Goal: Task Accomplishment & Management: Manage account settings

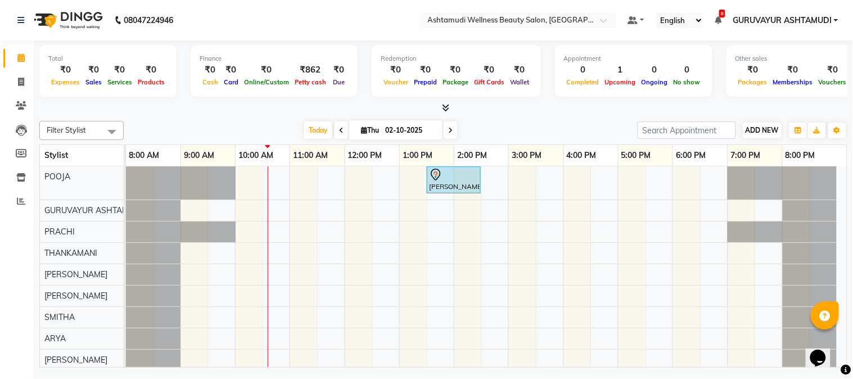
scroll to position [12, 0]
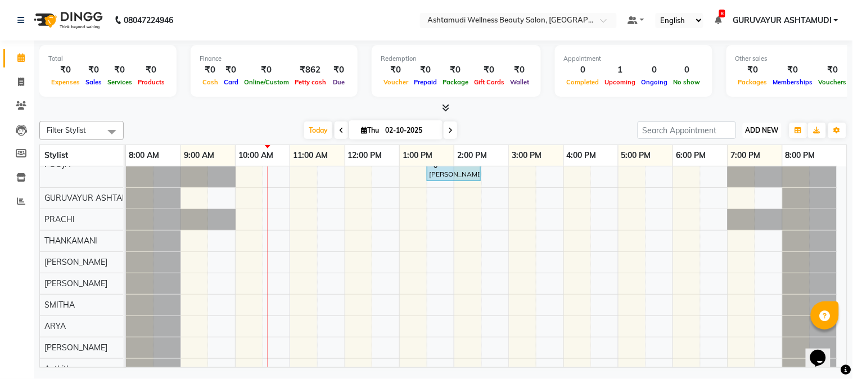
click at [748, 133] on span "ADD NEW" at bounding box center [761, 130] width 33 height 8
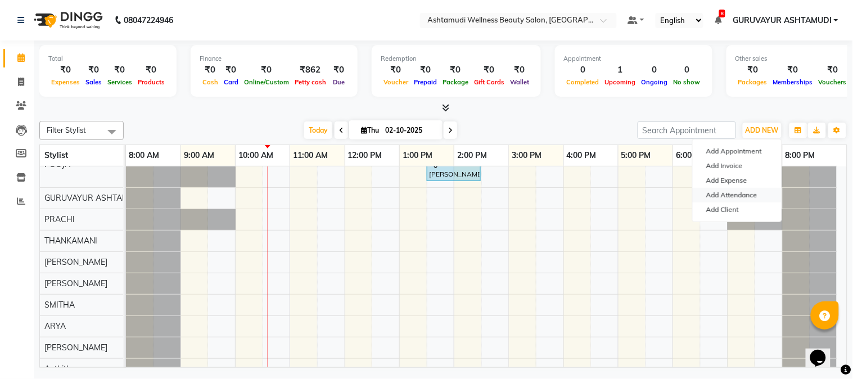
click at [735, 197] on link "Add Attendance" at bounding box center [737, 195] width 89 height 15
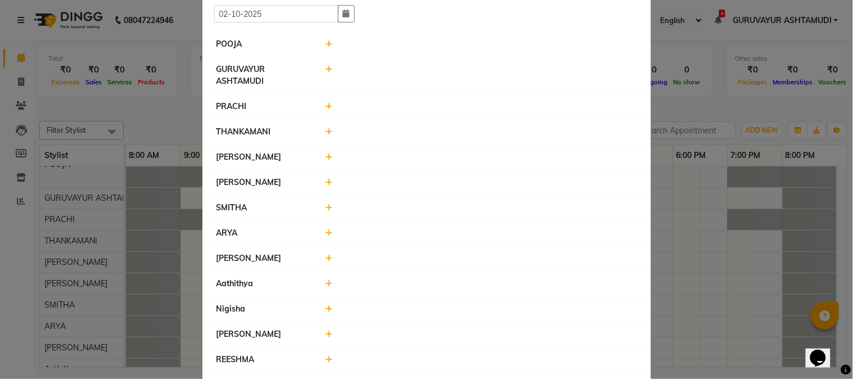
scroll to position [91, 0]
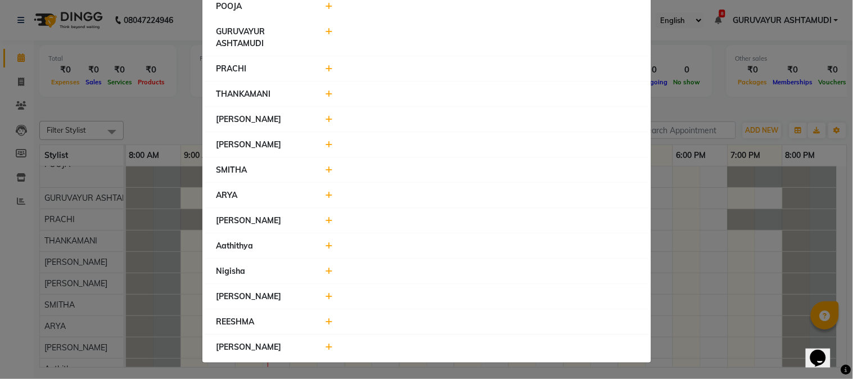
click at [325, 245] on icon at bounding box center [328, 246] width 7 height 8
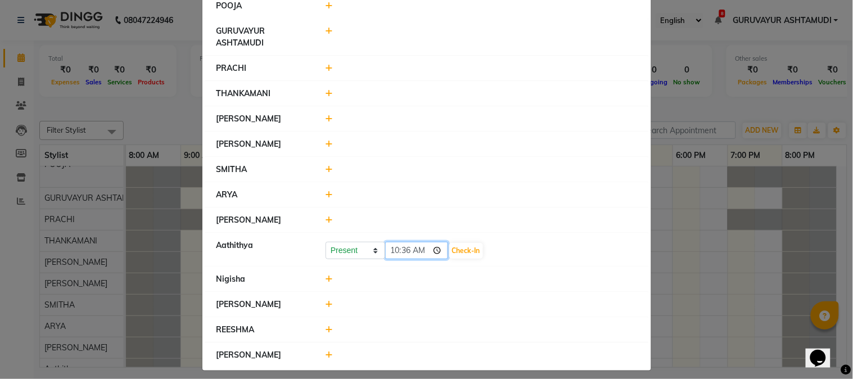
click at [431, 251] on input "10:36" at bounding box center [416, 250] width 63 height 17
type input "10:13"
click at [463, 251] on button "Check-In" at bounding box center [466, 251] width 34 height 16
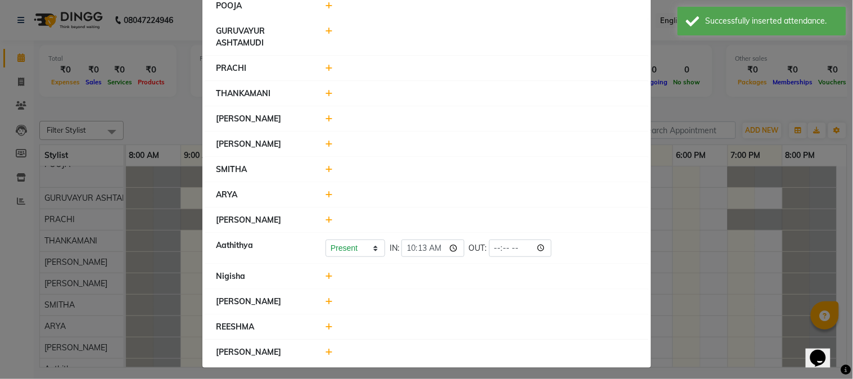
click at [326, 116] on icon at bounding box center [328, 119] width 7 height 8
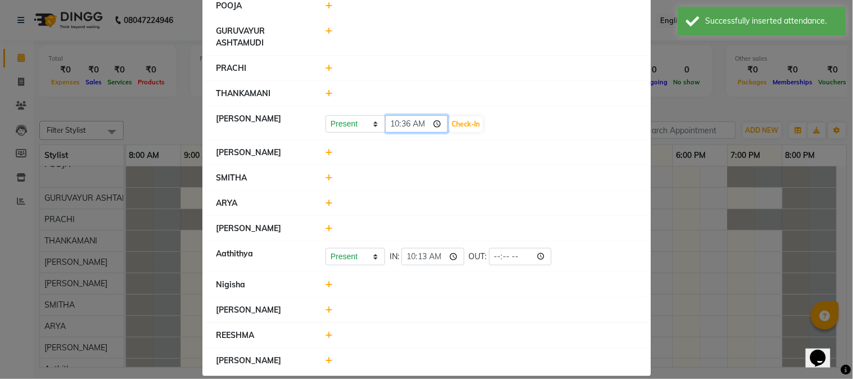
click at [432, 124] on input "10:36" at bounding box center [416, 123] width 63 height 17
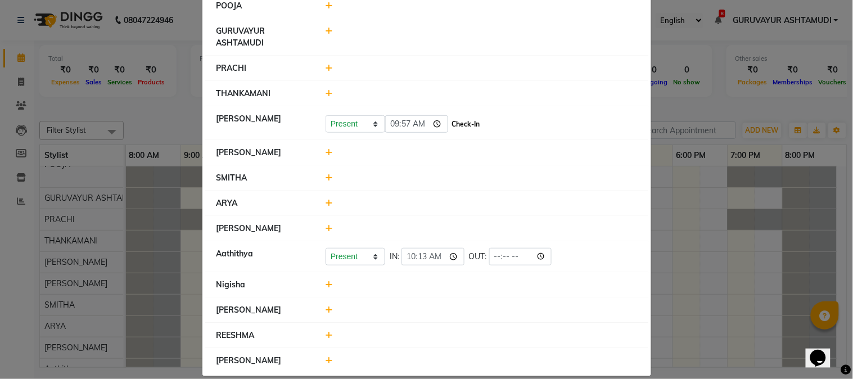
type input "09:57"
click at [458, 126] on button "Check-In" at bounding box center [466, 124] width 34 height 16
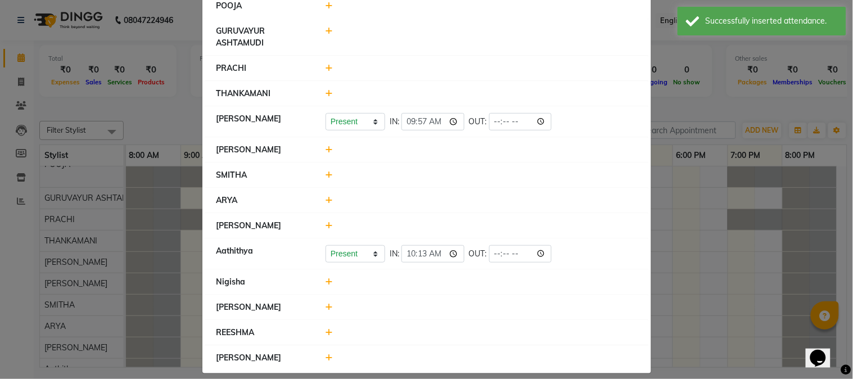
click at [326, 358] on icon at bounding box center [328, 358] width 7 height 8
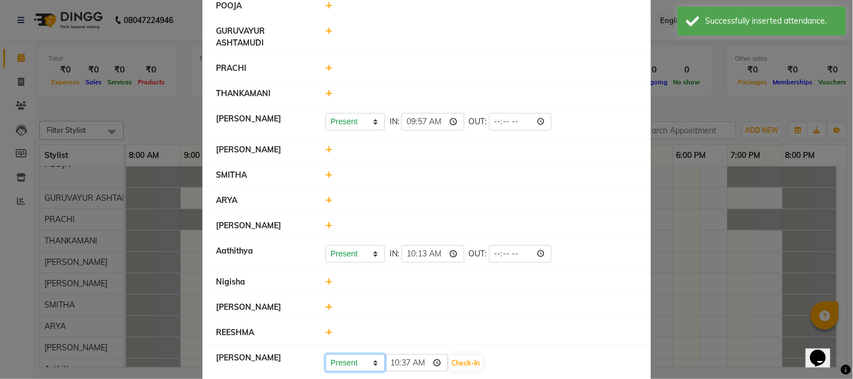
click at [369, 363] on select "Present Absent Late Half Day Weekly Off" at bounding box center [355, 362] width 60 height 17
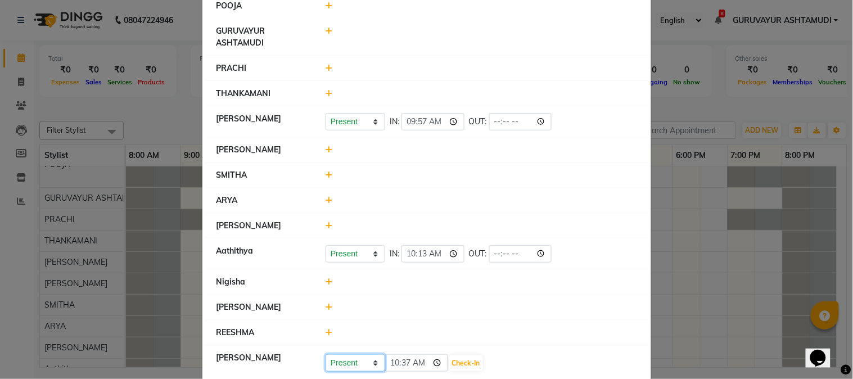
select select "W"
click at [325, 355] on select "Present Absent Late Half Day Weekly Off" at bounding box center [355, 362] width 60 height 17
click at [391, 361] on button "Save" at bounding box center [397, 363] width 22 height 16
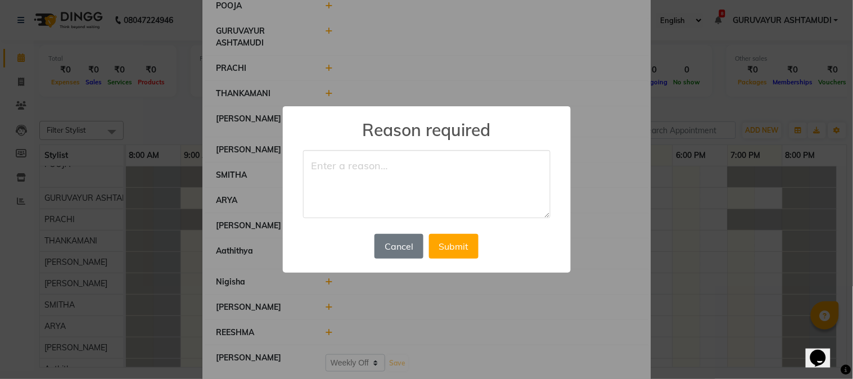
click at [370, 192] on textarea at bounding box center [426, 184] width 247 height 69
type textarea "WEEKOFF"
click at [443, 249] on button "Submit" at bounding box center [453, 246] width 49 height 25
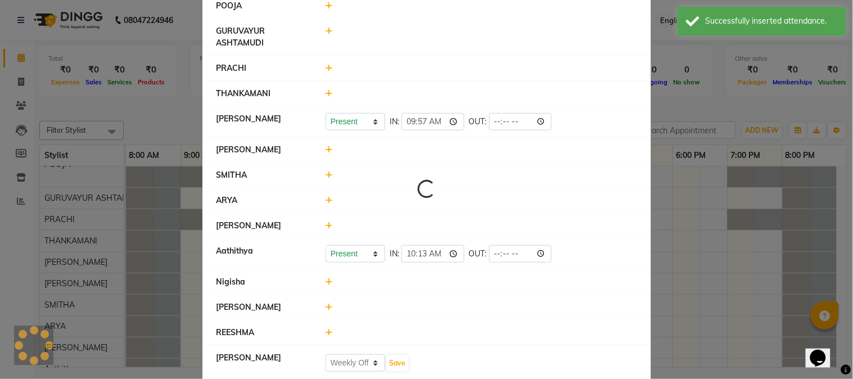
select select "W"
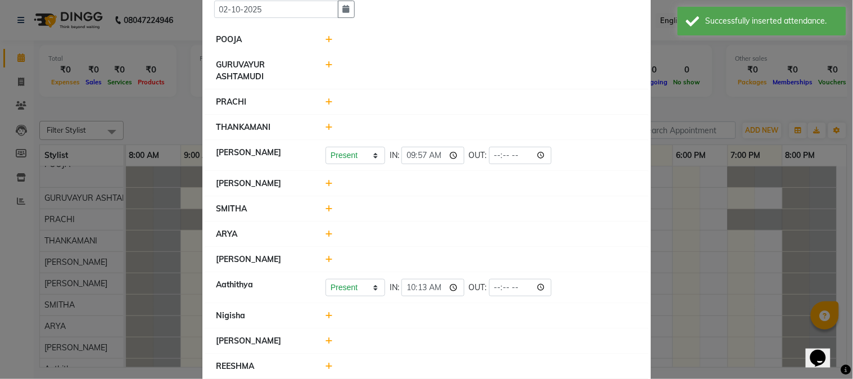
click at [325, 260] on icon at bounding box center [328, 259] width 7 height 8
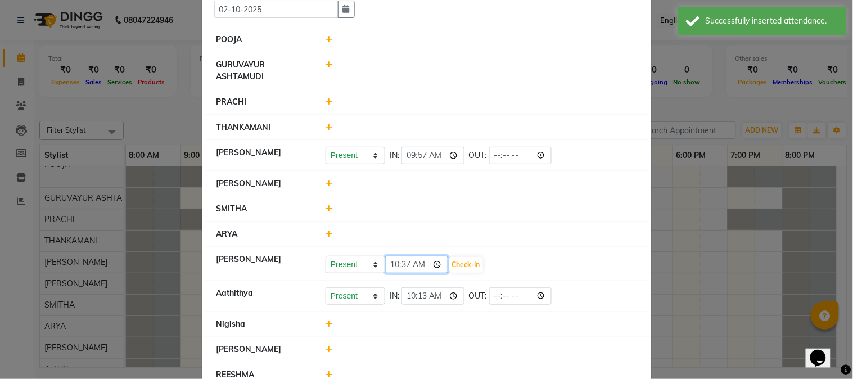
click at [435, 265] on input "10:37" at bounding box center [416, 264] width 63 height 17
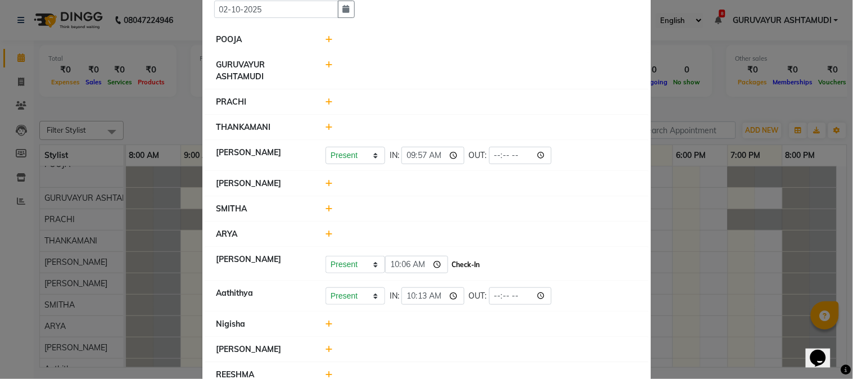
type input "10:06"
click at [461, 265] on button "Check-In" at bounding box center [466, 265] width 34 height 16
select select "W"
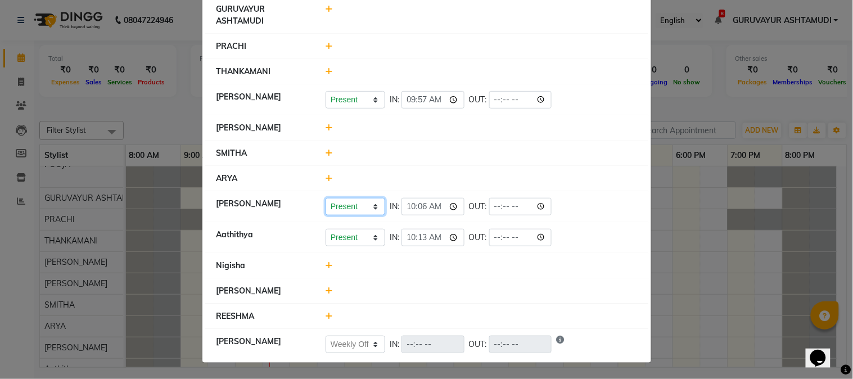
click at [372, 205] on select "Present Absent Late Half Day Weekly Off" at bounding box center [355, 206] width 60 height 17
select select "W"
click at [325, 198] on select "Present Absent Late Half Day Weekly Off" at bounding box center [355, 206] width 60 height 17
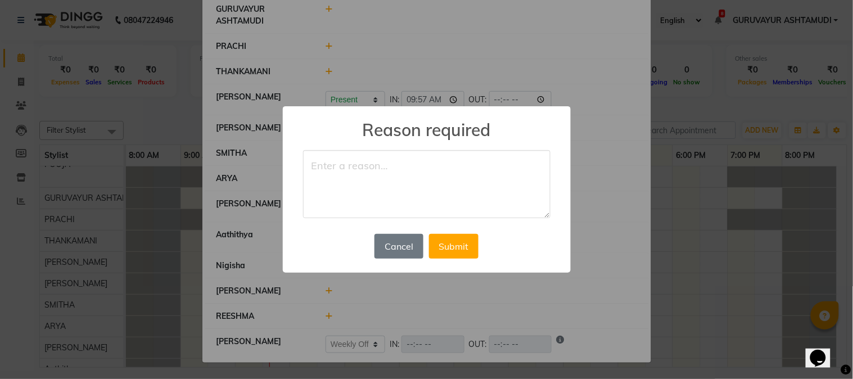
click at [371, 179] on textarea at bounding box center [426, 184] width 247 height 69
type textarea "WEEKOFF"
click at [462, 239] on button "Submit" at bounding box center [453, 246] width 49 height 25
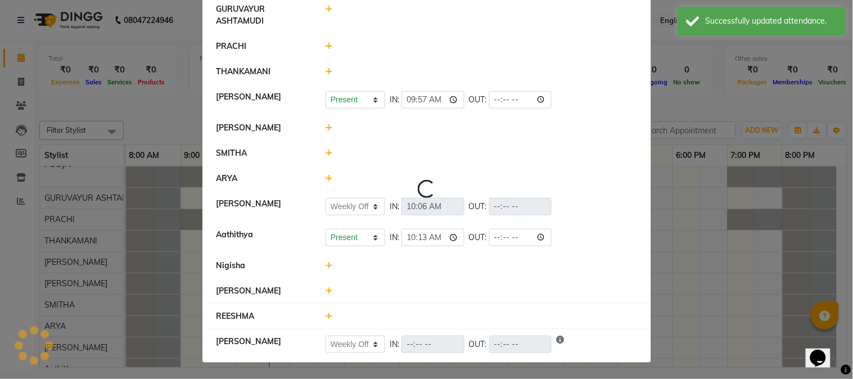
scroll to position [0, 0]
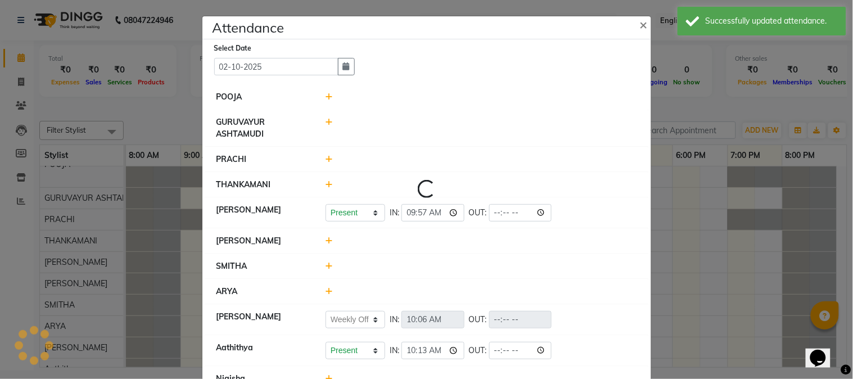
select select "W"
click at [373, 212] on select "Present Absent Late Half Day Weekly Off" at bounding box center [355, 212] width 60 height 17
select select "A"
click at [325, 204] on select "Present Absent Late Half Day Weekly Off" at bounding box center [355, 212] width 60 height 17
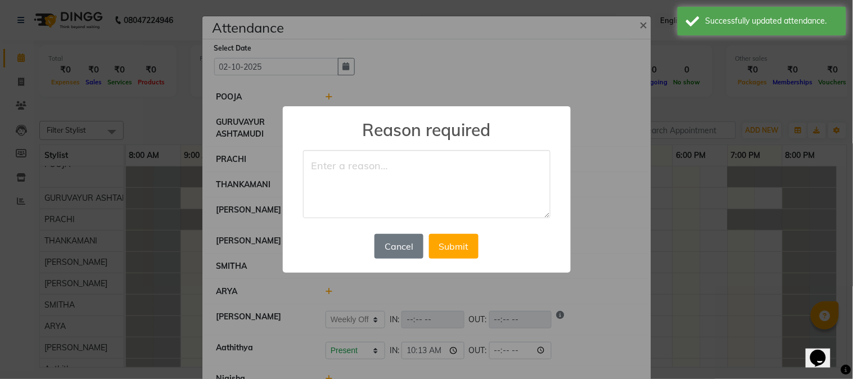
click at [390, 195] on textarea at bounding box center [426, 184] width 247 height 69
type textarea "PERSONAL"
click at [458, 246] on button "Submit" at bounding box center [453, 246] width 49 height 25
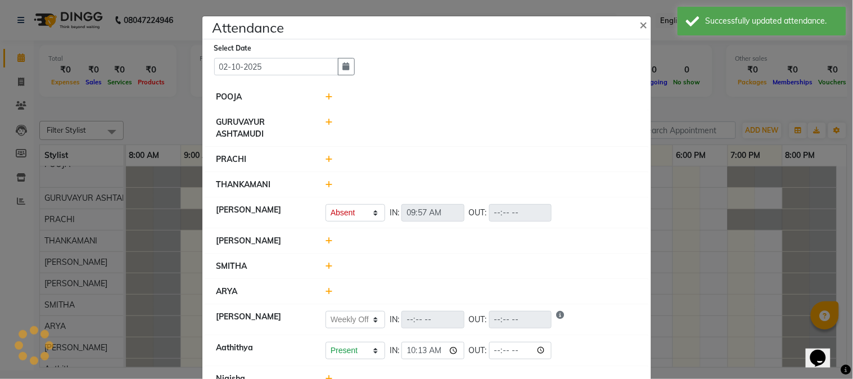
select select "A"
select select "W"
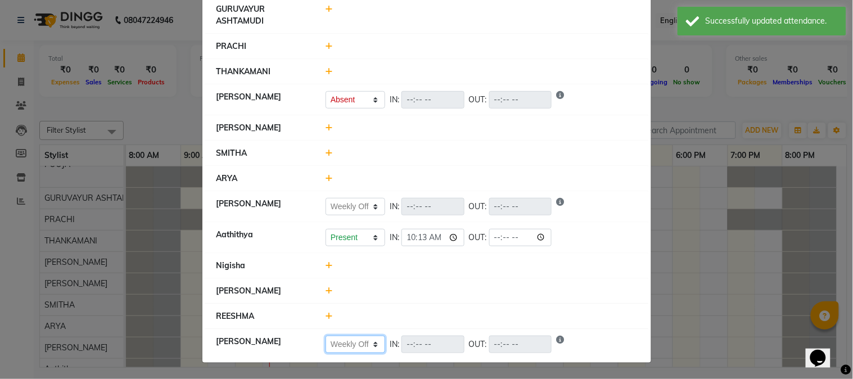
click at [369, 344] on select "Present Absent Late Half Day Weekly Off" at bounding box center [355, 344] width 60 height 17
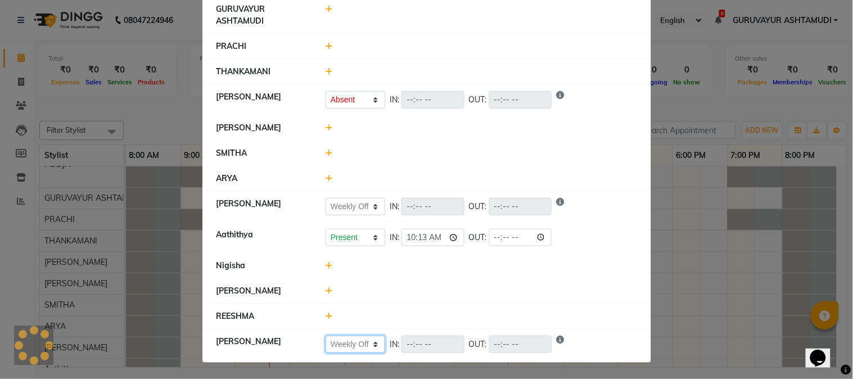
select select "A"
click at [325, 336] on select "Present Absent Late Half Day Weekly Off" at bounding box center [355, 344] width 60 height 17
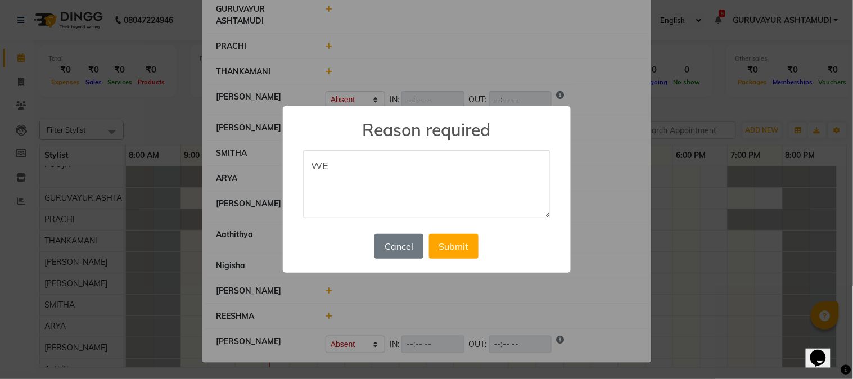
type textarea "W"
type textarea "H"
type textarea "FEVER"
click at [456, 250] on button "Submit" at bounding box center [453, 246] width 49 height 25
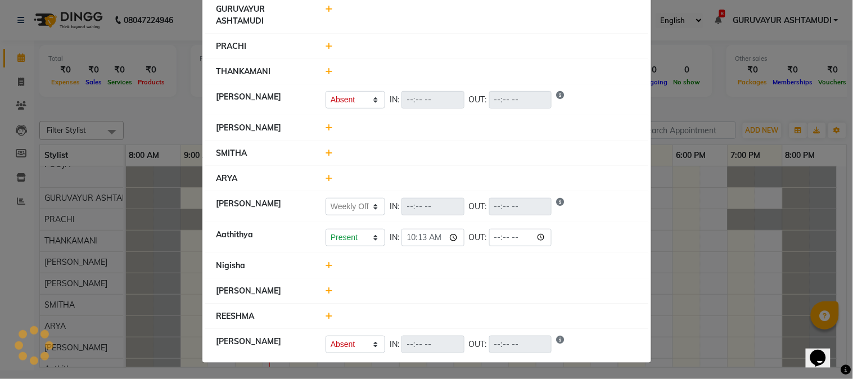
select select "A"
select select "W"
select select "A"
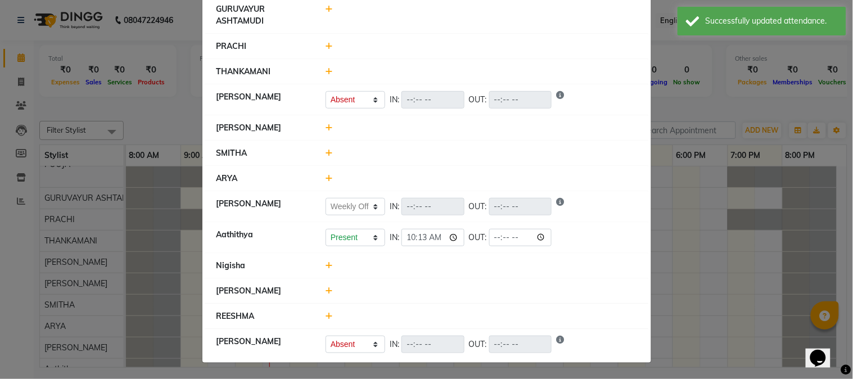
click at [325, 263] on icon at bounding box center [328, 265] width 7 height 8
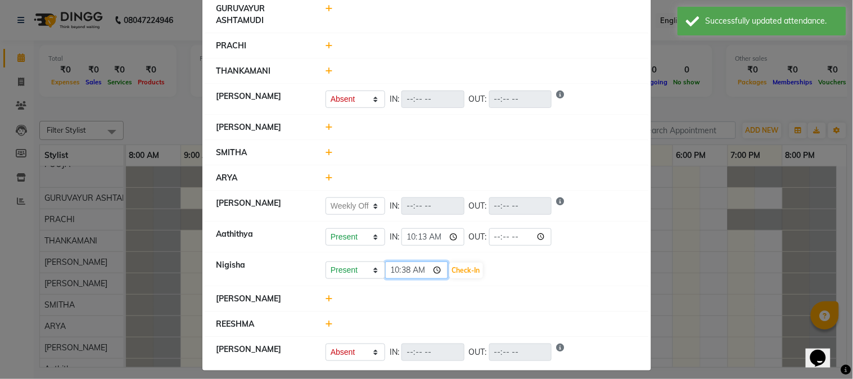
click at [434, 270] on input "10:38" at bounding box center [416, 269] width 63 height 17
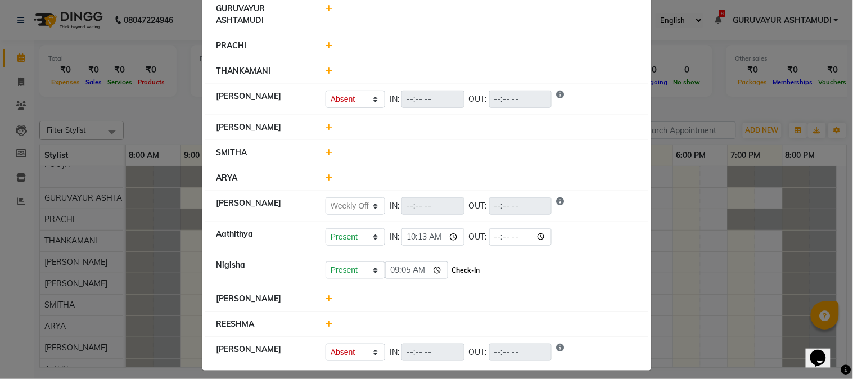
type input "09:05"
click at [461, 266] on button "Check-In" at bounding box center [466, 271] width 34 height 16
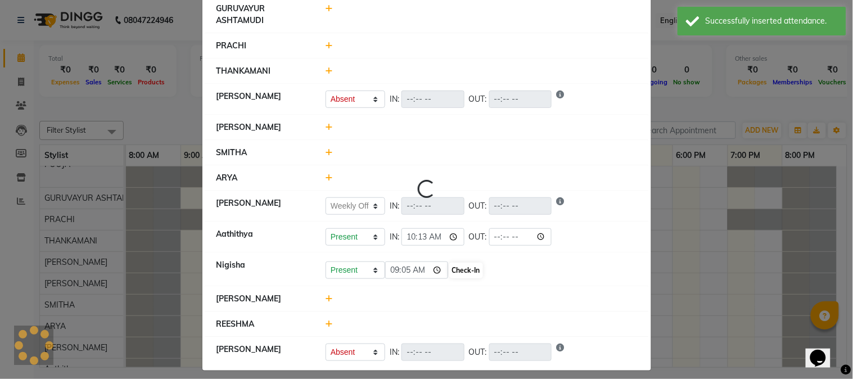
select select "A"
select select "W"
select select "A"
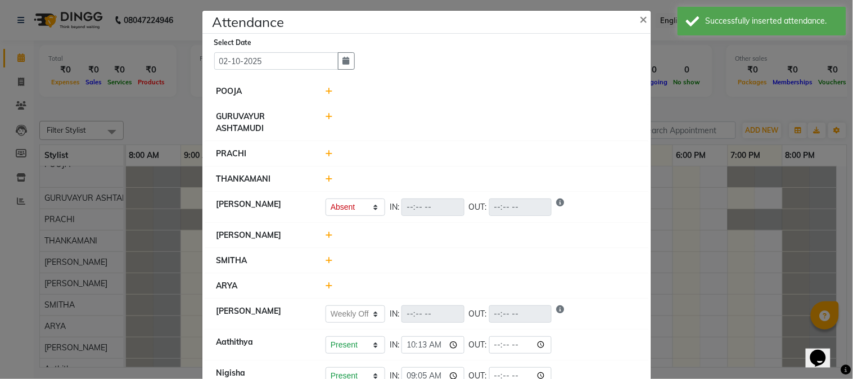
scroll to position [0, 0]
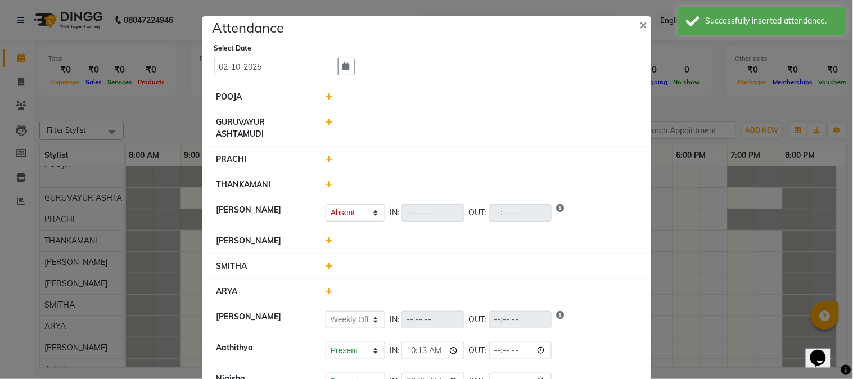
click at [325, 96] on icon at bounding box center [328, 97] width 7 height 8
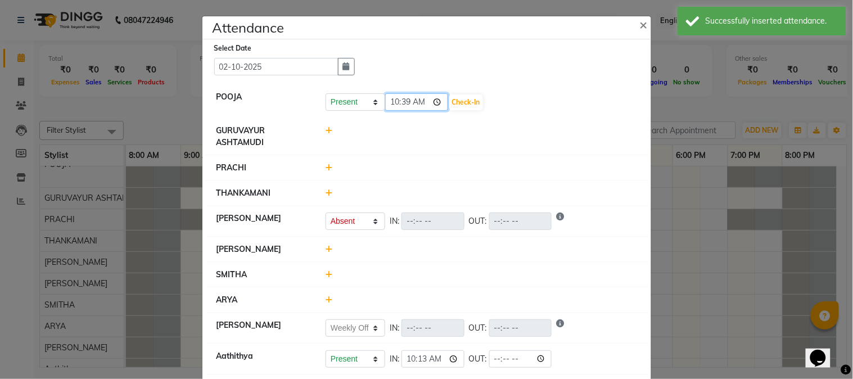
click at [434, 103] on input "10:39" at bounding box center [416, 101] width 63 height 17
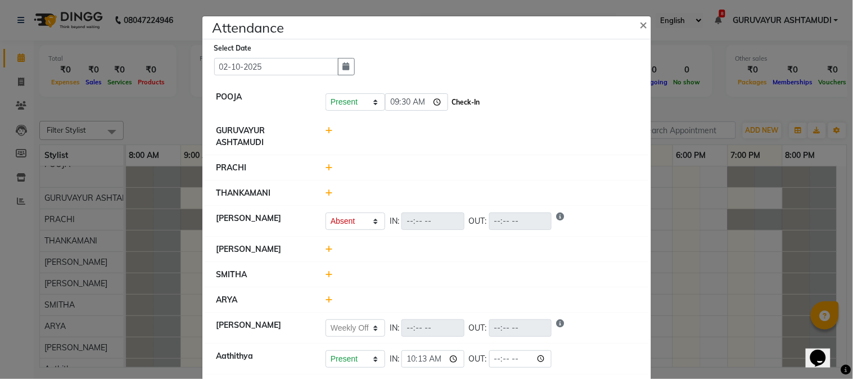
type input "09:30"
click at [464, 96] on button "Check-In" at bounding box center [466, 102] width 34 height 16
select select "A"
select select "W"
select select "A"
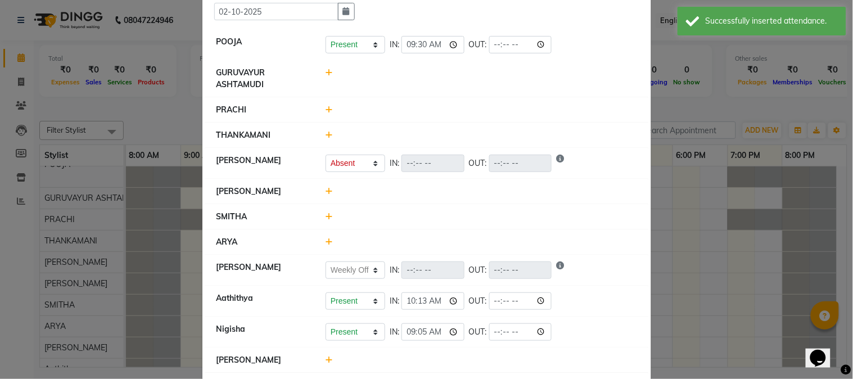
scroll to position [125, 0]
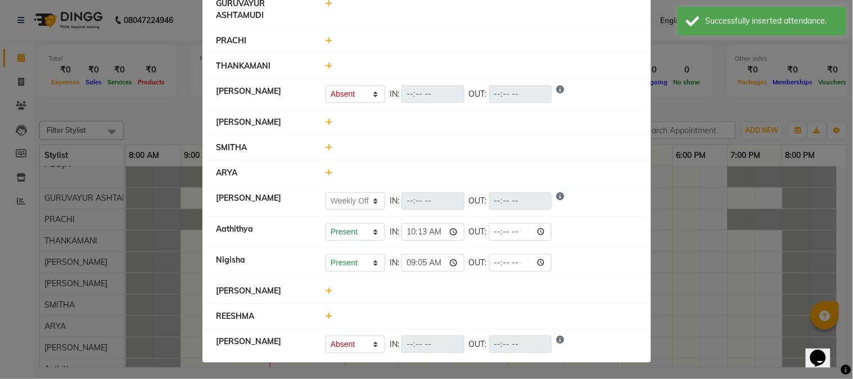
click at [325, 40] on icon at bounding box center [328, 41] width 7 height 8
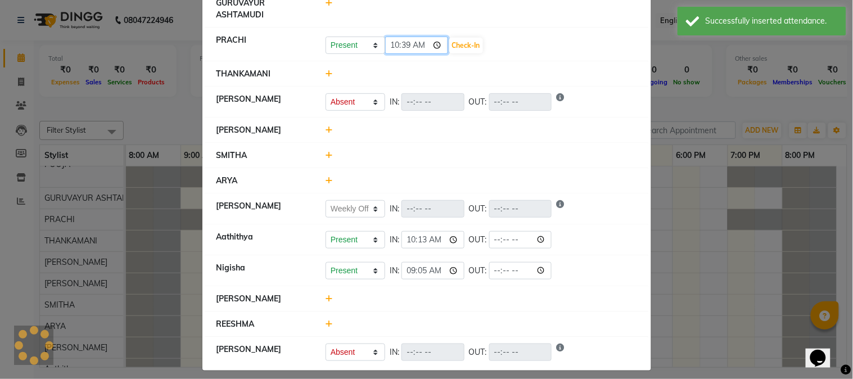
click at [435, 44] on input "10:39" at bounding box center [416, 45] width 63 height 17
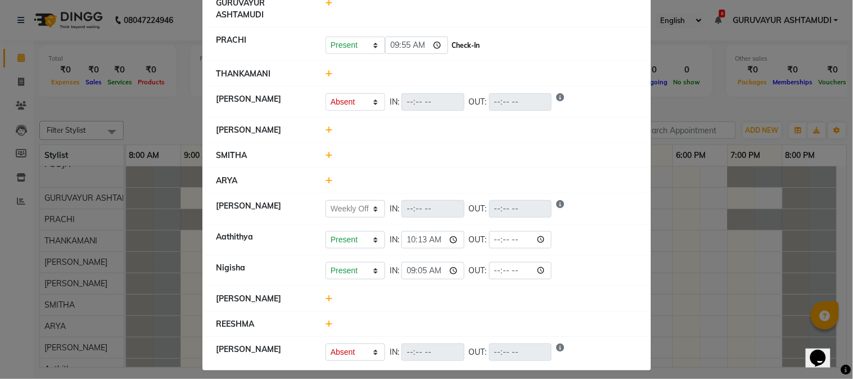
type input "09:55"
click at [459, 44] on button "Check-In" at bounding box center [466, 46] width 34 height 16
select select "A"
select select "W"
select select "A"
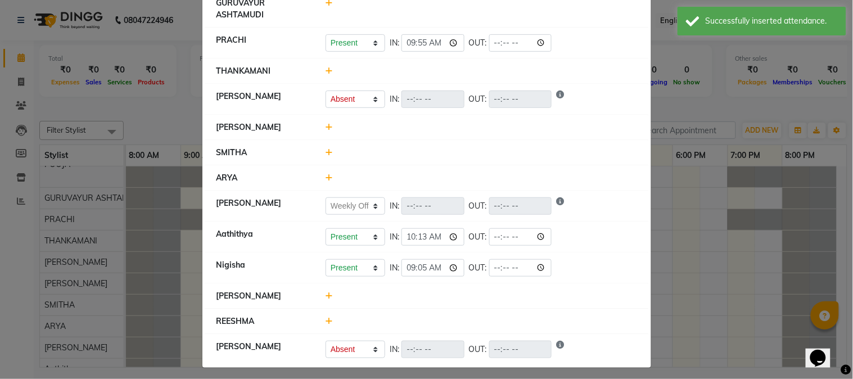
click at [325, 128] on icon at bounding box center [328, 127] width 7 height 8
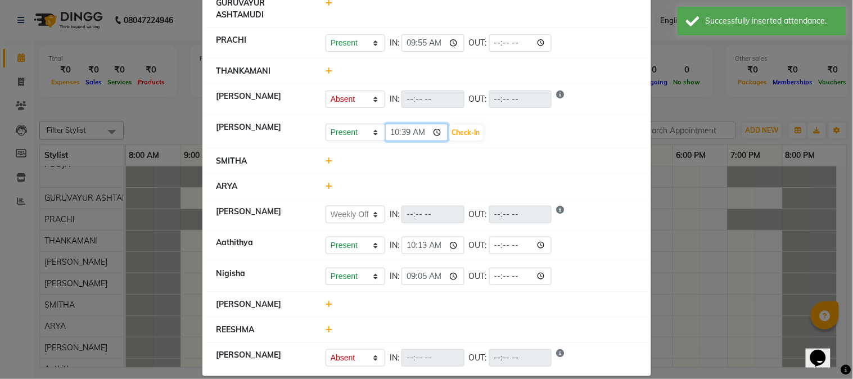
click at [436, 131] on input "10:39" at bounding box center [416, 132] width 63 height 17
click at [371, 130] on select "Present Absent Late Half Day Weekly Off" at bounding box center [355, 132] width 60 height 17
select select "A"
click at [325, 124] on select "Present Absent Late Half Day Weekly Off" at bounding box center [355, 132] width 60 height 17
click at [392, 135] on button "Save" at bounding box center [397, 133] width 22 height 16
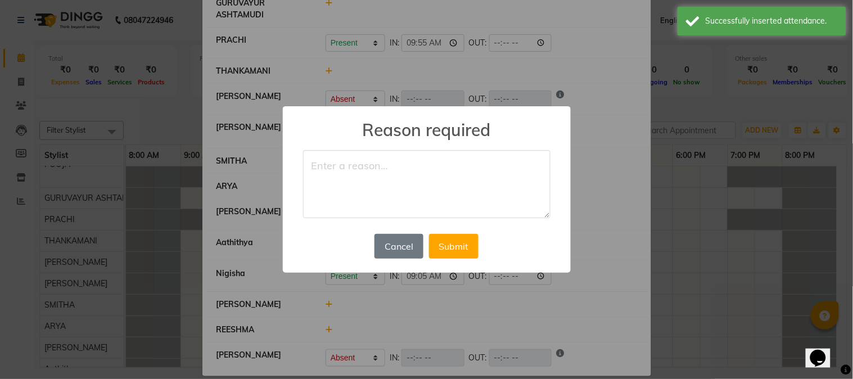
click at [374, 166] on textarea at bounding box center [426, 184] width 247 height 69
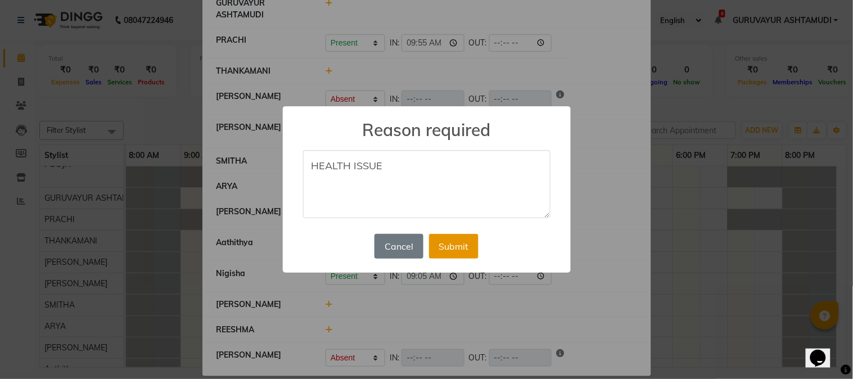
type textarea "HEALTH ISSUE"
click at [444, 250] on button "Submit" at bounding box center [453, 246] width 49 height 25
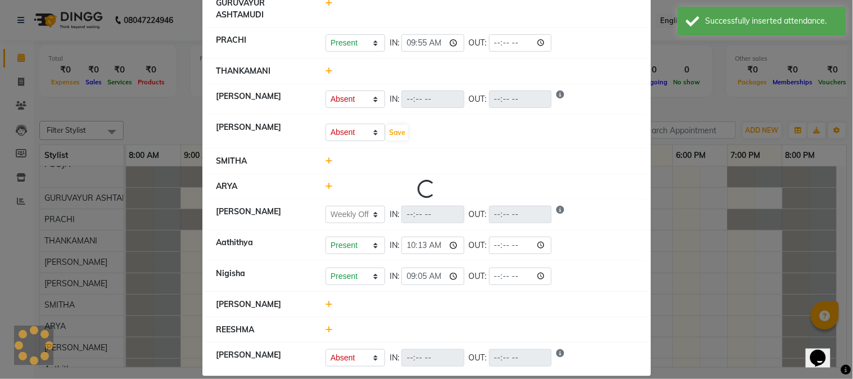
scroll to position [0, 0]
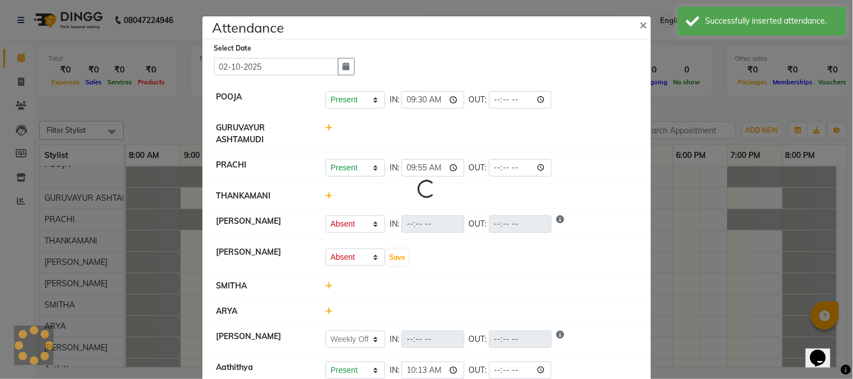
select select "A"
select select "W"
select select "A"
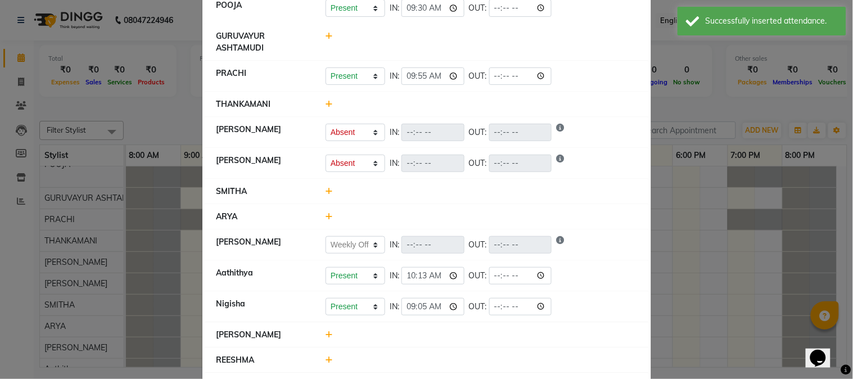
scroll to position [136, 0]
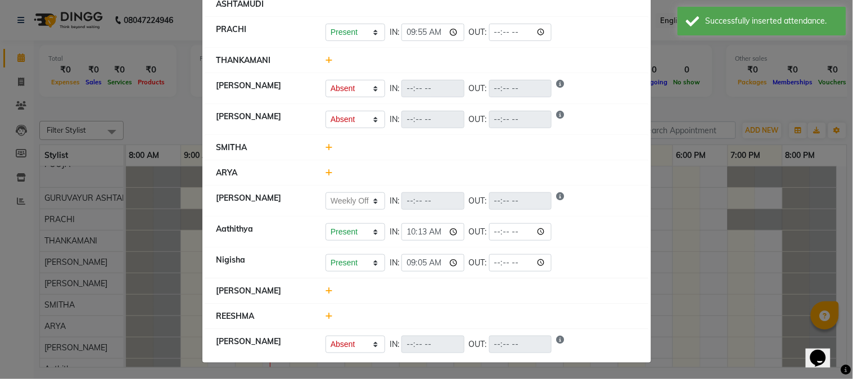
click at [325, 290] on icon at bounding box center [328, 291] width 7 height 8
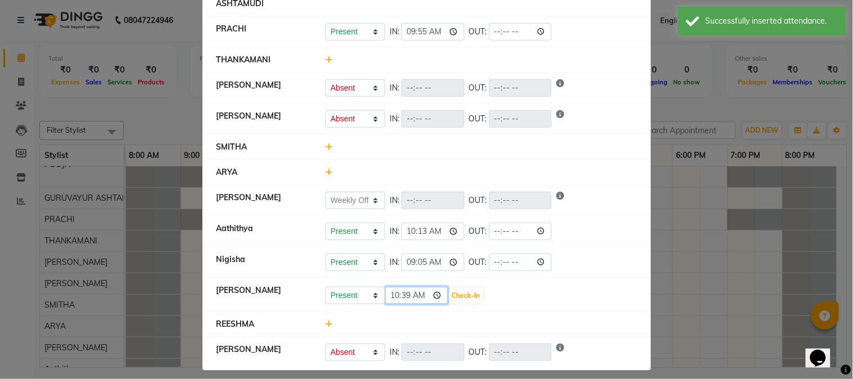
click at [435, 296] on input "10:39" at bounding box center [416, 295] width 63 height 17
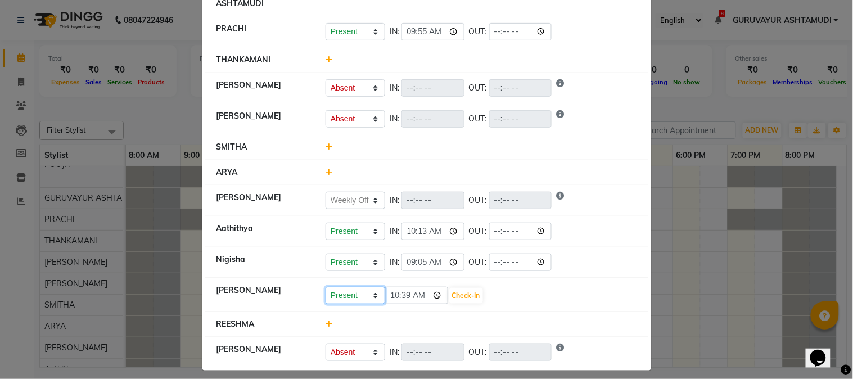
click at [372, 293] on select "Present Absent Late Half Day Weekly Off" at bounding box center [355, 295] width 60 height 17
select select "A"
click at [325, 287] on select "Present Absent Late Half Day Weekly Off" at bounding box center [355, 295] width 60 height 17
click at [394, 295] on button "Save" at bounding box center [397, 296] width 22 height 16
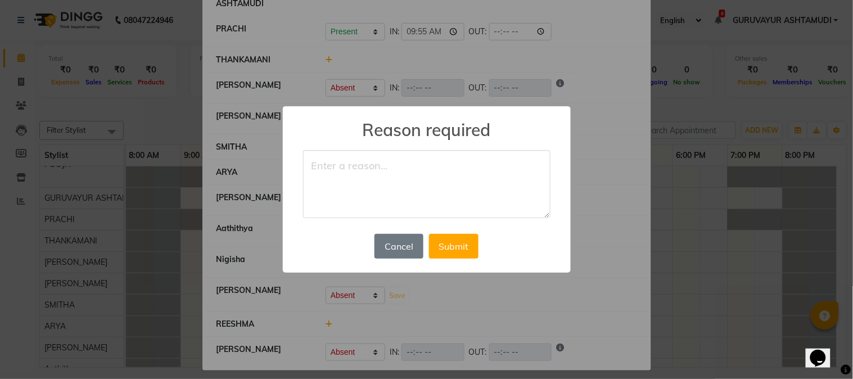
click at [394, 197] on textarea at bounding box center [426, 184] width 247 height 69
type textarea "PERSONAL"
click at [450, 248] on button "Submit" at bounding box center [453, 246] width 49 height 25
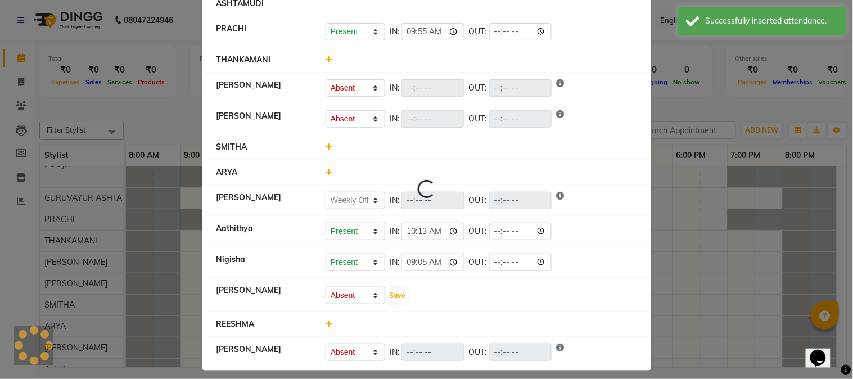
scroll to position [0, 0]
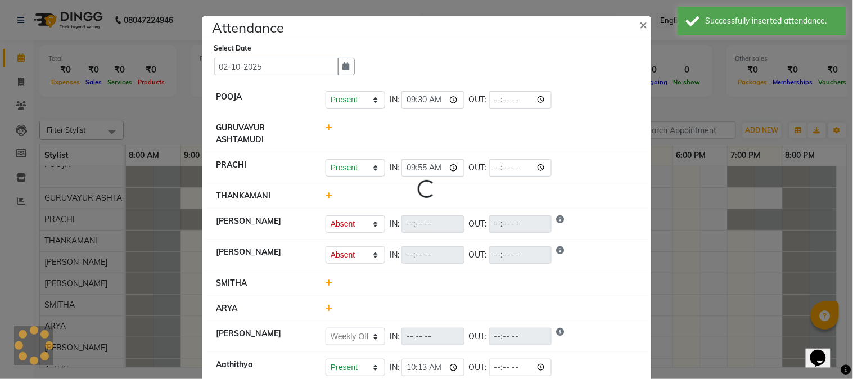
select select "A"
select select "W"
select select "A"
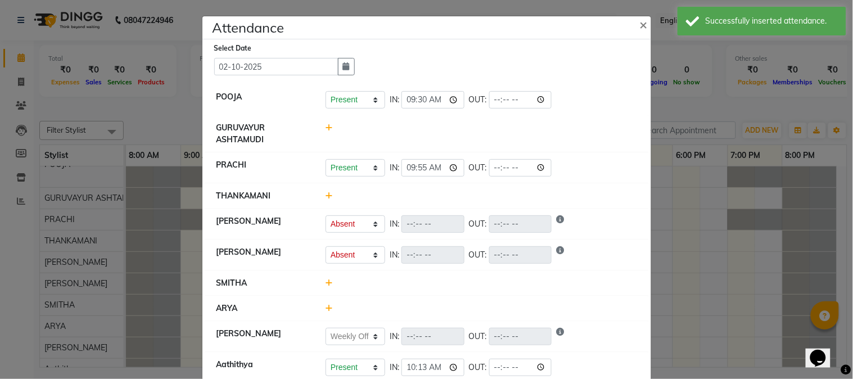
click at [325, 283] on icon at bounding box center [328, 283] width 7 height 8
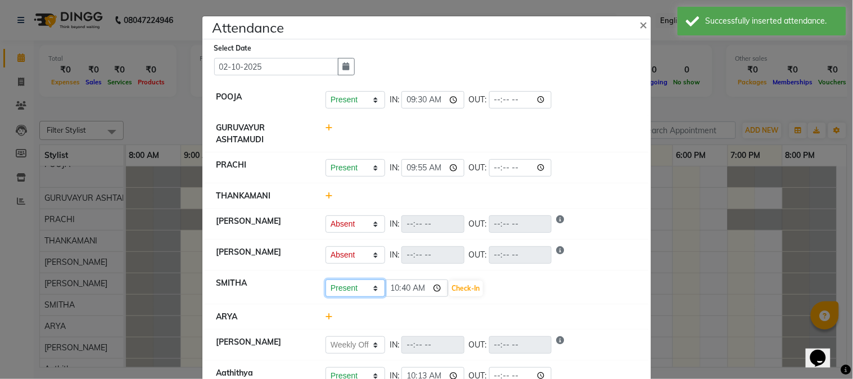
click at [371, 287] on select "Present Absent Late Half Day Weekly Off" at bounding box center [355, 287] width 60 height 17
select select "A"
click at [325, 280] on select "Present Absent Late Half Day Weekly Off" at bounding box center [355, 287] width 60 height 17
click at [391, 288] on button "Save" at bounding box center [397, 289] width 22 height 16
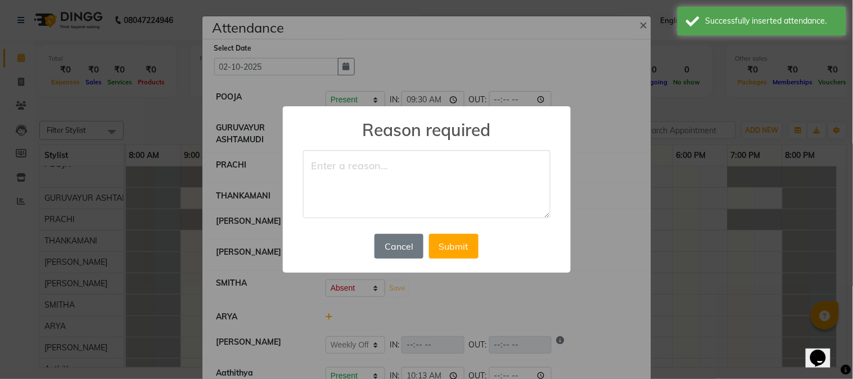
click at [384, 201] on textarea at bounding box center [426, 184] width 247 height 69
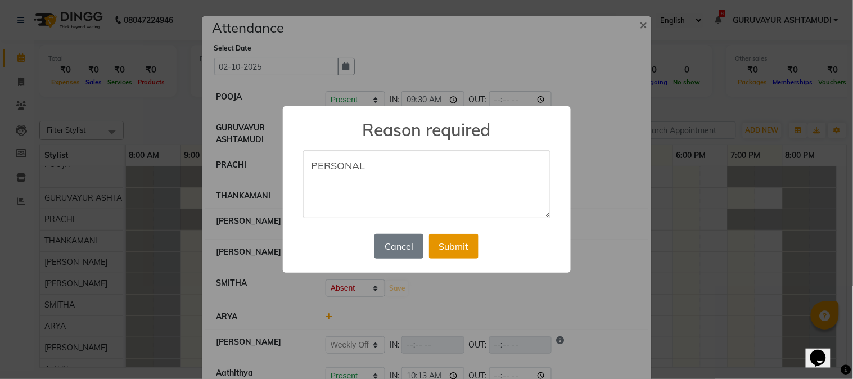
type textarea "PERSONAL"
click at [443, 246] on button "Submit" at bounding box center [453, 246] width 49 height 25
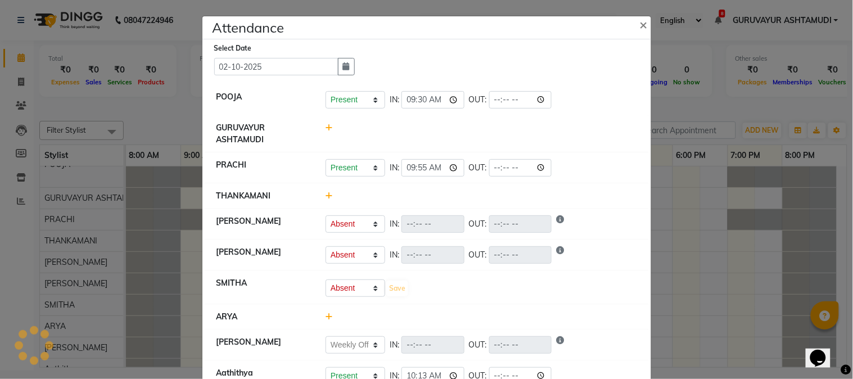
select select "A"
select select "W"
select select "A"
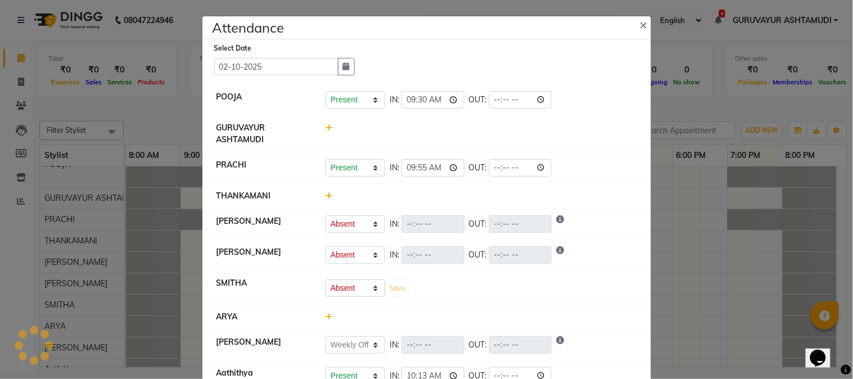
select select "A"
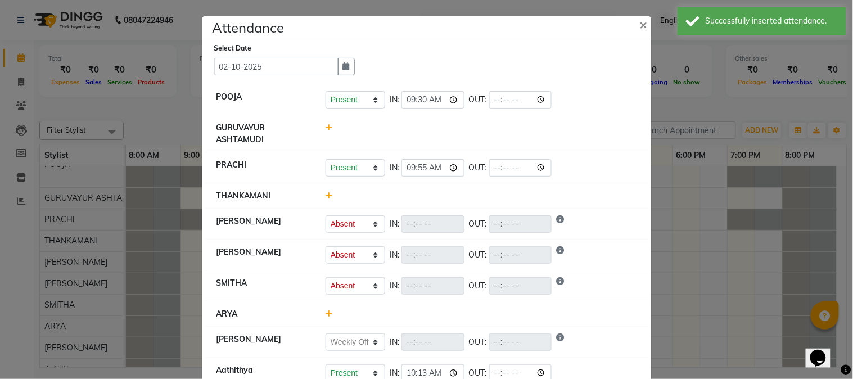
click at [325, 196] on icon at bounding box center [328, 196] width 7 height 8
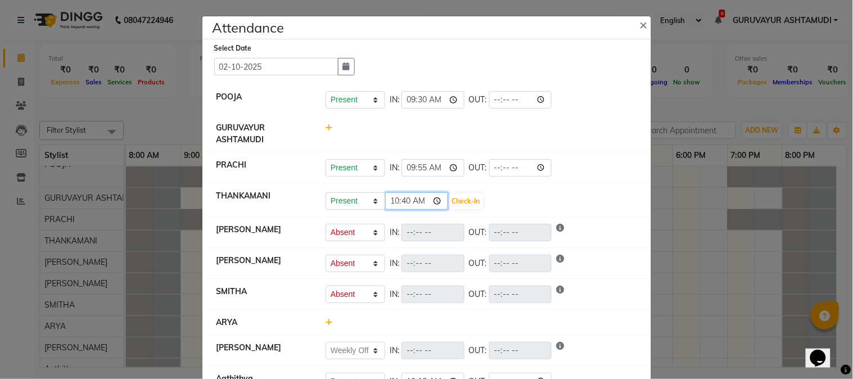
click at [435, 199] on input "10:40" at bounding box center [416, 200] width 63 height 17
type input "08:10"
click at [463, 197] on button "Check-In" at bounding box center [466, 201] width 34 height 16
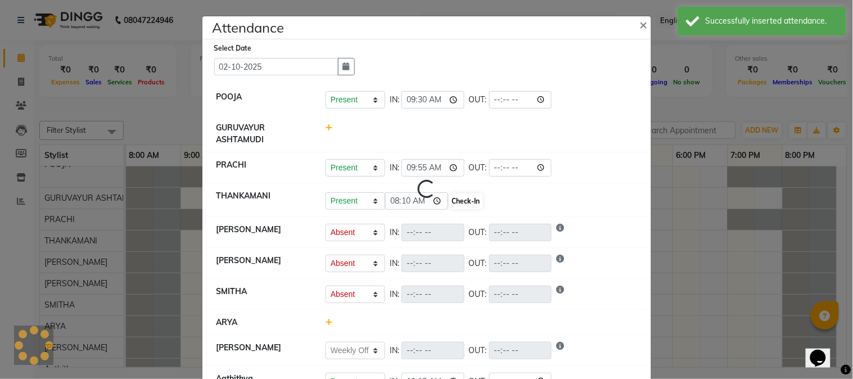
select select "A"
select select "W"
select select "A"
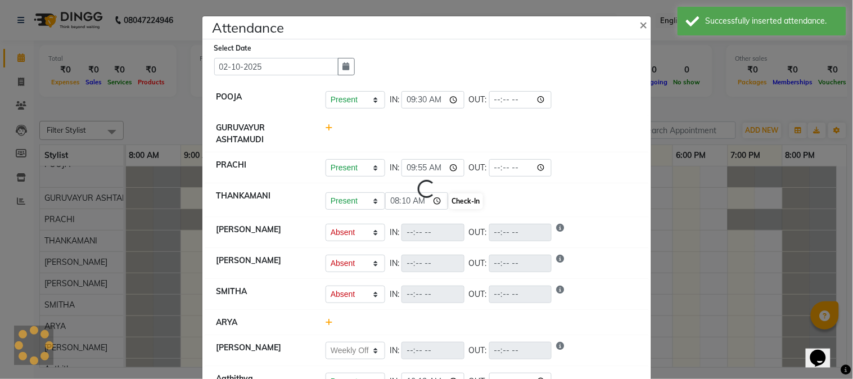
select select "A"
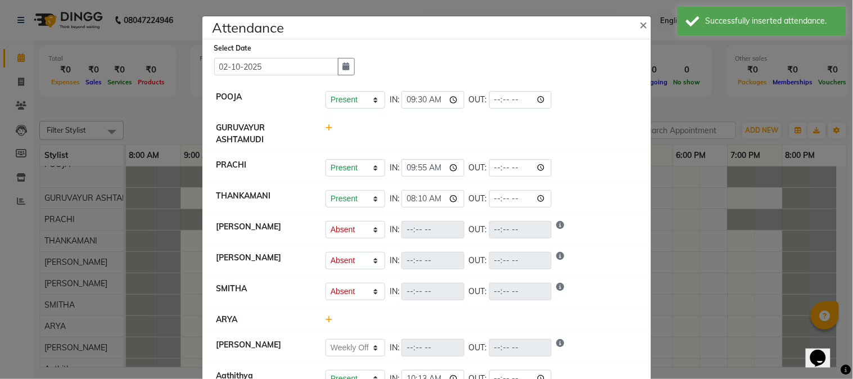
click at [325, 128] on icon at bounding box center [328, 128] width 7 height 8
click at [433, 135] on input "10:40" at bounding box center [416, 132] width 63 height 17
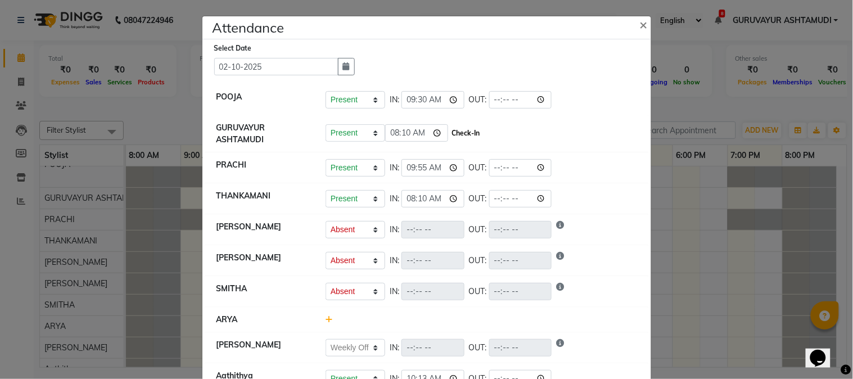
type input "08:10"
click at [462, 137] on button "Check-In" at bounding box center [466, 133] width 34 height 16
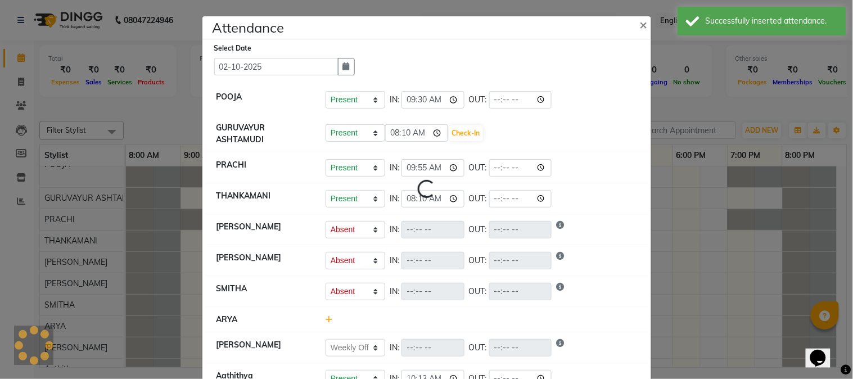
select select "A"
select select "W"
select select "A"
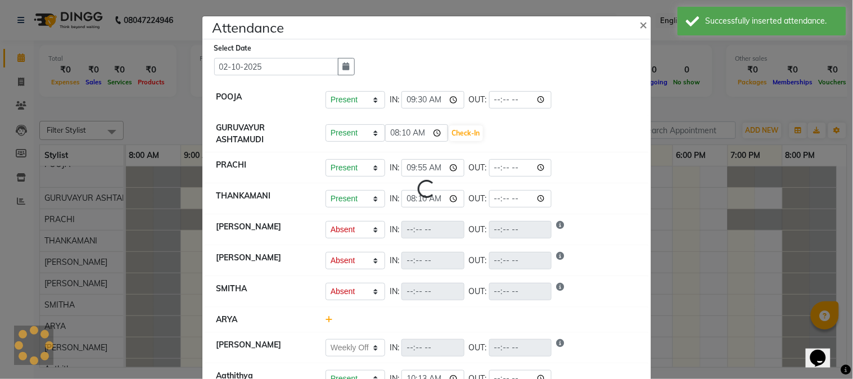
select select "A"
click at [640, 24] on span "×" at bounding box center [644, 24] width 8 height 17
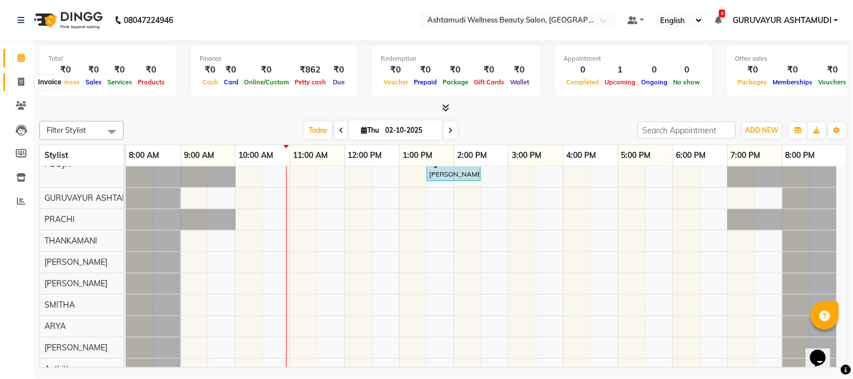
click at [19, 83] on icon at bounding box center [21, 82] width 6 height 8
select select "service"
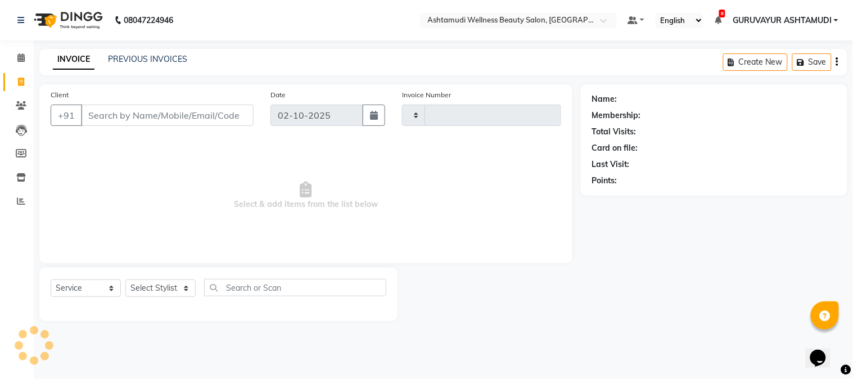
type input "2451"
select select "4660"
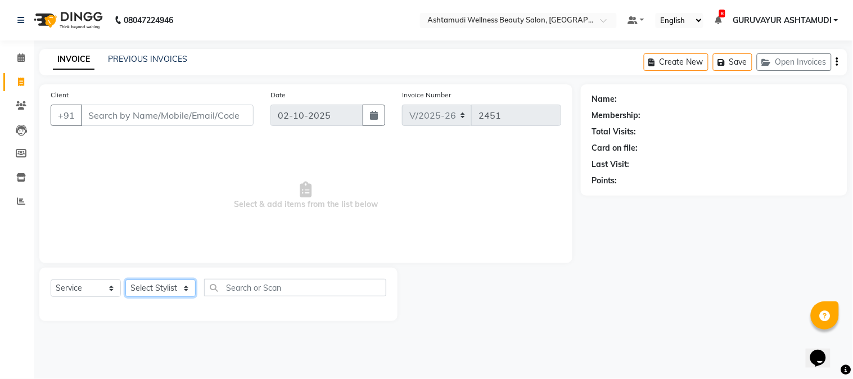
click at [155, 288] on select "Select Stylist Aathithya [PERSON_NAME] [PERSON_NAME] ARYA GURUVAYUR ASHTAMUDI […" at bounding box center [160, 287] width 70 height 17
select select "27526"
click at [125, 280] on select "Select Stylist Aathithya [PERSON_NAME] [PERSON_NAME] ARYA GURUVAYUR ASHTAMUDI […" at bounding box center [160, 287] width 70 height 17
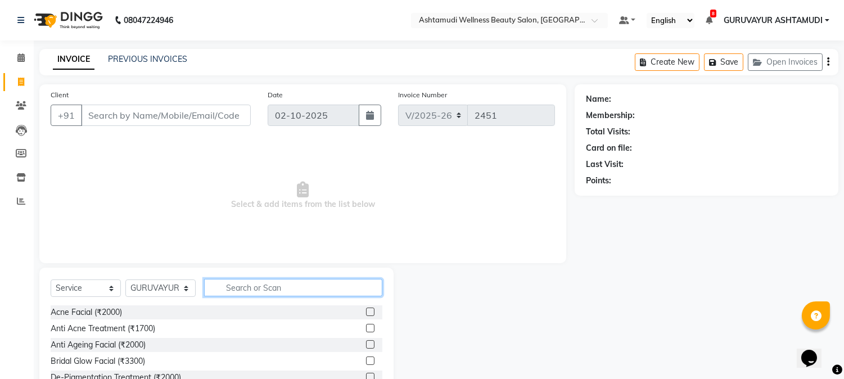
click at [248, 288] on input "text" at bounding box center [293, 287] width 178 height 17
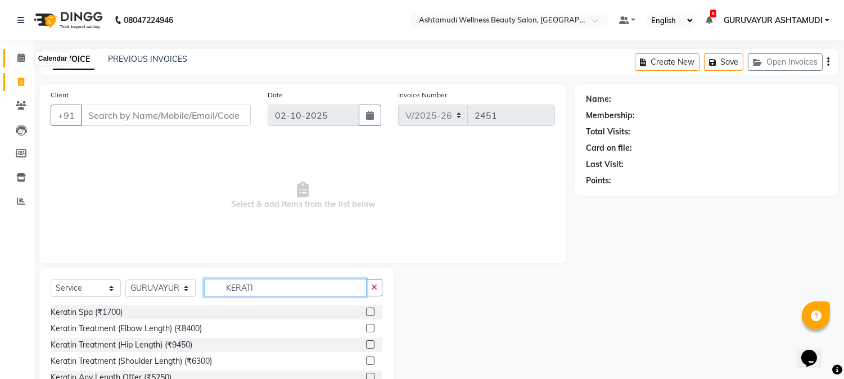
type input "KERATI"
click at [16, 57] on span at bounding box center [21, 58] width 20 height 13
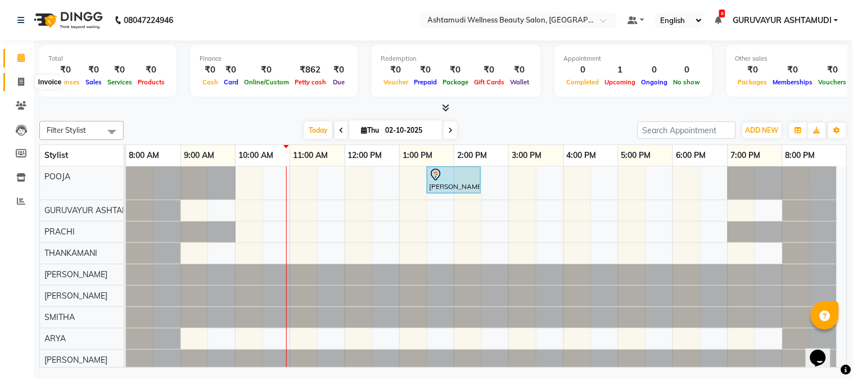
click at [19, 78] on icon at bounding box center [21, 82] width 6 height 8
select select "4660"
select select "service"
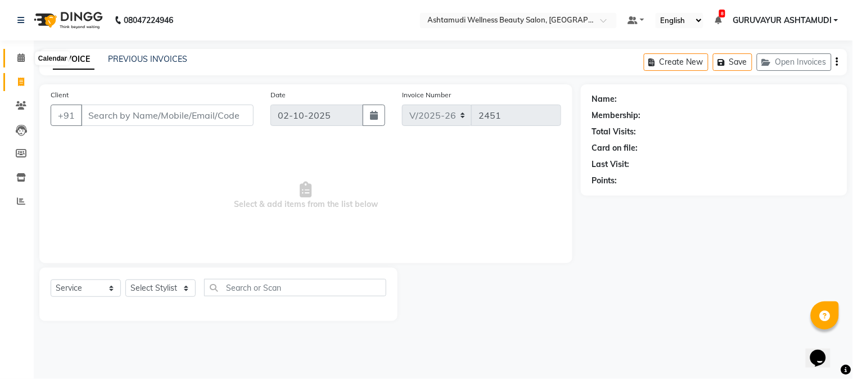
click at [18, 58] on icon at bounding box center [20, 57] width 7 height 8
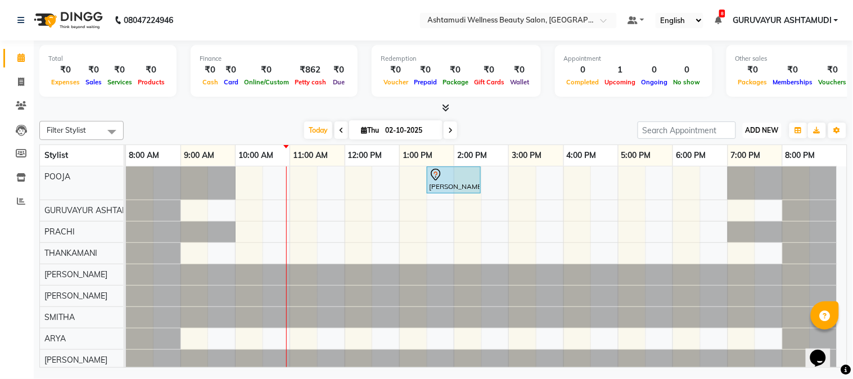
click at [754, 126] on span "ADD NEW" at bounding box center [761, 130] width 33 height 8
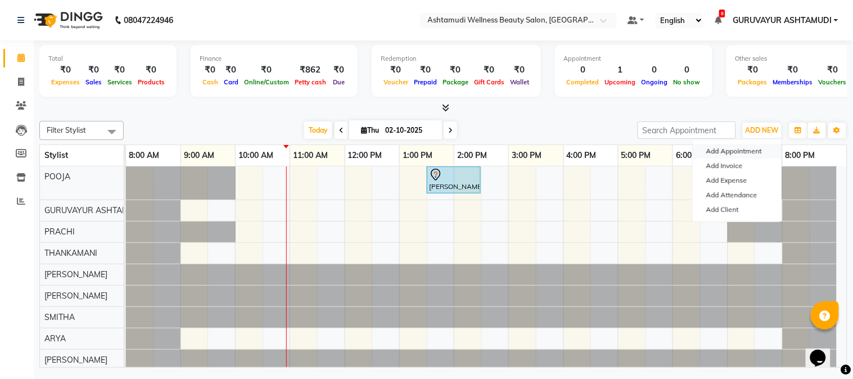
click at [727, 147] on button "Add Appointment" at bounding box center [737, 151] width 89 height 15
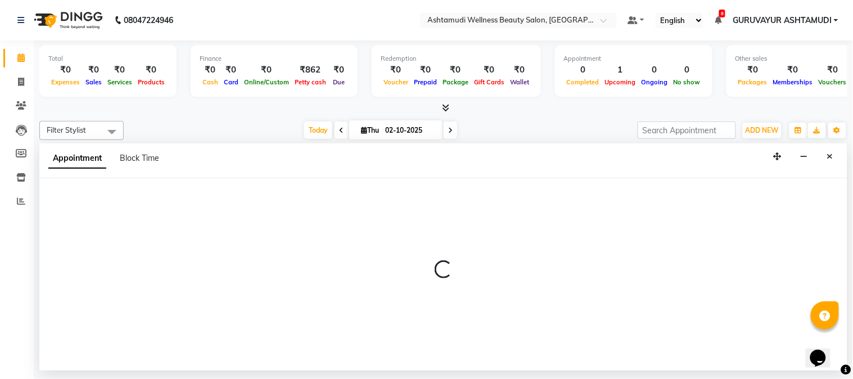
select select "540"
select select "tentative"
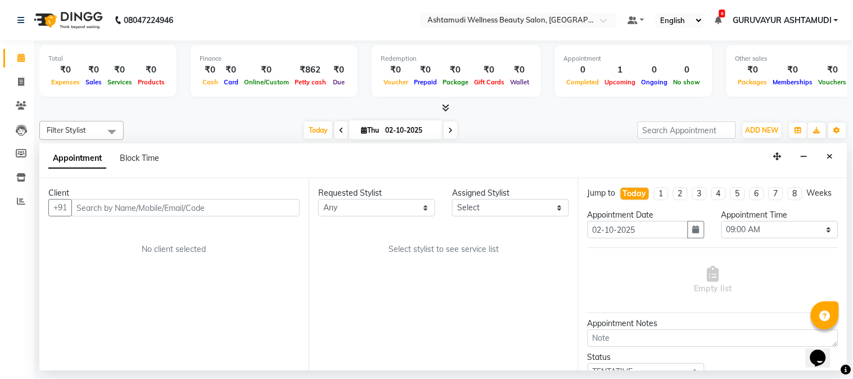
click at [220, 208] on input "text" at bounding box center [185, 207] width 228 height 17
type input "8943535629"
click at [274, 200] on button "Add Client" at bounding box center [276, 207] width 47 height 17
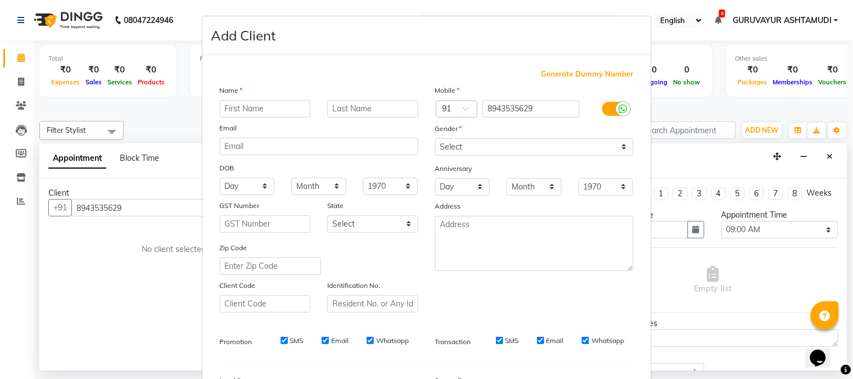
click at [278, 111] on input "text" at bounding box center [265, 108] width 91 height 17
type input "ARABHY"
click at [546, 144] on select "Select Male Female Other Prefer Not To Say" at bounding box center [534, 146] width 198 height 17
select select "female"
click at [435, 138] on select "Select Male Female Other Prefer Not To Say" at bounding box center [534, 146] width 198 height 17
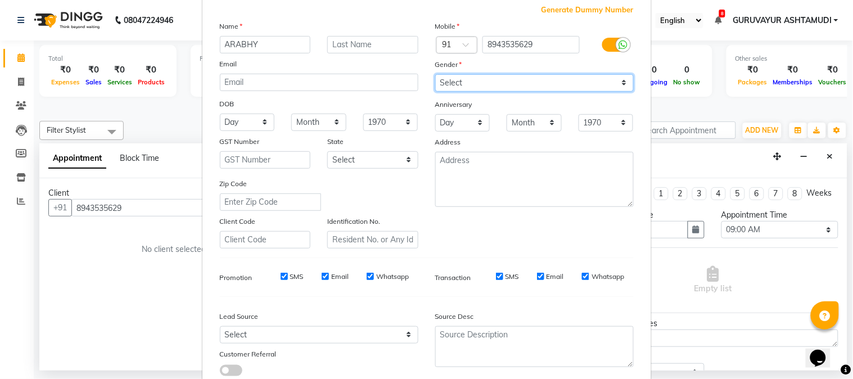
scroll to position [141, 0]
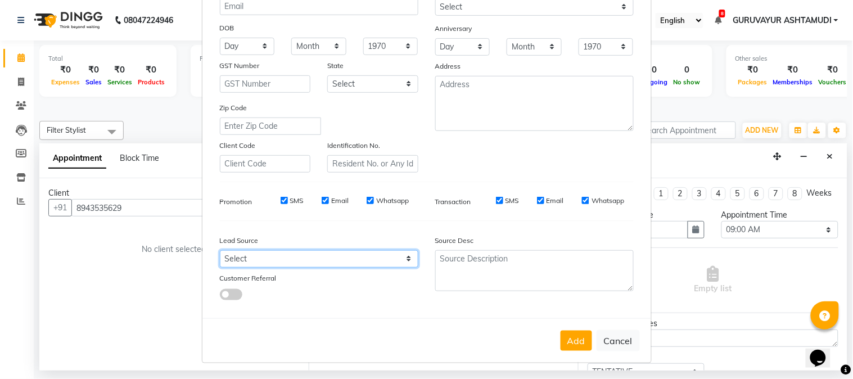
click at [360, 257] on select "Select Walk-in Referral Internet Friend Word of Mouth Advertisement Facebook Ju…" at bounding box center [319, 258] width 198 height 17
select select "31498"
click at [220, 250] on select "Select Walk-in Referral Internet Friend Word of Mouth Advertisement Facebook Ju…" at bounding box center [319, 258] width 198 height 17
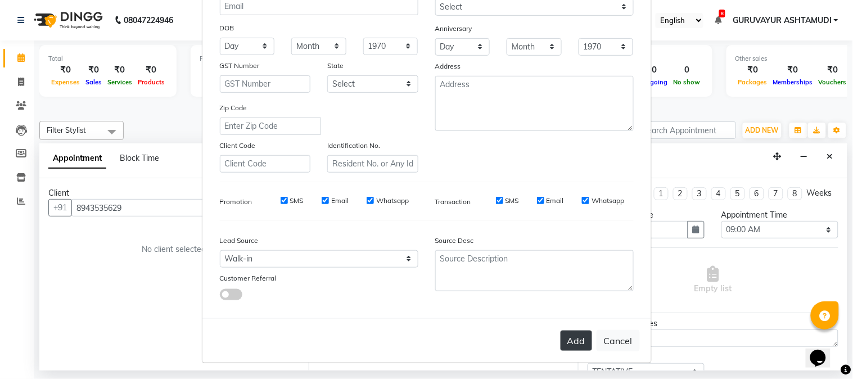
click at [569, 340] on button "Add" at bounding box center [575, 341] width 31 height 20
select select
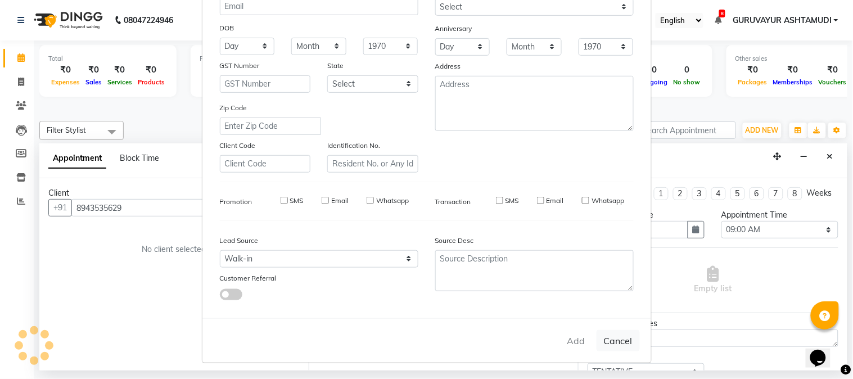
select select
checkbox input "false"
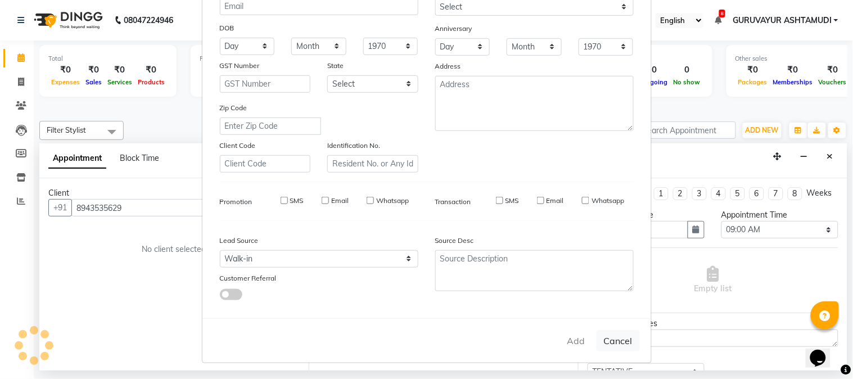
checkbox input "false"
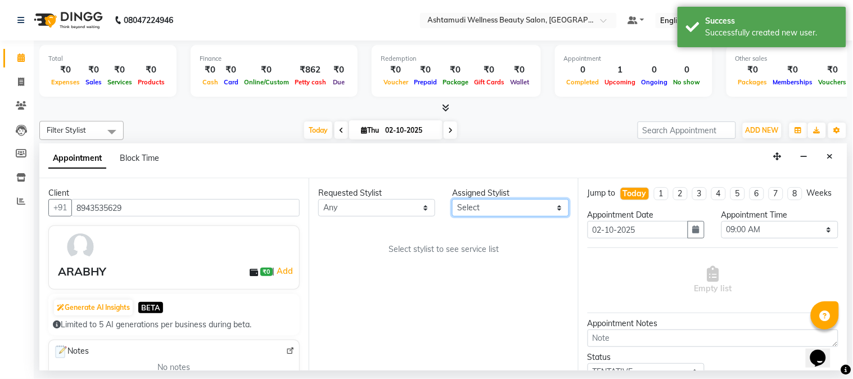
click at [464, 205] on select "Select Aathithya ANILA Anjana Das ARYA GURUVAYUR ASHTAMUDI NEETHU Nigisha POOJA…" at bounding box center [510, 207] width 117 height 17
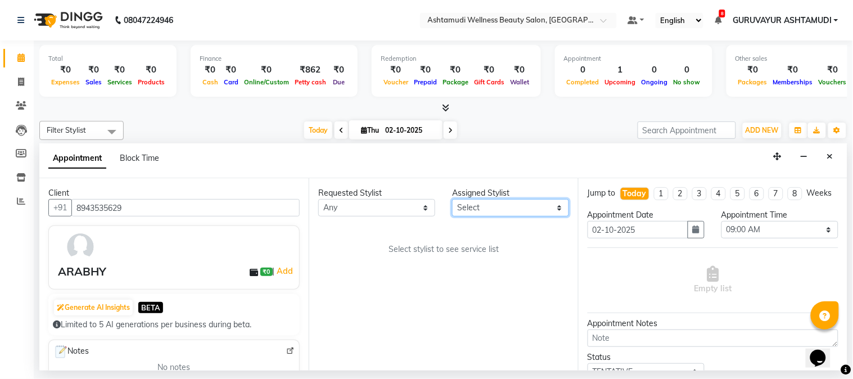
select select "27386"
click at [452, 199] on select "Select Aathithya ANILA Anjana Das ARYA GURUVAYUR ASHTAMUDI NEETHU Nigisha POOJA…" at bounding box center [510, 207] width 117 height 17
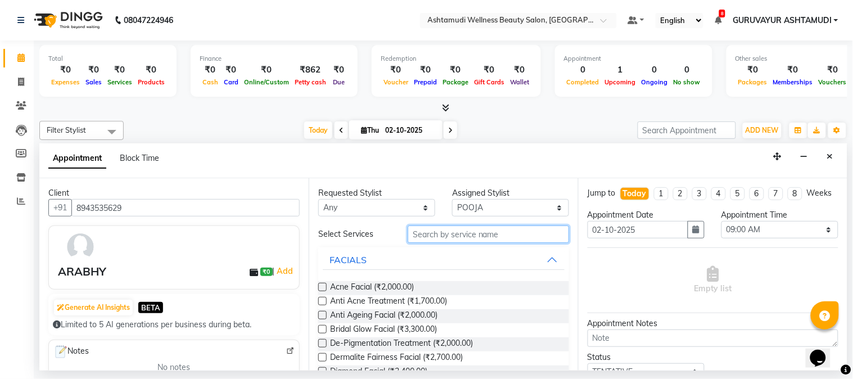
click at [495, 236] on input "text" at bounding box center [488, 233] width 161 height 17
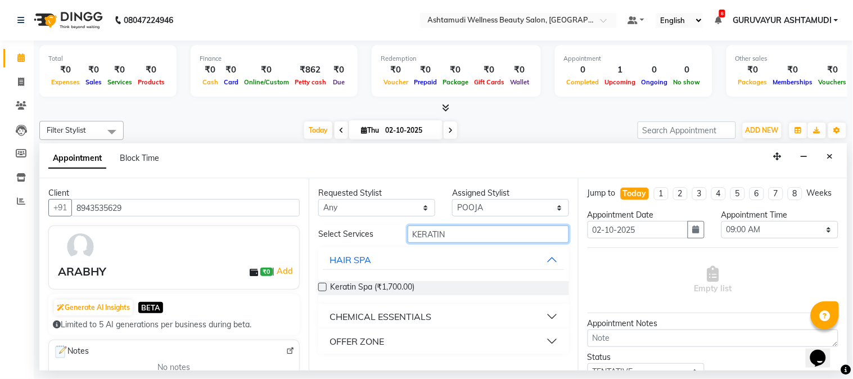
type input "KERATIN"
click at [321, 285] on label at bounding box center [322, 287] width 8 height 8
click at [321, 285] on input "checkbox" at bounding box center [321, 287] width 7 height 7
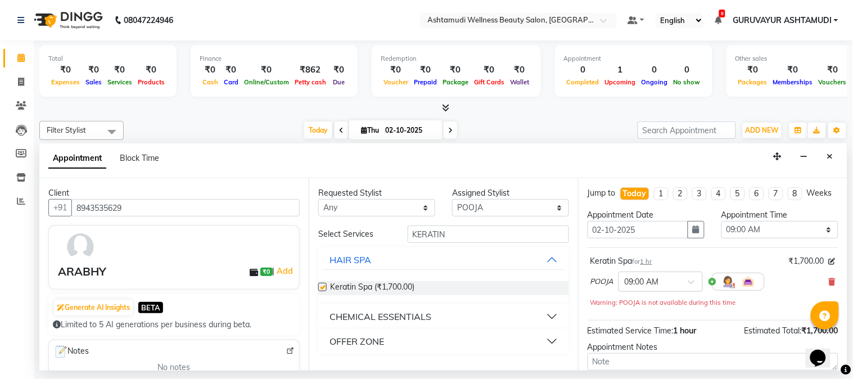
checkbox input "false"
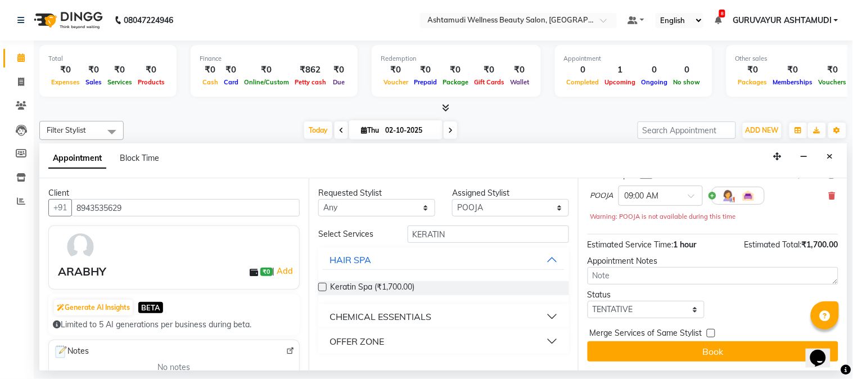
scroll to position [97, 0]
click at [688, 195] on span at bounding box center [695, 199] width 14 height 12
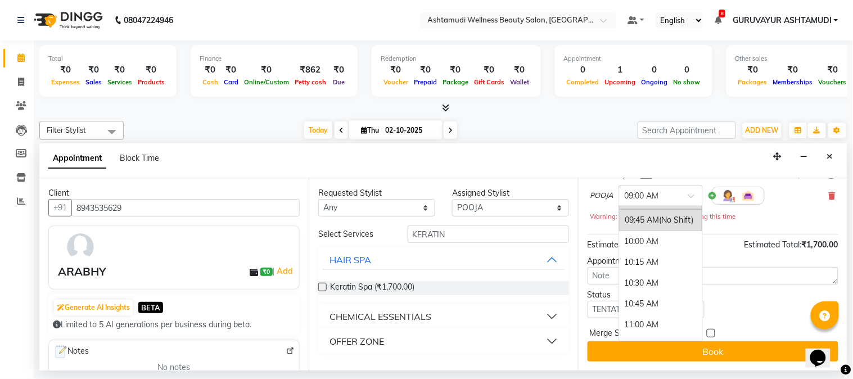
scroll to position [125, 0]
click at [640, 259] on div "11:00 AM" at bounding box center [660, 262] width 83 height 21
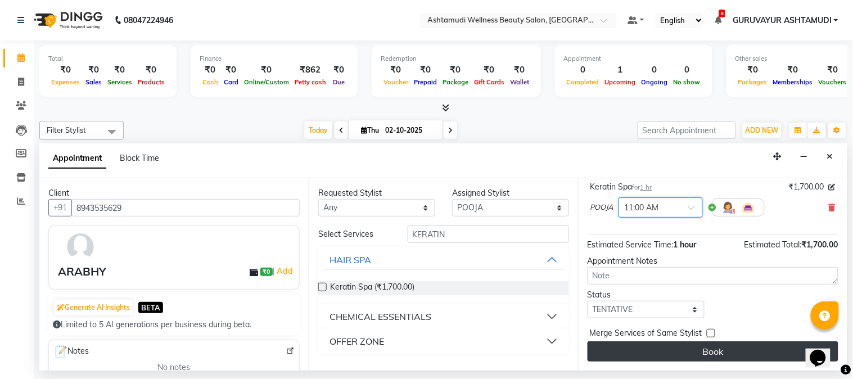
click at [705, 347] on button "Book" at bounding box center [712, 351] width 251 height 20
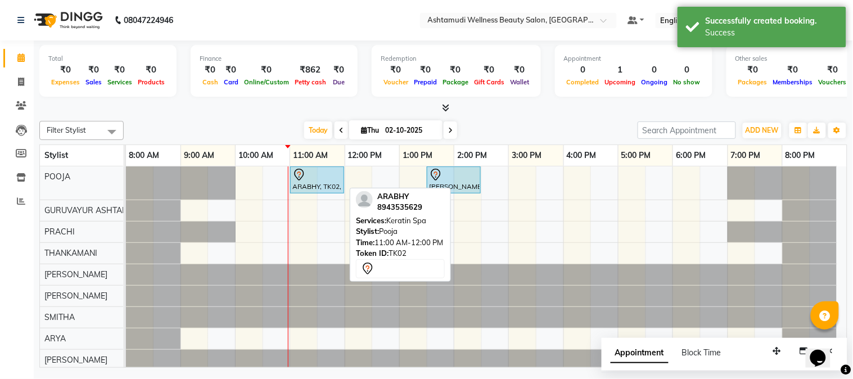
click at [317, 189] on div "ARABHY, TK02, 11:00 AM-12:00 PM, [GEOGRAPHIC_DATA]" at bounding box center [317, 180] width 52 height 24
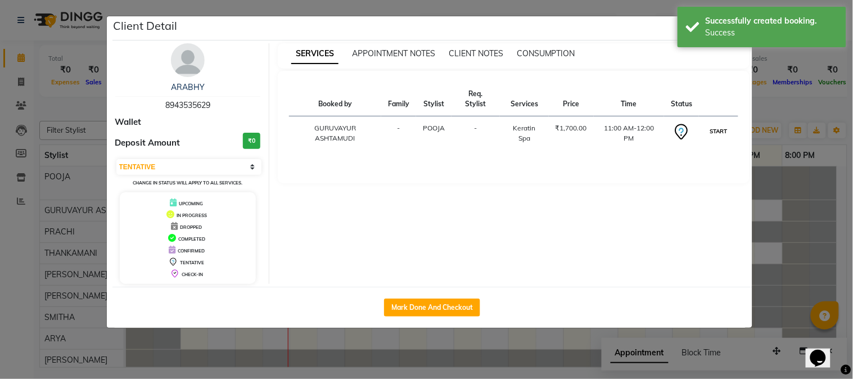
click at [716, 128] on button "START" at bounding box center [718, 131] width 23 height 14
select select "1"
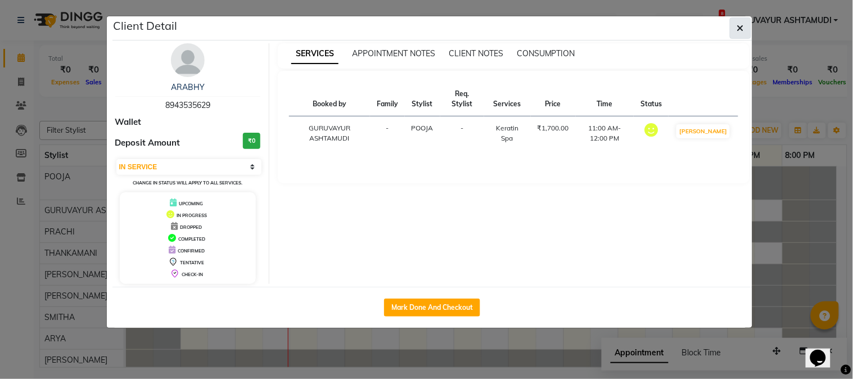
click at [735, 24] on button "button" at bounding box center [740, 27] width 21 height 21
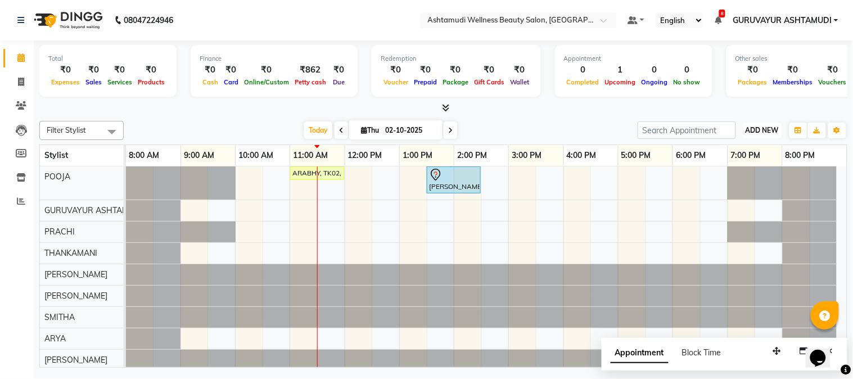
click at [756, 126] on span "ADD NEW" at bounding box center [761, 130] width 33 height 8
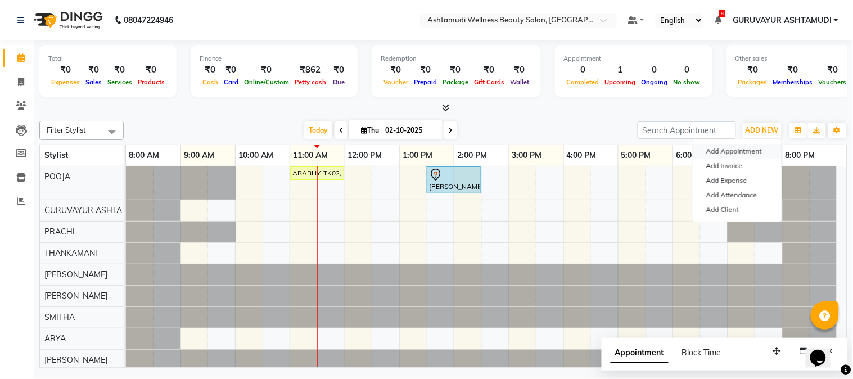
click at [731, 150] on button "Add Appointment" at bounding box center [737, 151] width 89 height 15
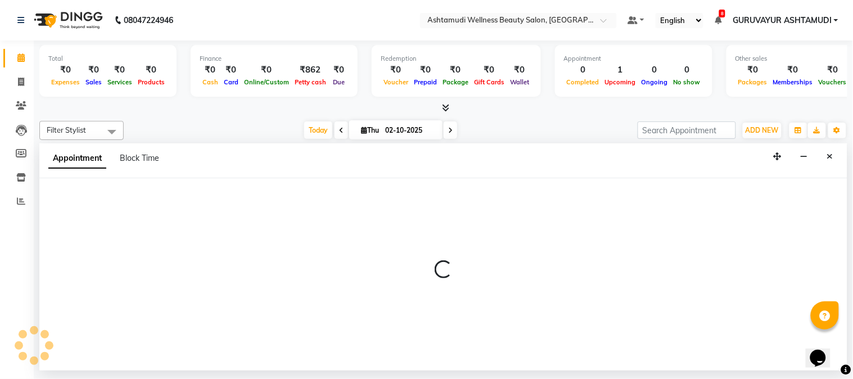
select select "540"
select select "tentative"
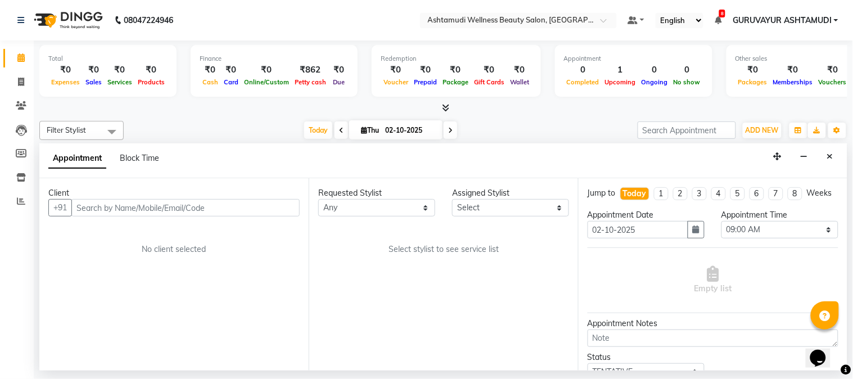
click at [195, 202] on input "text" at bounding box center [185, 207] width 228 height 17
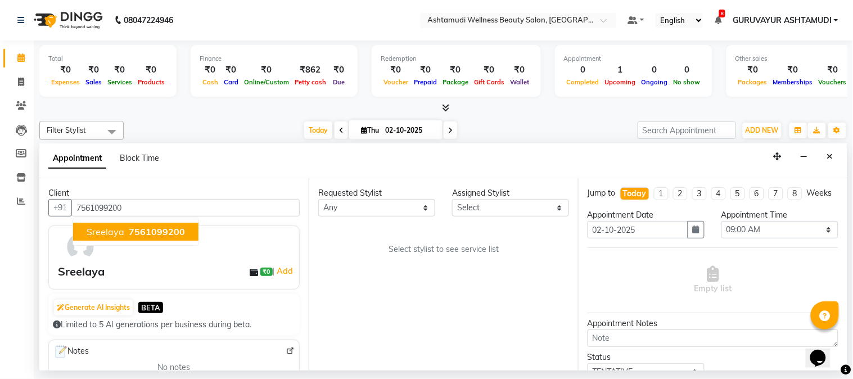
type input "7561099200"
click at [227, 153] on div "Appointment Block Time" at bounding box center [443, 160] width 808 height 35
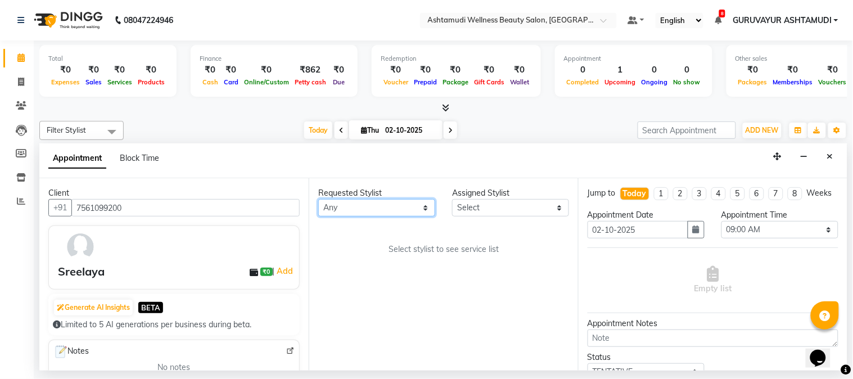
click at [426, 209] on select "Any Aathithya ANILA Anjana Das ARYA GURUVAYUR ASHTAMUDI NEETHU Nigisha POOJA PR…" at bounding box center [376, 207] width 117 height 17
select select "27526"
click at [318, 199] on select "Any Aathithya ANILA Anjana Das ARYA GURUVAYUR ASHTAMUDI NEETHU Nigisha POOJA PR…" at bounding box center [376, 207] width 117 height 17
select select "27526"
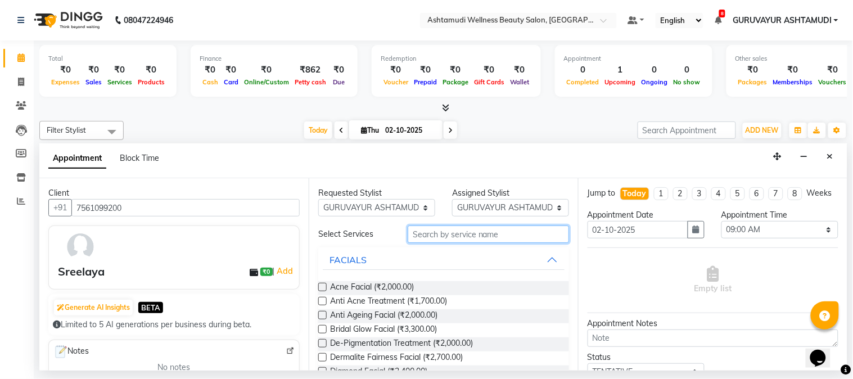
click at [500, 232] on input "text" at bounding box center [488, 233] width 161 height 17
type input "E"
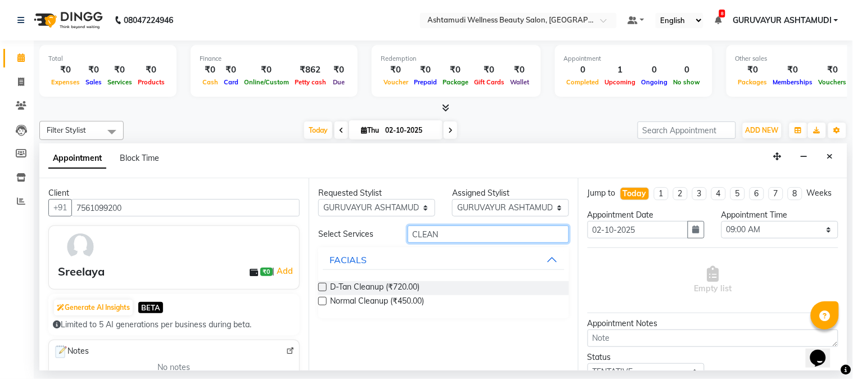
type input "CLEAN"
click at [317, 301] on div "Requested Stylist Any Aathithya ANILA Anjana Das ARYA GURUVAYUR ASHTAMUDI NEETH…" at bounding box center [443, 274] width 269 height 192
click at [320, 302] on label at bounding box center [322, 301] width 8 height 8
click at [320, 302] on input "checkbox" at bounding box center [321, 302] width 7 height 7
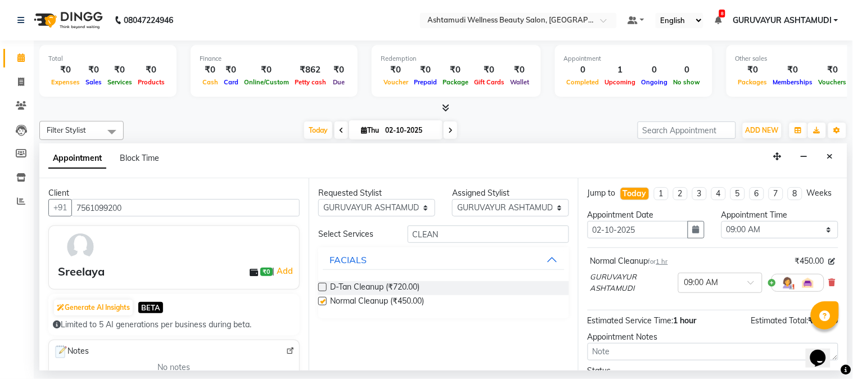
checkbox input "false"
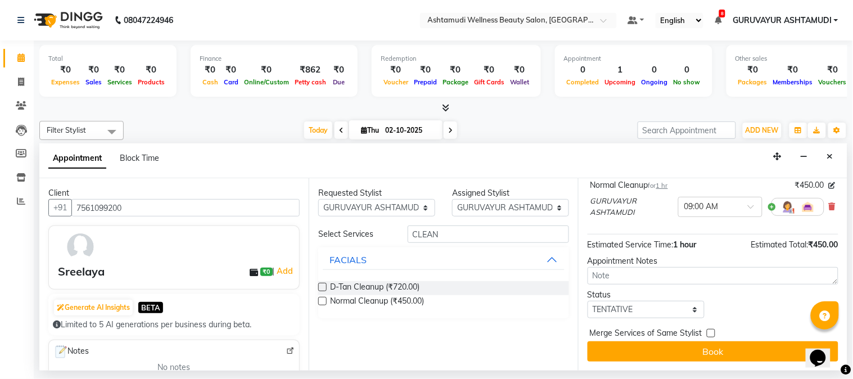
scroll to position [86, 0]
click at [736, 201] on div at bounding box center [720, 206] width 83 height 12
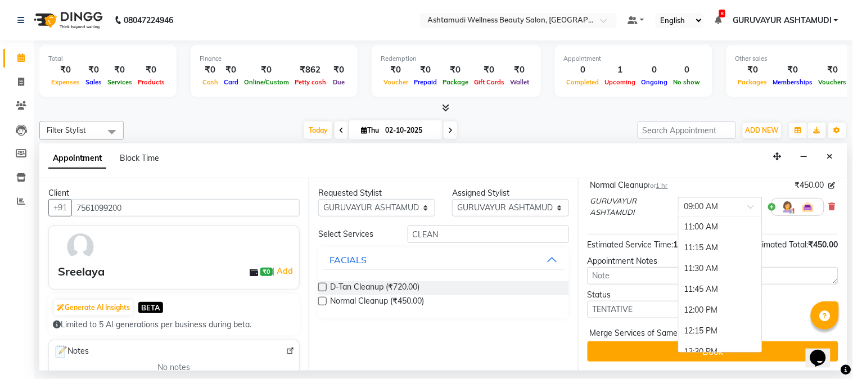
scroll to position [187, 0]
click at [690, 268] on div "11:45 AM" at bounding box center [720, 269] width 83 height 21
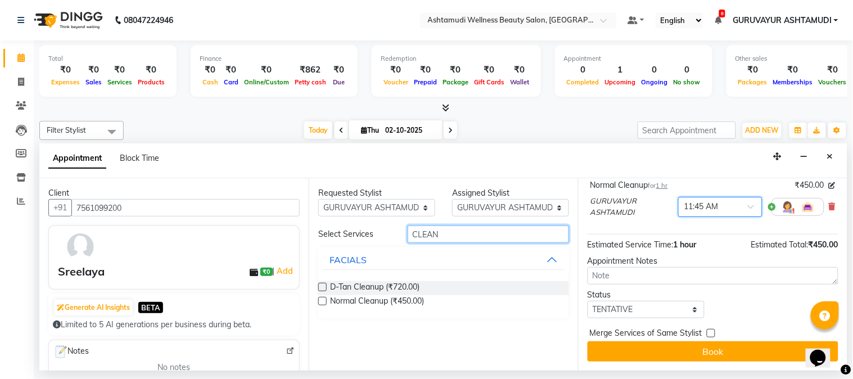
click at [477, 237] on input "CLEAN" at bounding box center [488, 233] width 161 height 17
type input "C"
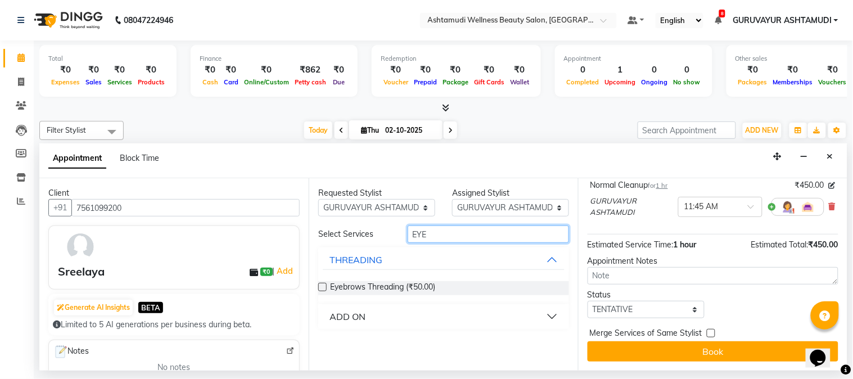
type input "EYE"
click at [322, 287] on label at bounding box center [322, 287] width 8 height 8
click at [322, 287] on input "checkbox" at bounding box center [321, 287] width 7 height 7
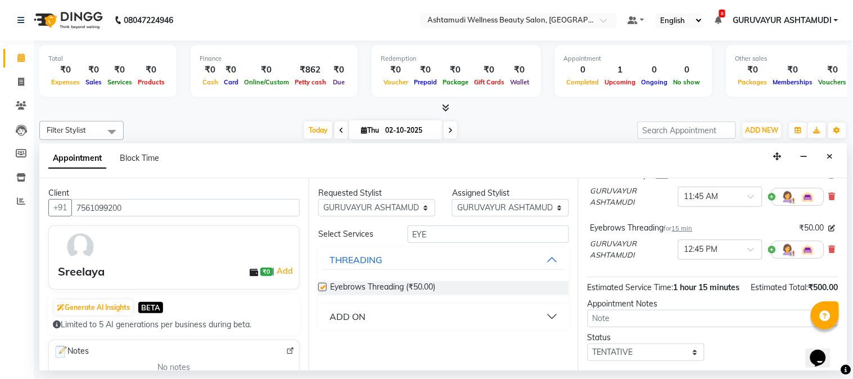
scroll to position [69, 0]
checkbox input "false"
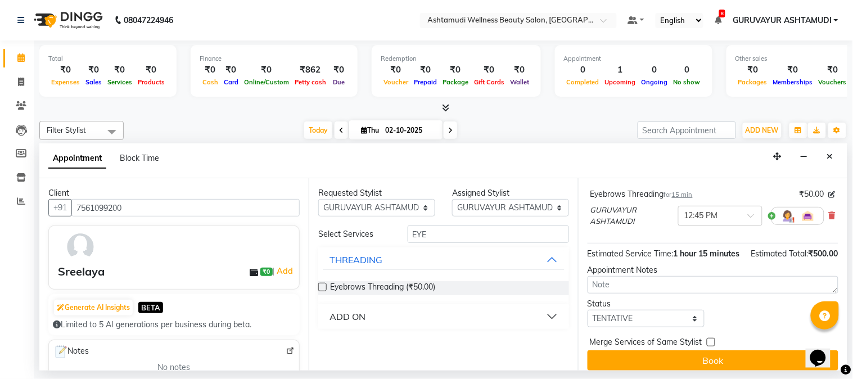
scroll to position [151, 0]
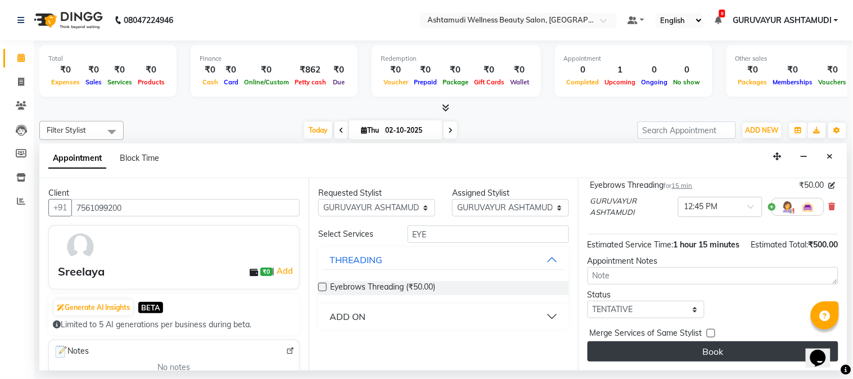
click at [700, 346] on button "Book" at bounding box center [712, 351] width 251 height 20
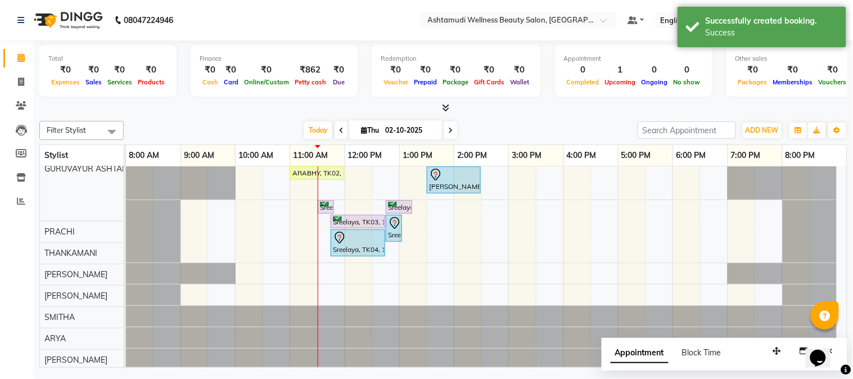
scroll to position [0, 0]
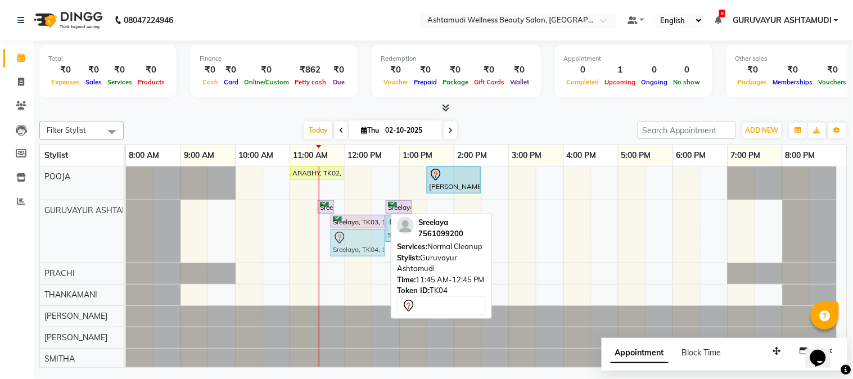
drag, startPoint x: 350, startPoint y: 240, endPoint x: 343, endPoint y: 257, distance: 18.5
click at [126, 239] on div "Sreelaya, TK03, 11:30 AM-11:45 AM, Eyebrows Threading Sreelaya, TK03, 12:45 PM-…" at bounding box center [126, 231] width 0 height 62
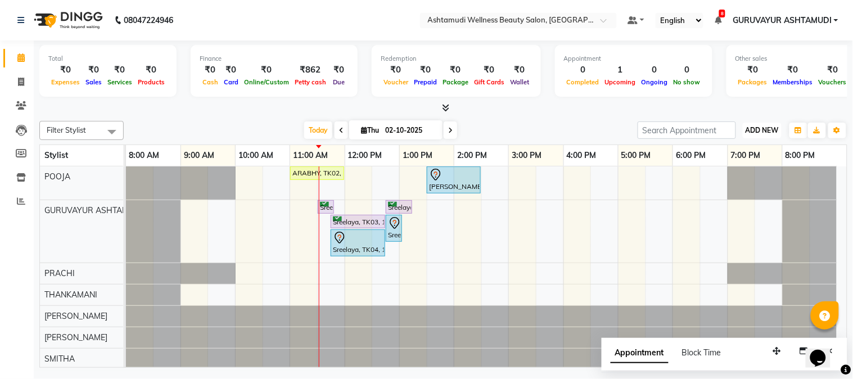
click at [768, 124] on button "ADD NEW Toggle Dropdown" at bounding box center [762, 131] width 39 height 16
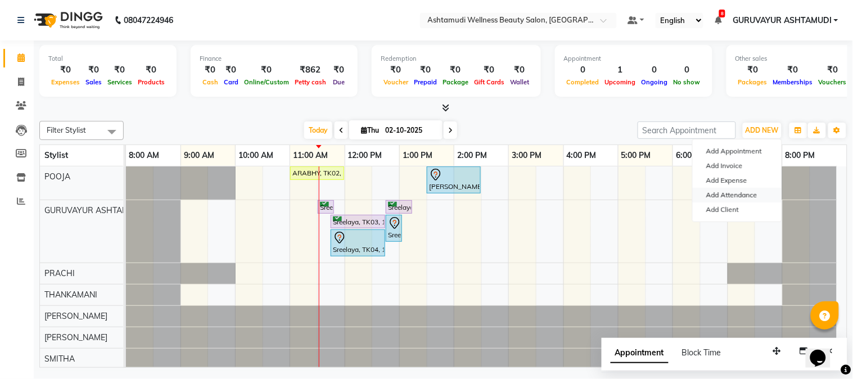
click at [735, 192] on link "Add Attendance" at bounding box center [737, 195] width 89 height 15
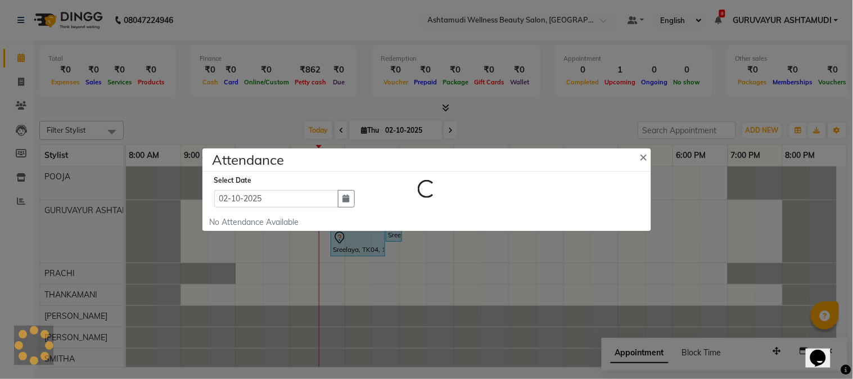
select select "A"
select select "W"
select select "A"
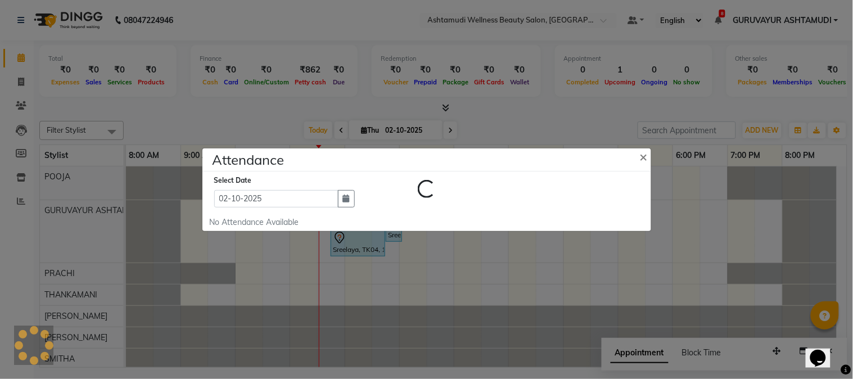
select select "A"
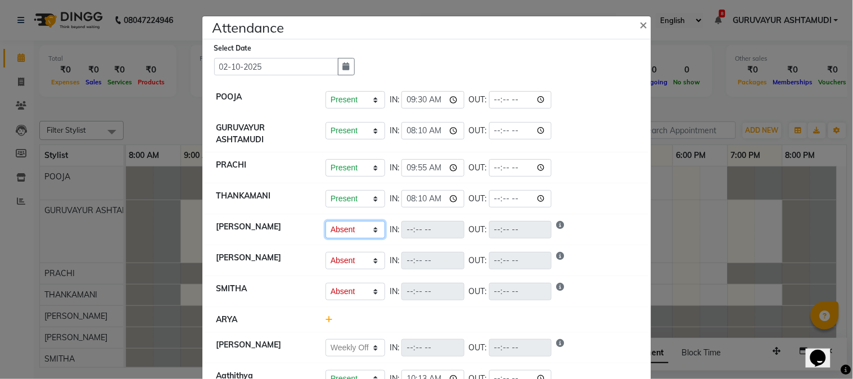
click at [371, 231] on select "Present Absent Late Half Day Weekly Off" at bounding box center [355, 229] width 60 height 17
select select "P"
click at [325, 221] on select "Present Absent Late Half Day Weekly Off" at bounding box center [355, 229] width 60 height 17
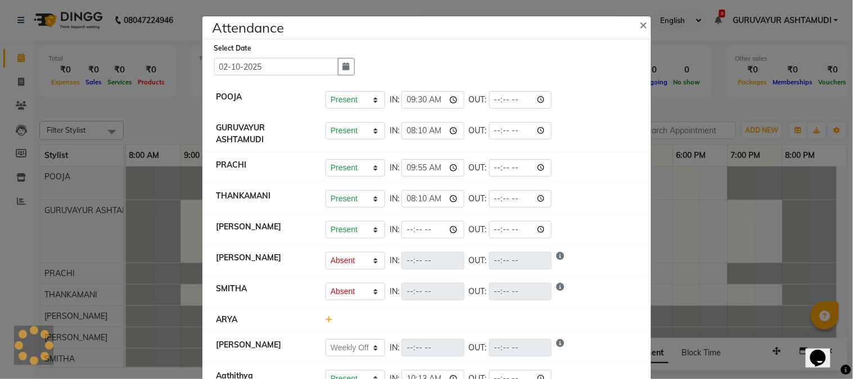
select select "A"
select select "W"
select select "A"
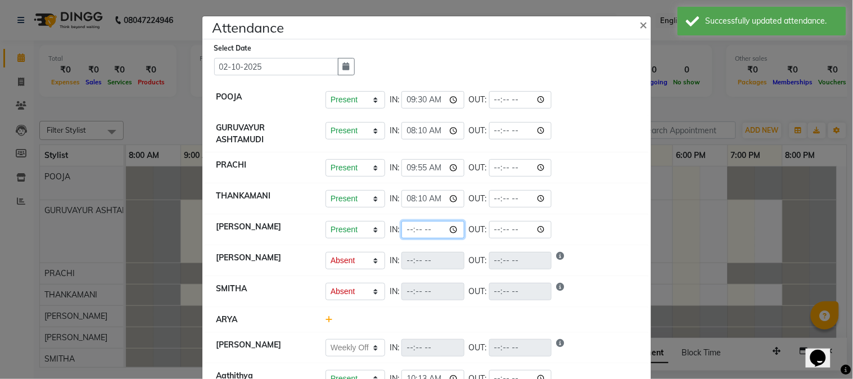
click at [453, 227] on input "time" at bounding box center [432, 229] width 63 height 17
type input "09:50"
click at [588, 88] on li "POOJA Present Absent Late Half Day Weekly Off IN: 09:30 OUT:" at bounding box center [426, 99] width 443 height 31
select select "A"
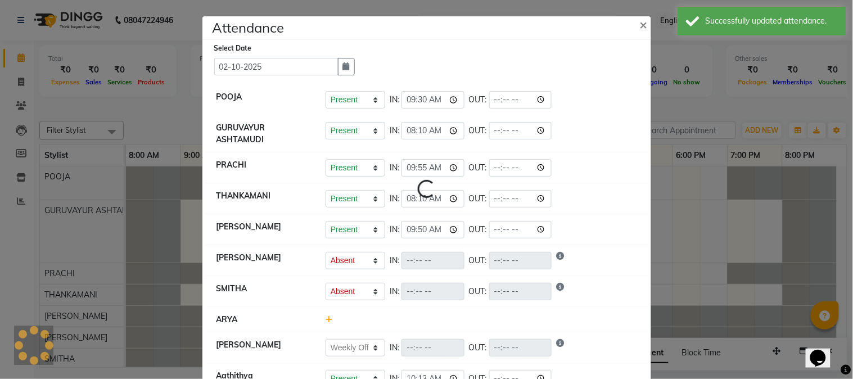
select select "W"
select select "A"
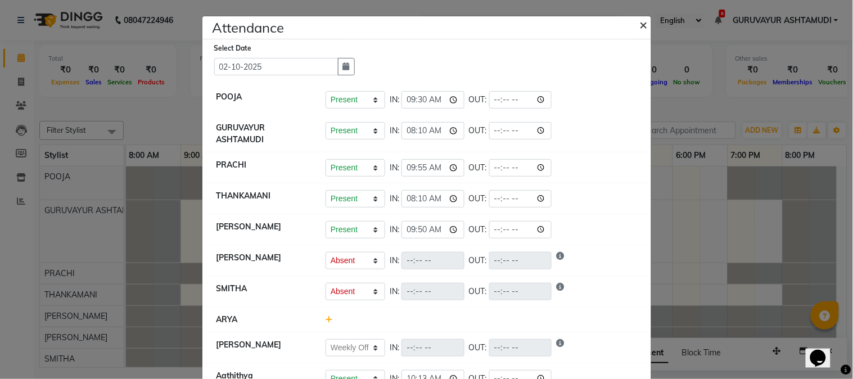
click at [643, 24] on button "×" at bounding box center [645, 23] width 28 height 31
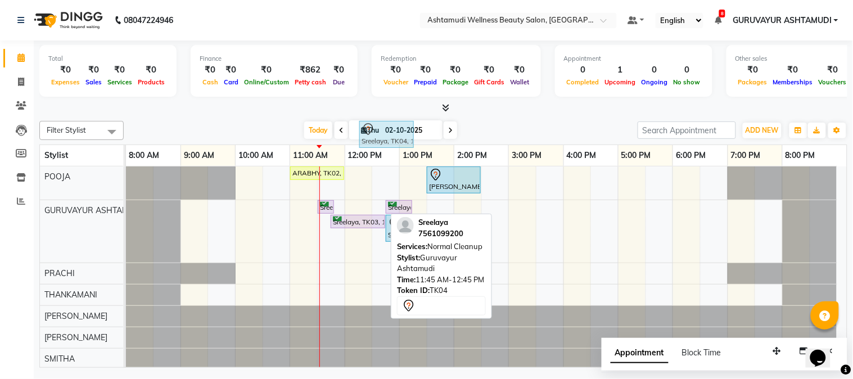
drag, startPoint x: 355, startPoint y: 246, endPoint x: 384, endPoint y: 137, distance: 112.2
click at [384, 144] on full-calendar "Stylist 8:00 AM 9:00 AM 10:00 AM 11:00 AM 12:00 PM 1:00 PM 2:00 PM 3:00 PM 4:00…" at bounding box center [443, 256] width 808 height 224
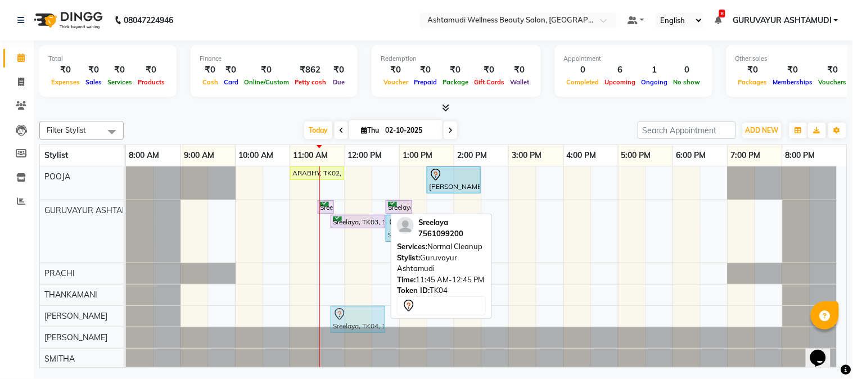
drag, startPoint x: 345, startPoint y: 242, endPoint x: 332, endPoint y: 305, distance: 64.3
click at [332, 308] on tbody "ARABHY, TK02, 11:00 AM-12:00 PM, [GEOGRAPHIC_DATA][PERSON_NAME], TK01, 01:30 PM…" at bounding box center [481, 342] width 711 height 352
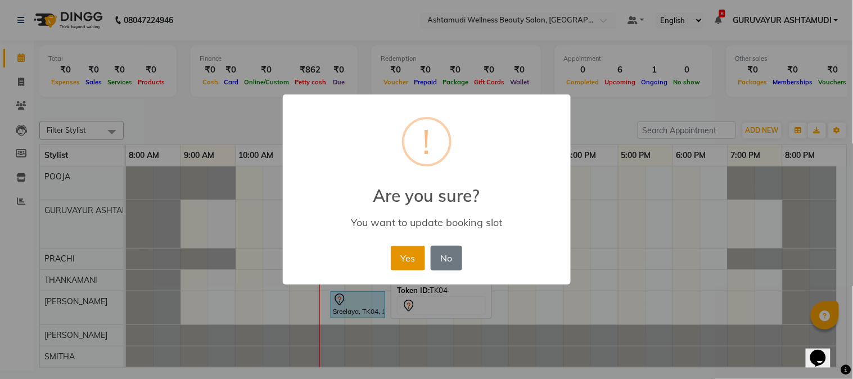
click at [402, 254] on button "Yes" at bounding box center [408, 258] width 34 height 25
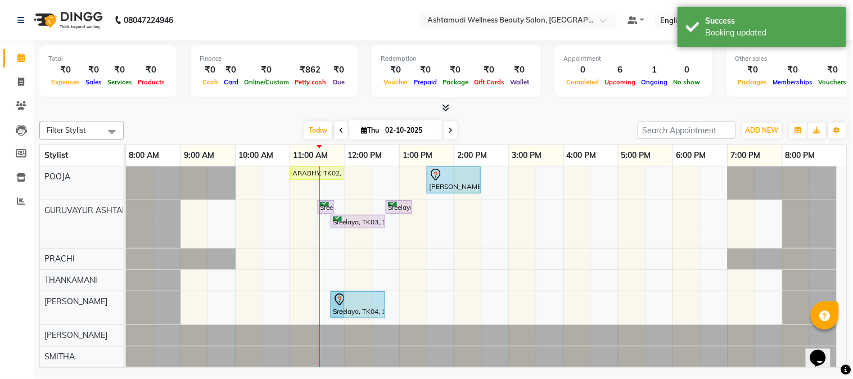
drag, startPoint x: 388, startPoint y: 232, endPoint x: 328, endPoint y: 300, distance: 91.2
click at [328, 300] on div "ARABHY, TK02, 11:00 AM-12:00 PM, Keratin Spa ANAGHA, TK01, 01:30 PM-02:30 PM, H…" at bounding box center [486, 341] width 721 height 350
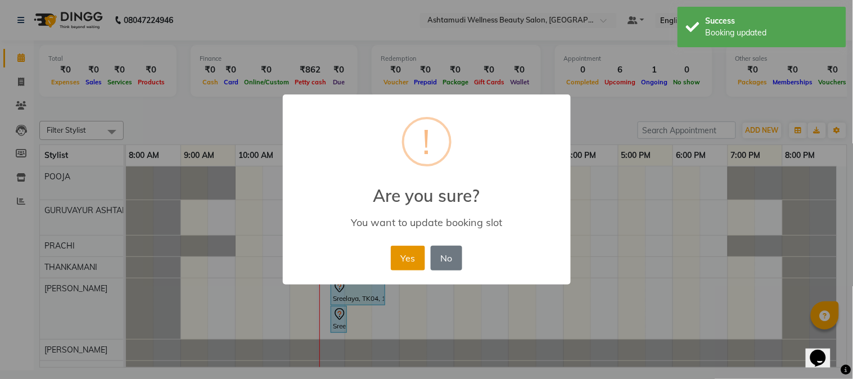
click at [413, 256] on button "Yes" at bounding box center [408, 258] width 34 height 25
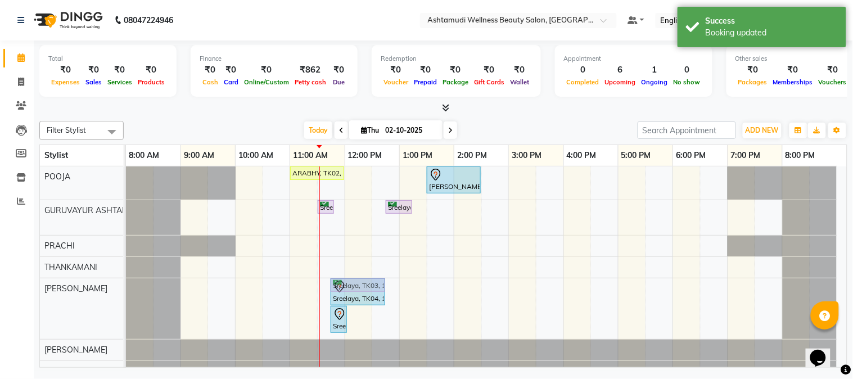
drag, startPoint x: 364, startPoint y: 222, endPoint x: 360, endPoint y: 322, distance: 99.6
click at [360, 322] on div "ARABHY, TK02, 11:00 AM-12:00 PM, Keratin Spa ANAGHA, TK01, 01:30 PM-02:30 PM, H…" at bounding box center [486, 348] width 721 height 365
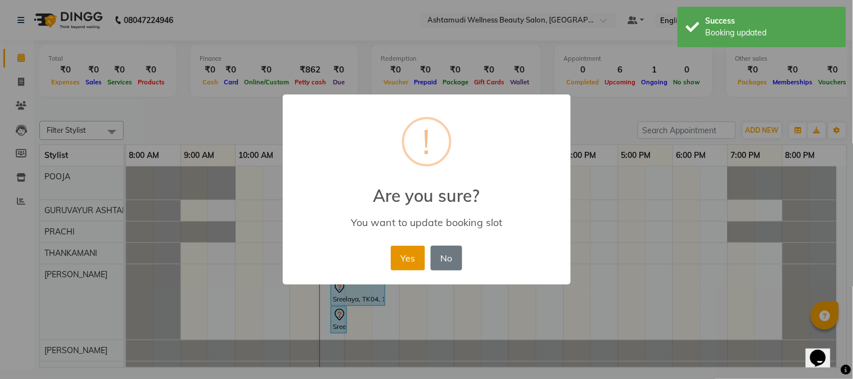
click at [409, 252] on button "Yes" at bounding box center [408, 258] width 34 height 25
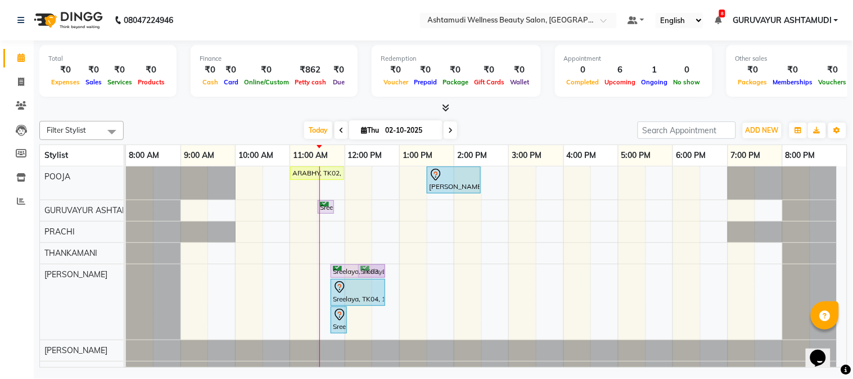
drag, startPoint x: 396, startPoint y: 206, endPoint x: 371, endPoint y: 322, distance: 118.4
click at [371, 322] on div "ARABHY, TK02, 11:00 AM-12:00 PM, Keratin Spa ANAGHA, TK01, 01:30 PM-02:30 PM, H…" at bounding box center [486, 348] width 721 height 365
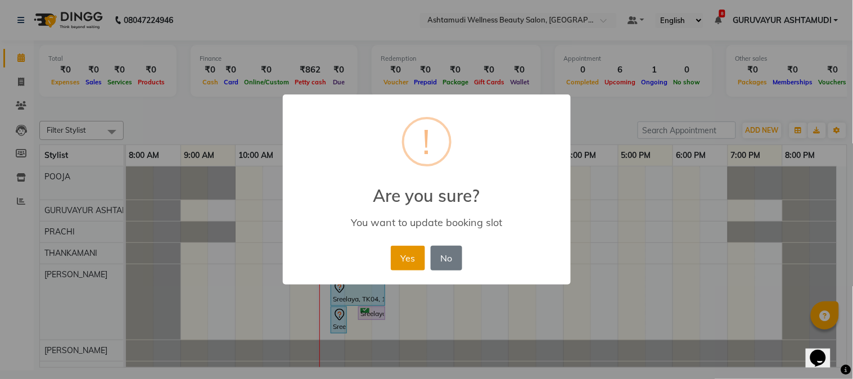
click at [408, 256] on button "Yes" at bounding box center [408, 258] width 34 height 25
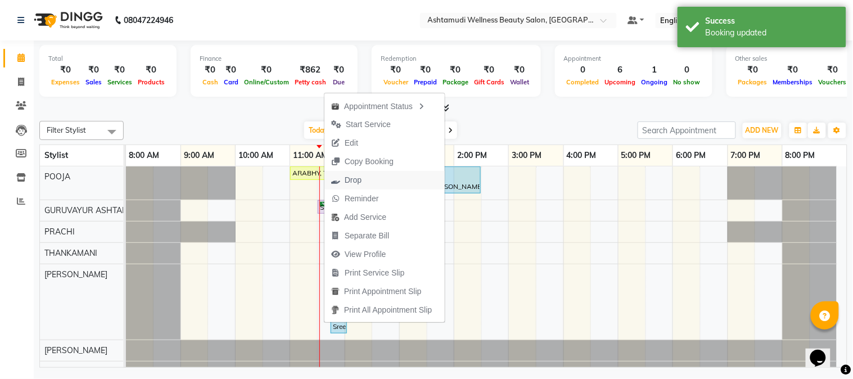
click at [354, 175] on span "Drop" at bounding box center [353, 180] width 17 height 12
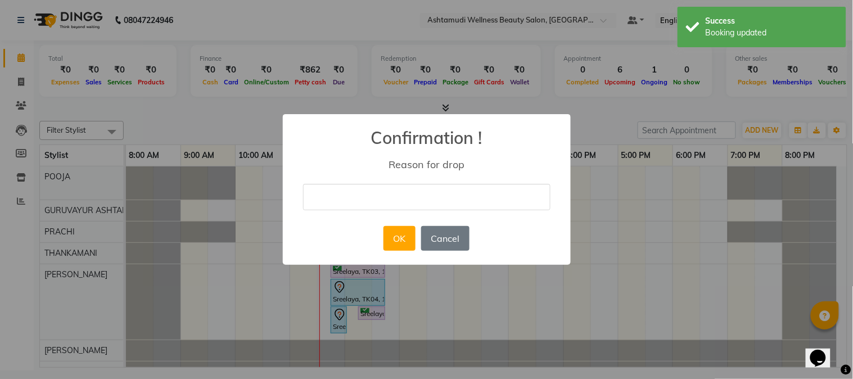
click at [401, 197] on input "text" at bounding box center [426, 197] width 247 height 26
click at [372, 107] on div "× Confirmation ! Reason for drop OK No Cancel" at bounding box center [426, 189] width 853 height 379
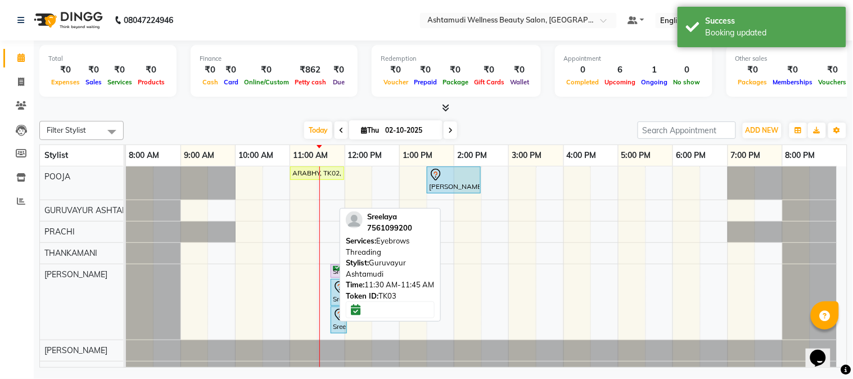
drag, startPoint x: 325, startPoint y: 206, endPoint x: 360, endPoint y: 327, distance: 125.9
click at [360, 327] on div "Filter Stylist Select All Aathithya ANILA Anjana Das ARYA GURUVAYUR ASHTAMUDI N…" at bounding box center [443, 241] width 808 height 251
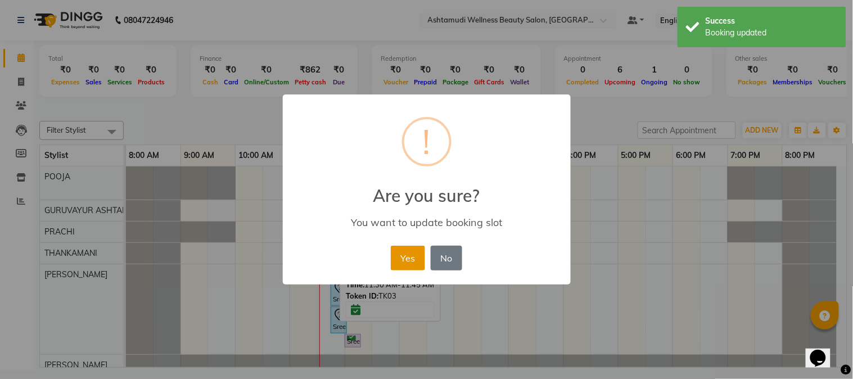
click at [409, 257] on button "Yes" at bounding box center [408, 258] width 34 height 25
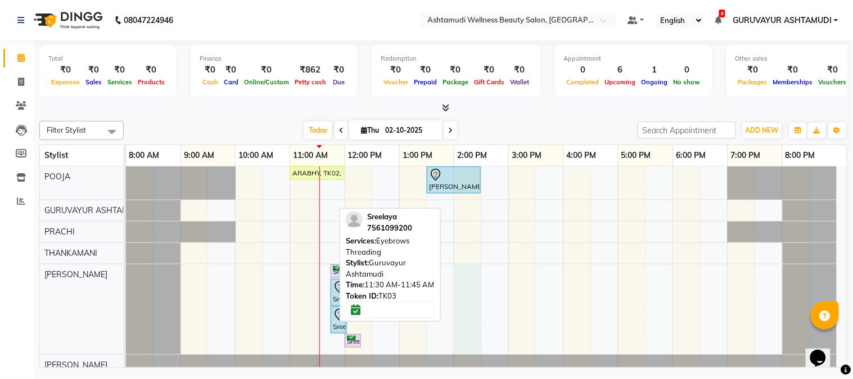
click at [476, 302] on div "ARABHY, TK02, 11:00 AM-12:00 PM, Keratin Spa ANAGHA, TK01, 01:30 PM-02:30 PM, H…" at bounding box center [486, 356] width 721 height 380
select select "38876"
select select "840"
select select "tentative"
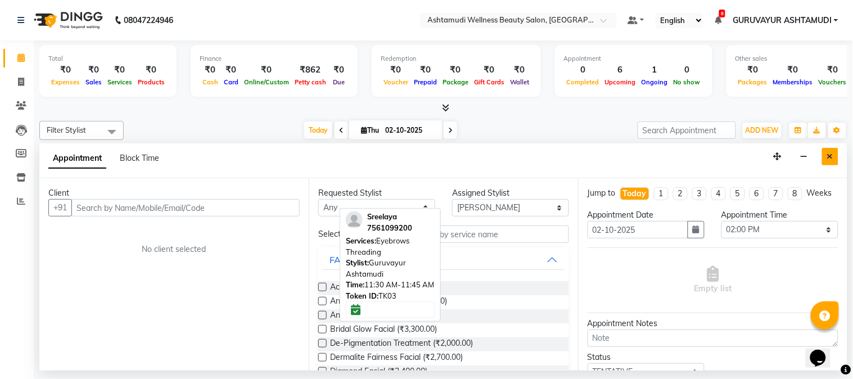
click at [833, 154] on icon "Close" at bounding box center [830, 156] width 6 height 8
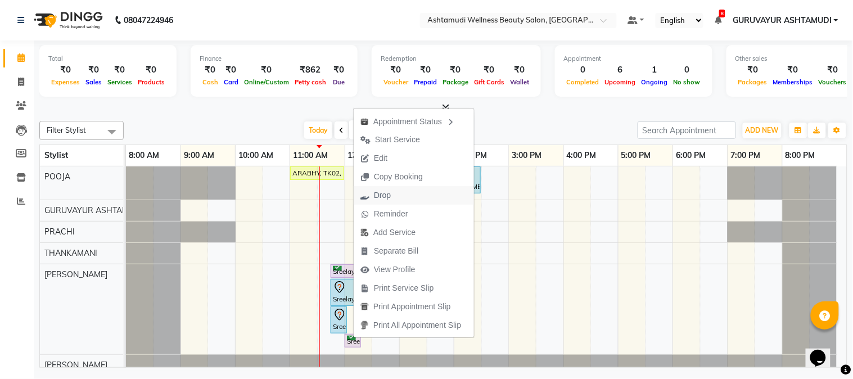
click at [391, 196] on span "Drop" at bounding box center [376, 195] width 44 height 19
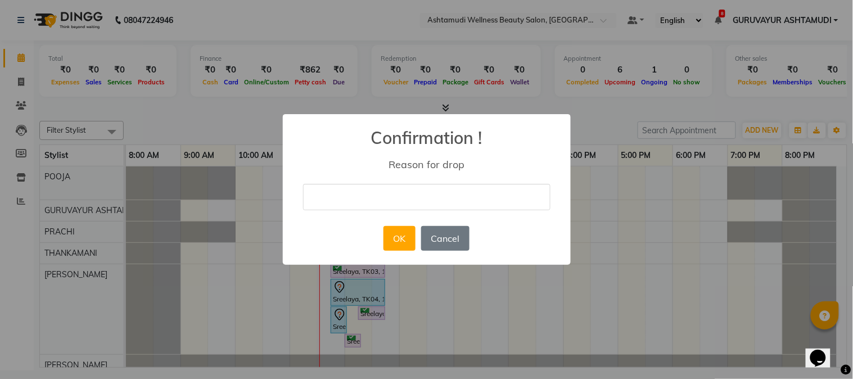
click at [395, 196] on input "text" at bounding box center [426, 197] width 247 height 26
type input "BOOKED FOR TWO PEOPLE"
click at [394, 238] on button "OK" at bounding box center [399, 238] width 32 height 25
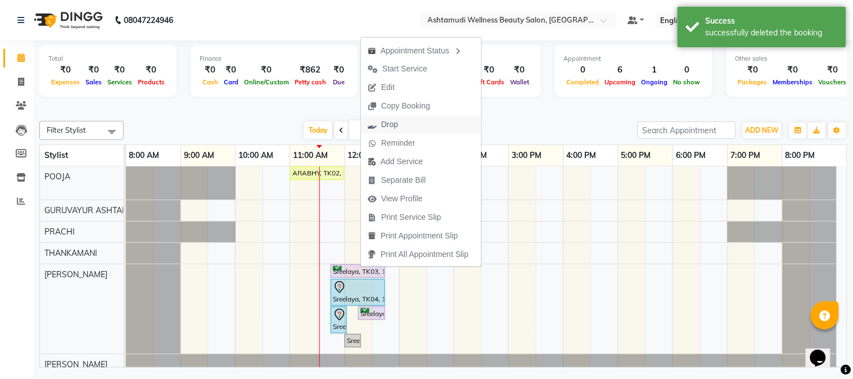
click at [392, 119] on span "Drop" at bounding box center [389, 125] width 17 height 12
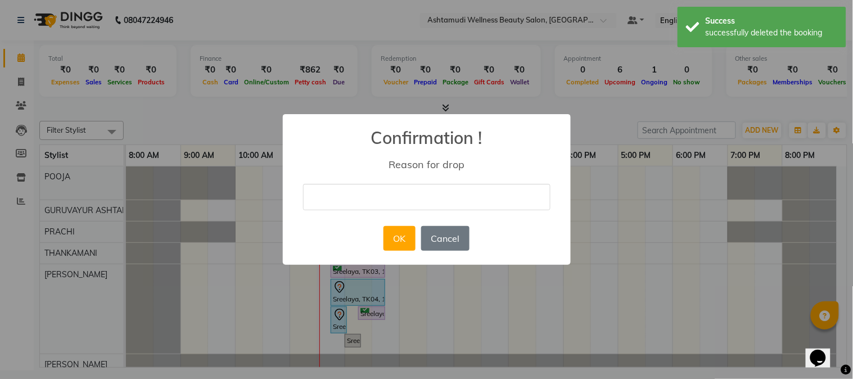
click at [398, 193] on input "text" at bounding box center [426, 197] width 247 height 26
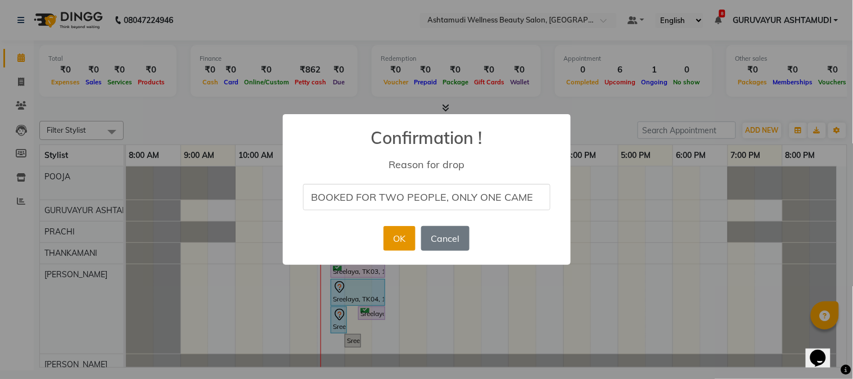
type input "BOOKED FOR TWO PEOPLE, ONLY ONE CAME"
click at [395, 229] on button "OK" at bounding box center [399, 238] width 32 height 25
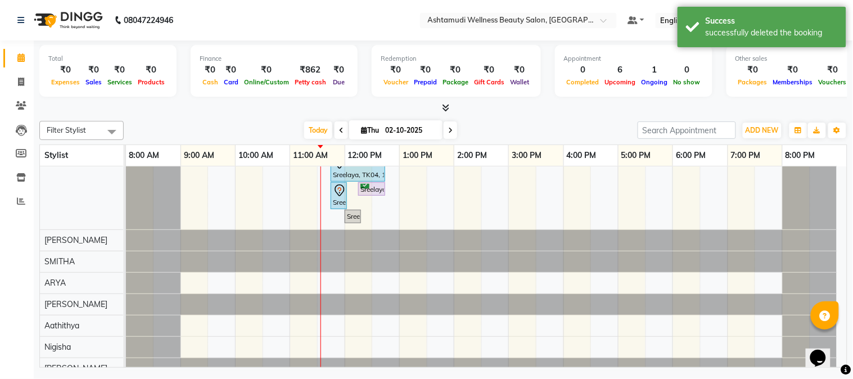
scroll to position [125, 0]
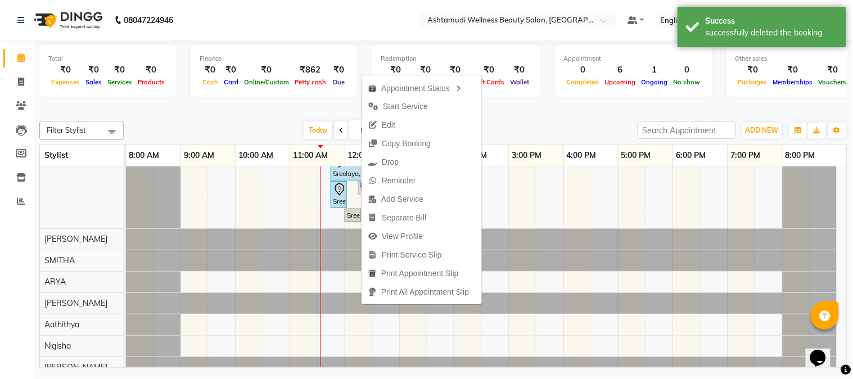
click at [379, 25] on nav "08047224946 Select Location × Ashtamudi Wellness Beauty Salon, Guruvayur Defaul…" at bounding box center [426, 20] width 853 height 40
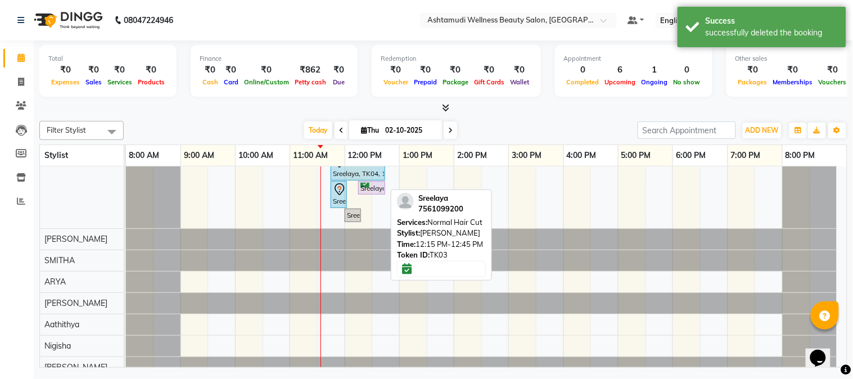
click at [367, 187] on div "Sreelaya, TK03, 12:15 PM-12:45 PM, Normal Hair Cut" at bounding box center [371, 188] width 25 height 11
click at [374, 187] on div "Sreelaya, TK03, 12:15 PM-12:45 PM, Normal Hair Cut" at bounding box center [371, 188] width 25 height 11
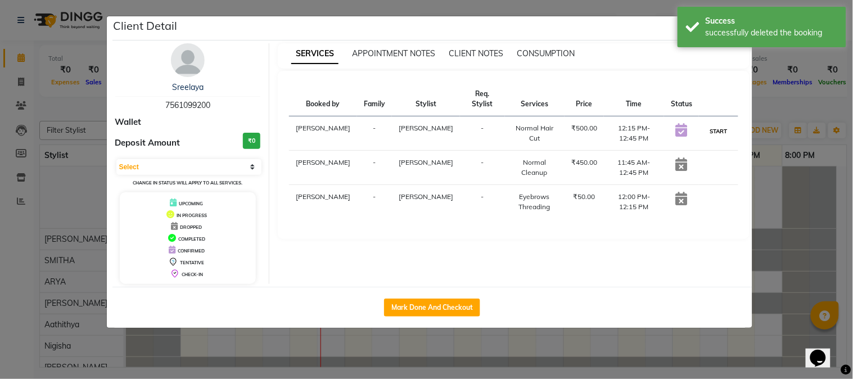
click at [707, 124] on button "START" at bounding box center [718, 131] width 23 height 14
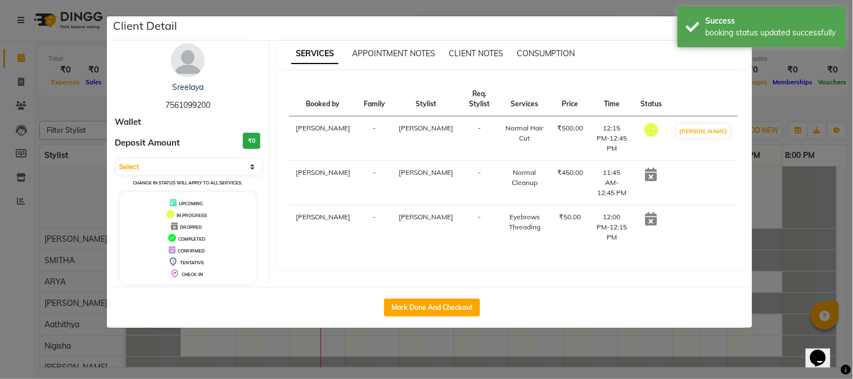
click at [523, 8] on ngb-modal-window "Client Detail Sreelaya 7561099200 Wallet Deposit Amount ₹0 Select IN SERVICE CO…" at bounding box center [426, 189] width 853 height 379
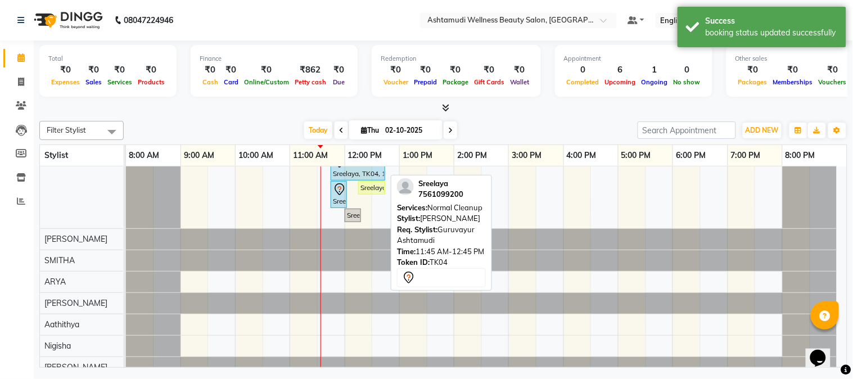
click at [346, 166] on icon at bounding box center [339, 161] width 13 height 13
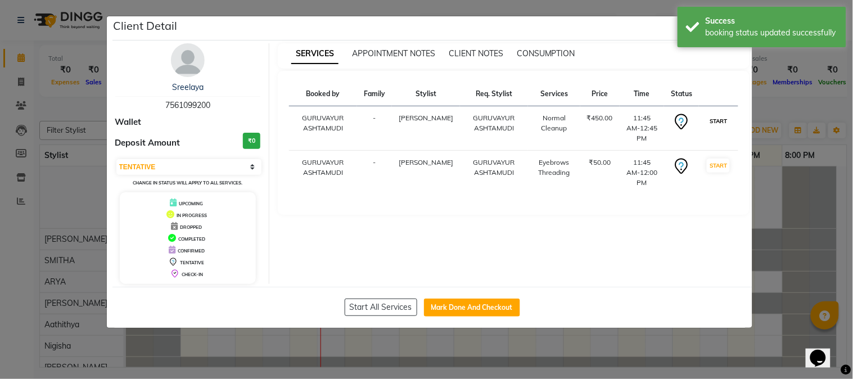
click at [716, 120] on button "START" at bounding box center [718, 121] width 23 height 14
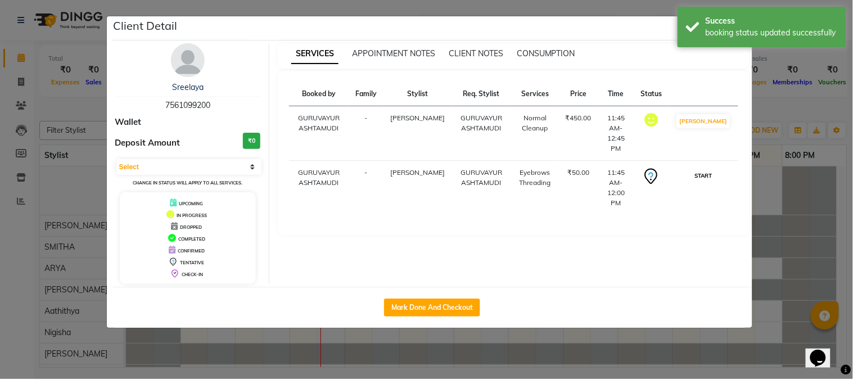
click at [715, 169] on button "START" at bounding box center [702, 176] width 23 height 14
select select "1"
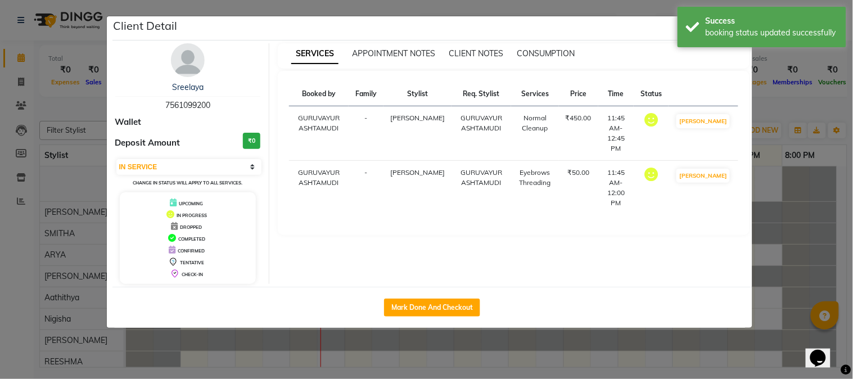
click at [527, 7] on ngb-modal-window "Client Detail Sreelaya 7561099200 Wallet Deposit Amount ₹0 Select IN SERVICE CO…" at bounding box center [426, 189] width 853 height 379
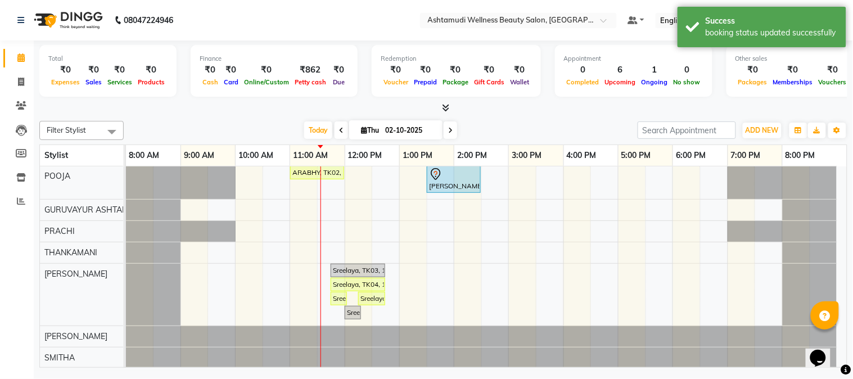
scroll to position [0, 0]
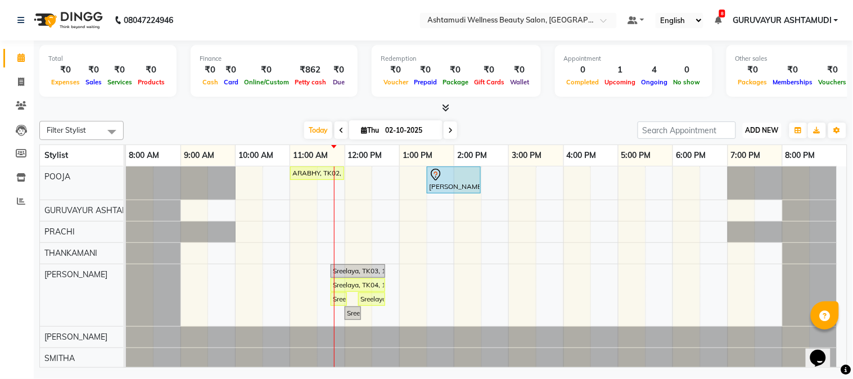
click at [745, 129] on span "ADD NEW" at bounding box center [761, 130] width 33 height 8
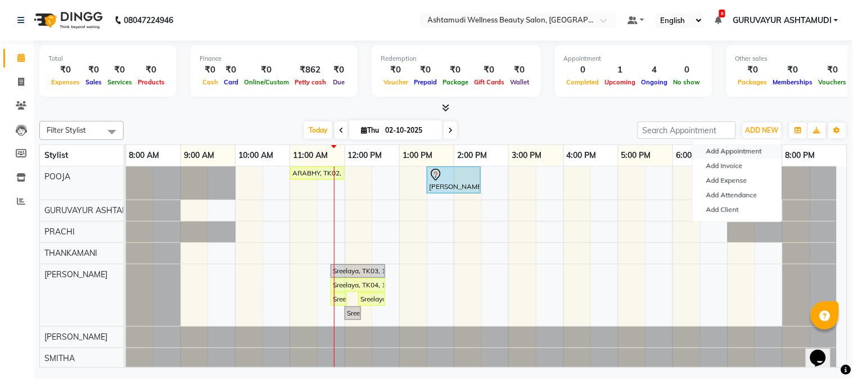
click at [727, 154] on button "Add Appointment" at bounding box center [737, 151] width 89 height 15
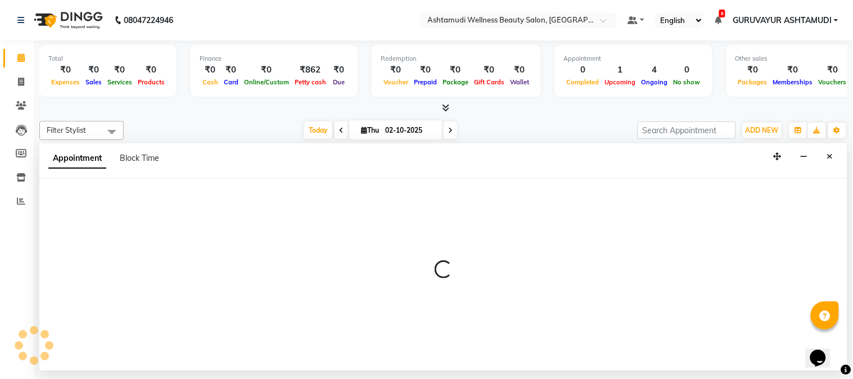
select select "tentative"
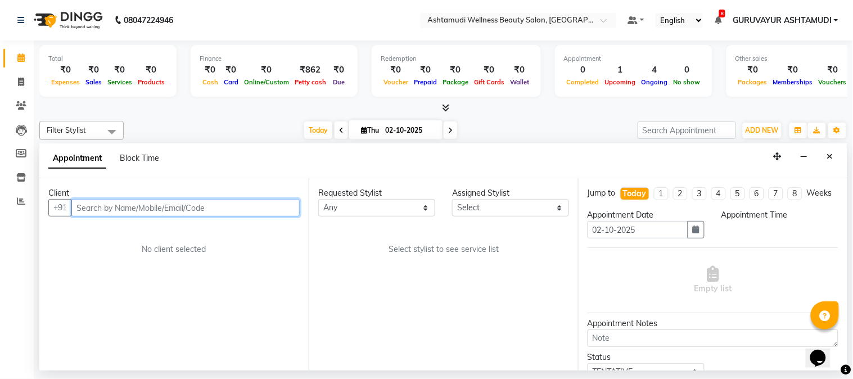
select select "540"
click at [205, 210] on input "text" at bounding box center [185, 207] width 228 height 17
type input "8113854237"
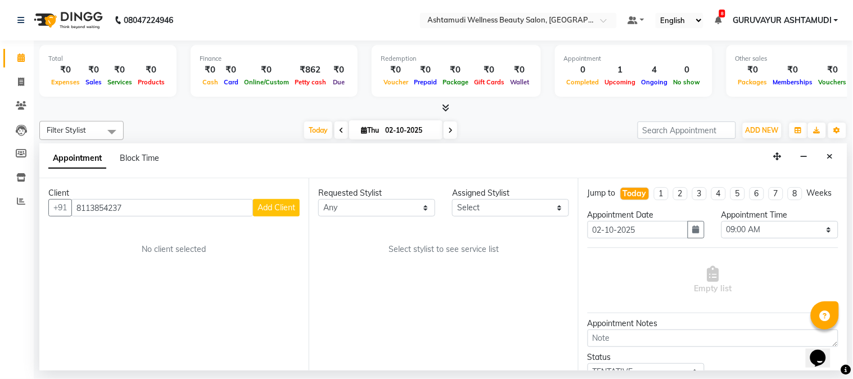
click at [268, 208] on span "Add Client" at bounding box center [276, 207] width 38 height 10
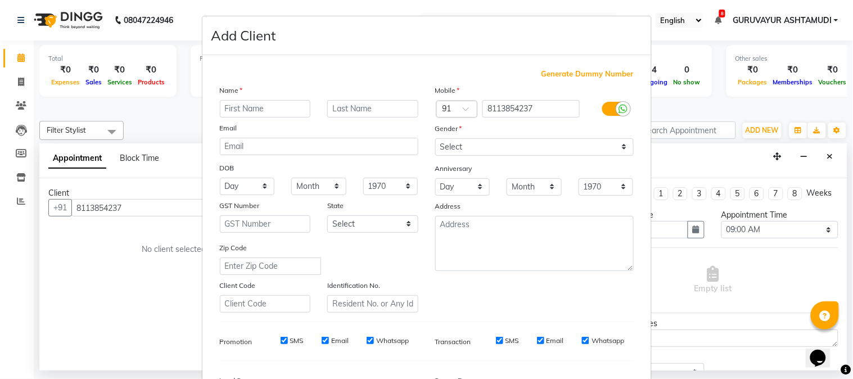
click at [280, 108] on input "text" at bounding box center [265, 108] width 91 height 17
type input "a"
type input "AMRITHA"
click at [568, 152] on select "Select Male Female Other Prefer Not To Say" at bounding box center [534, 146] width 198 height 17
select select "female"
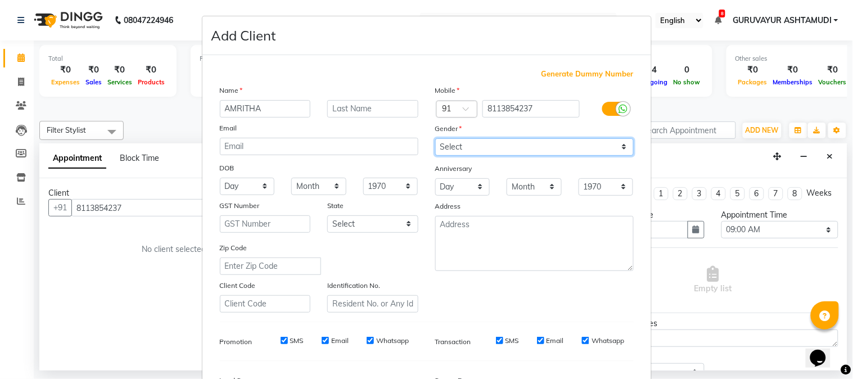
click at [435, 138] on select "Select Male Female Other Prefer Not To Say" at bounding box center [534, 146] width 198 height 17
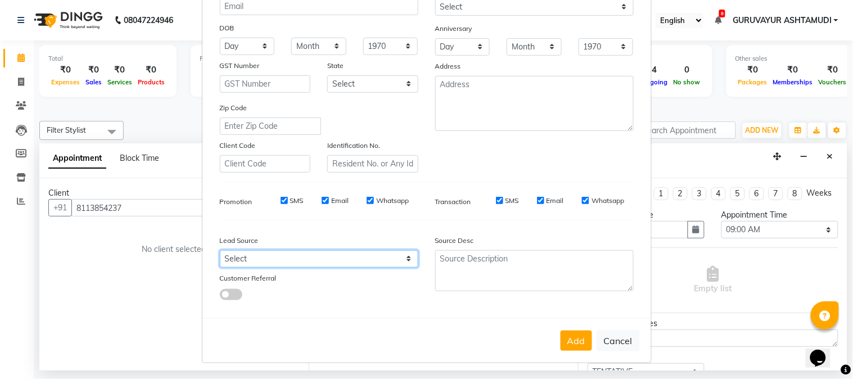
click at [341, 260] on select "Select Walk-in Referral Internet Friend Word of Mouth Advertisement Facebook Ju…" at bounding box center [319, 258] width 198 height 17
select select "31498"
click at [220, 250] on select "Select Walk-in Referral Internet Friend Word of Mouth Advertisement Facebook Ju…" at bounding box center [319, 258] width 198 height 17
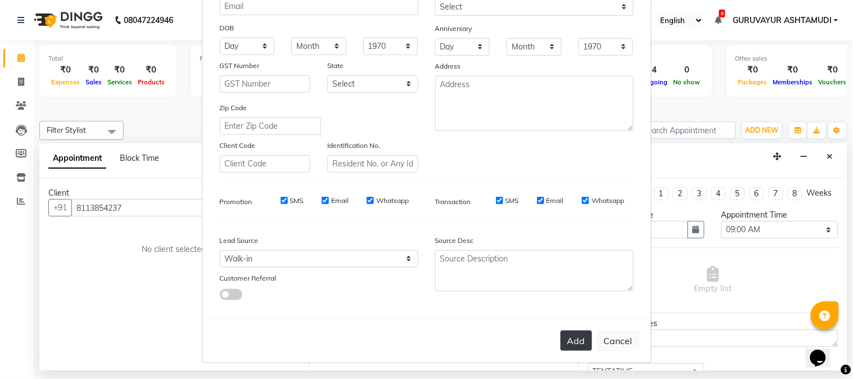
click at [565, 339] on button "Add" at bounding box center [575, 341] width 31 height 20
select select
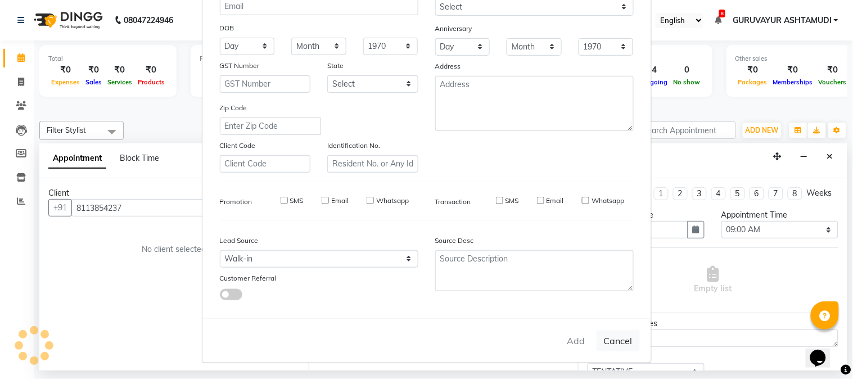
select select
checkbox input "false"
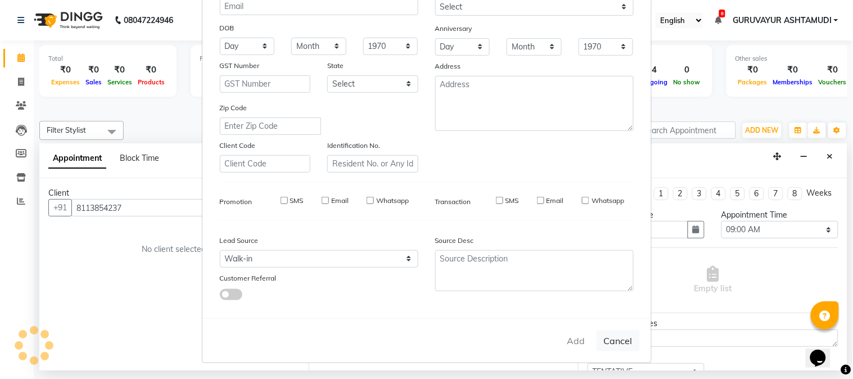
checkbox input "false"
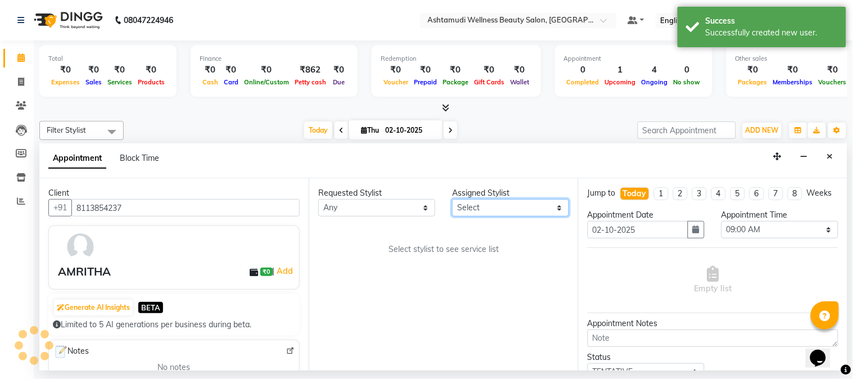
click at [501, 204] on select "Select Aathithya ANILA Anjana Das ARYA GURUVAYUR ASHTAMUDI NEETHU Nigisha POOJA…" at bounding box center [510, 207] width 117 height 17
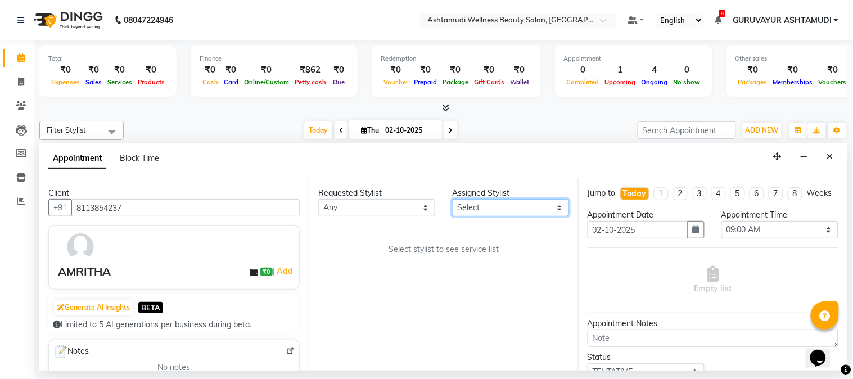
select select "67519"
click at [452, 199] on select "Select Aathithya ANILA Anjana Das ARYA GURUVAYUR ASHTAMUDI NEETHU Nigisha POOJA…" at bounding box center [510, 207] width 117 height 17
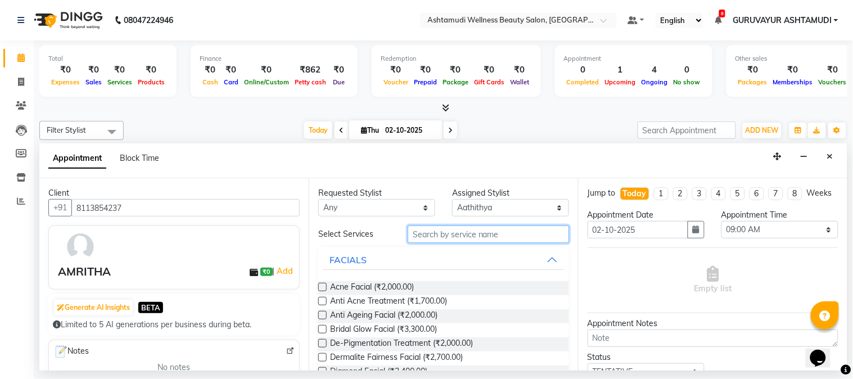
click at [470, 239] on input "text" at bounding box center [488, 233] width 161 height 17
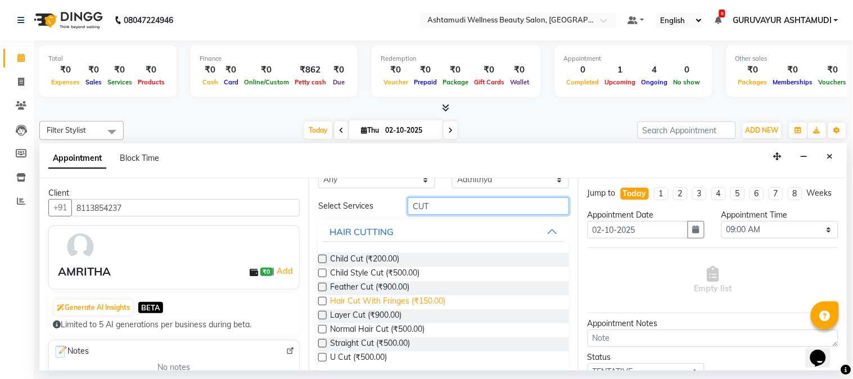
scroll to position [65, 0]
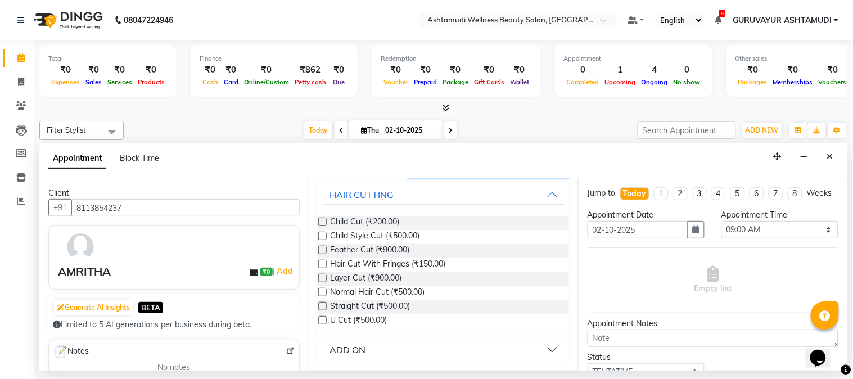
type input "CUT"
click at [322, 317] on label at bounding box center [322, 320] width 8 height 8
click at [322, 318] on input "checkbox" at bounding box center [321, 321] width 7 height 7
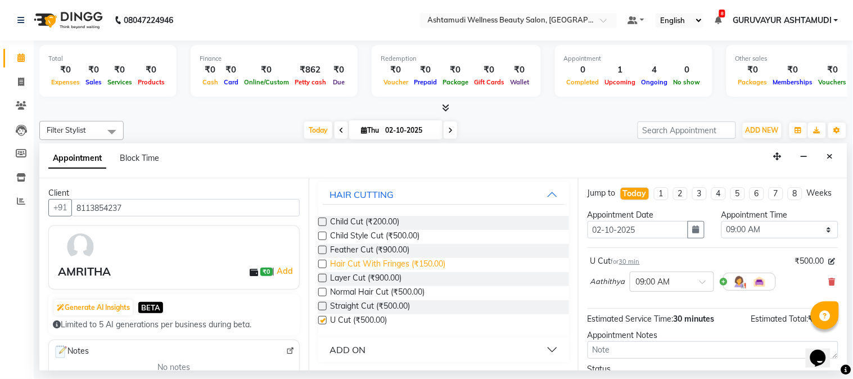
checkbox input "false"
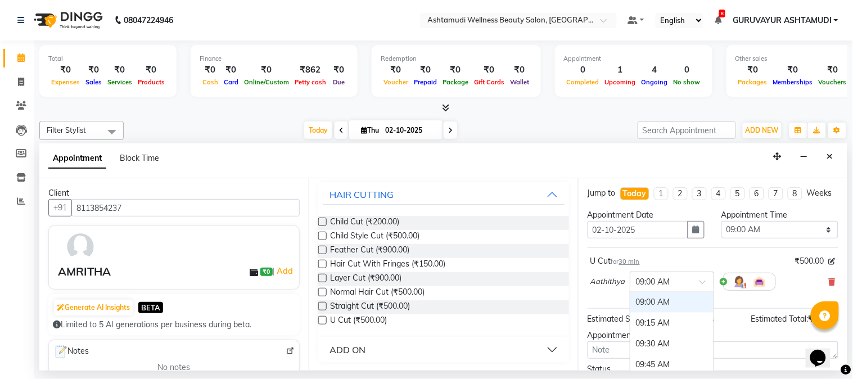
click at [690, 287] on div at bounding box center [671, 281] width 83 height 12
click at [640, 311] on div "12:00 PM" at bounding box center [671, 302] width 83 height 21
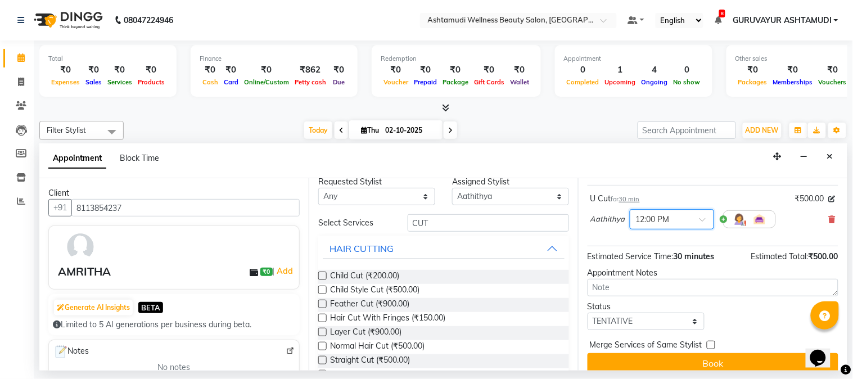
scroll to position [0, 0]
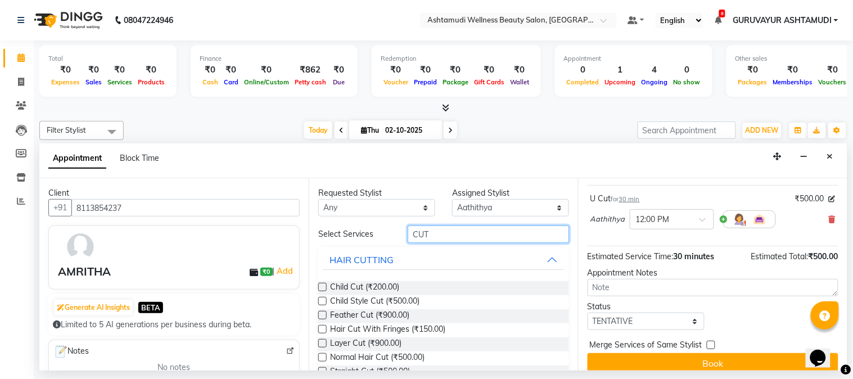
drag, startPoint x: 439, startPoint y: 236, endPoint x: 412, endPoint y: 236, distance: 27.5
click at [412, 236] on input "CUT" at bounding box center [488, 233] width 161 height 17
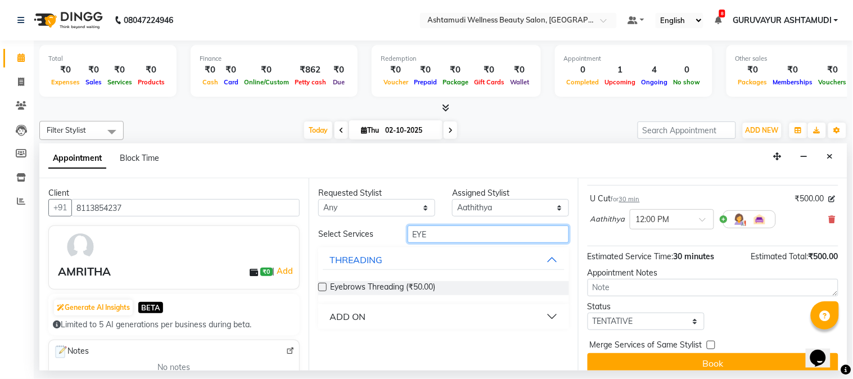
type input "EYE"
click at [319, 284] on label at bounding box center [322, 287] width 8 height 8
click at [319, 284] on input "checkbox" at bounding box center [321, 287] width 7 height 7
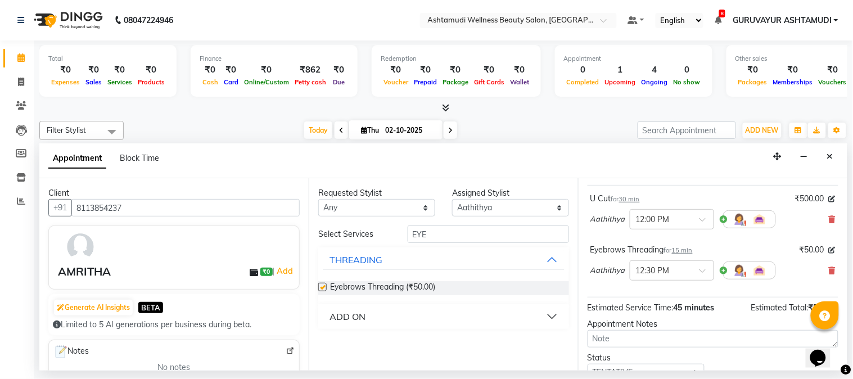
checkbox input "false"
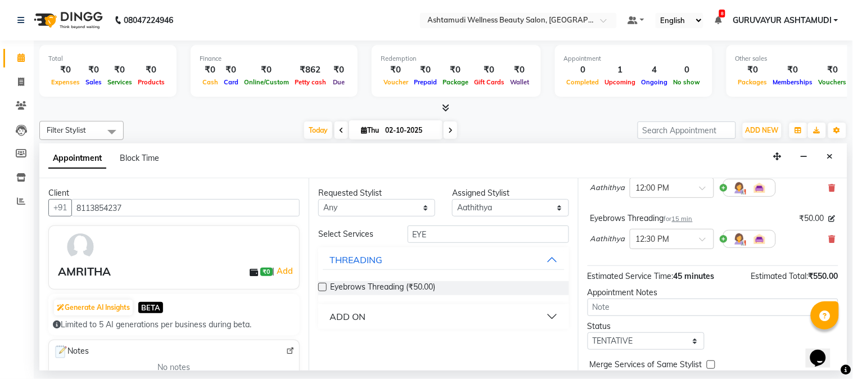
scroll to position [136, 0]
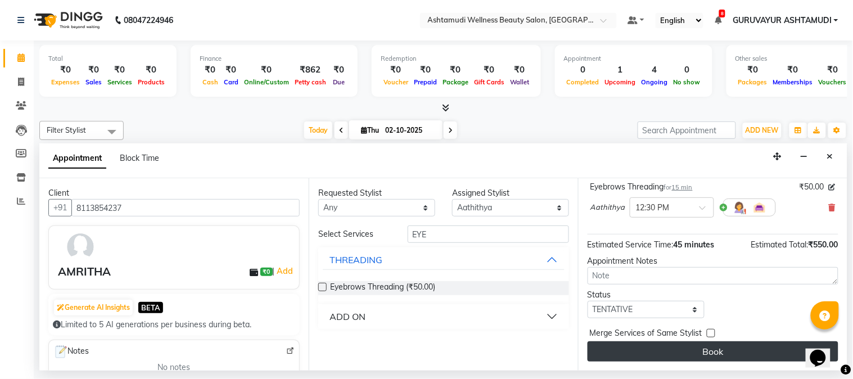
click at [700, 350] on button "Book" at bounding box center [712, 351] width 251 height 20
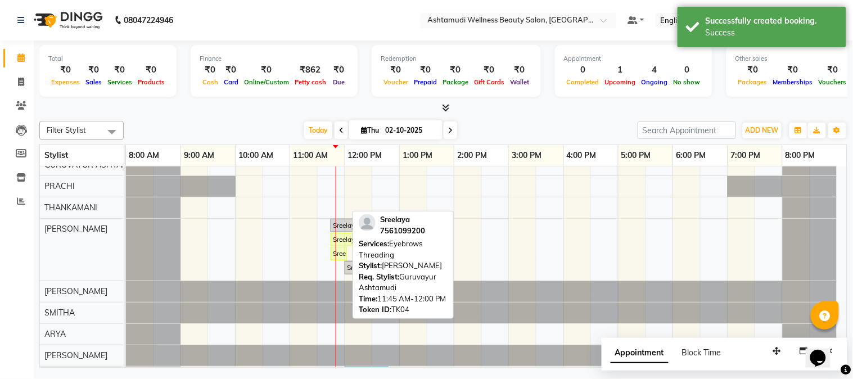
scroll to position [173, 0]
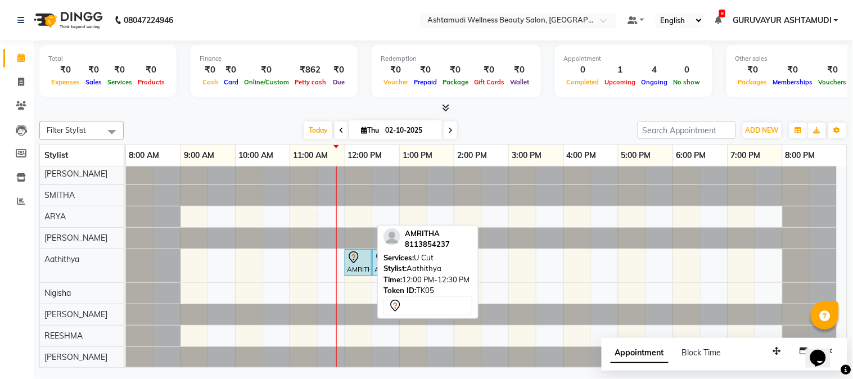
click at [357, 259] on div "AMRITHA, TK05, 12:00 PM-12:30 PM, U Cut" at bounding box center [358, 263] width 25 height 24
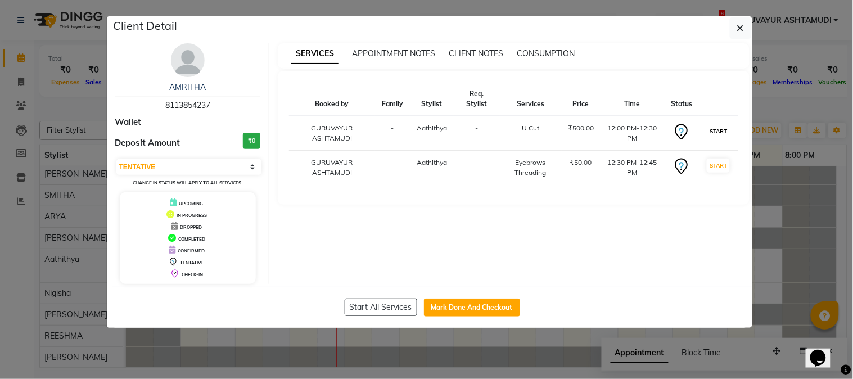
click at [718, 130] on button "START" at bounding box center [718, 131] width 23 height 14
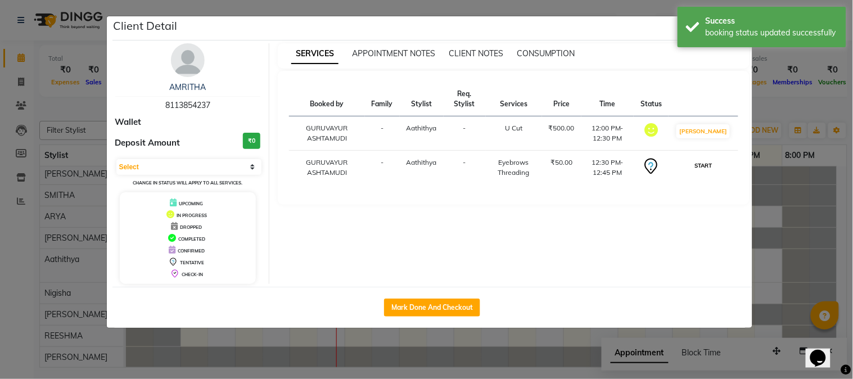
click at [708, 166] on button "START" at bounding box center [702, 166] width 23 height 14
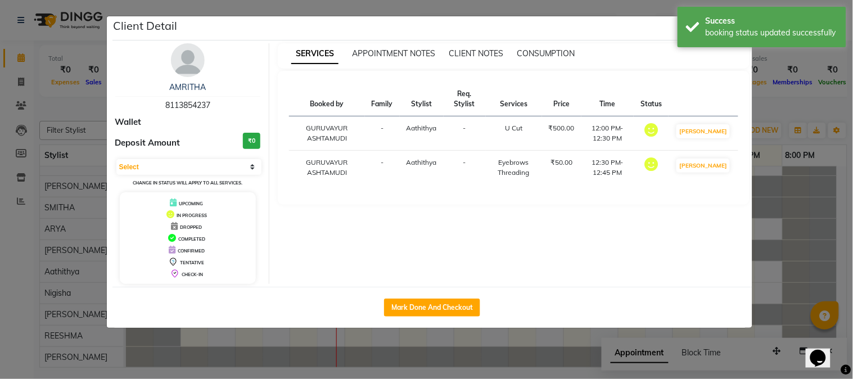
select select "1"
click at [621, 4] on ngb-modal-window "Client Detail AMRITHA 8113854237 Wallet Deposit Amount ₹0 Select IN SERVICE CON…" at bounding box center [426, 189] width 853 height 379
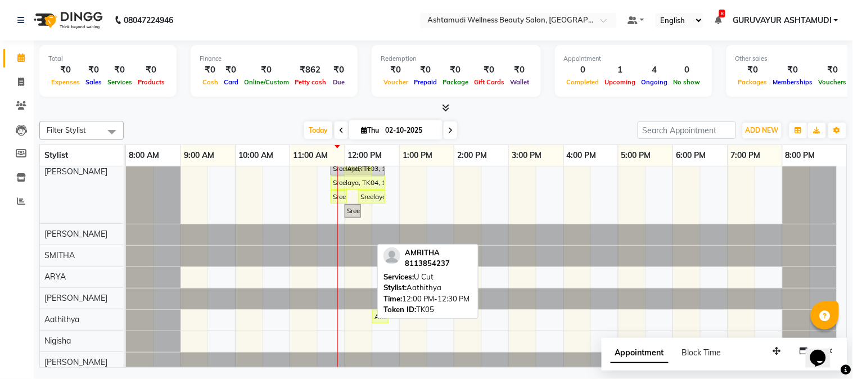
scroll to position [0, 0]
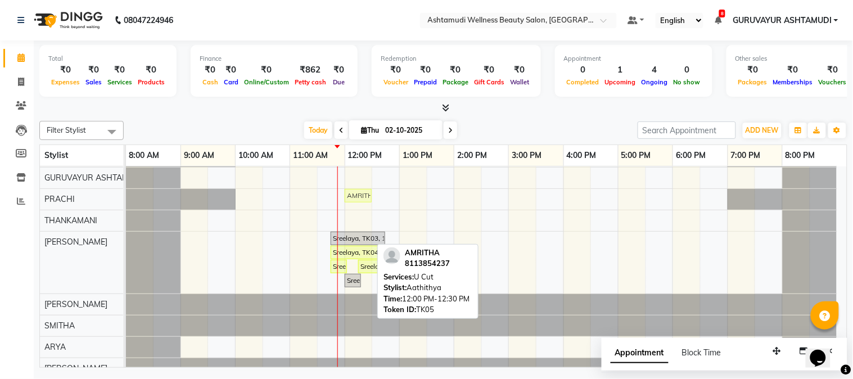
drag, startPoint x: 358, startPoint y: 257, endPoint x: 356, endPoint y: 208, distance: 49.5
click at [356, 208] on div "ARABHY, TK02, 11:00 AM-12:00 PM, Keratin Spa ANAGHA, TK01, 01:30 PM-02:30 PM, H…" at bounding box center [486, 310] width 721 height 352
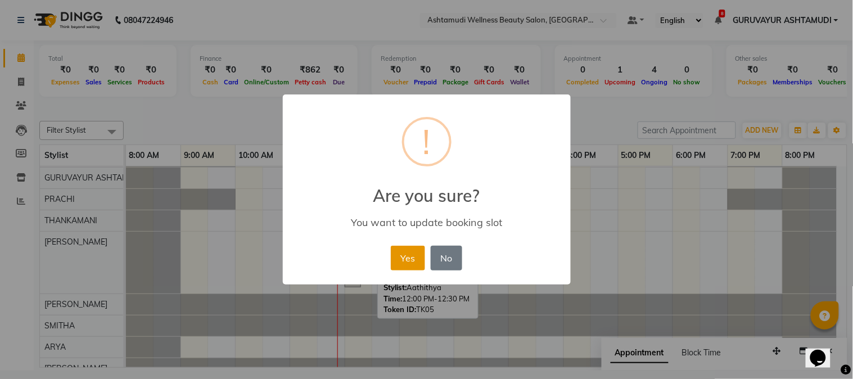
click at [403, 253] on button "Yes" at bounding box center [408, 258] width 34 height 25
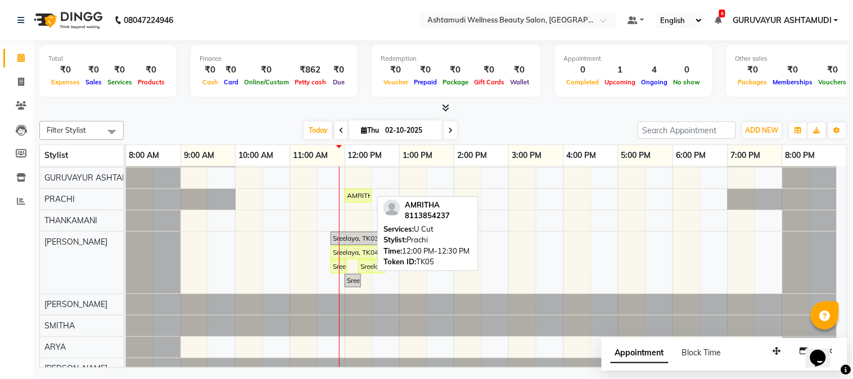
click at [358, 197] on div "AMRITHA, TK05, 12:00 PM-12:30 PM, U Cut" at bounding box center [358, 196] width 25 height 10
click at [358, 196] on div "AMRITHA, TK05, 12:00 PM-12:30 PM, U Cut" at bounding box center [358, 196] width 25 height 10
select select "1"
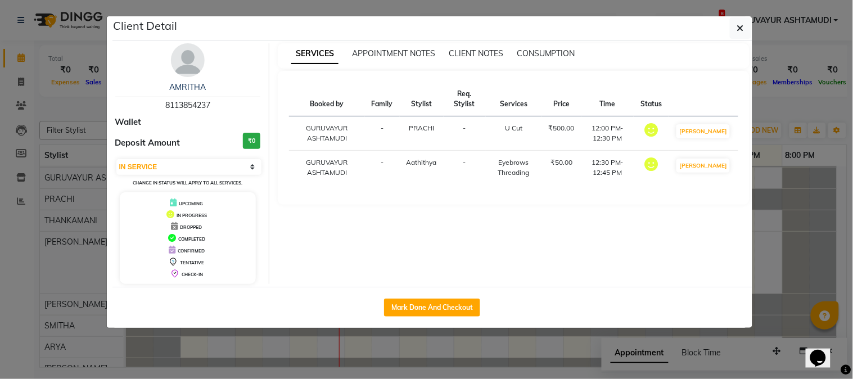
click at [551, 7] on ngb-modal-window "Client Detail AMRITHA 8113854237 Wallet Deposit Amount ₹0 Select IN SERVICE CON…" at bounding box center [426, 189] width 853 height 379
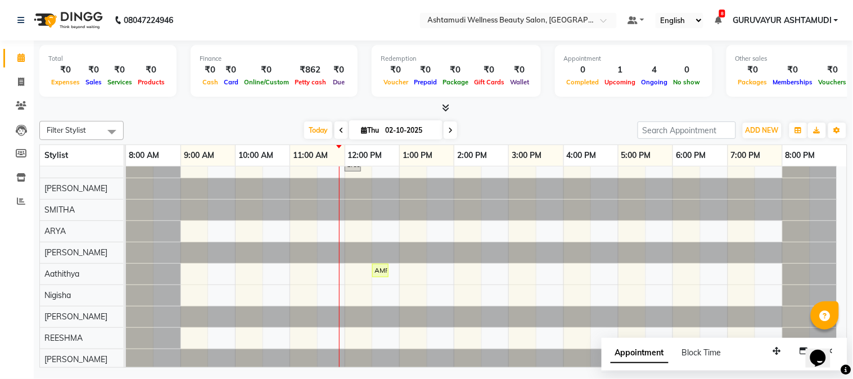
scroll to position [161, 0]
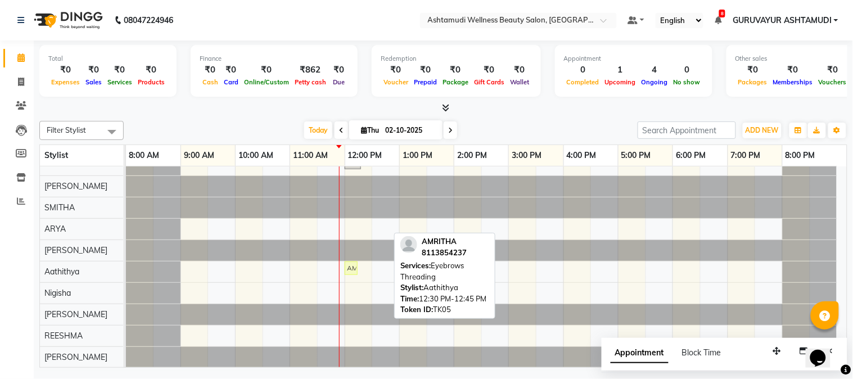
drag, startPoint x: 379, startPoint y: 259, endPoint x: 359, endPoint y: 265, distance: 21.2
click at [359, 265] on div "ARABHY, TK02, 11:00 AM-12:00 PM, Keratin Spa ANAGHA, TK01, 01:30 PM-02:30 PM, H…" at bounding box center [486, 192] width 721 height 352
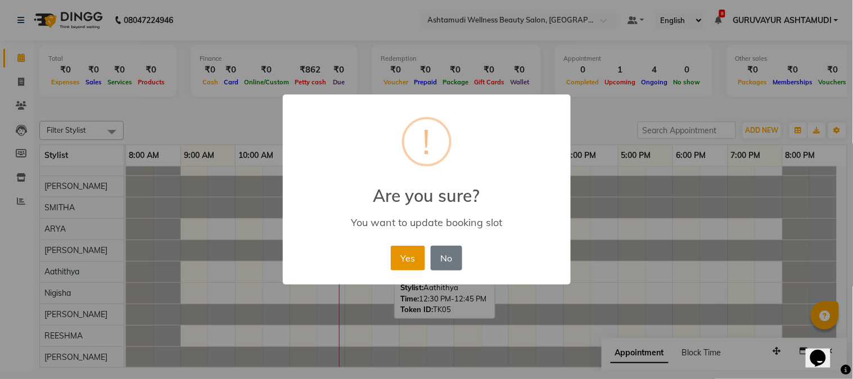
click at [414, 257] on button "Yes" at bounding box center [408, 258] width 34 height 25
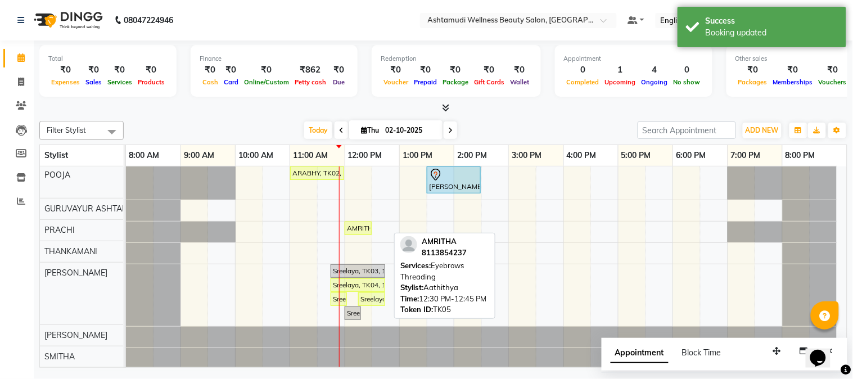
scroll to position [0, 0]
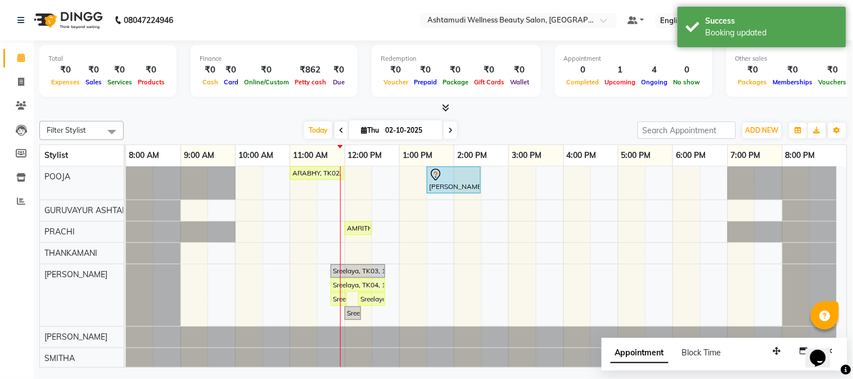
click at [334, 10] on nav "08047224946 Select Location × Ashtamudi Wellness Beauty Salon, Guruvayur Defaul…" at bounding box center [426, 20] width 853 height 40
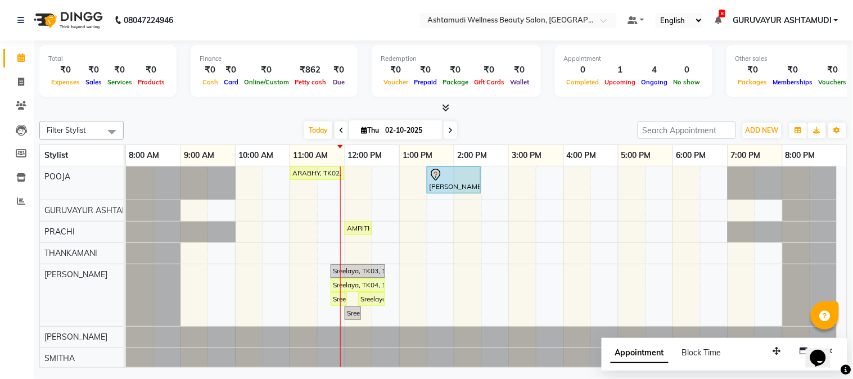
click at [563, 114] on div "Total ₹0 Expenses ₹0 Sales ₹0 Services ₹0 Products Finance ₹0 Cash ₹0 Card ₹0 O…" at bounding box center [443, 205] width 819 height 330
click at [826, 349] on div "Opens Chat This icon Opens the chat window." at bounding box center [817, 358] width 18 height 18
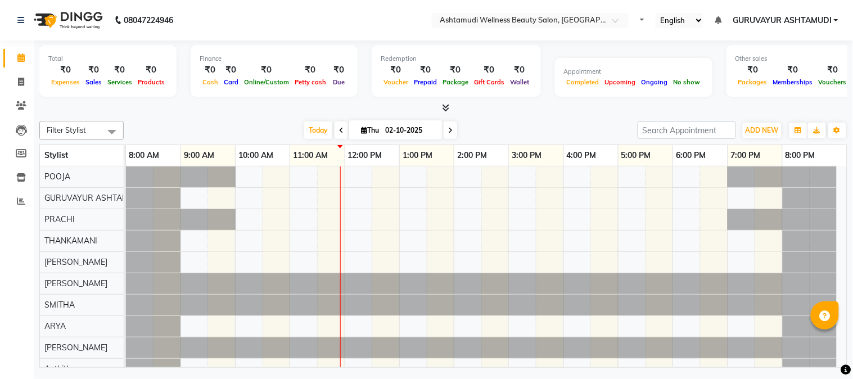
select select "en"
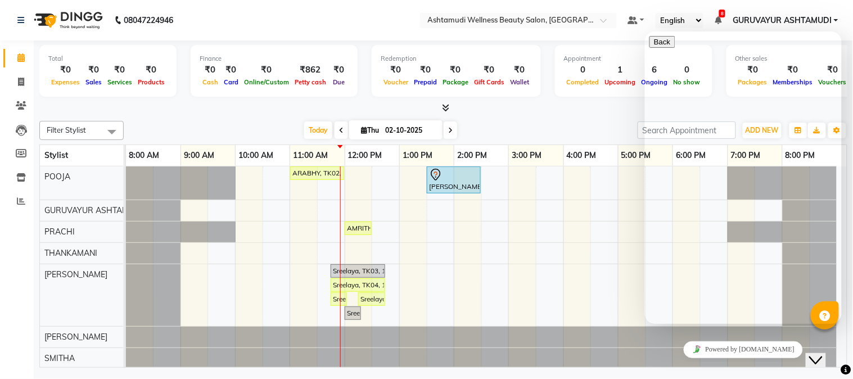
click at [293, 19] on nav "08047224946 Select Location × Ashtamudi Wellness Beauty Salon, Guruvayur Defaul…" at bounding box center [426, 20] width 853 height 40
click at [321, 24] on nav "08047224946 Select Location × Ashtamudi Wellness Beauty Salon, Guruvayur Defaul…" at bounding box center [426, 20] width 853 height 40
click at [343, 24] on nav "08047224946 Select Location × Ashtamudi Wellness Beauty Salon, Guruvayur Defaul…" at bounding box center [426, 20] width 853 height 40
click at [364, 20] on nav "08047224946 Select Location × Ashtamudi Wellness Beauty Salon, Guruvayur Defaul…" at bounding box center [426, 20] width 853 height 40
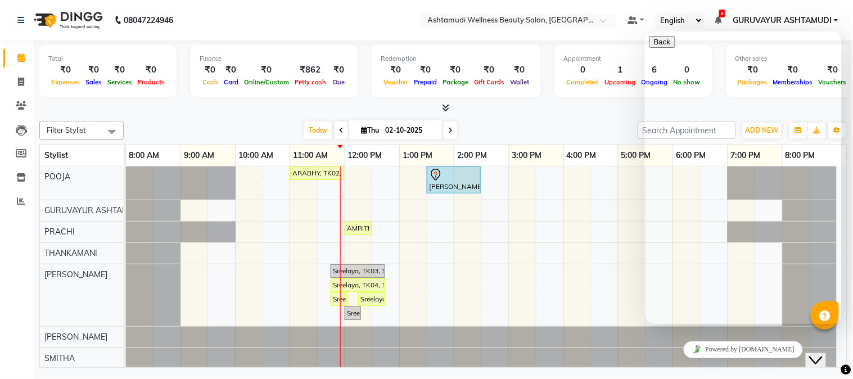
click at [740, 368] on div "Total ₹0 Expenses ₹0 Sales ₹0 Services ₹0 Products Finance ₹0 Cash ₹0 Card ₹0 O…" at bounding box center [443, 205] width 819 height 330
click at [740, 372] on div "08047224946 Select Location × Ashtamudi Wellness Beauty Salon, Guruvayur Defaul…" at bounding box center [426, 189] width 853 height 379
click at [822, 352] on button "Close Chat This icon closes the chat window." at bounding box center [815, 359] width 20 height 15
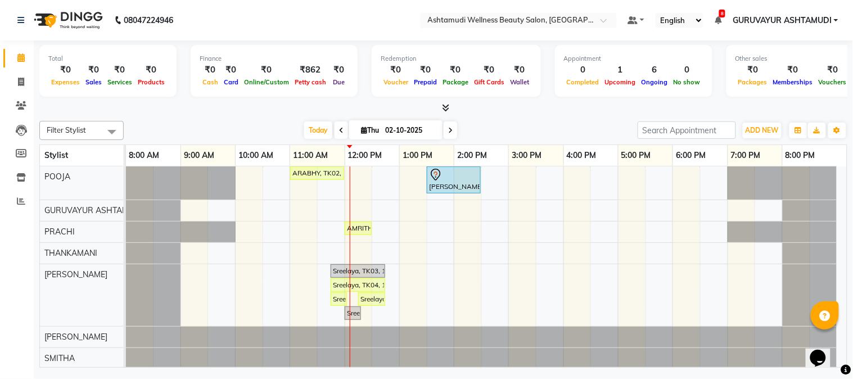
click at [805, 348] on button "Opens Chat This icon Opens the chat window." at bounding box center [817, 357] width 25 height 19
click at [805, 352] on button "Close Chat This icon closes the chat window." at bounding box center [815, 359] width 20 height 15
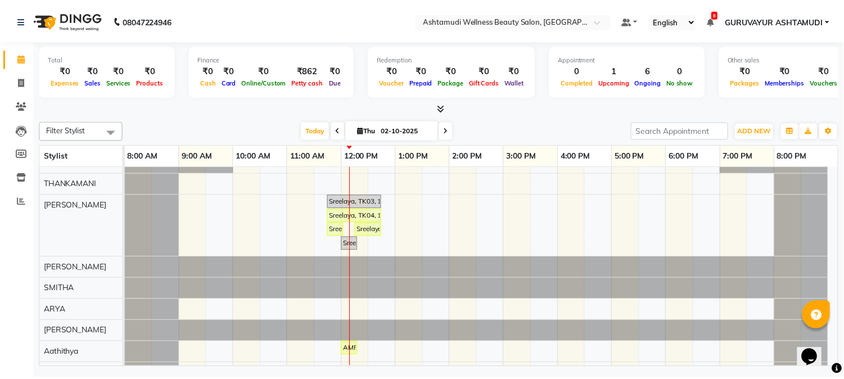
scroll to position [161, 0]
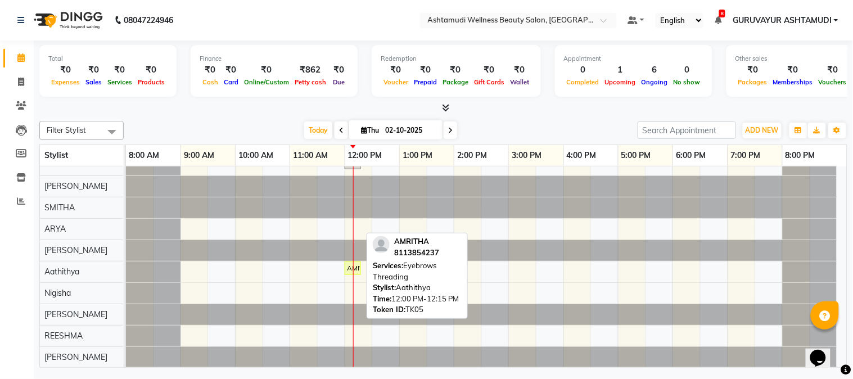
click at [350, 263] on div "AMRITHA, TK05, 12:00 PM-12:15 PM, Eyebrows Threading" at bounding box center [353, 268] width 14 height 10
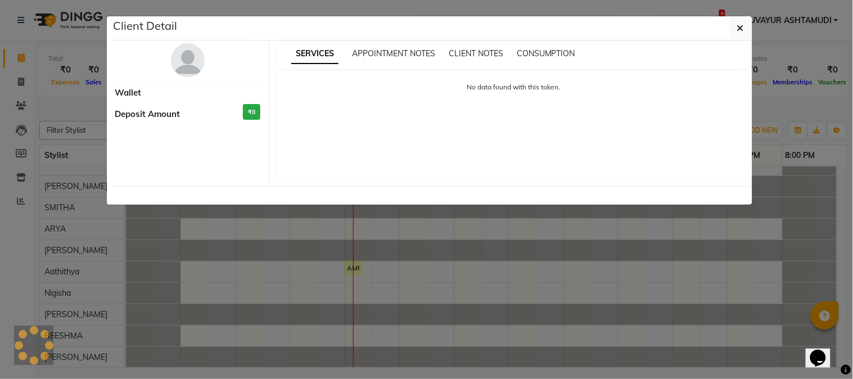
select select "1"
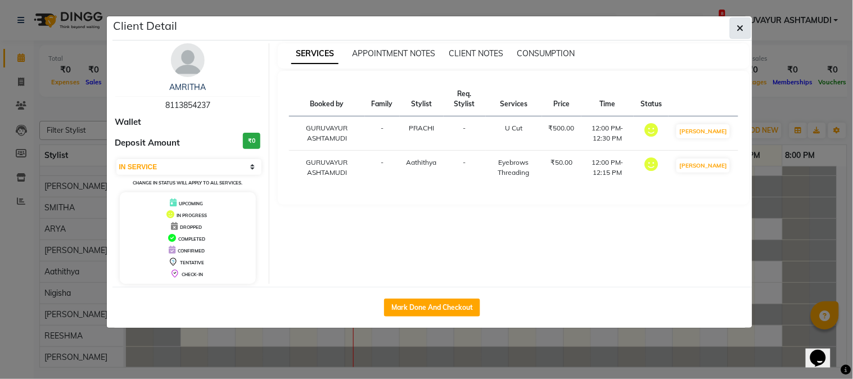
click at [740, 31] on icon "button" at bounding box center [740, 28] width 7 height 9
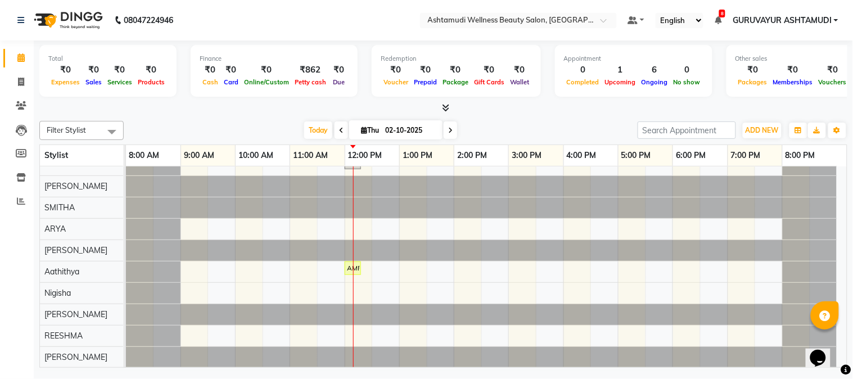
click at [353, 260] on div at bounding box center [353, 192] width 1 height 352
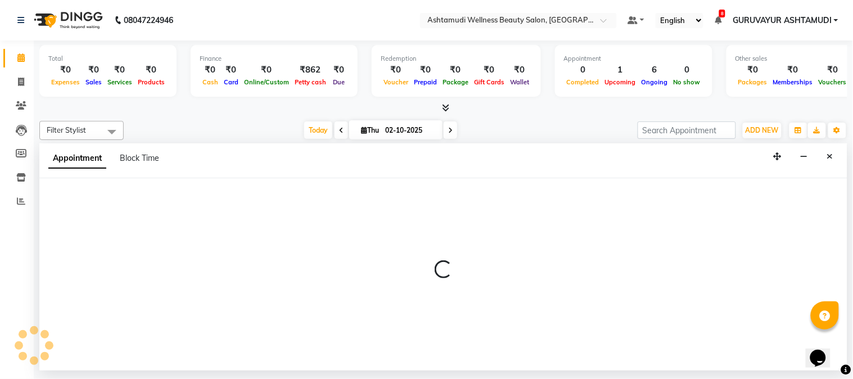
select select "67519"
select select "tentative"
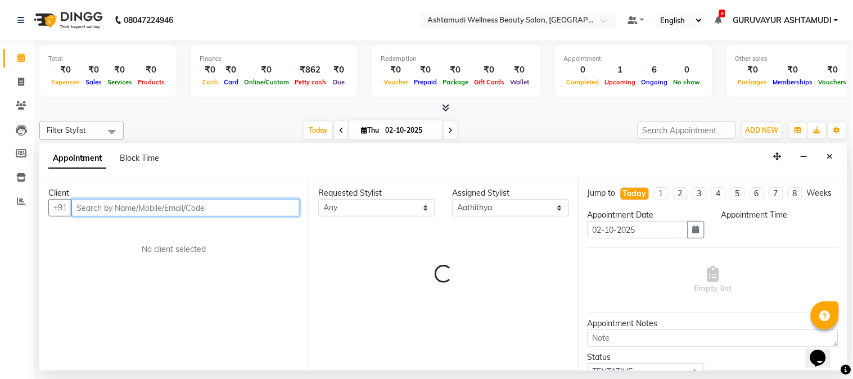
select select "720"
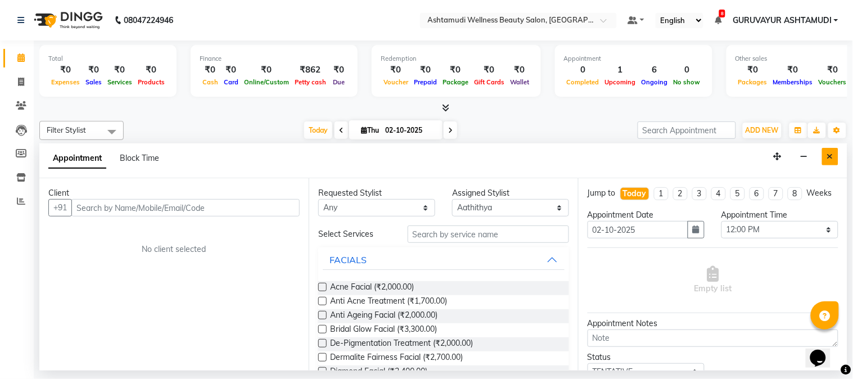
click at [825, 152] on button "Close" at bounding box center [830, 156] width 16 height 17
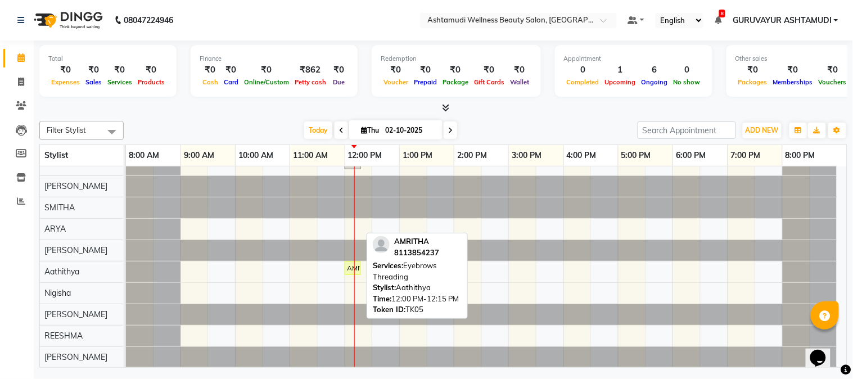
click at [351, 263] on div "AMRITHA, TK05, 12:00 PM-12:15 PM, Eyebrows Threading" at bounding box center [353, 268] width 14 height 10
select select "1"
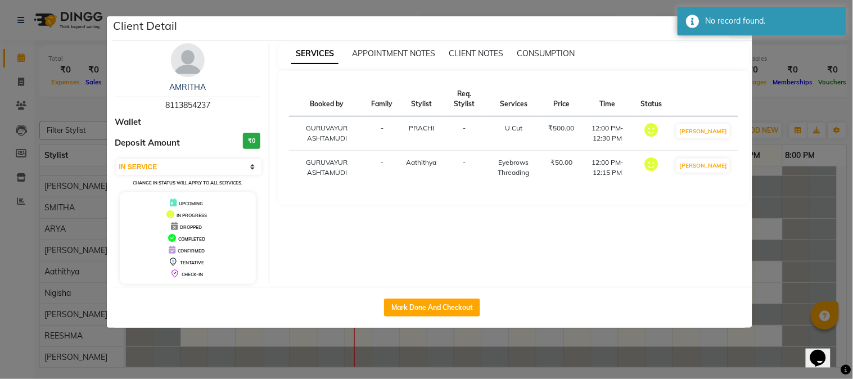
click at [427, 8] on ngb-modal-window "Client Detail AMRITHA 8113854237 Wallet Deposit Amount ₹0 Select IN SERVICE CON…" at bounding box center [426, 189] width 853 height 379
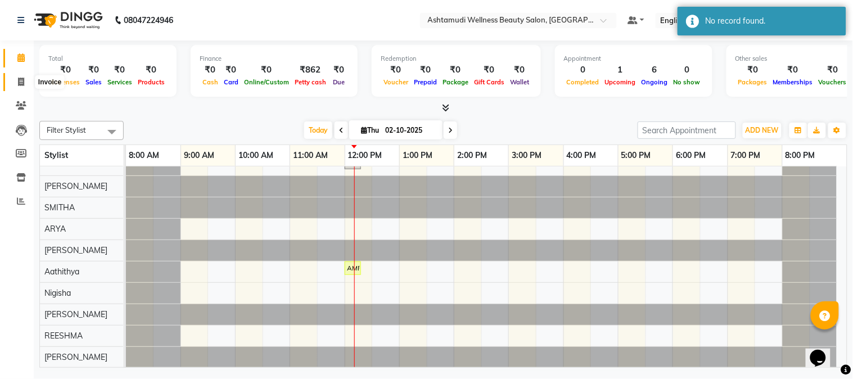
click at [18, 81] on icon at bounding box center [21, 82] width 6 height 8
select select "service"
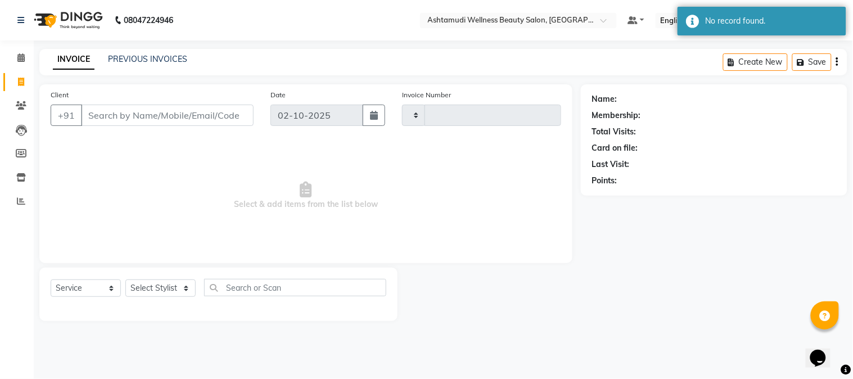
type input "2451"
select select "4660"
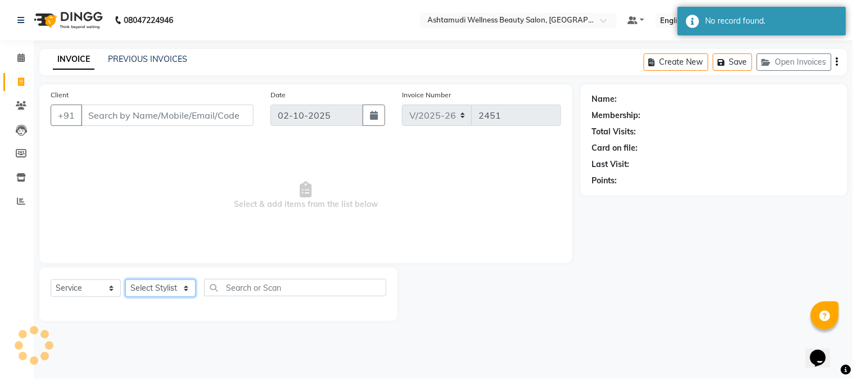
drag, startPoint x: 188, startPoint y: 291, endPoint x: 188, endPoint y: 284, distance: 6.7
click at [188, 291] on select "Select Stylist" at bounding box center [160, 287] width 70 height 17
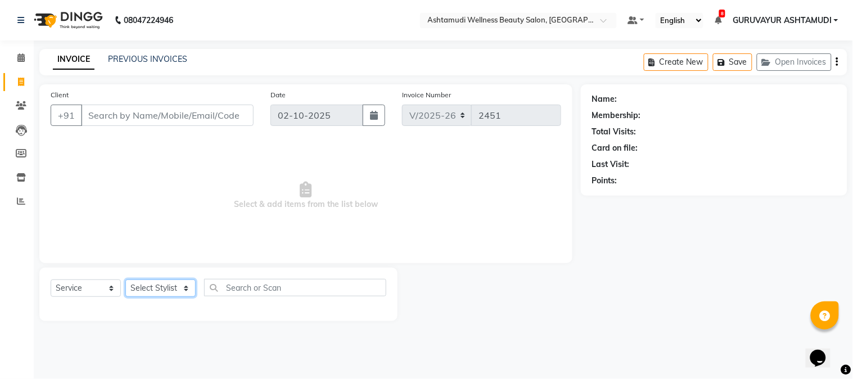
click at [174, 289] on select "Select Stylist" at bounding box center [160, 287] width 70 height 17
click at [174, 289] on select "Select Stylist Aathithya ANILA Anjana Das ARYA GURUVAYUR ASHTAMUDI NEETHU Nigis…" at bounding box center [160, 287] width 70 height 17
click at [209, 223] on span "Select & add items from the list below" at bounding box center [306, 195] width 510 height 112
click at [207, 114] on input "Client" at bounding box center [167, 115] width 173 height 21
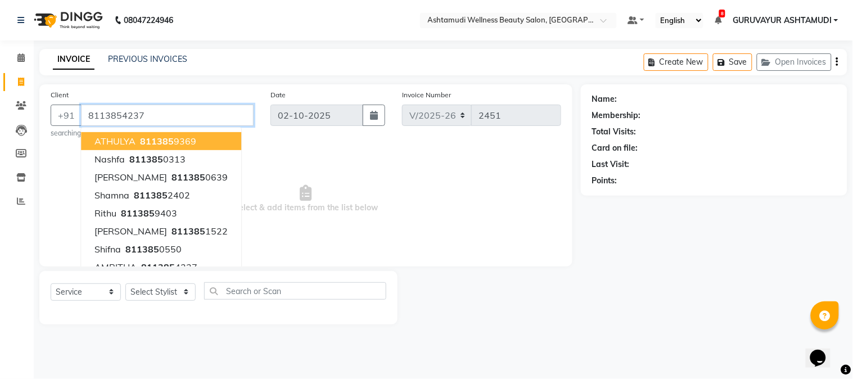
type input "8113854237"
select select "1: Object"
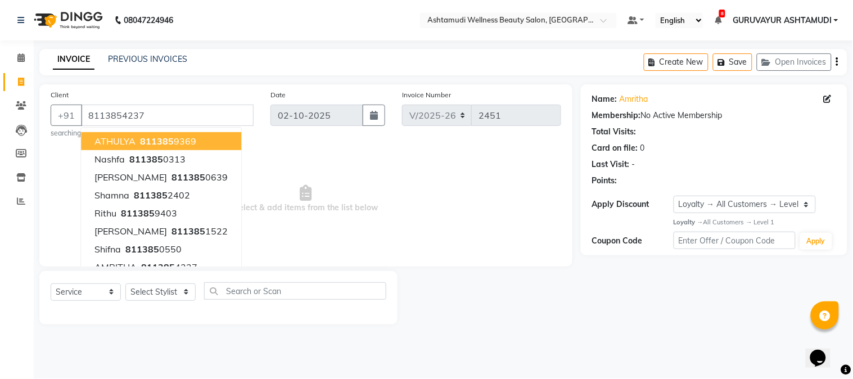
click at [200, 77] on main "INVOICE PREVIOUS INVOICES Create New Save Open Invoices Client +91 8113854237 A…" at bounding box center [443, 195] width 819 height 292
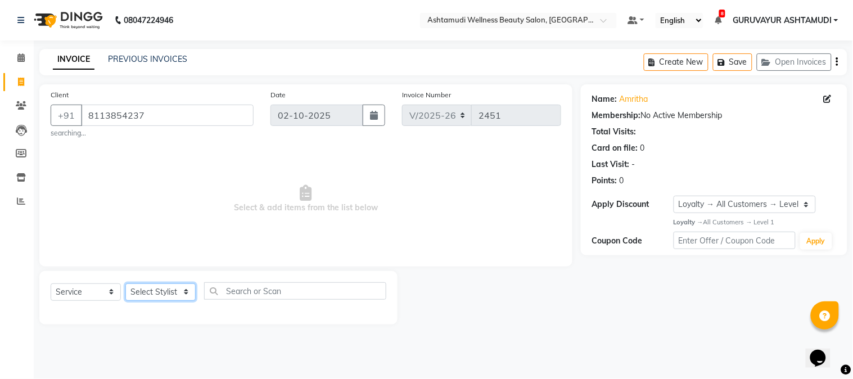
click at [177, 295] on select "Select Stylist Aathithya ANILA Anjana Das ARYA GURUVAYUR ASHTAMUDI NEETHU Nigis…" at bounding box center [160, 291] width 70 height 17
select select "67519"
click at [125, 283] on select "Select Stylist Aathithya ANILA Anjana Das ARYA GURUVAYUR ASHTAMUDI NEETHU Nigis…" at bounding box center [160, 291] width 70 height 17
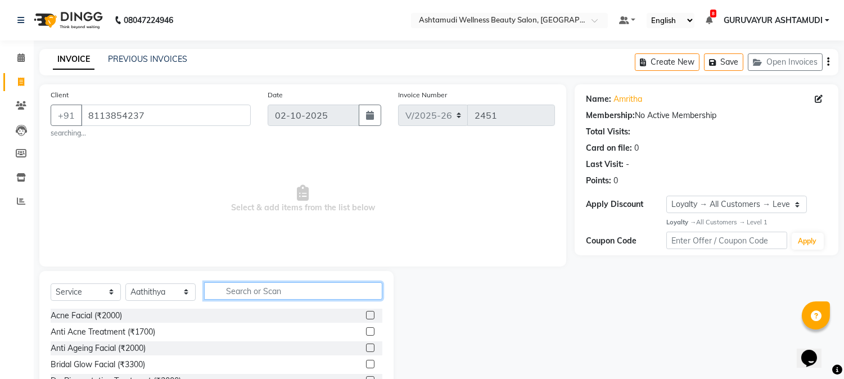
click at [227, 294] on input "text" at bounding box center [293, 290] width 178 height 17
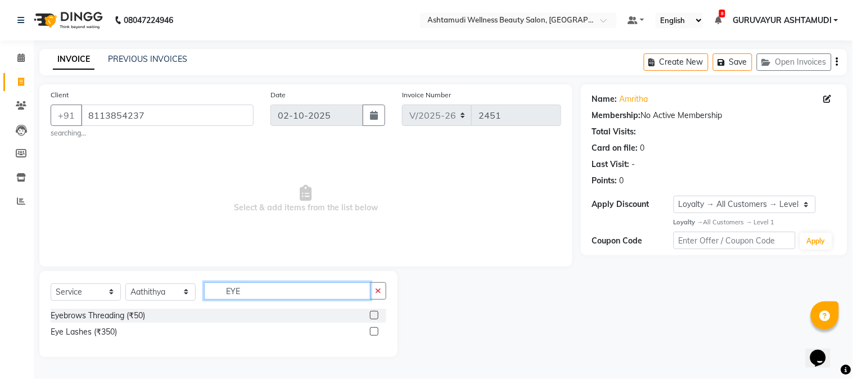
type input "EYE"
click at [371, 315] on label at bounding box center [374, 315] width 8 height 8
click at [371, 315] on input "checkbox" at bounding box center [373, 315] width 7 height 7
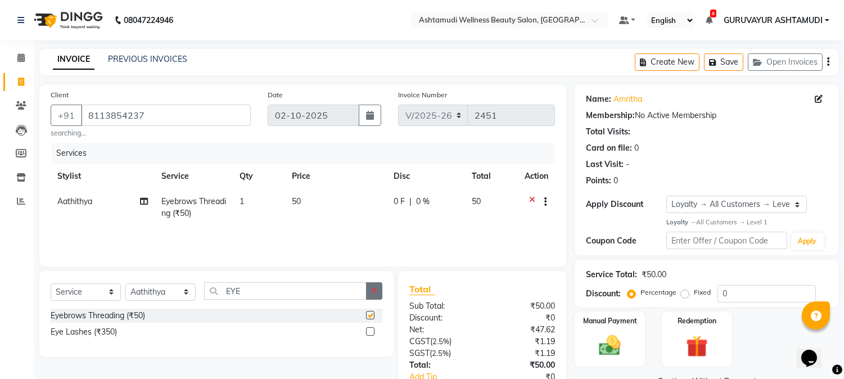
checkbox input "false"
click at [372, 289] on icon "button" at bounding box center [374, 291] width 6 height 8
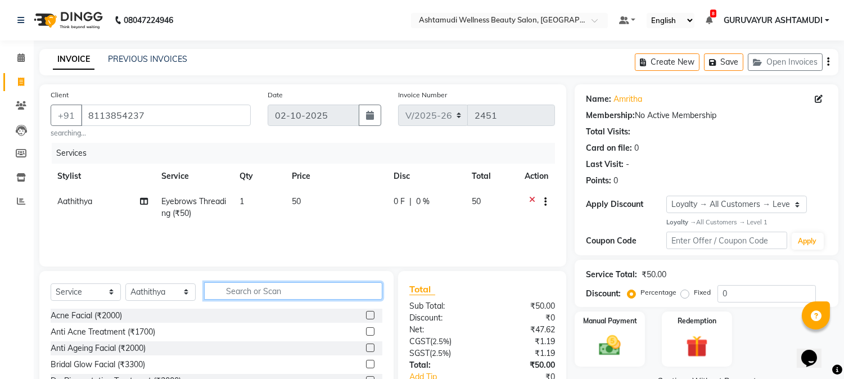
click at [334, 289] on input "text" at bounding box center [293, 290] width 178 height 17
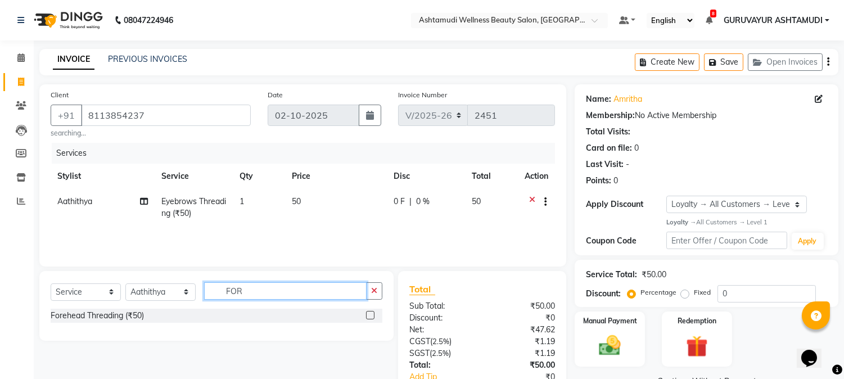
type input "FOR"
click at [368, 316] on label at bounding box center [370, 315] width 8 height 8
click at [368, 316] on input "checkbox" at bounding box center [369, 315] width 7 height 7
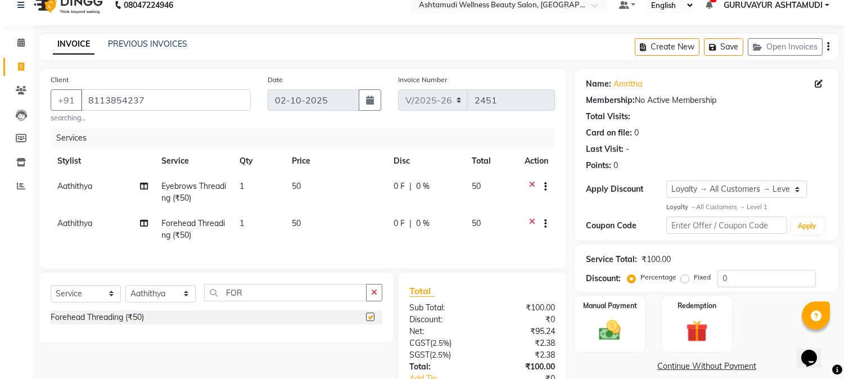
checkbox input "false"
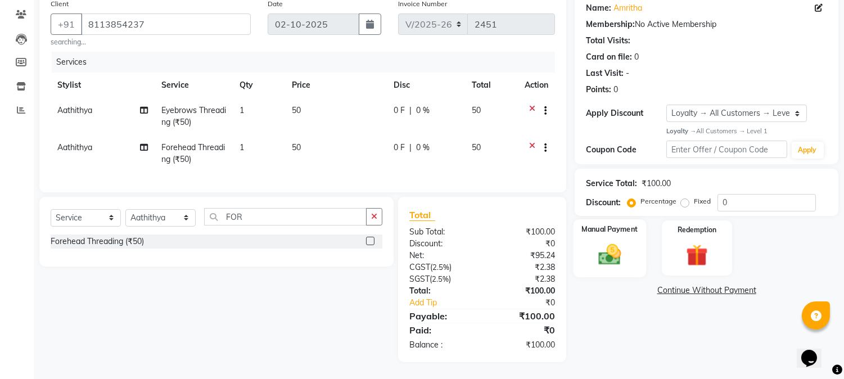
scroll to position [100, 0]
click at [608, 241] on img at bounding box center [609, 254] width 37 height 26
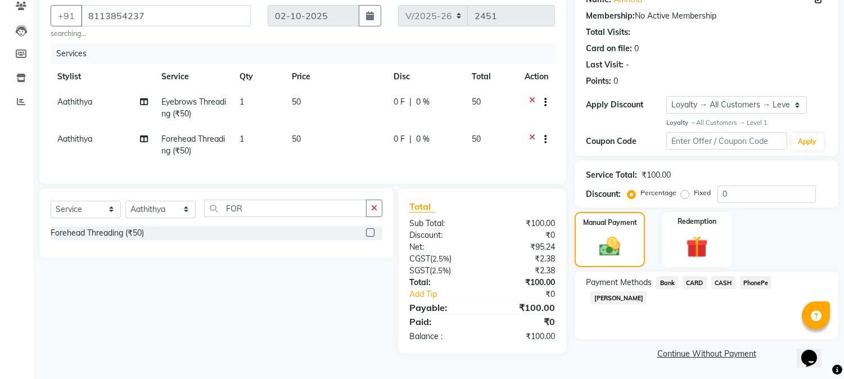
click at [752, 276] on span "PhonePe" at bounding box center [756, 282] width 32 height 13
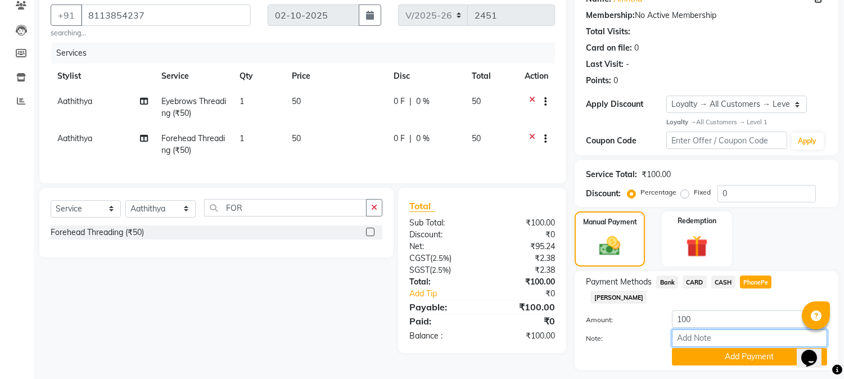
click at [724, 329] on input "Note:" at bounding box center [749, 337] width 155 height 17
type input "NIGISHA"
click at [735, 348] on button "Add Payment" at bounding box center [749, 356] width 155 height 17
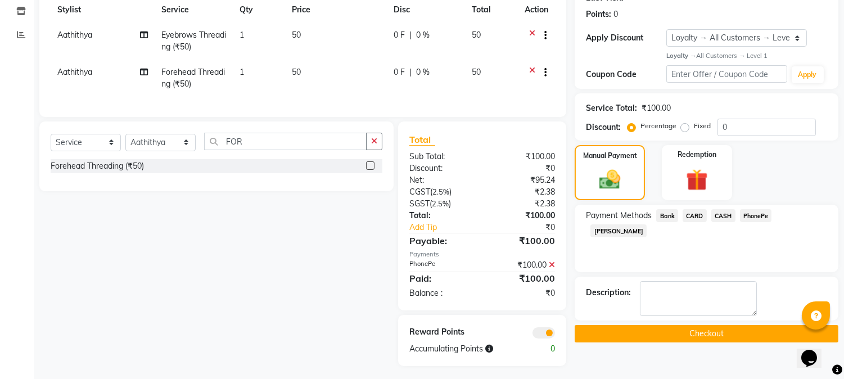
scroll to position [180, 0]
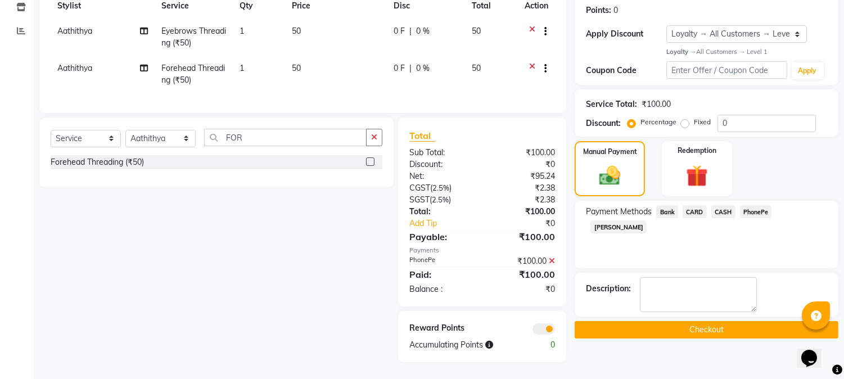
click at [701, 322] on button "Checkout" at bounding box center [707, 329] width 264 height 17
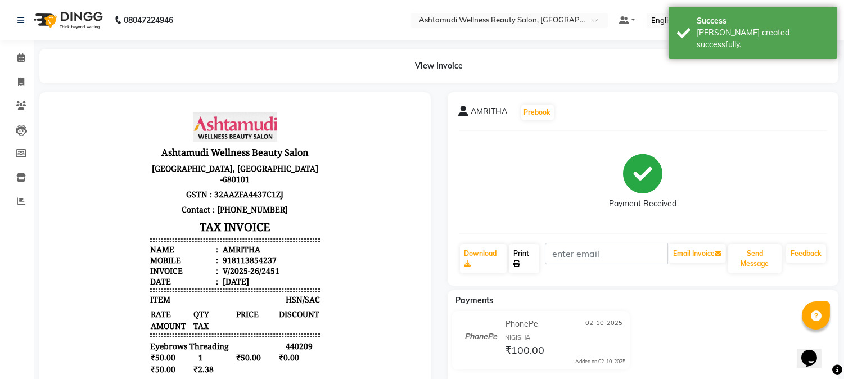
click at [517, 259] on link "Print" at bounding box center [524, 258] width 30 height 29
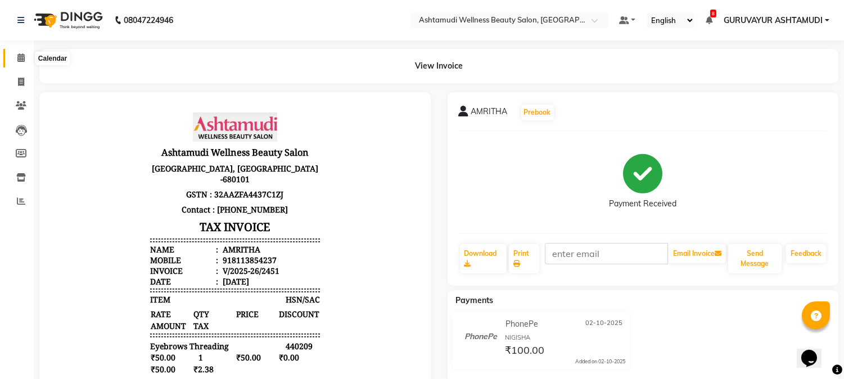
click at [20, 57] on icon at bounding box center [20, 57] width 7 height 8
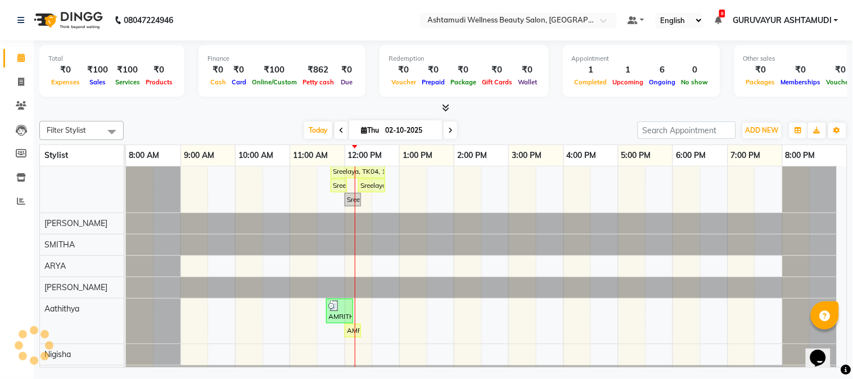
scroll to position [184, 0]
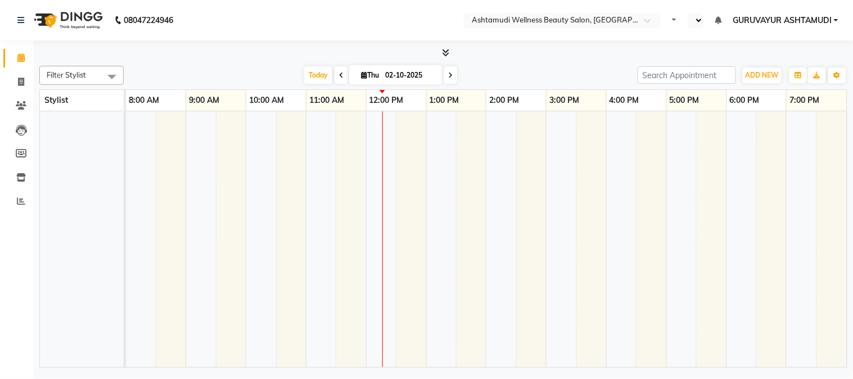
select select "en"
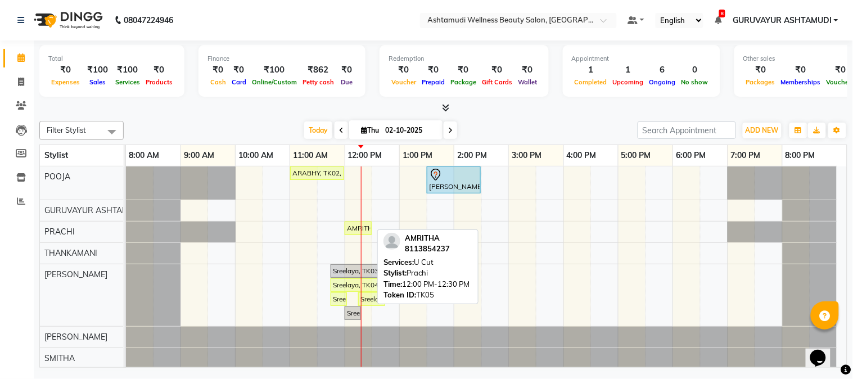
click at [360, 228] on div "AMRITHA, TK05, 12:00 PM-12:30 PM, U Cut" at bounding box center [358, 228] width 25 height 10
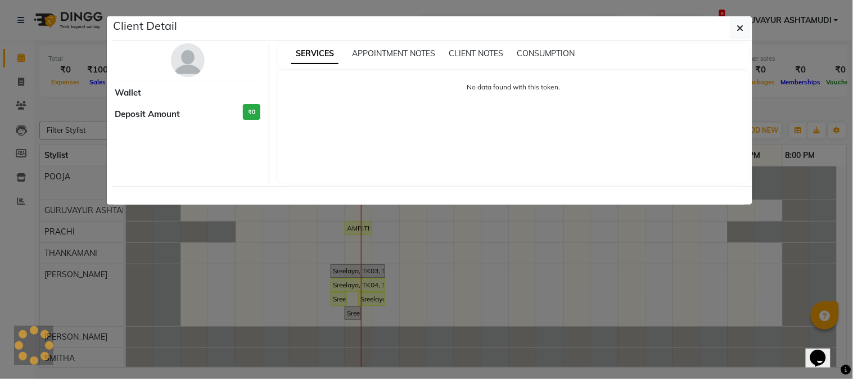
select select "1"
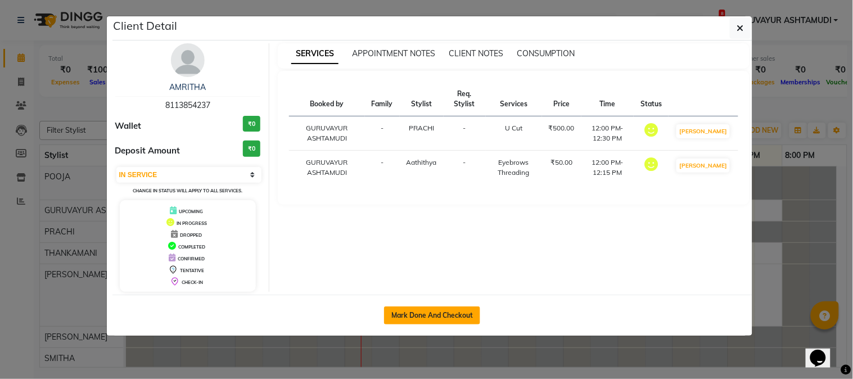
click at [416, 313] on button "Mark Done And Checkout" at bounding box center [432, 315] width 96 height 18
select select "service"
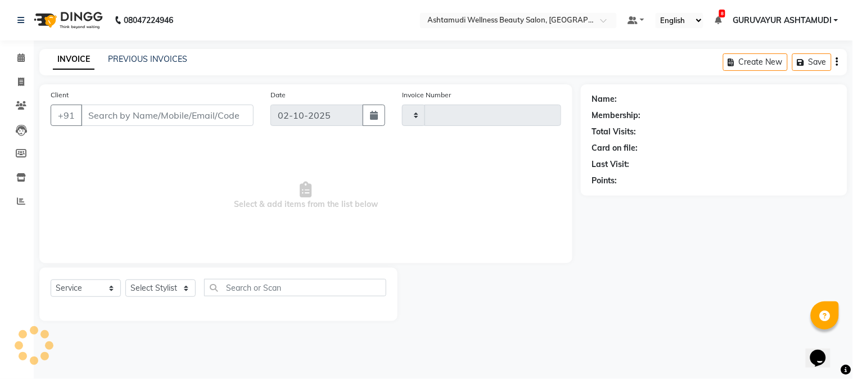
type input "2452"
select select "4660"
type input "8113854237"
select select "28230"
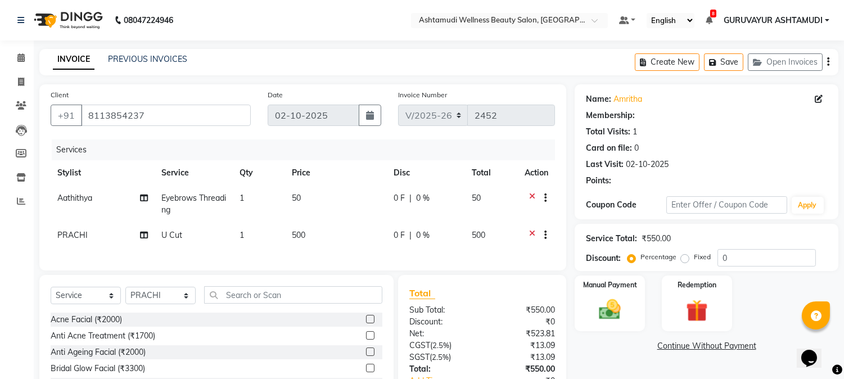
select select "1: Object"
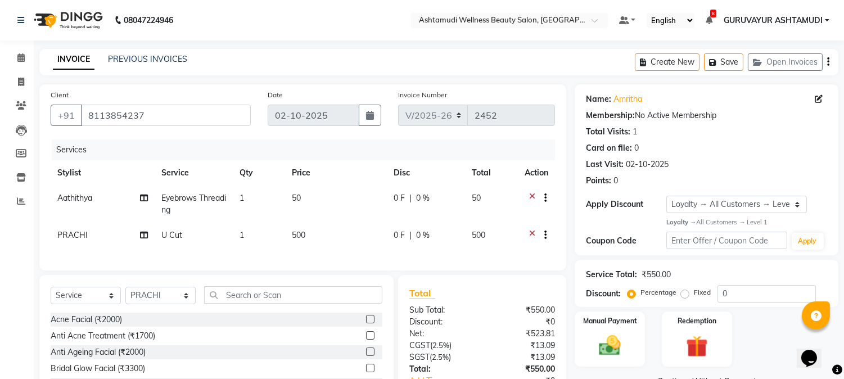
click at [530, 194] on icon at bounding box center [532, 199] width 6 height 14
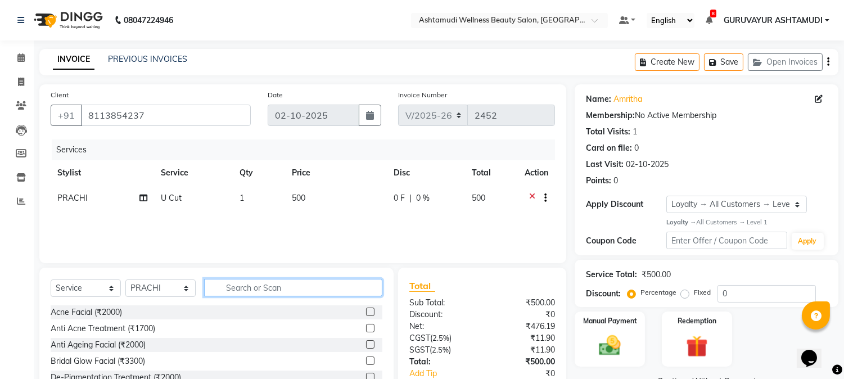
click at [282, 291] on input "text" at bounding box center [293, 287] width 178 height 17
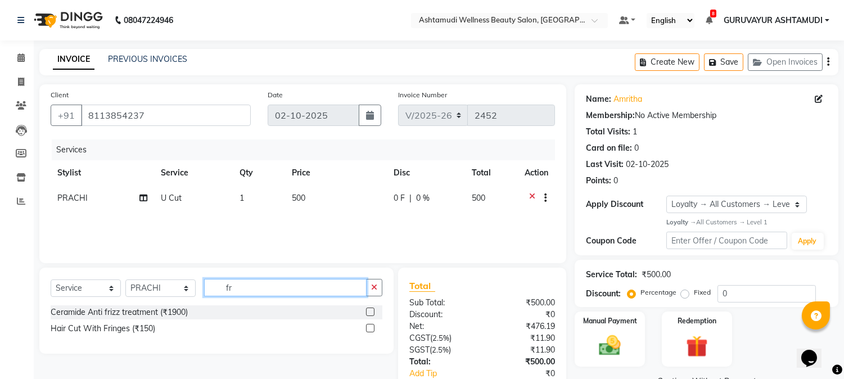
type input "f"
type input "FRI"
click at [367, 327] on label at bounding box center [370, 328] width 8 height 8
click at [367, 327] on input "checkbox" at bounding box center [369, 328] width 7 height 7
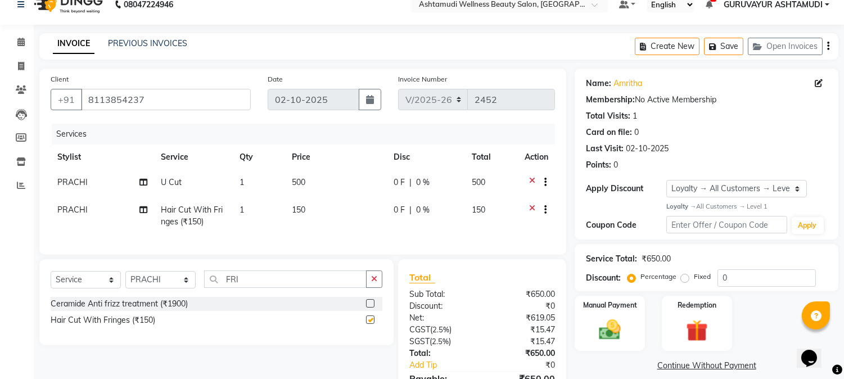
checkbox input "false"
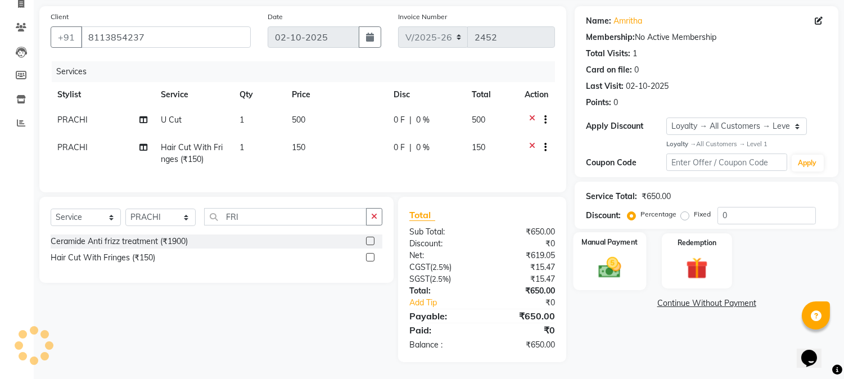
click at [606, 256] on img at bounding box center [609, 267] width 37 height 26
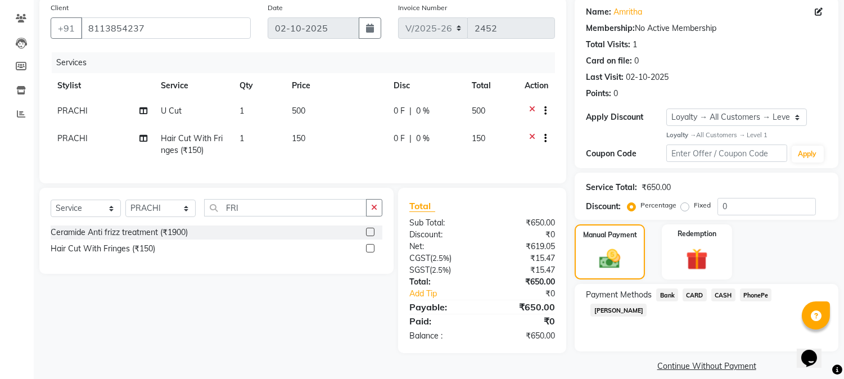
click at [749, 290] on span "PhonePe" at bounding box center [756, 294] width 32 height 13
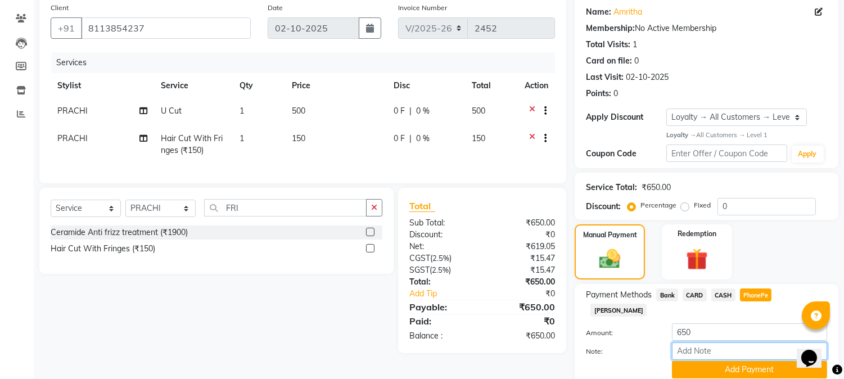
click at [694, 342] on input "Note:" at bounding box center [749, 350] width 155 height 17
type input "NIGISHA"
click at [718, 361] on button "Add Payment" at bounding box center [749, 369] width 155 height 17
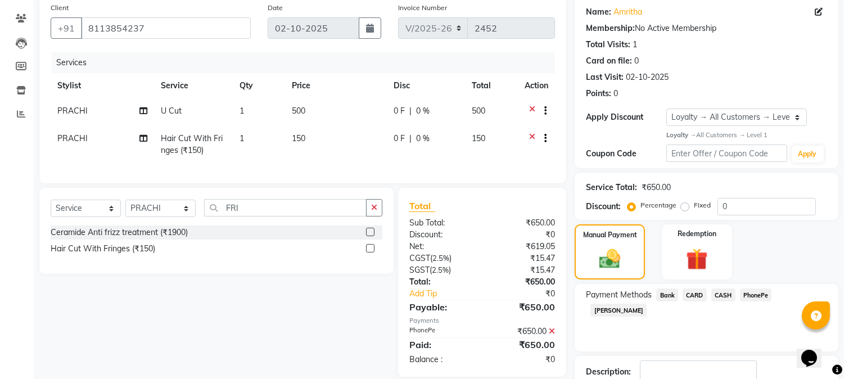
scroll to position [166, 0]
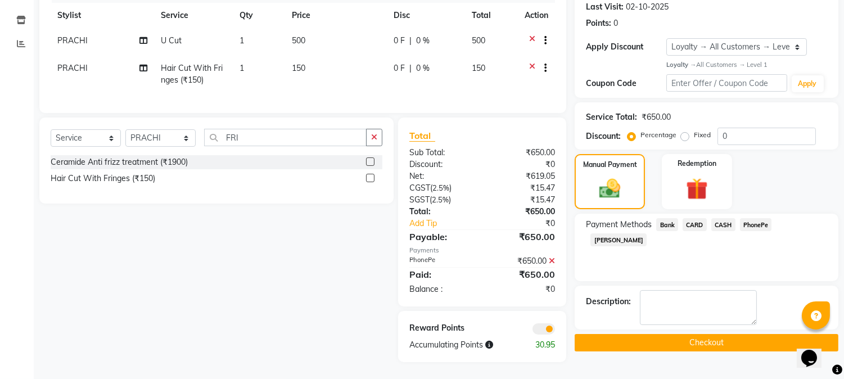
click at [683, 334] on button "Checkout" at bounding box center [707, 342] width 264 height 17
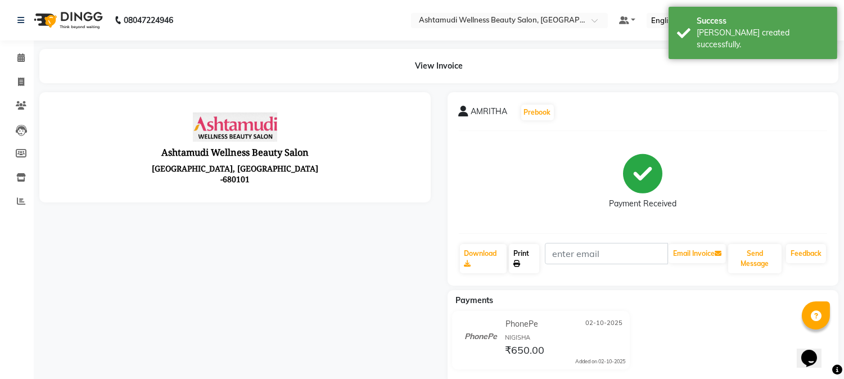
click at [519, 255] on link "Print" at bounding box center [524, 258] width 30 height 29
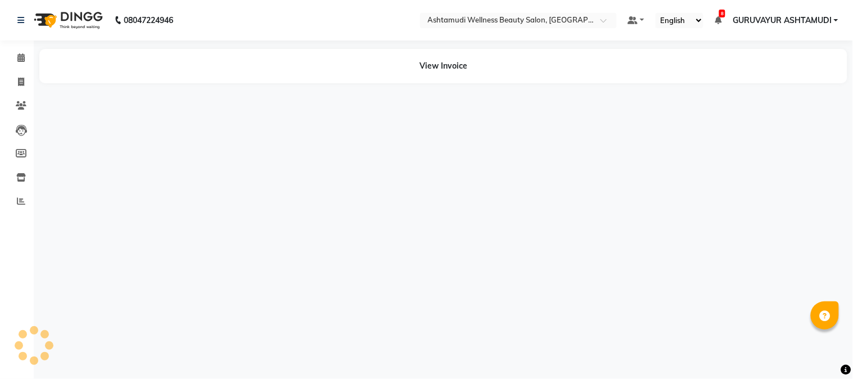
select select "en"
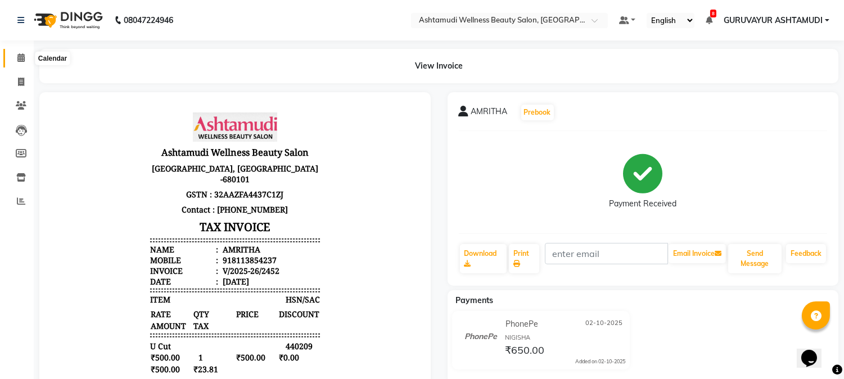
click at [22, 55] on icon at bounding box center [20, 57] width 7 height 8
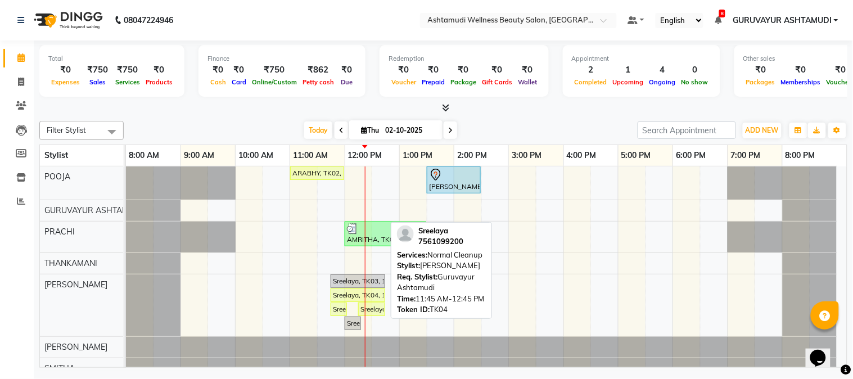
click at [354, 295] on div "Sreelaya, TK04, 11:45 AM-12:45 PM, Normal Cleanup" at bounding box center [358, 295] width 52 height 10
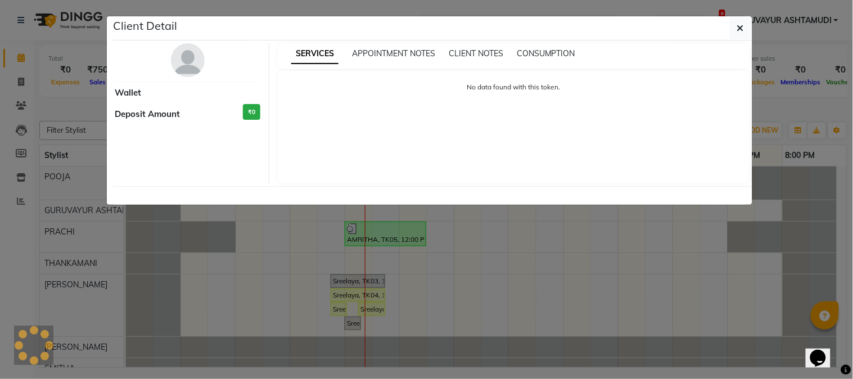
select select "1"
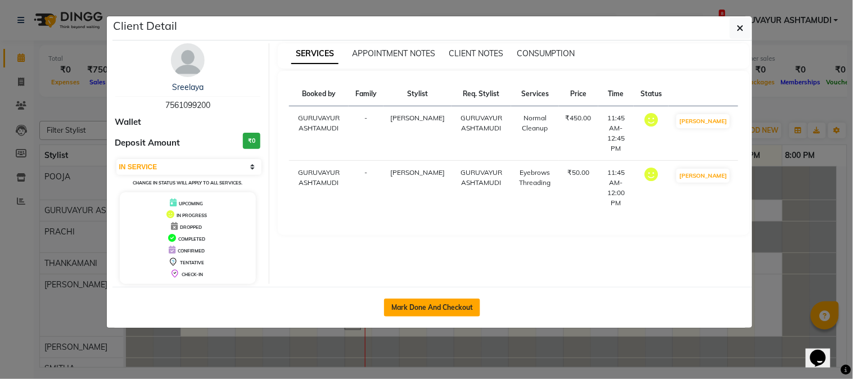
click at [429, 304] on button "Mark Done And Checkout" at bounding box center [432, 308] width 96 height 18
select select "service"
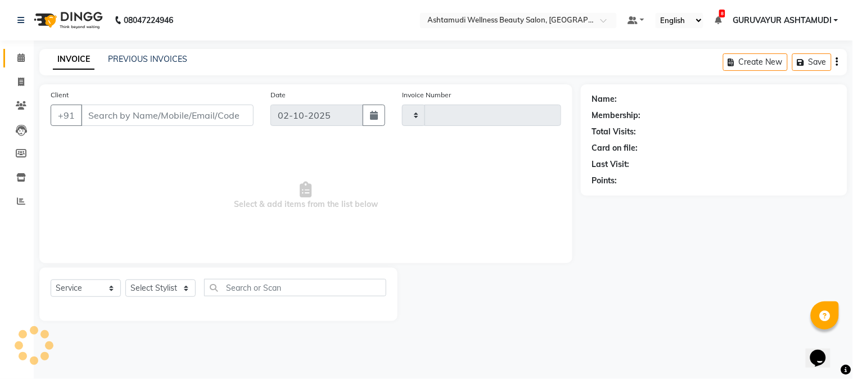
type input "2453"
select select "4660"
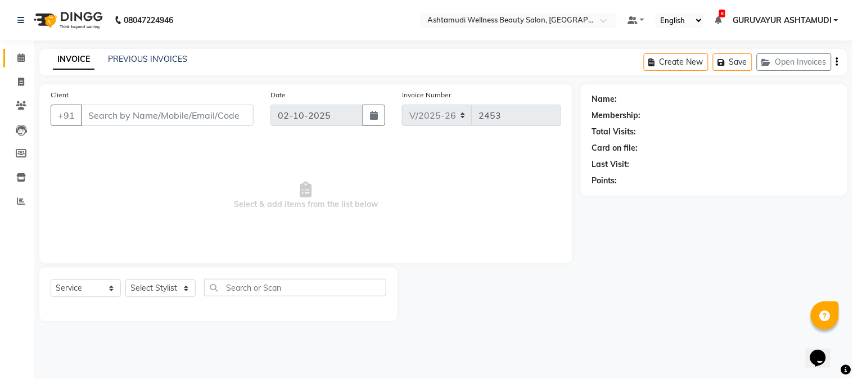
type input "7561099200"
select select "38876"
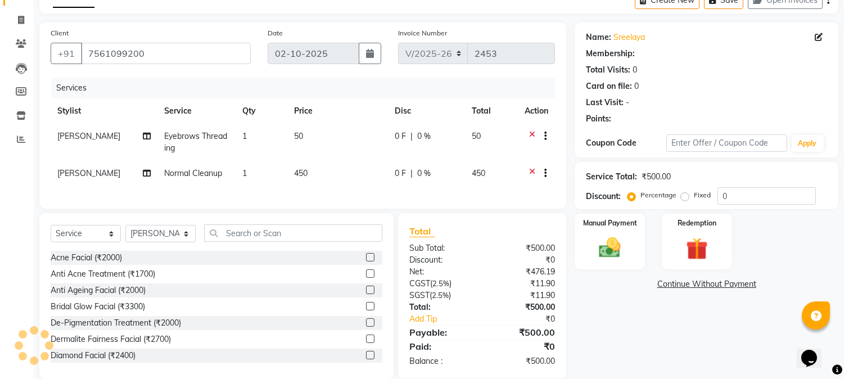
select select "1: Object"
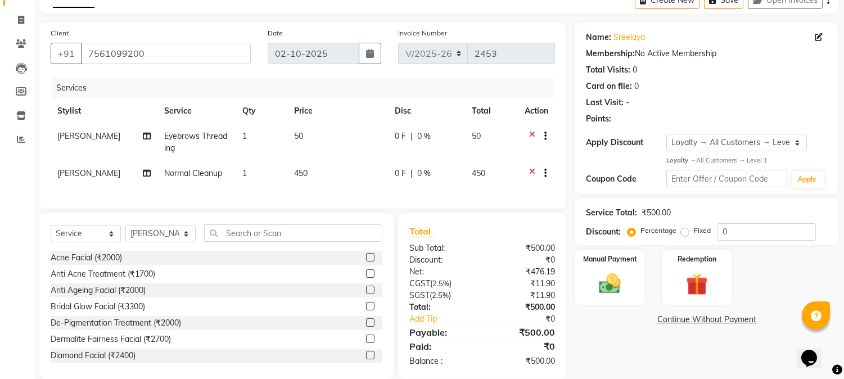
scroll to position [88, 0]
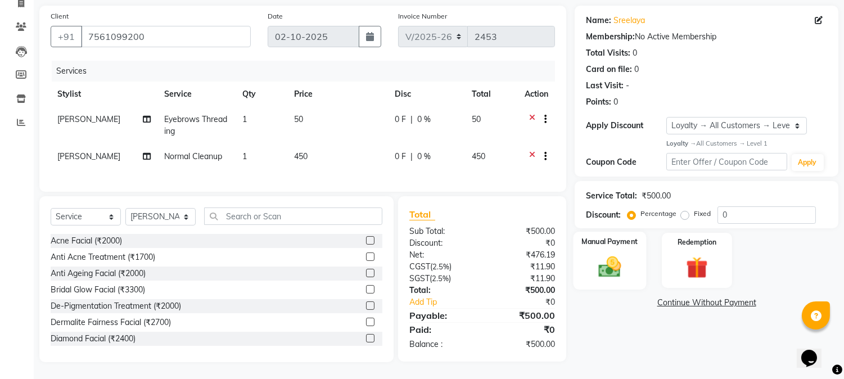
click at [604, 254] on img at bounding box center [609, 267] width 37 height 26
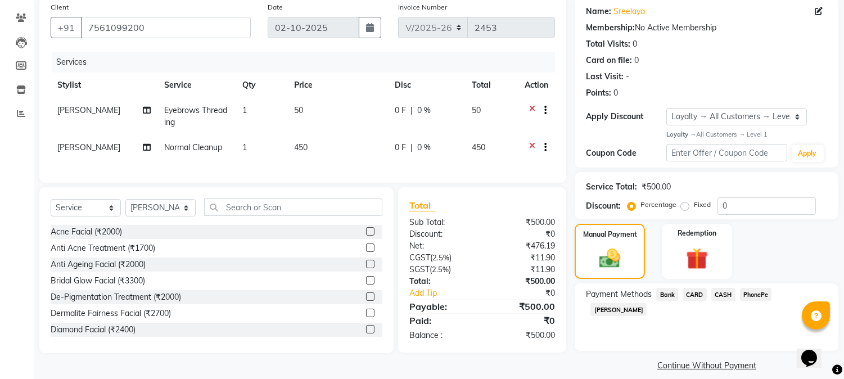
click at [694, 293] on span "CARD" at bounding box center [694, 294] width 24 height 13
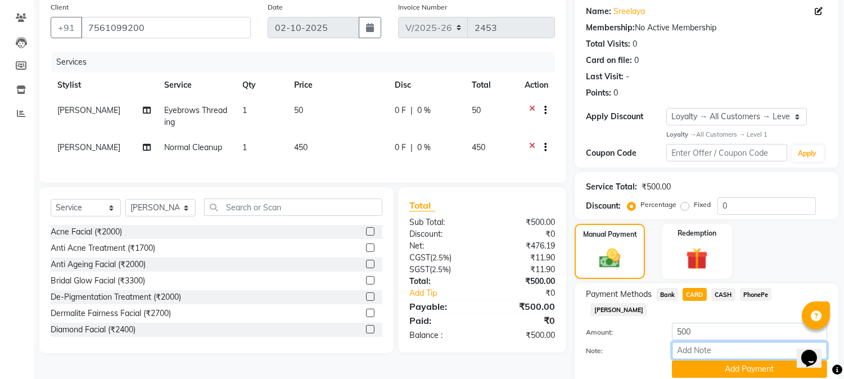
click at [692, 342] on input "Note:" at bounding box center [749, 350] width 155 height 17
type input "NIGISHA"
click at [730, 360] on button "Add Payment" at bounding box center [749, 368] width 155 height 17
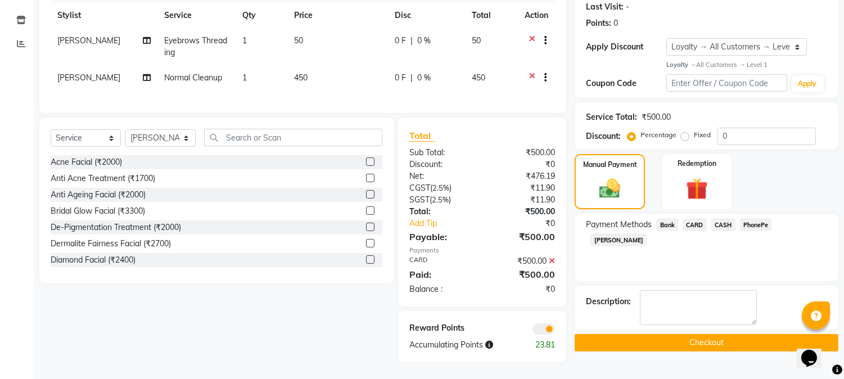
scroll to position [166, 0]
click at [692, 334] on button "Checkout" at bounding box center [707, 342] width 264 height 17
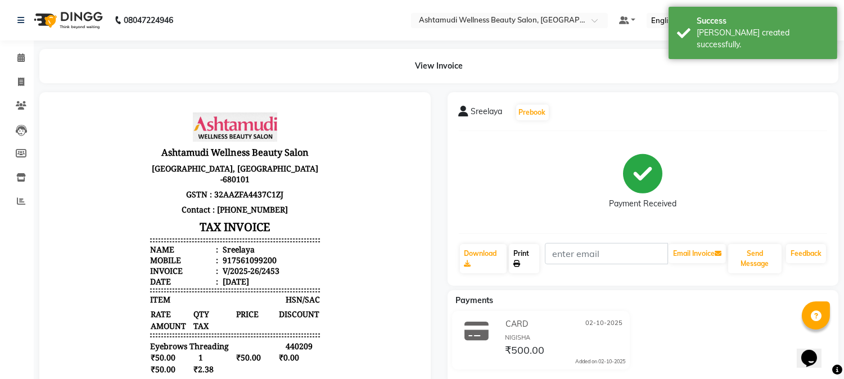
click at [513, 259] on link "Print" at bounding box center [524, 258] width 30 height 29
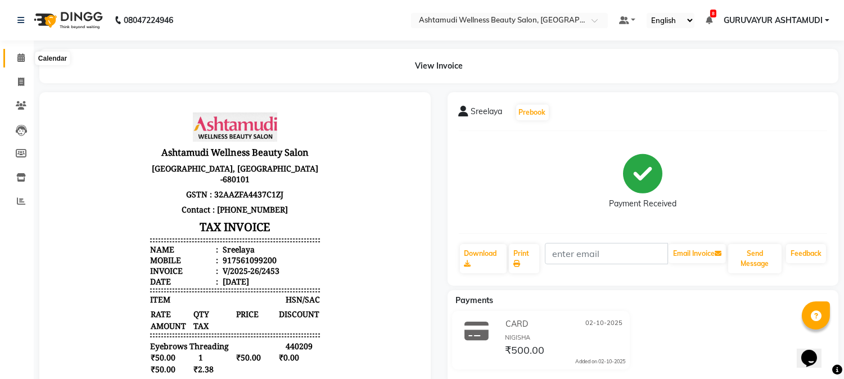
click at [19, 59] on icon at bounding box center [20, 57] width 7 height 8
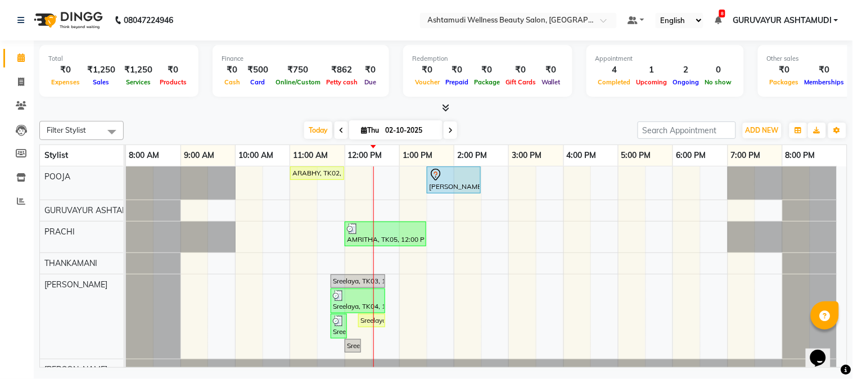
click at [448, 129] on icon at bounding box center [450, 130] width 4 height 7
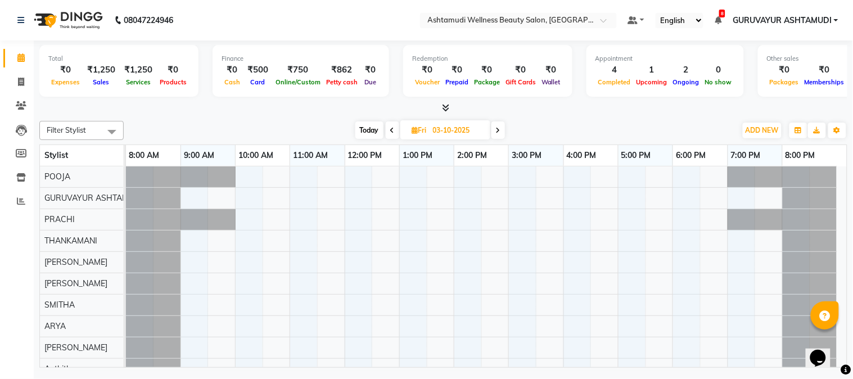
click at [496, 129] on icon at bounding box center [498, 130] width 4 height 7
type input "04-10-2025"
click at [391, 129] on icon at bounding box center [390, 130] width 4 height 7
click at [392, 129] on icon at bounding box center [390, 130] width 4 height 7
type input "02-10-2025"
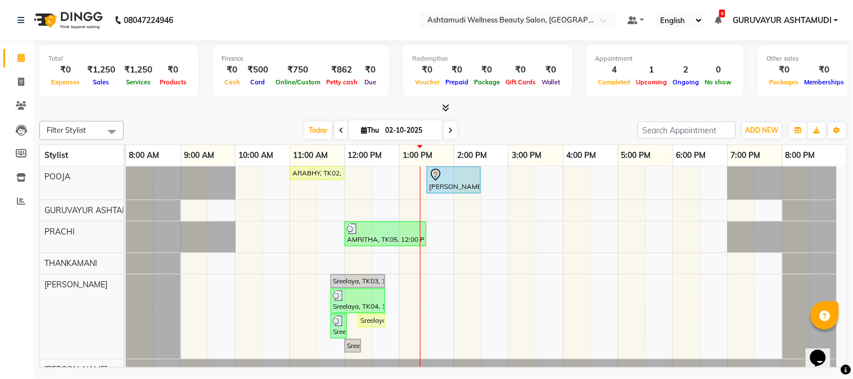
click at [482, 129] on div "Today Thu 02-10-2025" at bounding box center [380, 130] width 503 height 17
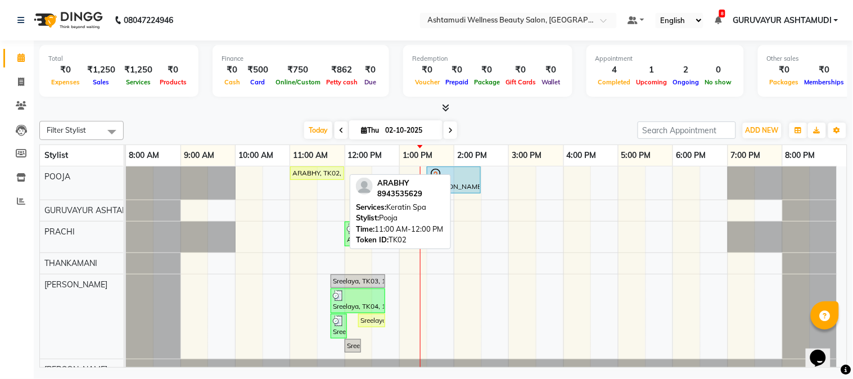
click at [327, 172] on div "ARABHY, TK02, 11:00 AM-12:00 PM, [GEOGRAPHIC_DATA]" at bounding box center [317, 173] width 52 height 10
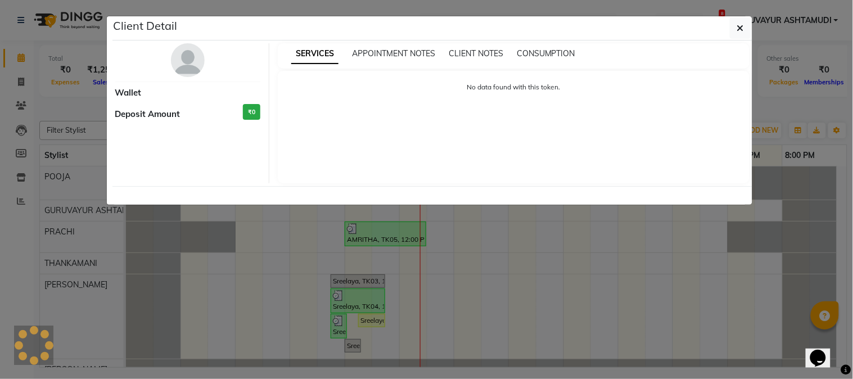
select select "1"
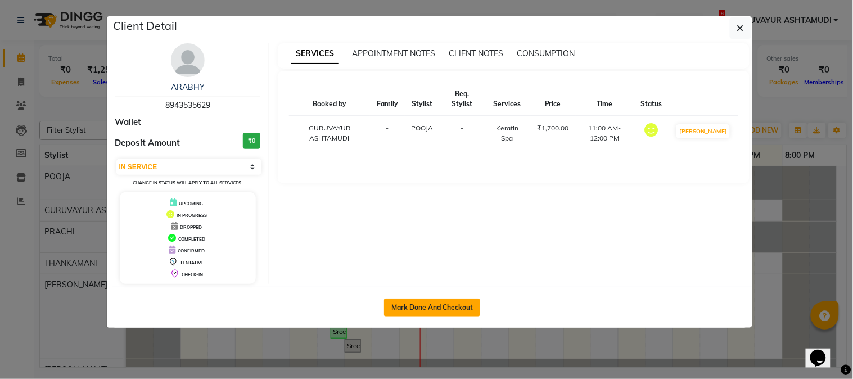
click at [415, 302] on button "Mark Done And Checkout" at bounding box center [432, 308] width 96 height 18
select select "service"
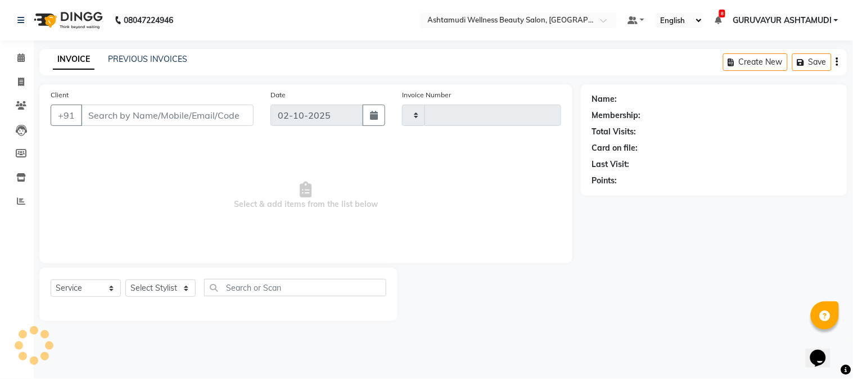
type input "2454"
select select "4660"
select select "3"
type input "8943535629"
select select "27386"
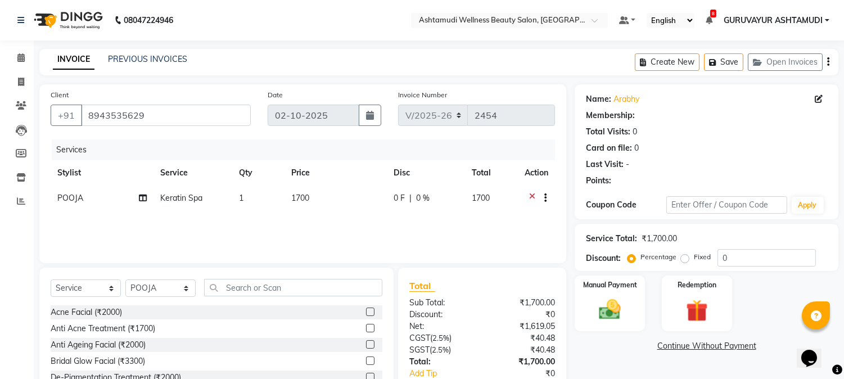
select select "1: Object"
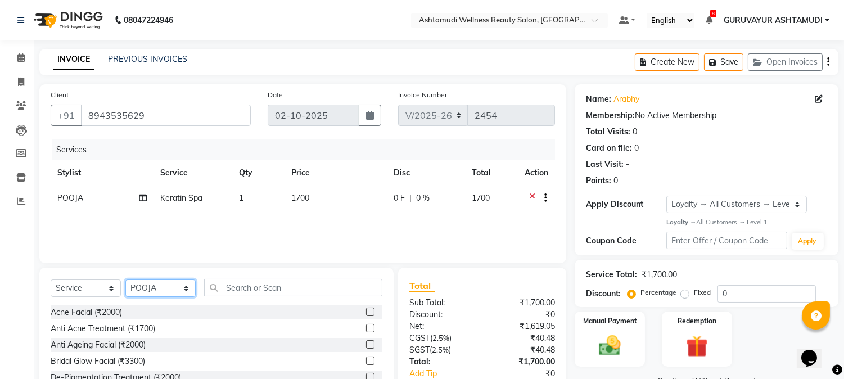
click at [184, 284] on select "Select Stylist Aathithya [PERSON_NAME] [PERSON_NAME] ARYA GURUVAYUR ASHTAMUDI […" at bounding box center [160, 287] width 70 height 17
select select "67519"
click at [125, 280] on select "Select Stylist Aathithya [PERSON_NAME] [PERSON_NAME] ARYA GURUVAYUR ASHTAMUDI […" at bounding box center [160, 287] width 70 height 17
click at [246, 285] on input "text" at bounding box center [293, 287] width 178 height 17
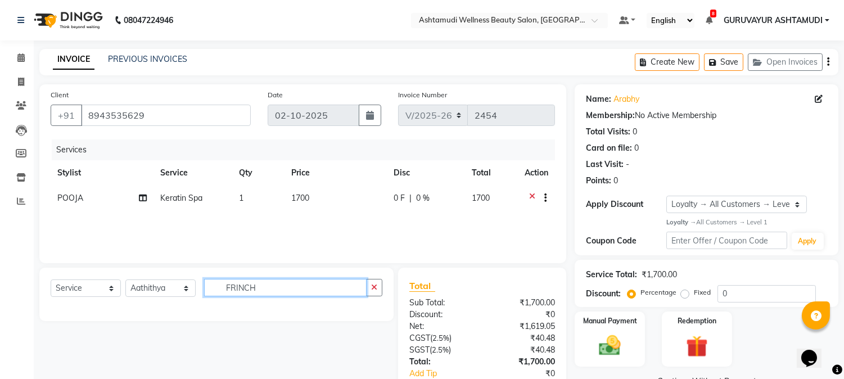
type input "FRINCH"
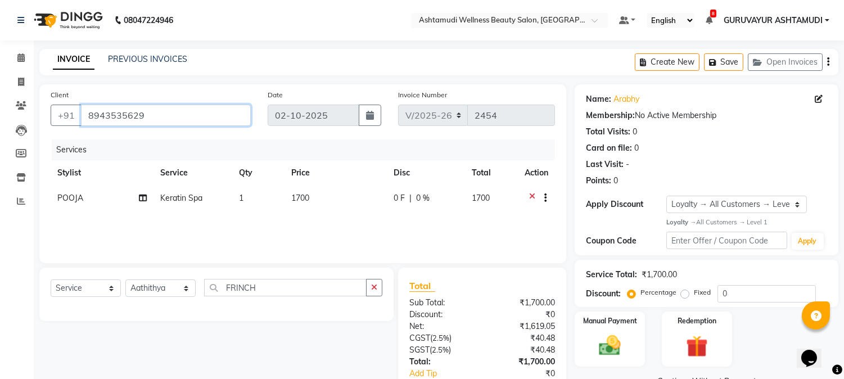
drag, startPoint x: 145, startPoint y: 115, endPoint x: 83, endPoint y: 115, distance: 62.4
click at [83, 115] on input "8943535629" at bounding box center [166, 115] width 170 height 21
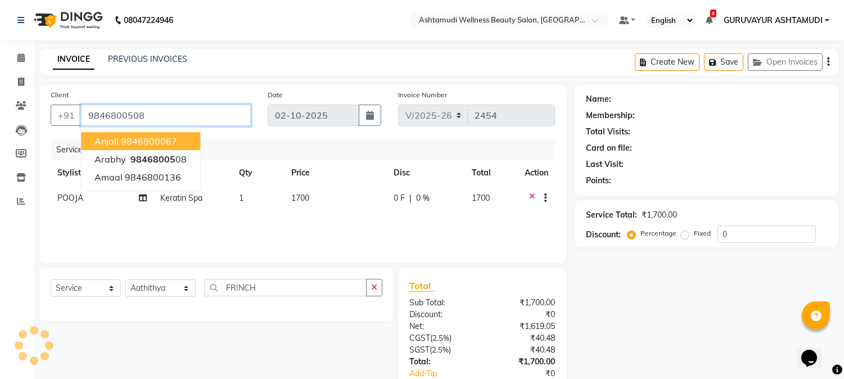
type input "9846800508"
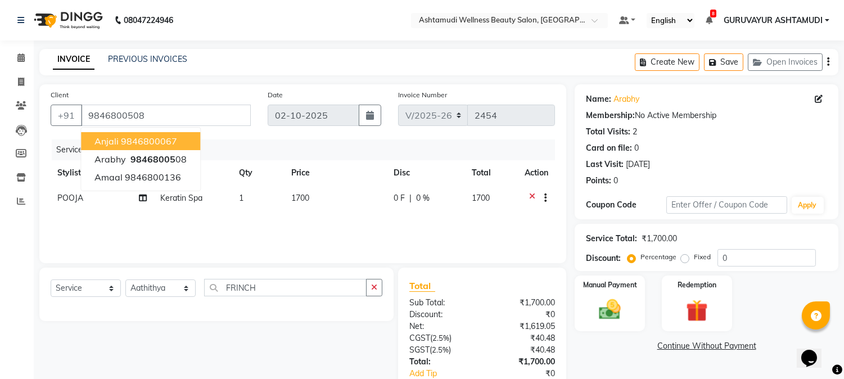
click at [149, 93] on div "Client [PHONE_NUMBER] Anjali 9846800067 Arabhy 98468005 08 Amaal 9846800136" at bounding box center [150, 112] width 217 height 46
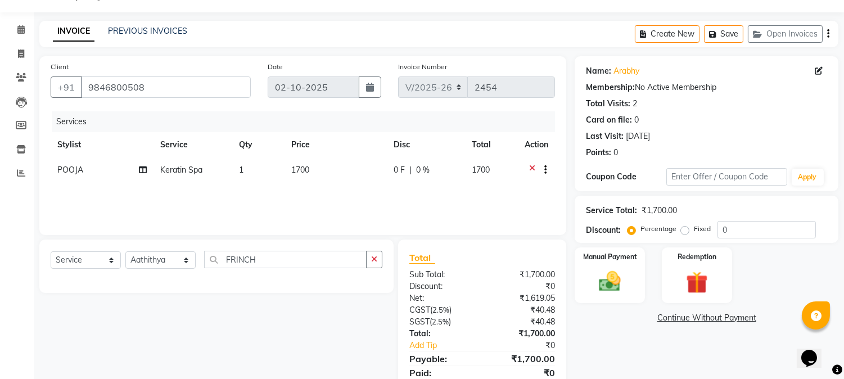
scroll to position [70, 0]
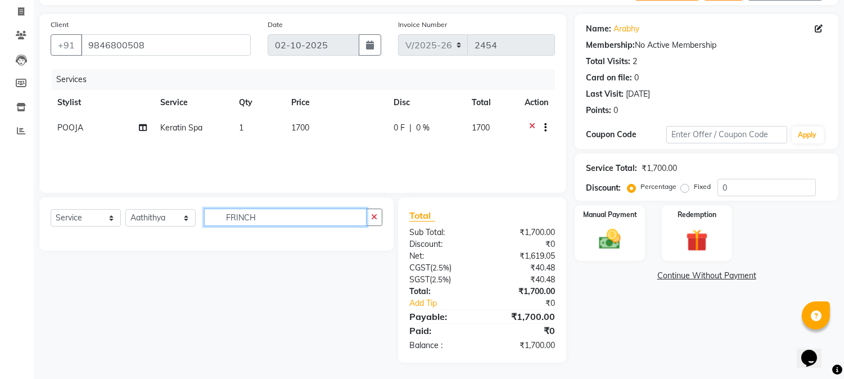
click at [273, 217] on input "FRINCH" at bounding box center [285, 217] width 162 height 17
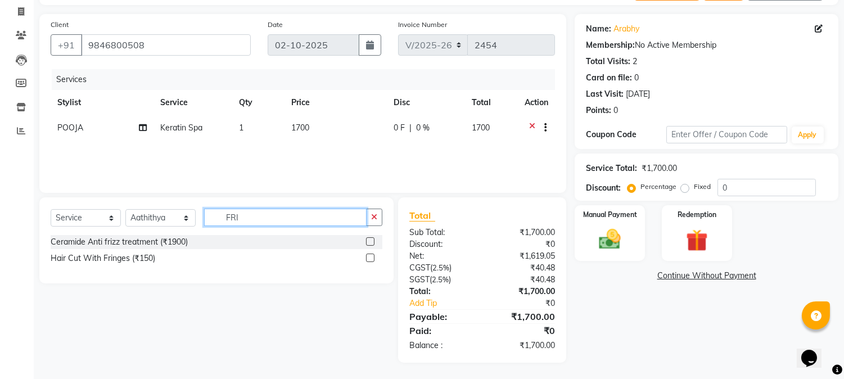
type input "FRI"
click at [367, 255] on label at bounding box center [370, 258] width 8 height 8
click at [367, 255] on input "checkbox" at bounding box center [369, 258] width 7 height 7
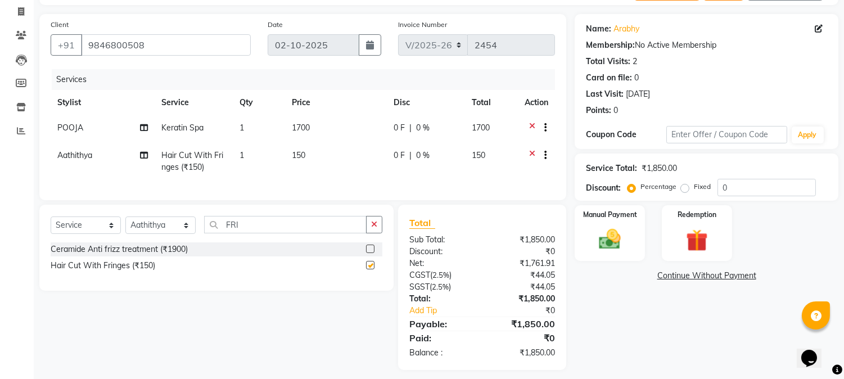
checkbox input "false"
drag, startPoint x: 144, startPoint y: 46, endPoint x: 85, endPoint y: 47, distance: 59.6
click at [85, 47] on input "9846800508" at bounding box center [166, 44] width 170 height 21
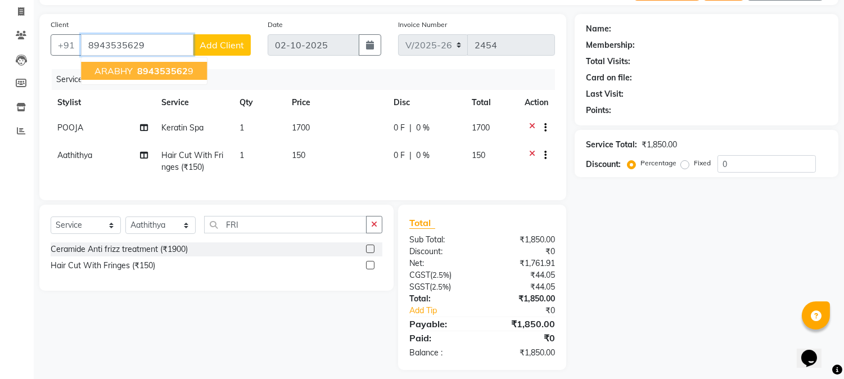
type input "8943535629"
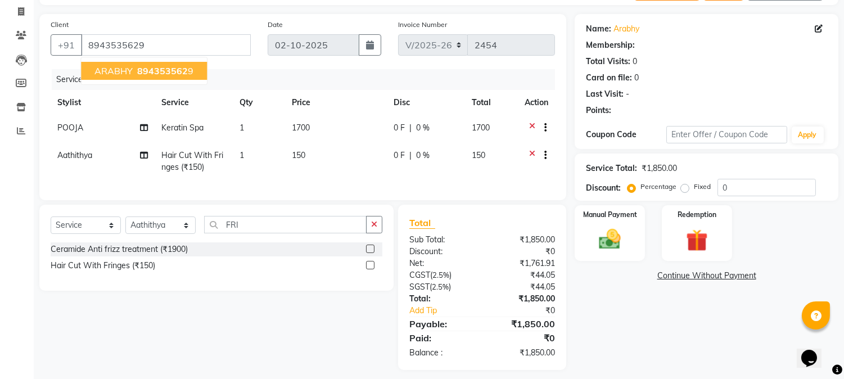
select select "1: Object"
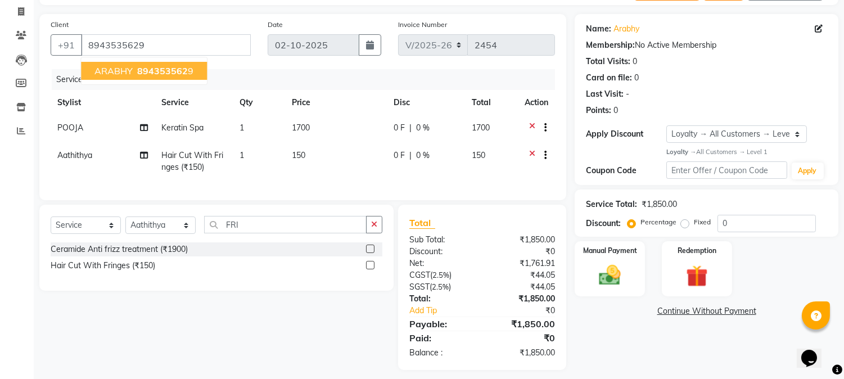
drag, startPoint x: 142, startPoint y: 320, endPoint x: 175, endPoint y: 278, distance: 53.3
click at [143, 319] on div "Select Service Product Membership Package Voucher Prepaid Gift Card Select Styl…" at bounding box center [212, 287] width 363 height 165
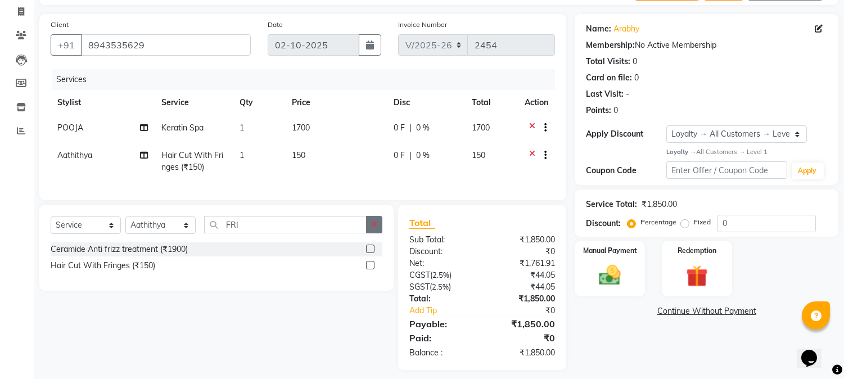
click at [374, 228] on icon "button" at bounding box center [374, 224] width 6 height 8
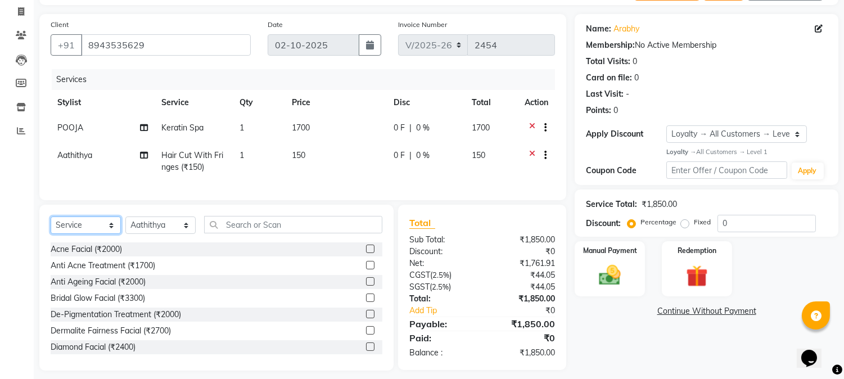
click at [108, 234] on select "Select Service Product Membership Package Voucher Prepaid Gift Card" at bounding box center [86, 224] width 70 height 17
select select "product"
click at [51, 226] on select "Select Service Product Membership Package Voucher Prepaid Gift Card" at bounding box center [86, 224] width 70 height 17
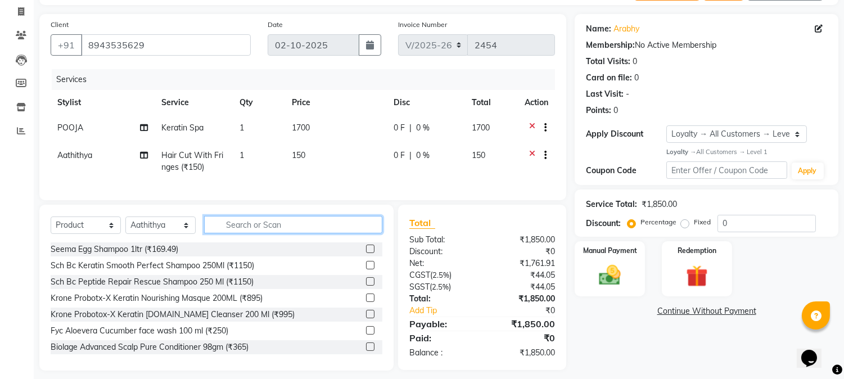
click at [231, 233] on input "text" at bounding box center [293, 224] width 178 height 17
type input "8901526406722"
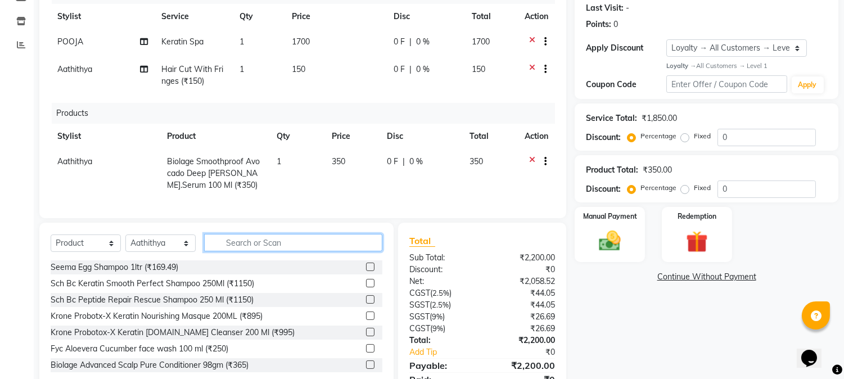
scroll to position [215, 0]
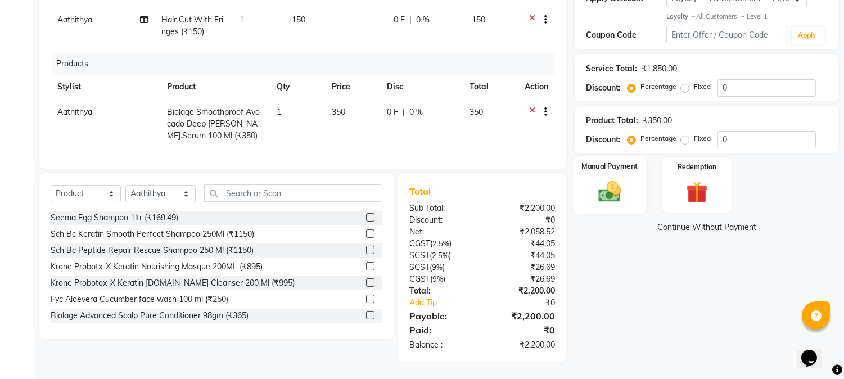
click at [578, 166] on div "Manual Payment" at bounding box center [609, 184] width 73 height 57
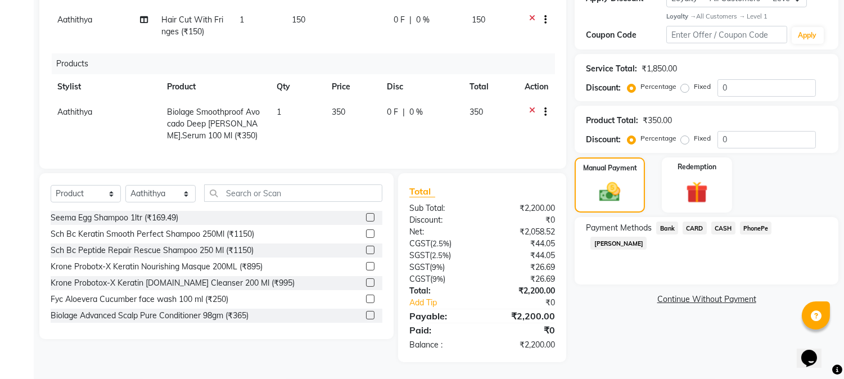
click at [725, 221] on span "CASH" at bounding box center [723, 227] width 24 height 13
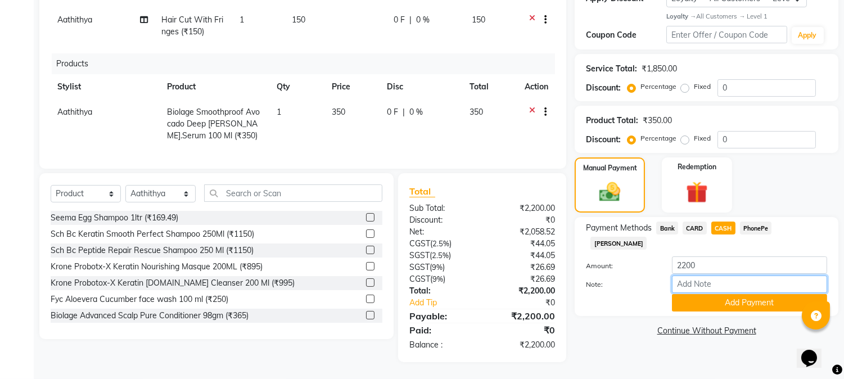
click at [698, 275] on input "Note:" at bounding box center [749, 283] width 155 height 17
type input "NIGISHA"
click at [735, 294] on button "Add Payment" at bounding box center [749, 302] width 155 height 17
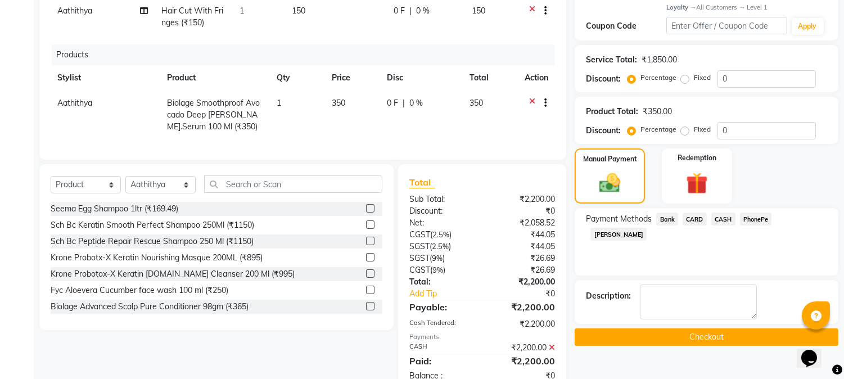
click at [694, 335] on button "Checkout" at bounding box center [707, 336] width 264 height 17
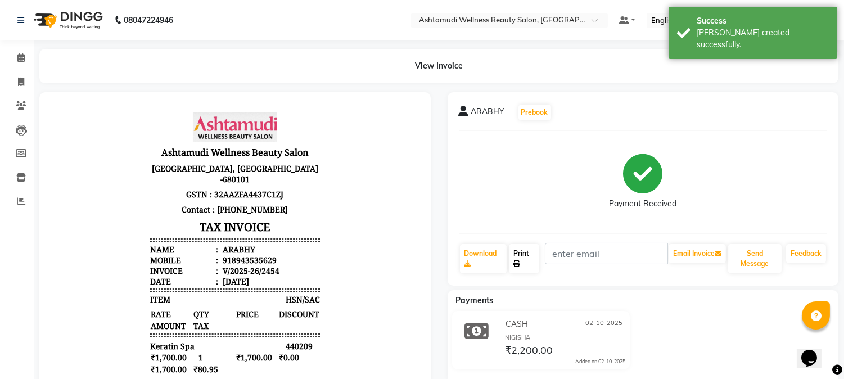
click at [521, 254] on link "Print" at bounding box center [524, 258] width 30 height 29
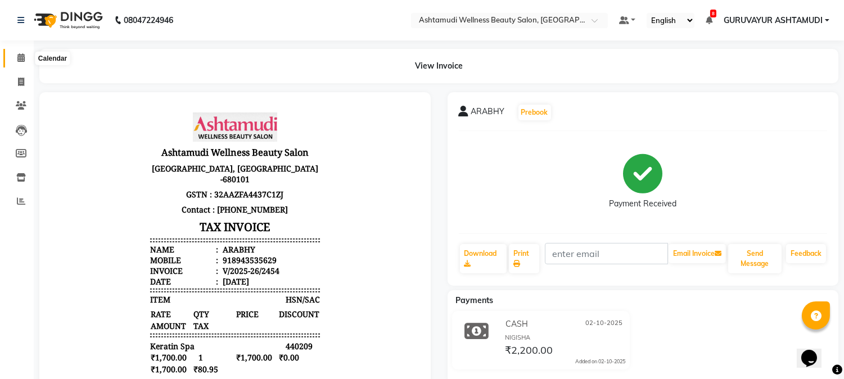
click at [17, 58] on icon at bounding box center [20, 57] width 7 height 8
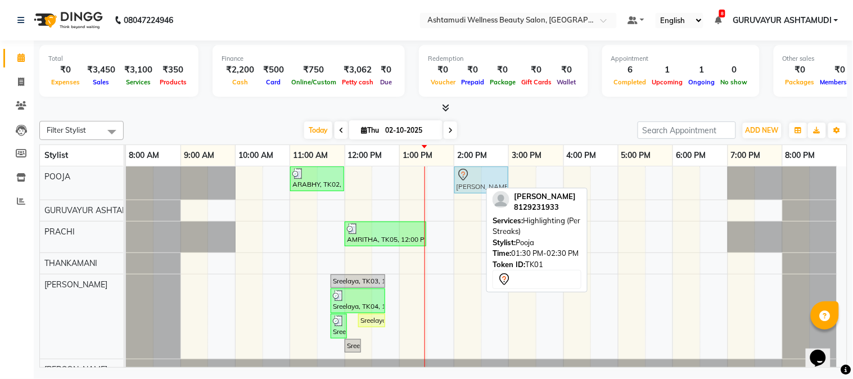
drag, startPoint x: 452, startPoint y: 175, endPoint x: 467, endPoint y: 177, distance: 14.8
click at [126, 177] on div "ARABHY, TK02, 11:00 AM-12:00 PM, Keratin Spa ANAGHA, TK01, 01:30 PM-02:30 PM, H…" at bounding box center [126, 182] width 0 height 33
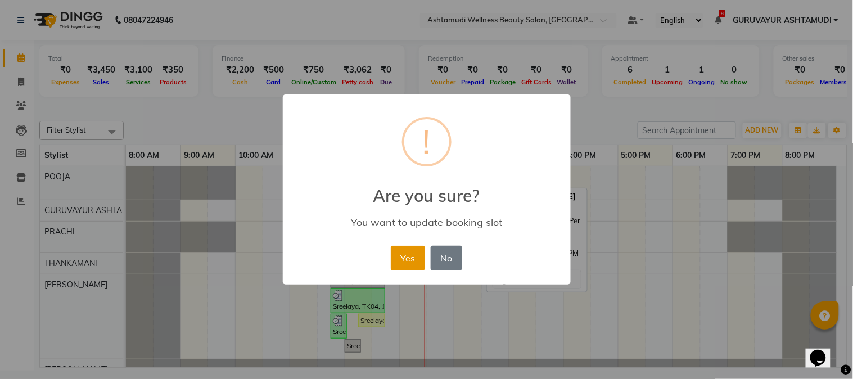
click at [415, 254] on button "Yes" at bounding box center [408, 258] width 34 height 25
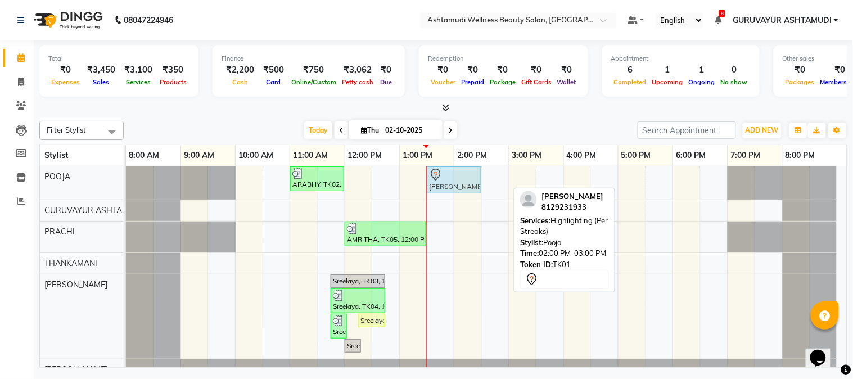
drag, startPoint x: 462, startPoint y: 183, endPoint x: 445, endPoint y: 186, distance: 17.1
click at [126, 186] on div "ARABHY, TK02, 11:00 AM-12:00 PM, Keratin Spa ANAGHA, TK01, 02:00 PM-03:00 PM, H…" at bounding box center [126, 182] width 0 height 33
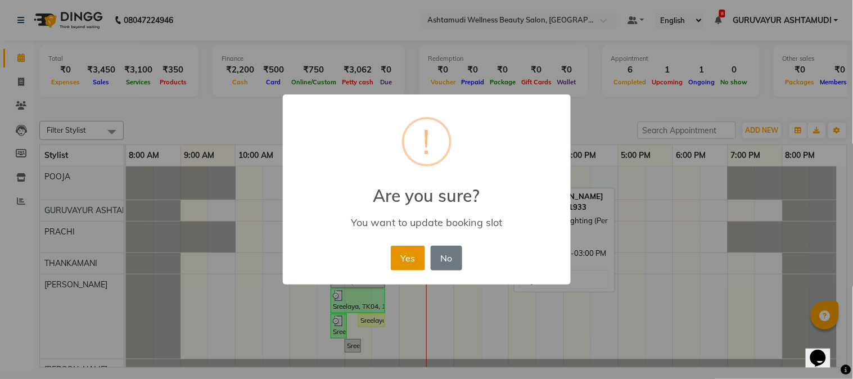
click at [411, 257] on button "Yes" at bounding box center [408, 258] width 34 height 25
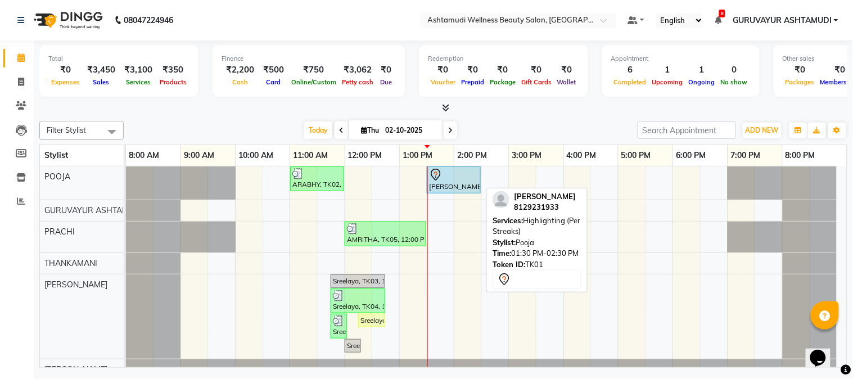
click at [448, 178] on div at bounding box center [453, 174] width 49 height 13
click at [447, 175] on div at bounding box center [453, 174] width 49 height 13
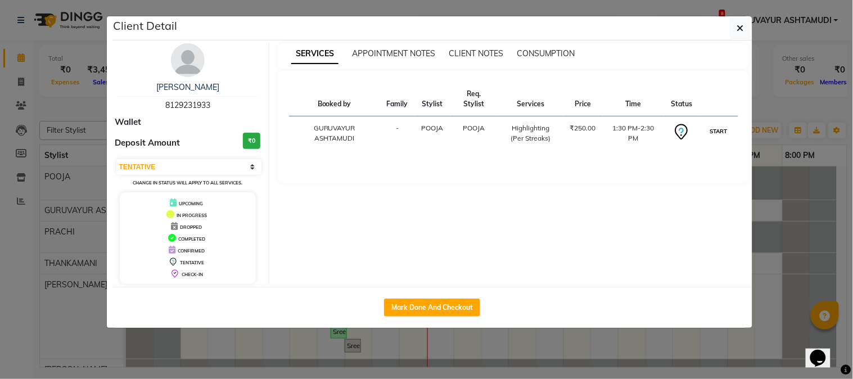
click at [711, 127] on button "START" at bounding box center [718, 131] width 23 height 14
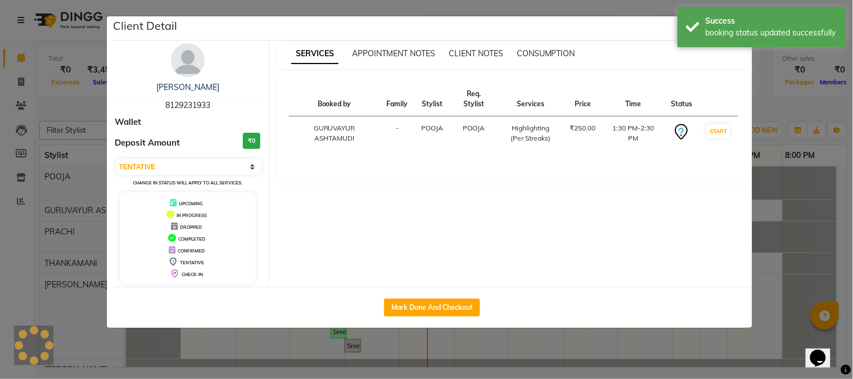
select select "1"
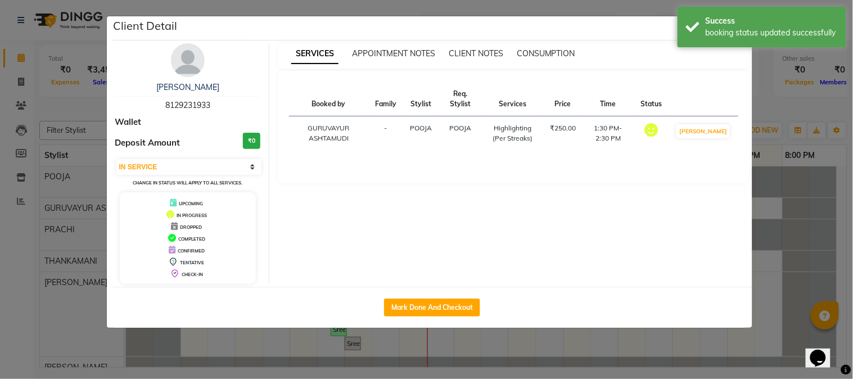
click at [617, 3] on ngb-modal-window "Client Detail ANAGHA 8129231933 Wallet Deposit Amount ₹0 Select IN SERVICE CONF…" at bounding box center [426, 189] width 853 height 379
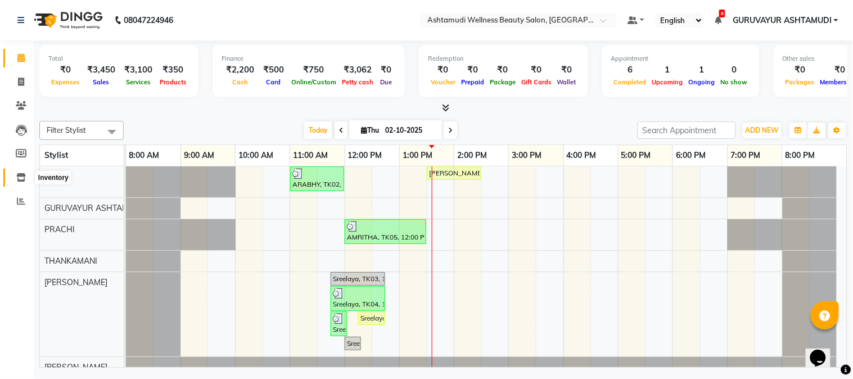
click at [20, 177] on icon at bounding box center [21, 177] width 10 height 8
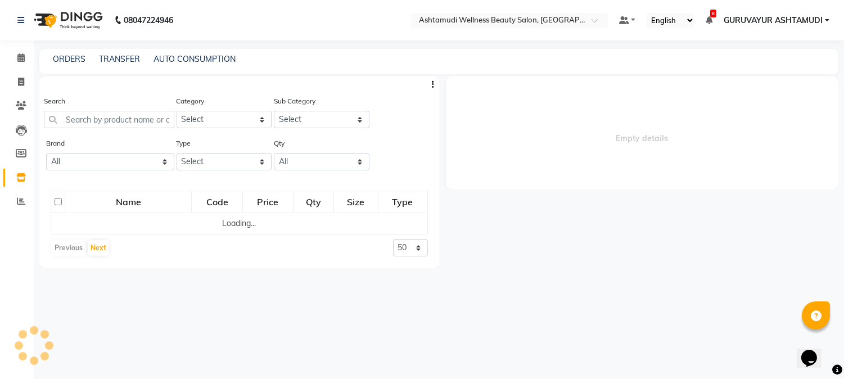
select select
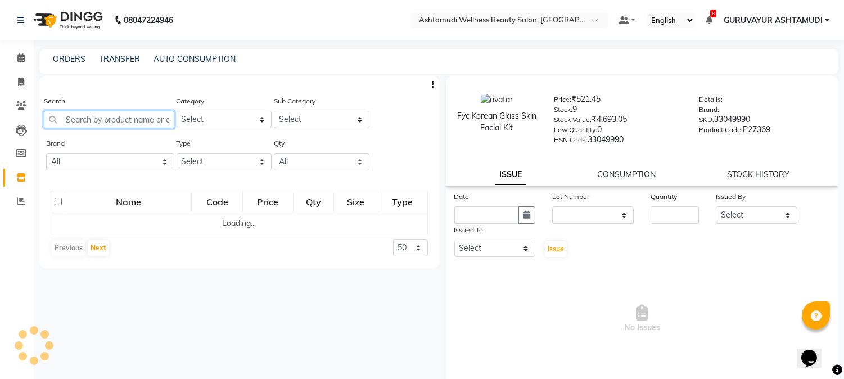
click at [126, 120] on input "text" at bounding box center [109, 119] width 130 height 17
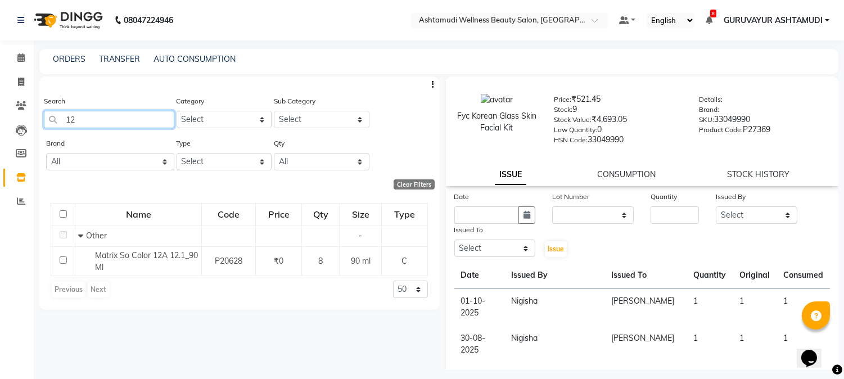
type input "1"
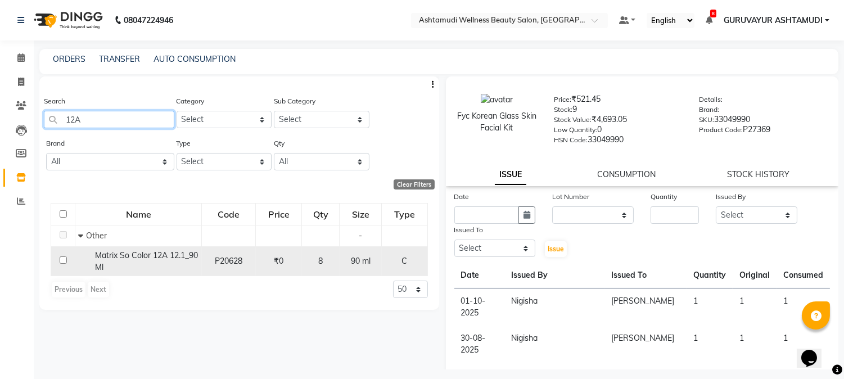
type input "12A"
click at [62, 260] on input "checkbox" at bounding box center [63, 259] width 7 height 7
checkbox input "true"
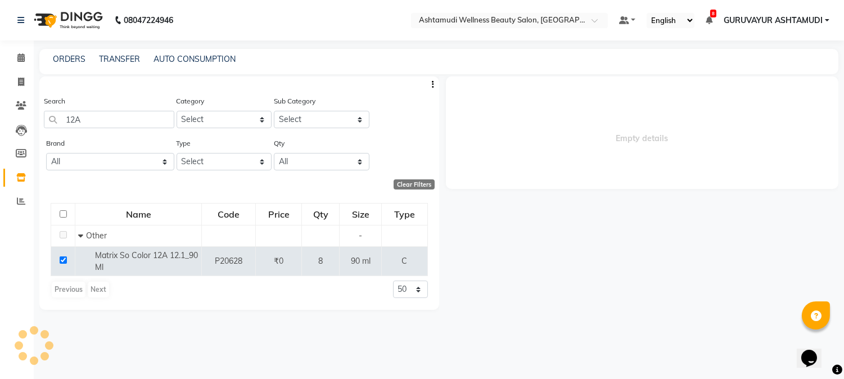
select select
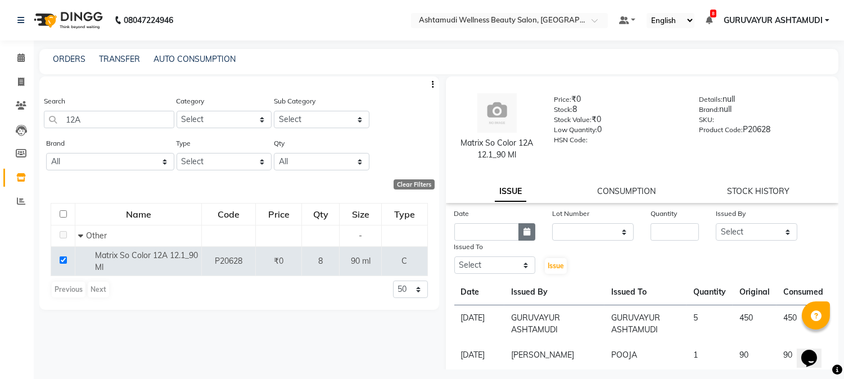
click at [525, 233] on icon "button" at bounding box center [526, 232] width 7 height 8
select select "10"
select select "2025"
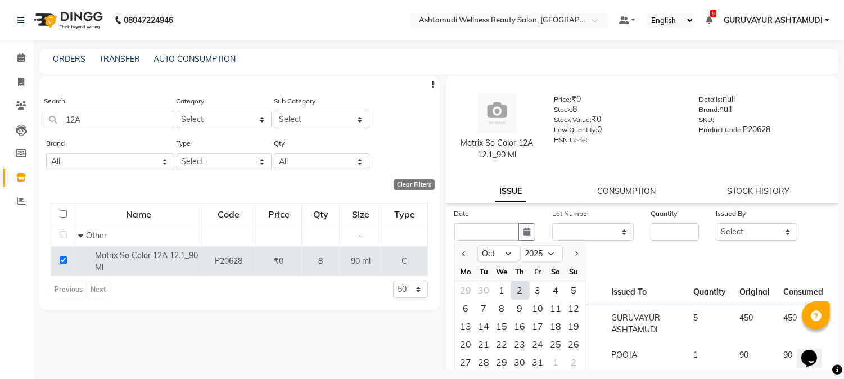
click at [519, 290] on div "2" at bounding box center [520, 290] width 18 height 18
type input "02-10-2025"
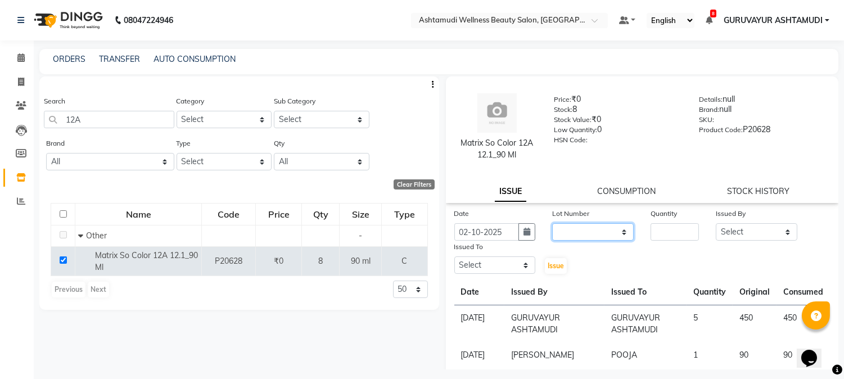
click at [603, 227] on select "None" at bounding box center [593, 231] width 82 height 17
select select "0: null"
click at [552, 223] on select "None" at bounding box center [593, 231] width 82 height 17
click at [666, 229] on input "number" at bounding box center [674, 231] width 48 height 17
type input "1"
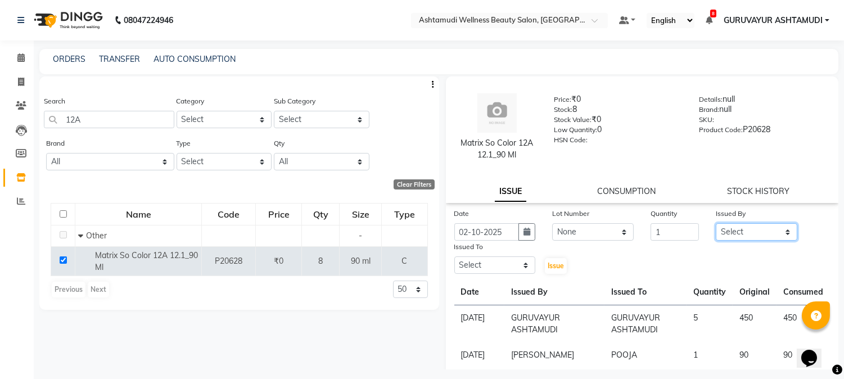
click at [731, 232] on select "Select Aathithya ANILA Anjana Das ARYA GURUVAYUR ASHTAMUDI NEETHU Nigisha POOJA…" at bounding box center [757, 231] width 82 height 17
select select "69602"
click at [716, 223] on select "Select Aathithya ANILA Anjana Das ARYA GURUVAYUR ASHTAMUDI NEETHU Nigisha POOJA…" at bounding box center [757, 231] width 82 height 17
click at [491, 261] on select "Select Aathithya ANILA Anjana Das ARYA GURUVAYUR ASHTAMUDI NEETHU Nigisha POOJA…" at bounding box center [495, 264] width 82 height 17
select select "27386"
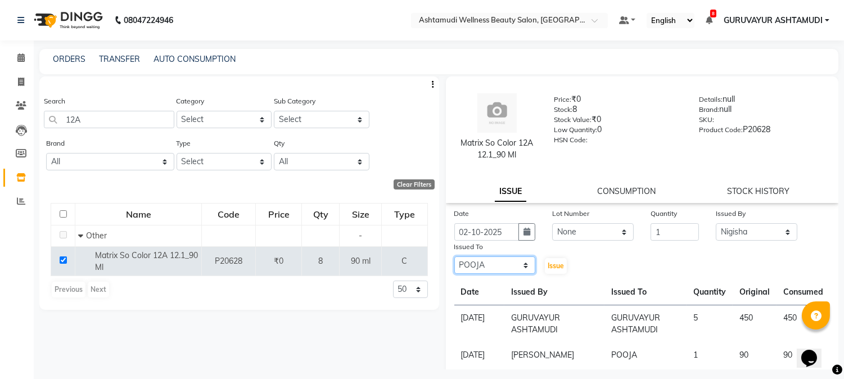
click at [454, 256] on select "Select Aathithya ANILA Anjana Das ARYA GURUVAYUR ASHTAMUDI NEETHU Nigisha POOJA…" at bounding box center [495, 264] width 82 height 17
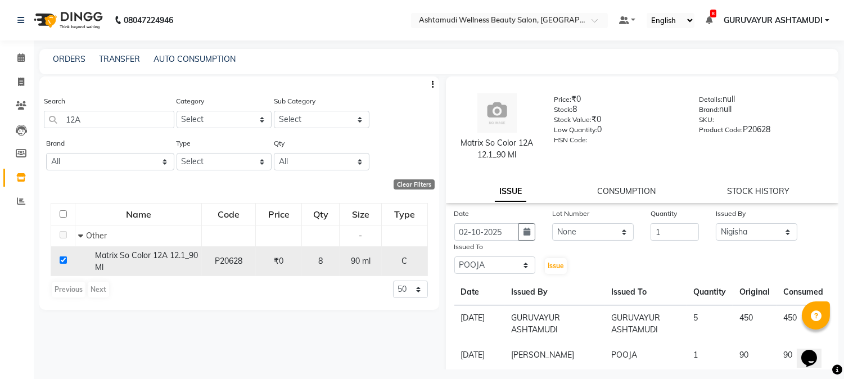
click at [63, 257] on input "checkbox" at bounding box center [63, 259] width 7 height 7
checkbox input "false"
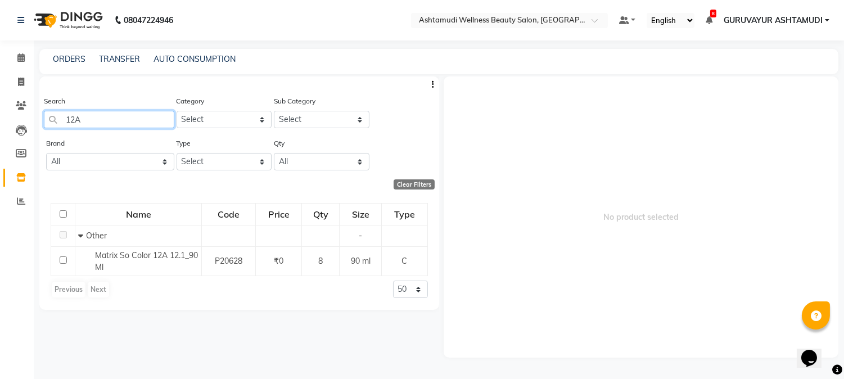
drag, startPoint x: 93, startPoint y: 121, endPoint x: 57, endPoint y: 121, distance: 35.4
click at [57, 121] on input "12A" at bounding box center [109, 119] width 130 height 17
drag, startPoint x: 92, startPoint y: 120, endPoint x: 57, endPoint y: 125, distance: 35.2
click at [57, 125] on input "MAJE" at bounding box center [109, 119] width 130 height 17
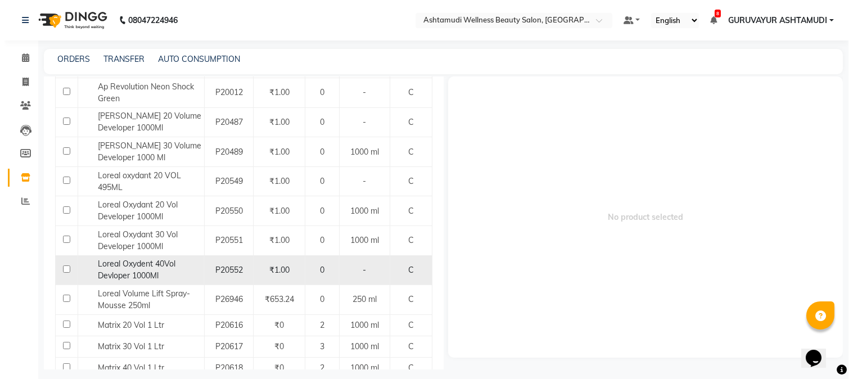
scroll to position [250, 0]
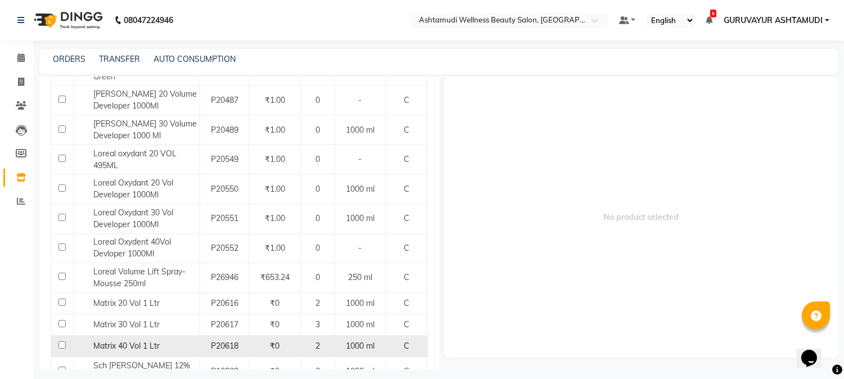
type input "VOL"
click at [62, 346] on input "checkbox" at bounding box center [61, 344] width 7 height 7
checkbox input "true"
select select
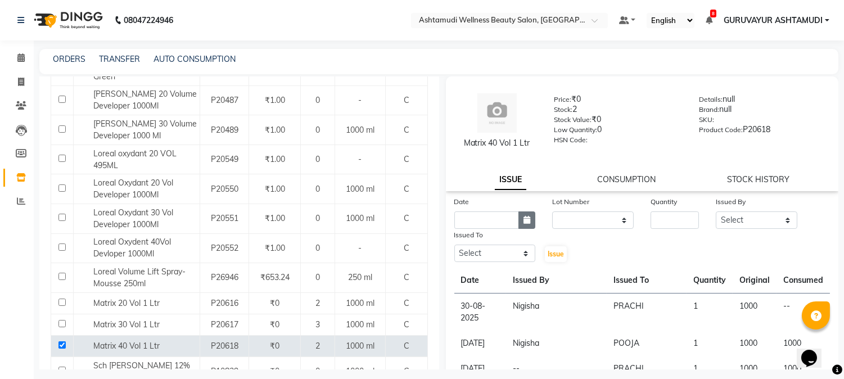
click at [526, 218] on icon "button" at bounding box center [526, 220] width 7 height 8
select select "10"
select select "2025"
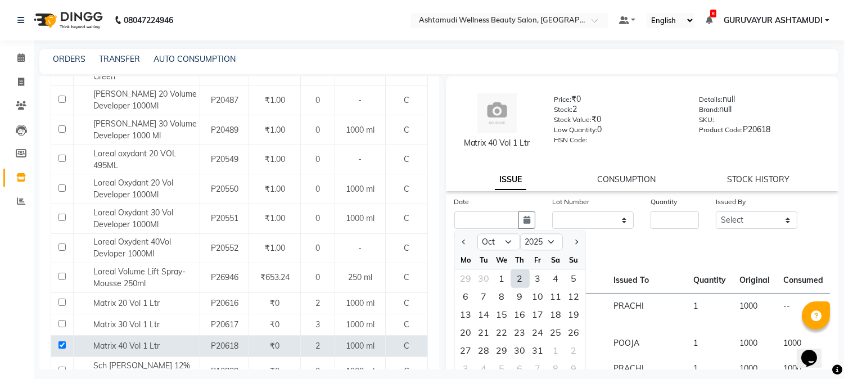
click at [518, 280] on div "2" at bounding box center [520, 278] width 18 height 18
type input "02-10-2025"
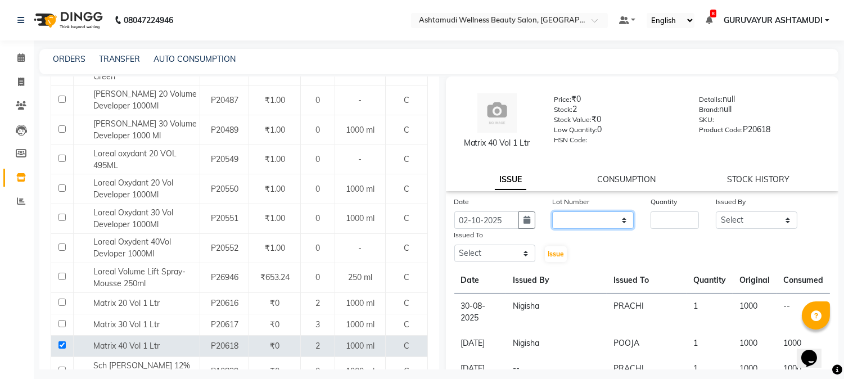
click at [617, 220] on select "None" at bounding box center [593, 219] width 82 height 17
select select "0: null"
click at [552, 211] on select "None" at bounding box center [593, 219] width 82 height 17
click at [670, 222] on input "number" at bounding box center [674, 219] width 48 height 17
type input "1"
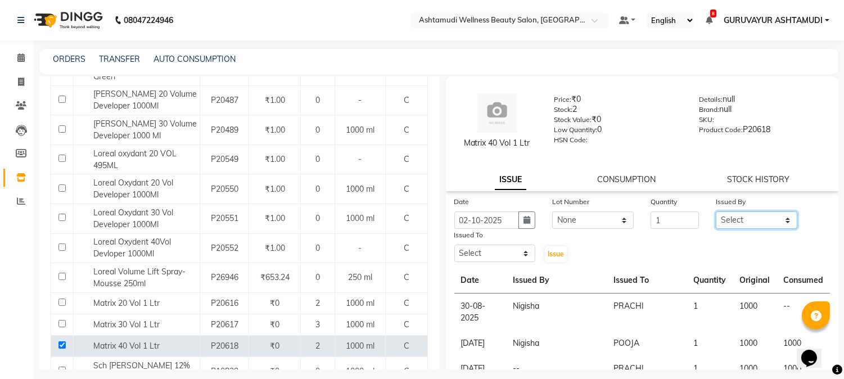
click at [749, 220] on select "Select Aathithya ANILA Anjana Das ARYA GURUVAYUR ASHTAMUDI NEETHU Nigisha POOJA…" at bounding box center [757, 219] width 82 height 17
select select "69602"
click at [716, 211] on select "Select Aathithya ANILA Anjana Das ARYA GURUVAYUR ASHTAMUDI NEETHU Nigisha POOJA…" at bounding box center [757, 219] width 82 height 17
click at [491, 256] on select "Select Aathithya ANILA Anjana Das ARYA GURUVAYUR ASHTAMUDI NEETHU Nigisha POOJA…" at bounding box center [495, 253] width 82 height 17
select select "27386"
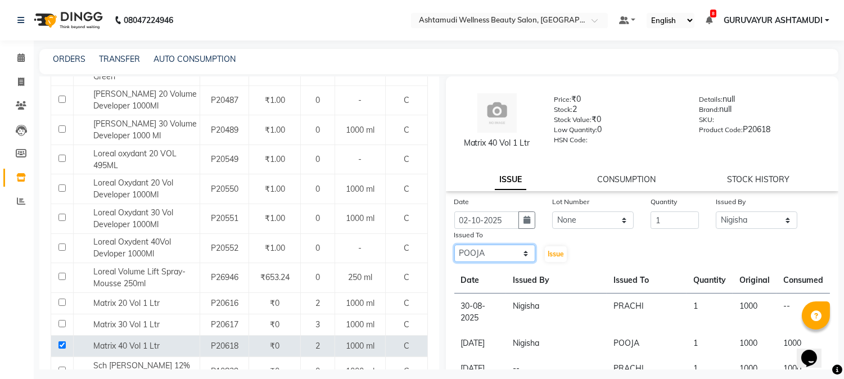
click at [454, 245] on select "Select Aathithya ANILA Anjana Das ARYA GURUVAYUR ASHTAMUDI NEETHU Nigisha POOJA…" at bounding box center [495, 253] width 82 height 17
click at [548, 252] on span "Issue" at bounding box center [556, 254] width 16 height 8
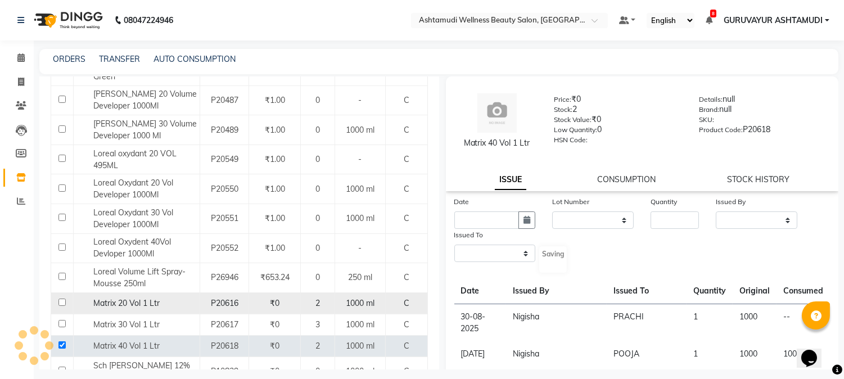
select select
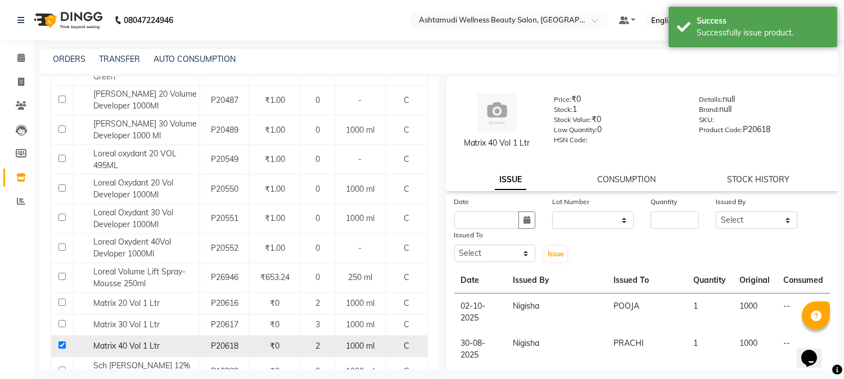
click at [62, 344] on input "checkbox" at bounding box center [61, 344] width 7 height 7
checkbox input "false"
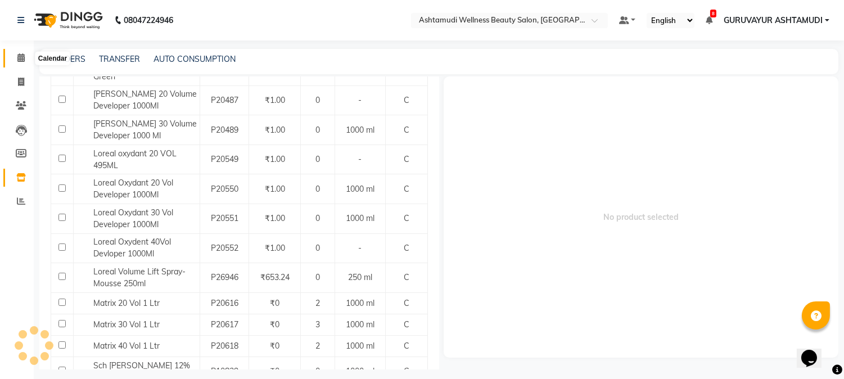
click at [20, 58] on icon at bounding box center [20, 57] width 7 height 8
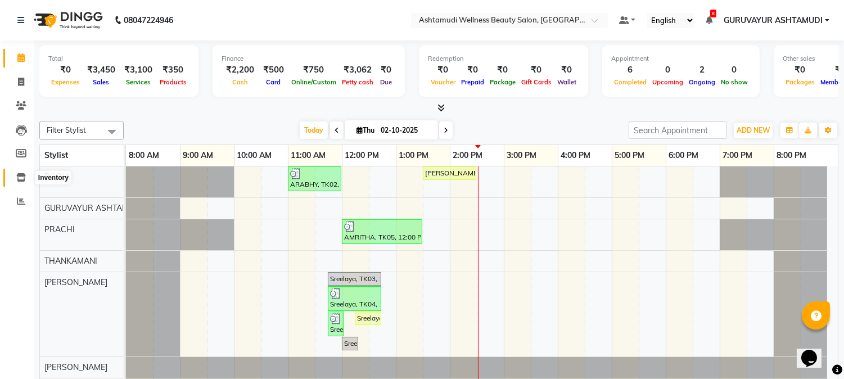
click at [19, 178] on icon at bounding box center [21, 177] width 10 height 8
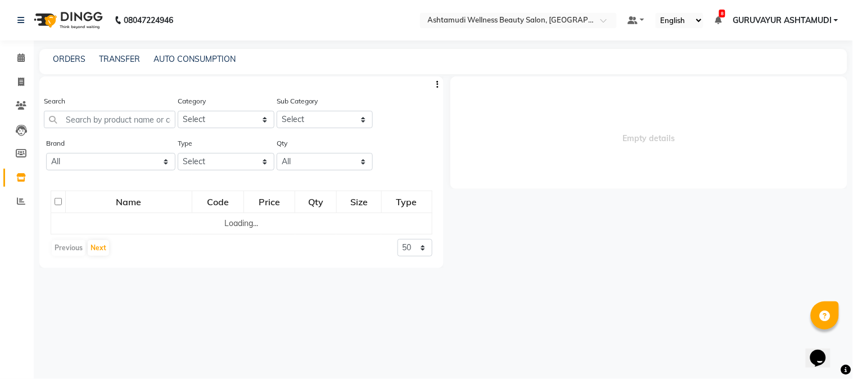
select select
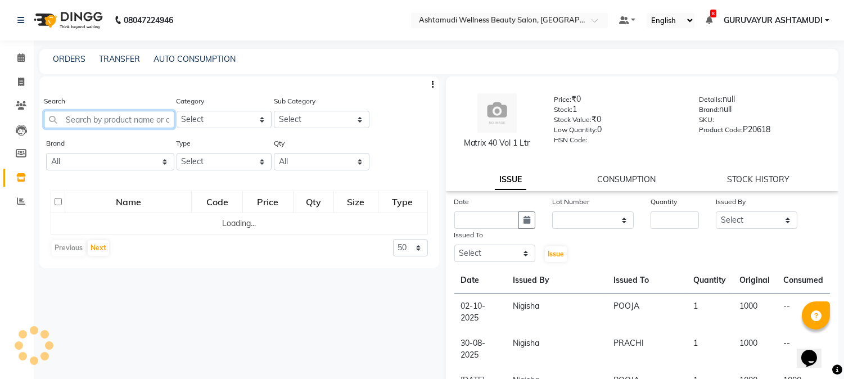
click at [110, 118] on input "text" at bounding box center [109, 119] width 130 height 17
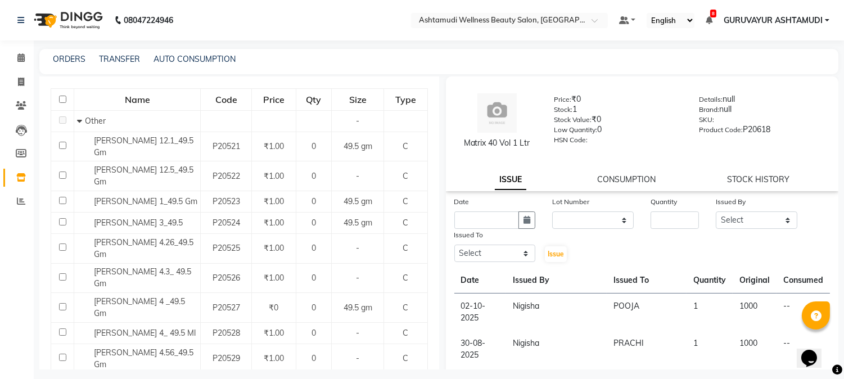
scroll to position [6, 0]
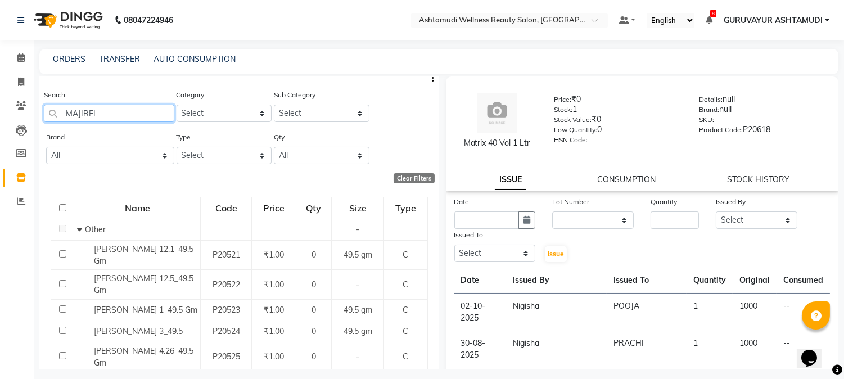
drag, startPoint x: 100, startPoint y: 111, endPoint x: 48, endPoint y: 119, distance: 51.8
click at [48, 119] on input "MAJIREL" at bounding box center [109, 113] width 130 height 17
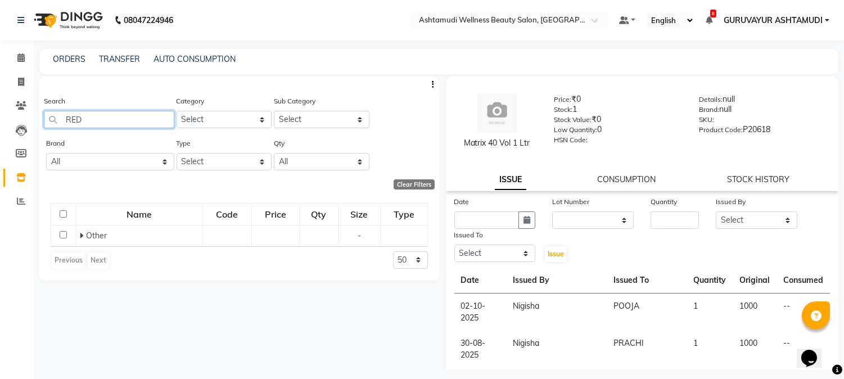
scroll to position [0, 0]
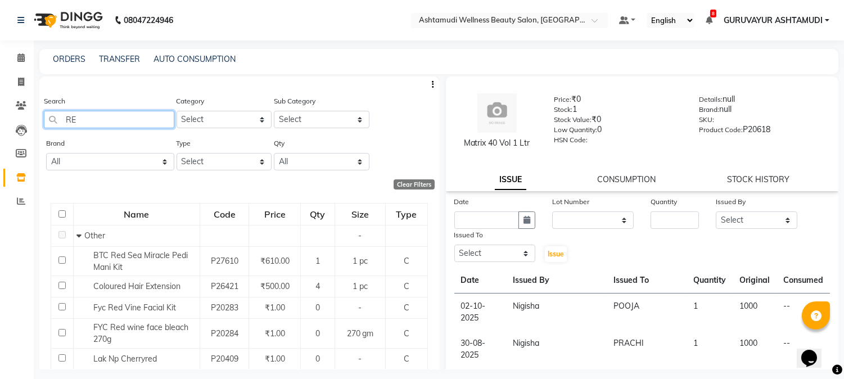
type input "R"
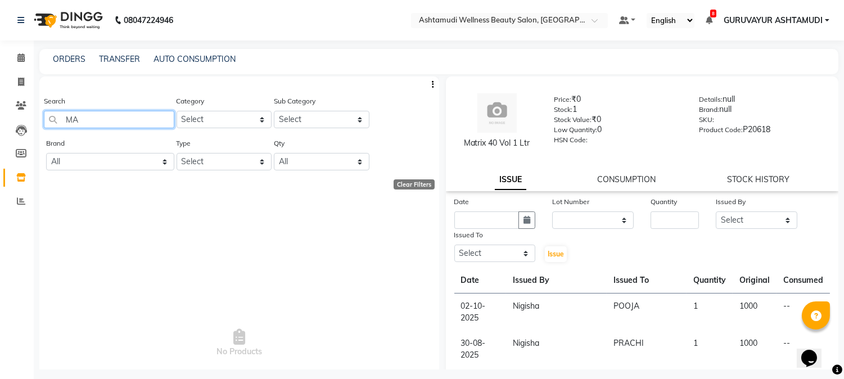
type input "M"
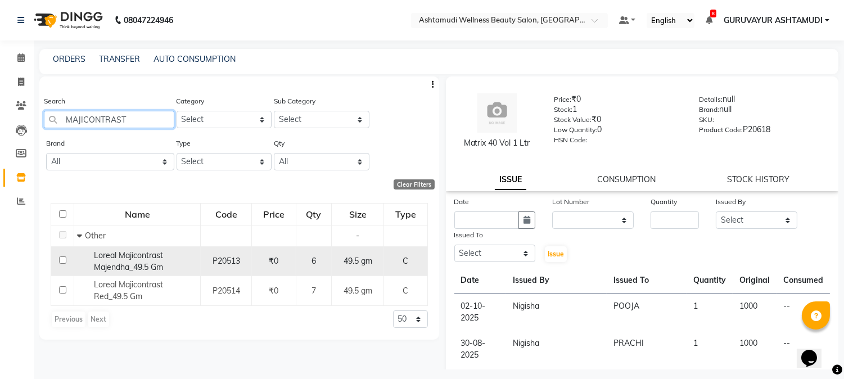
type input "MAJICONTRAST"
click at [62, 260] on input "checkbox" at bounding box center [62, 259] width 7 height 7
checkbox input "true"
select select
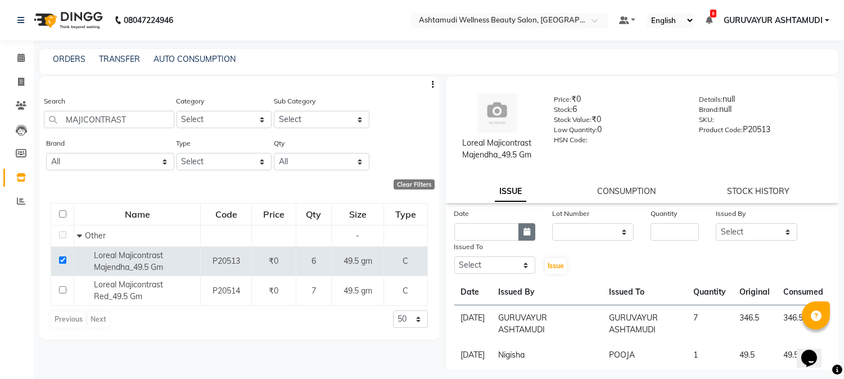
click at [523, 229] on icon "button" at bounding box center [526, 232] width 7 height 8
select select "10"
select select "2025"
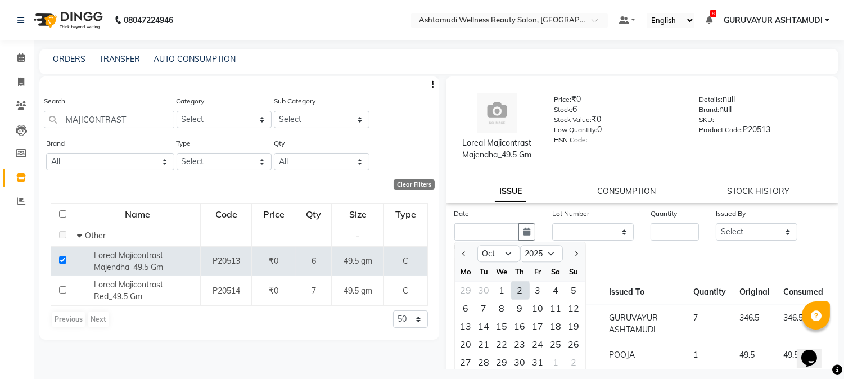
click at [521, 291] on div "2" at bounding box center [520, 290] width 18 height 18
type input "02-10-2025"
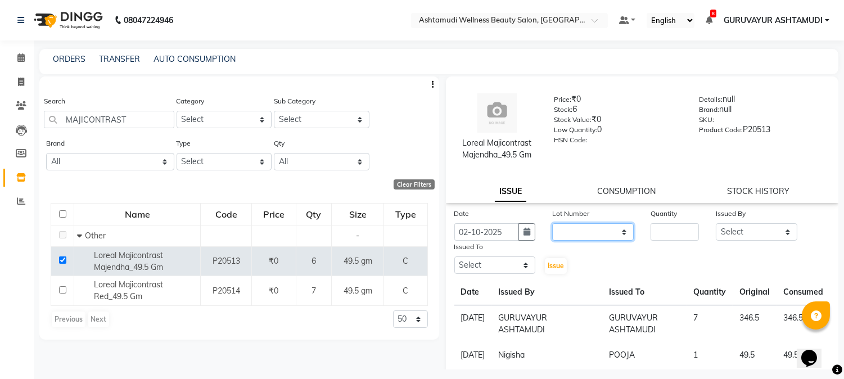
click at [582, 233] on select "None" at bounding box center [593, 231] width 82 height 17
select select "0: null"
click at [552, 223] on select "None" at bounding box center [593, 231] width 82 height 17
click at [667, 232] on input "number" at bounding box center [674, 231] width 48 height 17
type input "1"
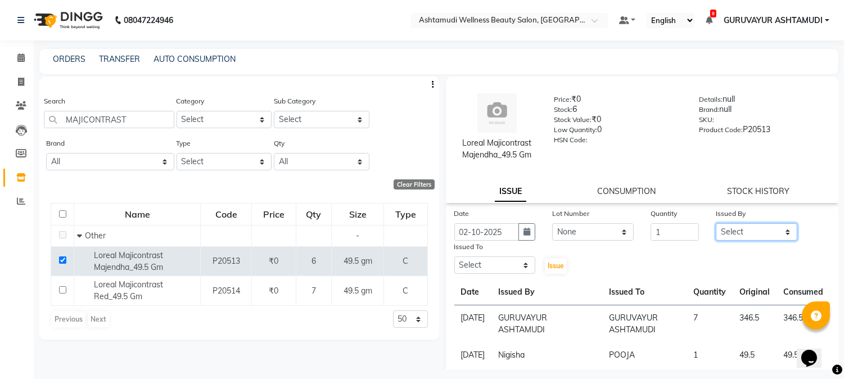
click at [731, 236] on select "Select Aathithya ANILA Anjana Das ARYA GURUVAYUR ASHTAMUDI NEETHU Nigisha POOJA…" at bounding box center [757, 231] width 82 height 17
select select "69602"
click at [716, 223] on select "Select Aathithya ANILA Anjana Das ARYA GURUVAYUR ASHTAMUDI NEETHU Nigisha POOJA…" at bounding box center [757, 231] width 82 height 17
click at [520, 264] on select "Select Aathithya ANILA Anjana Das ARYA GURUVAYUR ASHTAMUDI NEETHU Nigisha POOJA…" at bounding box center [495, 264] width 82 height 17
select select "27386"
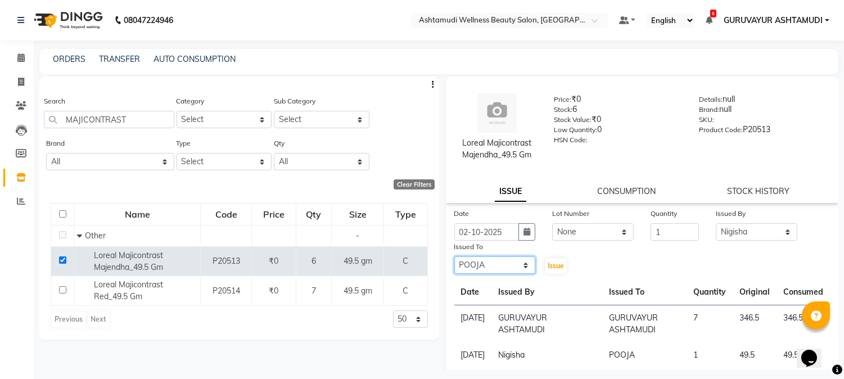
click at [454, 256] on select "Select Aathithya ANILA Anjana Das ARYA GURUVAYUR ASHTAMUDI NEETHU Nigisha POOJA…" at bounding box center [495, 264] width 82 height 17
click at [549, 266] on span "Issue" at bounding box center [556, 265] width 16 height 8
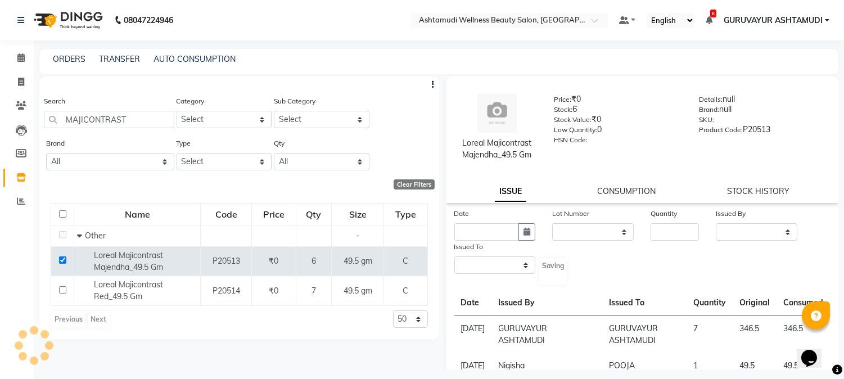
select select
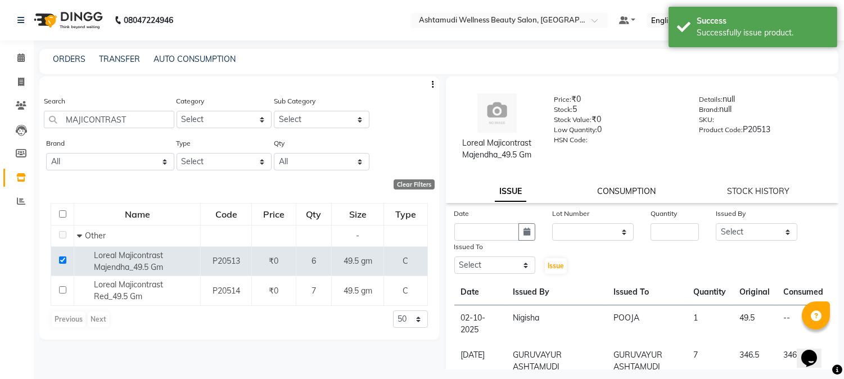
click at [612, 192] on link "CONSUMPTION" at bounding box center [626, 191] width 58 height 10
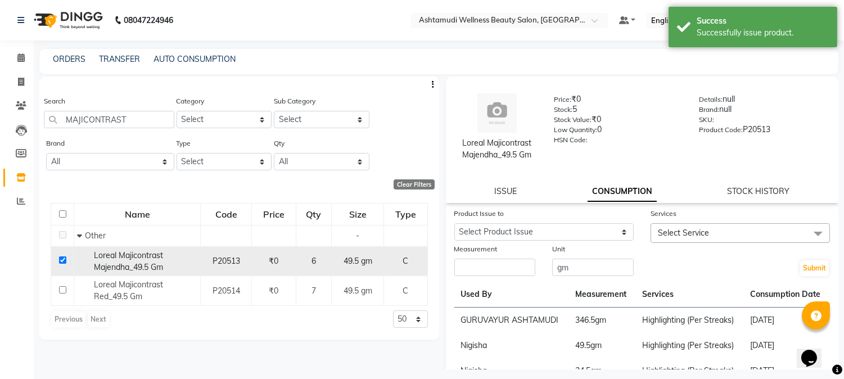
click at [62, 257] on input "checkbox" at bounding box center [62, 259] width 7 height 7
checkbox input "false"
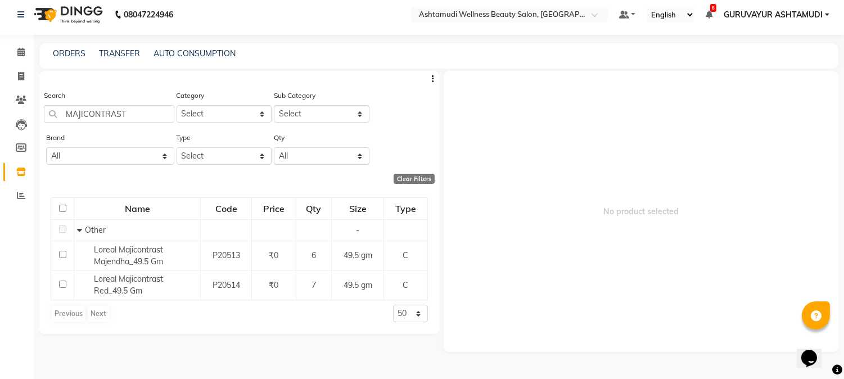
scroll to position [7, 0]
click at [17, 52] on icon at bounding box center [20, 51] width 7 height 8
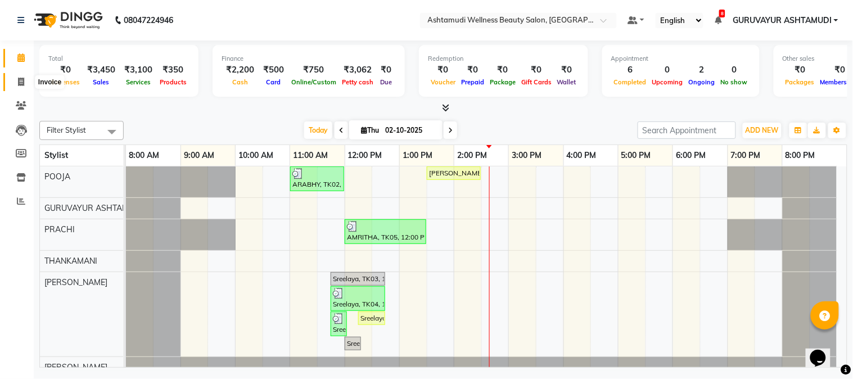
click at [20, 83] on icon at bounding box center [21, 82] width 6 height 8
select select "4660"
select select "service"
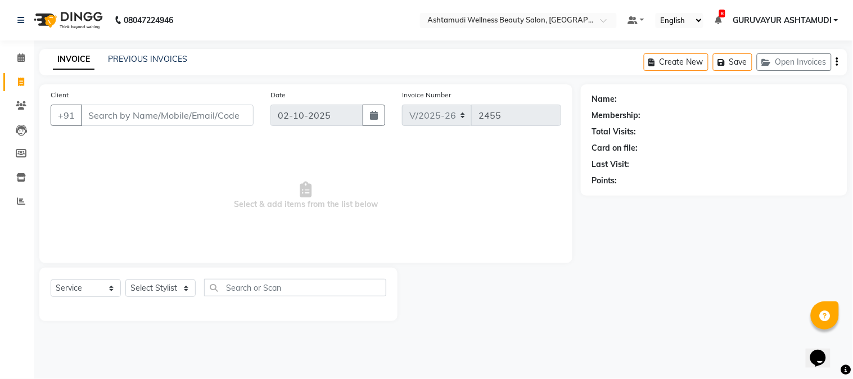
click at [144, 116] on input "Client" at bounding box center [167, 115] width 173 height 21
click at [164, 284] on select "Select Stylist Aathithya ANILA Anjana Das ARYA GURUVAYUR ASHTAMUDI NEETHU Nigis…" at bounding box center [160, 287] width 70 height 17
select select "27386"
click at [125, 280] on select "Select Stylist Aathithya ANILA Anjana Das ARYA GURUVAYUR ASHTAMUDI NEETHU Nigis…" at bounding box center [160, 287] width 70 height 17
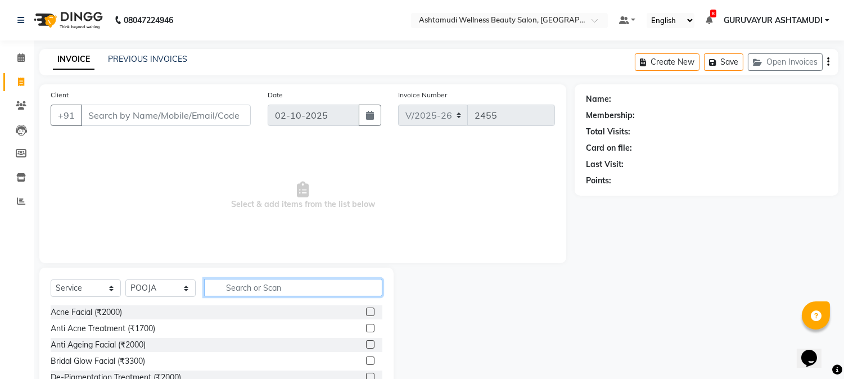
click at [237, 287] on input "text" at bounding box center [293, 287] width 178 height 17
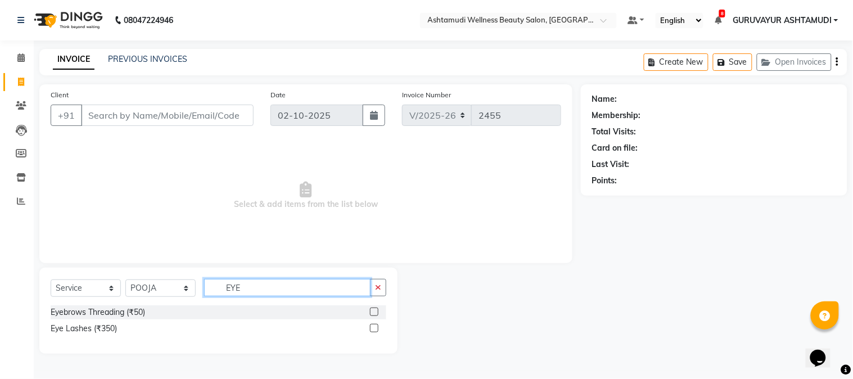
type input "EYE"
click at [373, 313] on label at bounding box center [374, 312] width 8 height 8
click at [373, 313] on input "checkbox" at bounding box center [373, 312] width 7 height 7
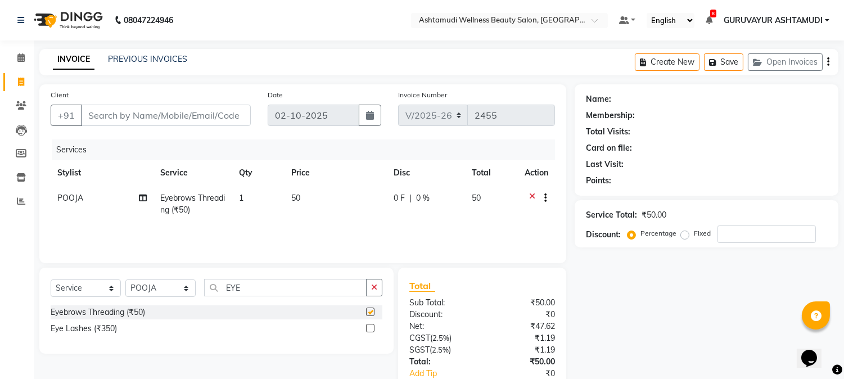
checkbox input "false"
click at [210, 119] on input "Client" at bounding box center [166, 115] width 170 height 21
type input "7"
type input "0"
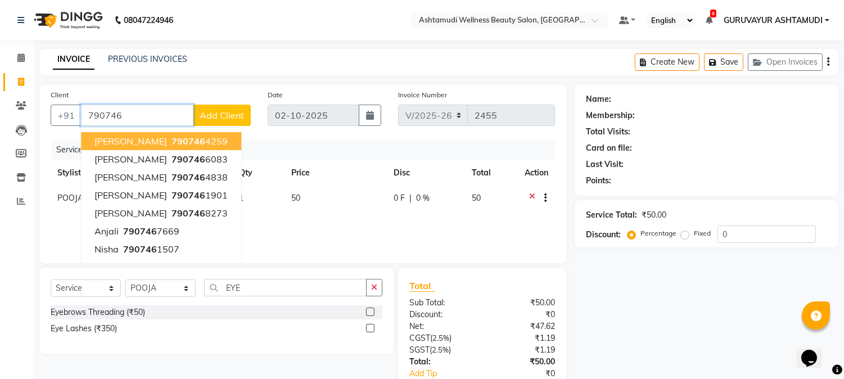
click at [181, 139] on button "Teena 790746 4259" at bounding box center [161, 141] width 160 height 18
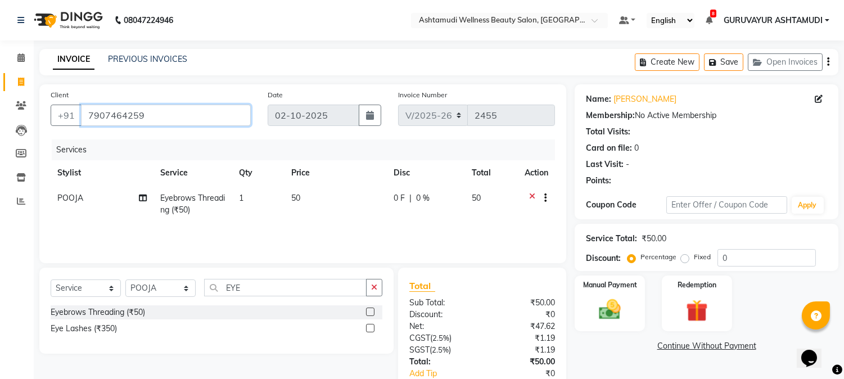
click at [158, 114] on input "7907464259" at bounding box center [166, 115] width 170 height 21
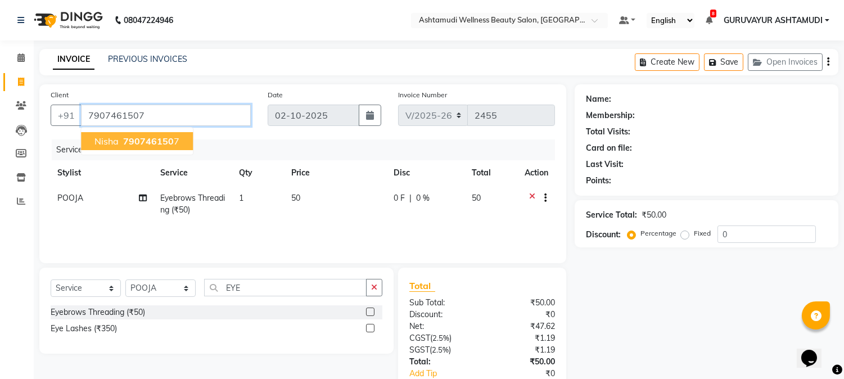
type input "7907461507"
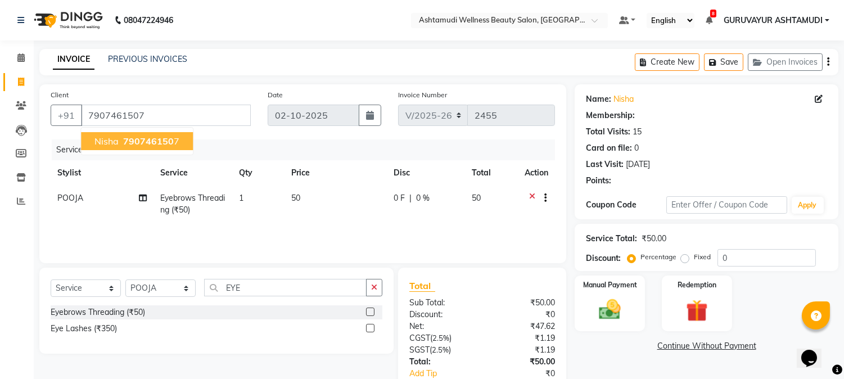
select select "1: Object"
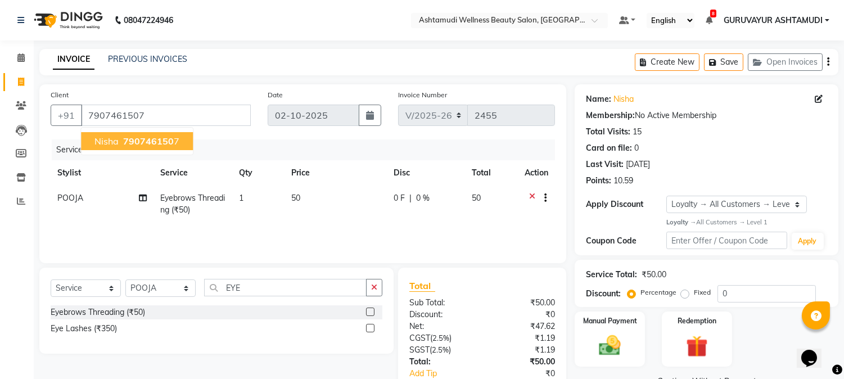
click at [150, 144] on span "790746150" at bounding box center [148, 140] width 51 height 11
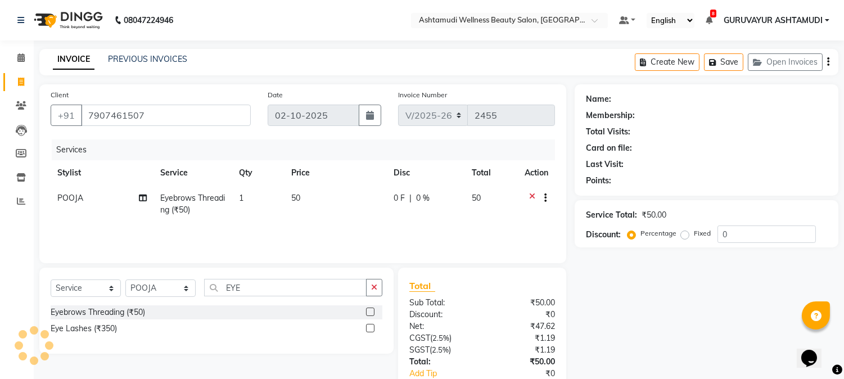
select select "1: Object"
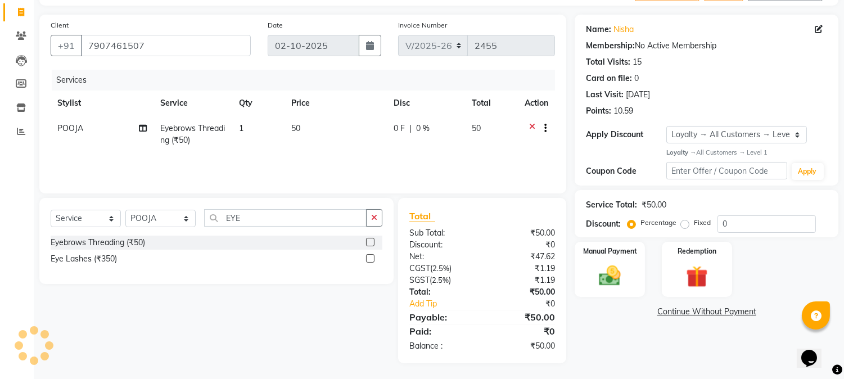
scroll to position [70, 0]
click at [600, 273] on img at bounding box center [609, 275] width 37 height 26
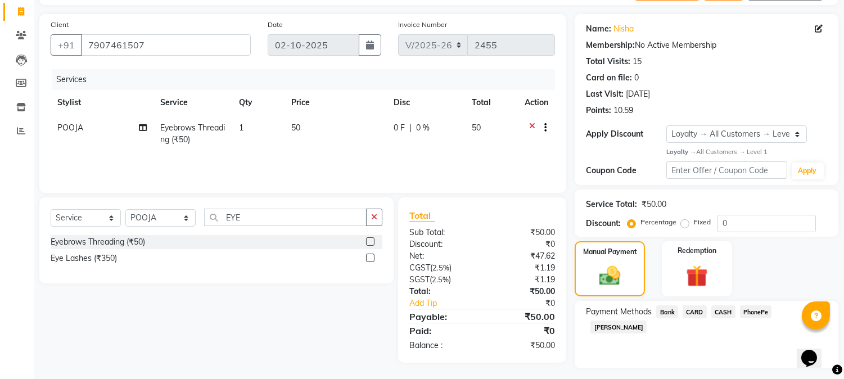
click at [748, 309] on span "PhonePe" at bounding box center [756, 311] width 32 height 13
click at [718, 359] on input "Note:" at bounding box center [749, 367] width 155 height 17
type input "NIGISHA"
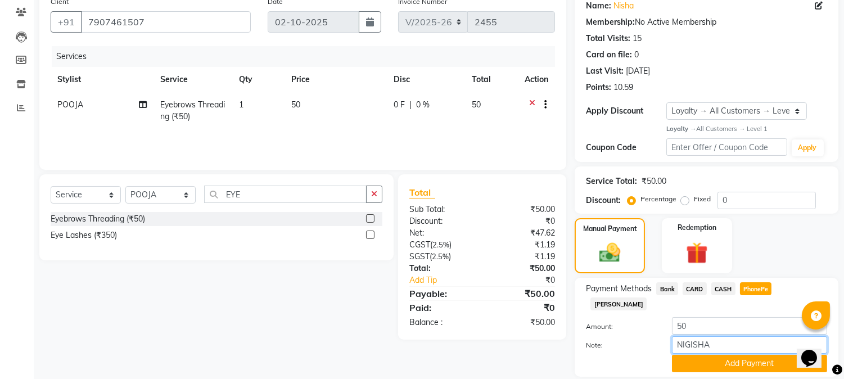
scroll to position [116, 0]
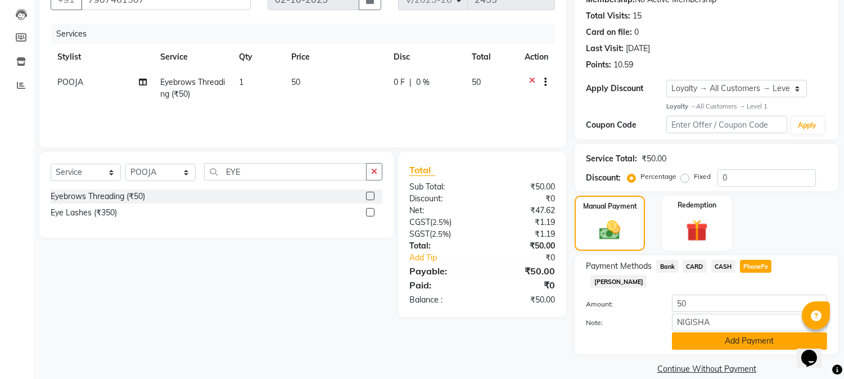
click at [731, 332] on button "Add Payment" at bounding box center [749, 340] width 155 height 17
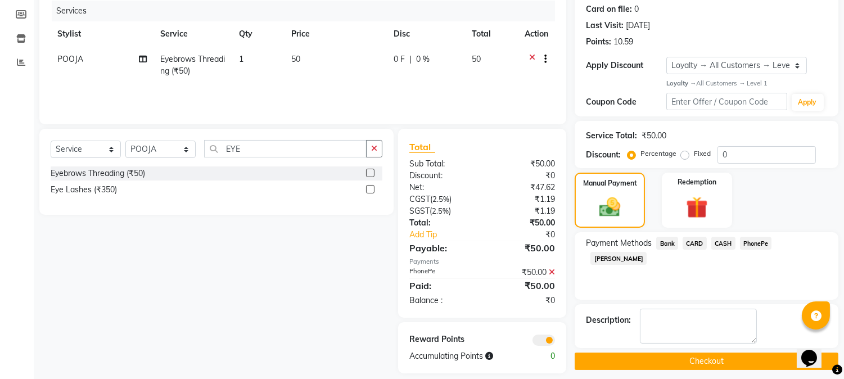
scroll to position [150, 0]
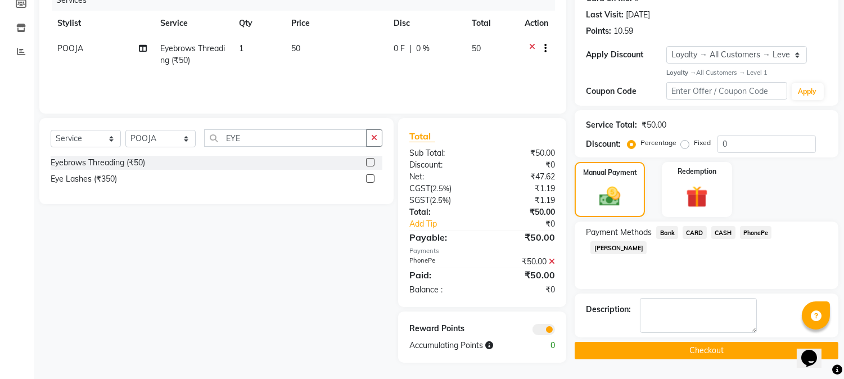
click at [644, 346] on button "Checkout" at bounding box center [707, 350] width 264 height 17
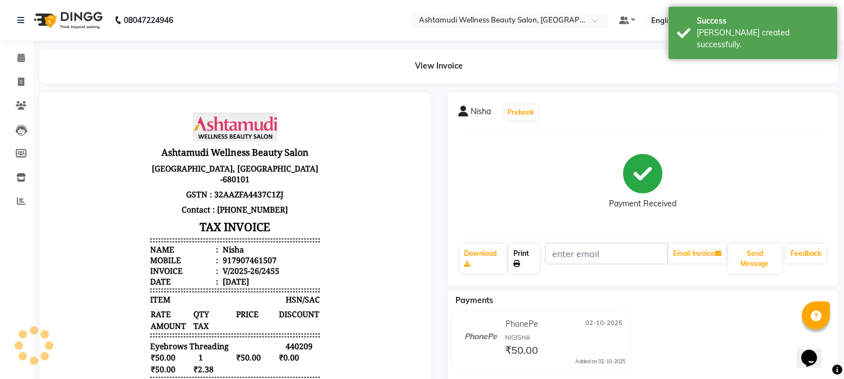
click at [523, 257] on link "Print" at bounding box center [524, 258] width 30 height 29
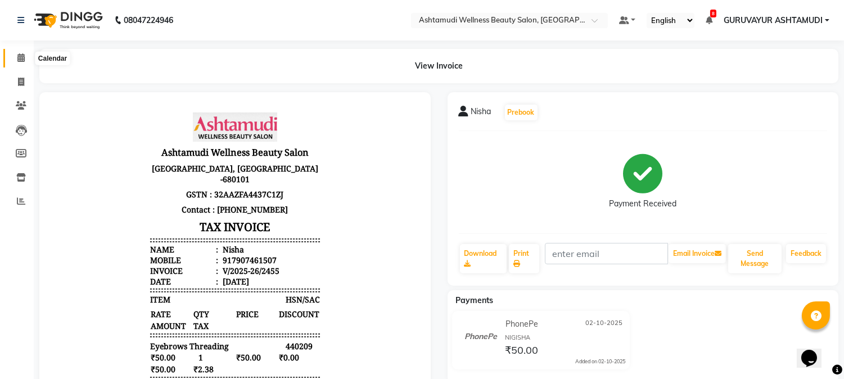
click at [20, 59] on icon at bounding box center [20, 57] width 7 height 8
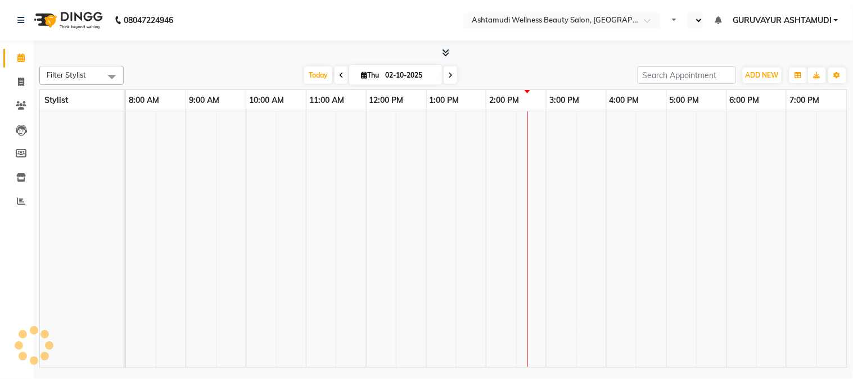
select select "en"
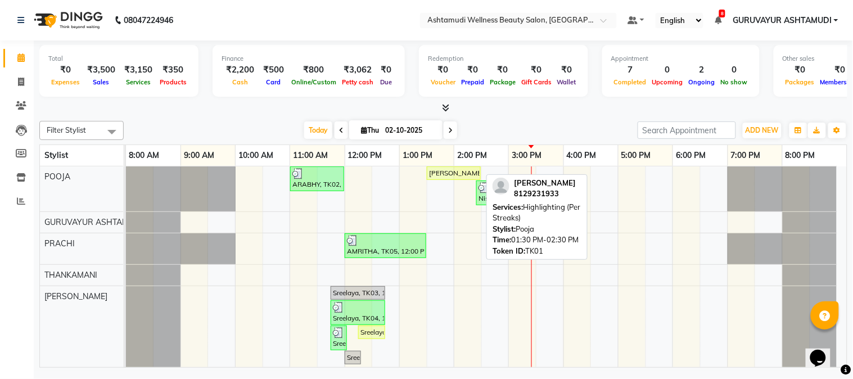
click at [449, 173] on div "[PERSON_NAME], TK01, 01:30 PM-02:30 PM, Highlighting (Per Streaks)" at bounding box center [454, 173] width 52 height 10
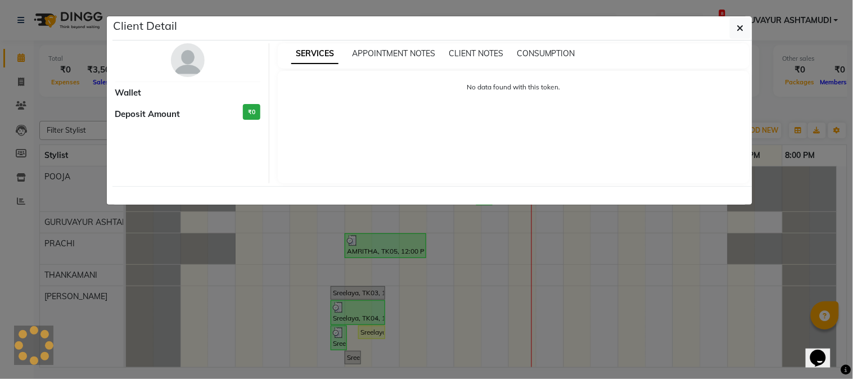
select select "1"
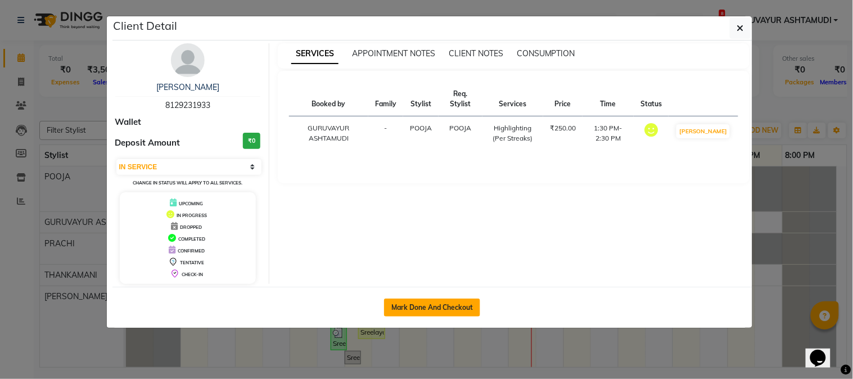
click at [401, 306] on button "Mark Done And Checkout" at bounding box center [432, 308] width 96 height 18
select select "service"
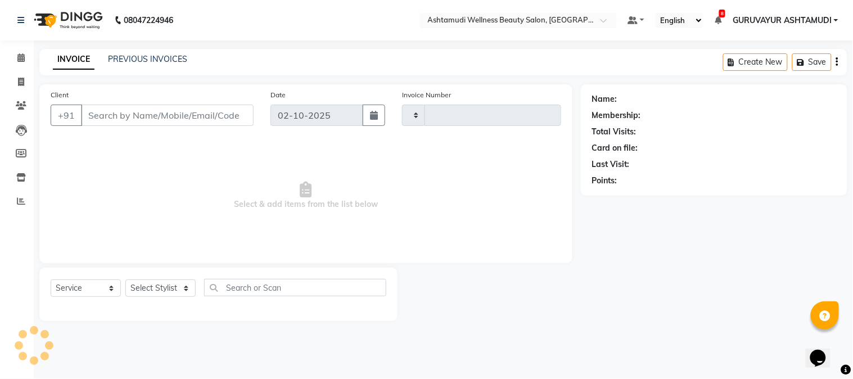
type input "2456"
select select "4660"
type input "8129231933"
select select "27386"
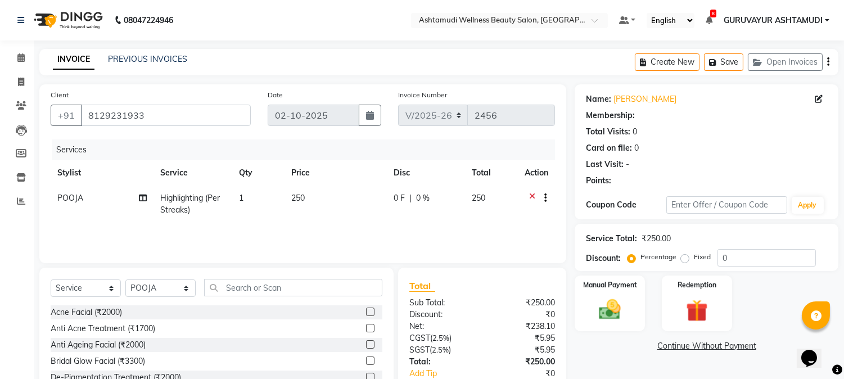
click at [254, 200] on td "1" at bounding box center [258, 204] width 52 height 37
select select "27386"
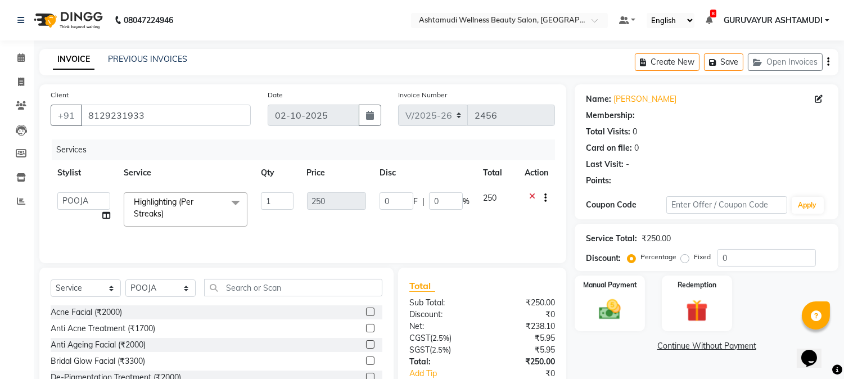
select select "1: Object"
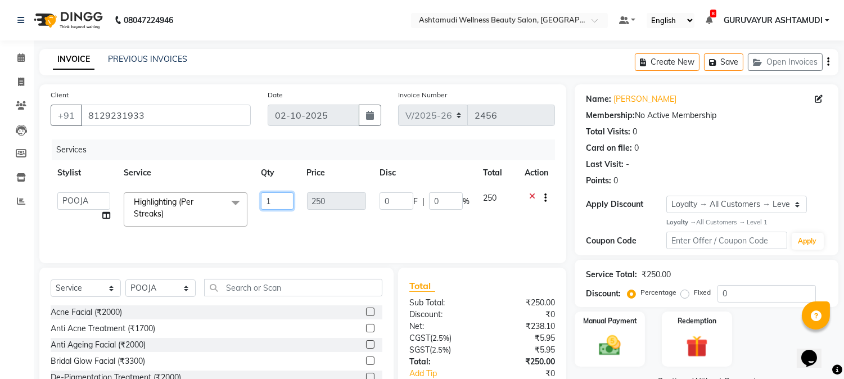
click at [272, 198] on input "1" at bounding box center [277, 200] width 32 height 17
type input "4"
click at [292, 26] on nav "08047224946 Select Location × Ashtamudi Wellness Beauty Salon, Guruvayur Defaul…" at bounding box center [422, 20] width 844 height 40
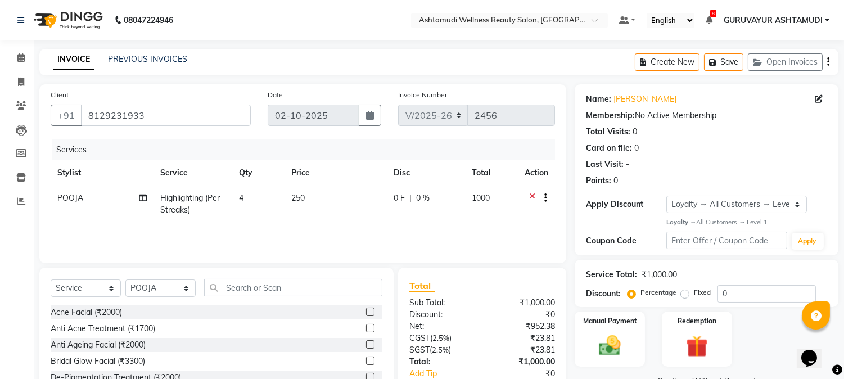
click at [292, 22] on nav "08047224946 Select Location × Ashtamudi Wellness Beauty Salon, Guruvayur Defaul…" at bounding box center [422, 20] width 844 height 40
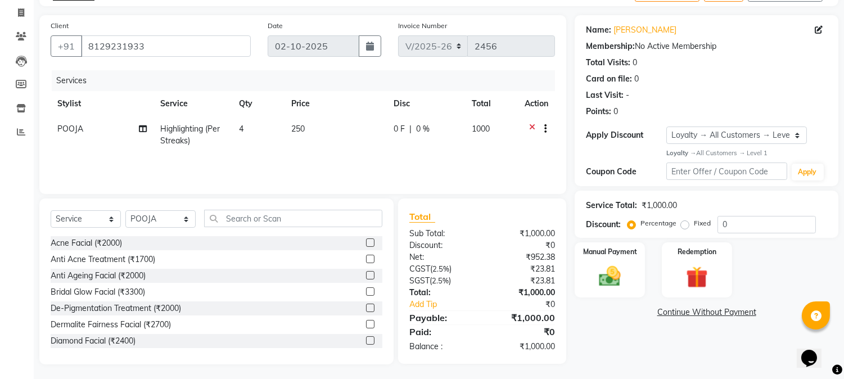
scroll to position [71, 0]
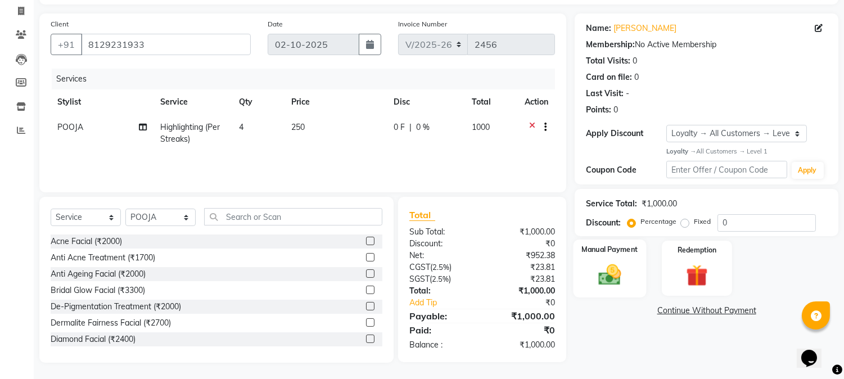
click at [613, 268] on img at bounding box center [609, 274] width 37 height 26
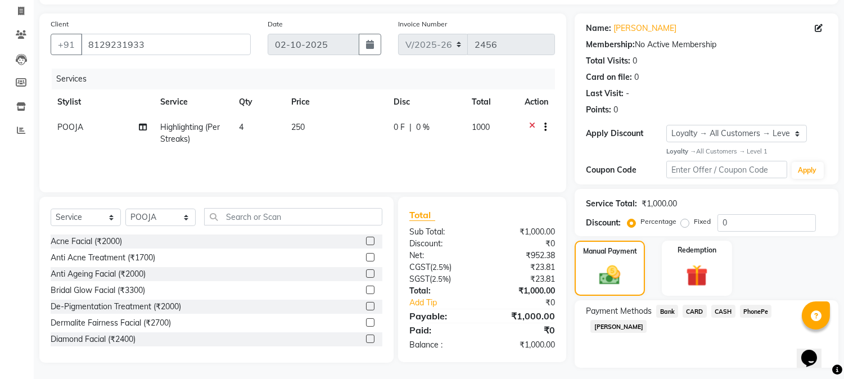
click at [722, 312] on span "CASH" at bounding box center [723, 311] width 24 height 13
click at [695, 359] on input "Note:" at bounding box center [749, 367] width 155 height 17
type input "NIGISHA"
click at [734, 377] on button "Add Payment" at bounding box center [749, 385] width 155 height 17
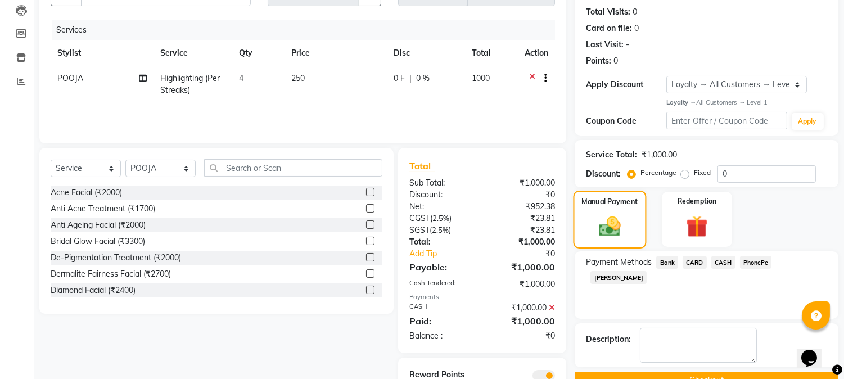
scroll to position [166, 0]
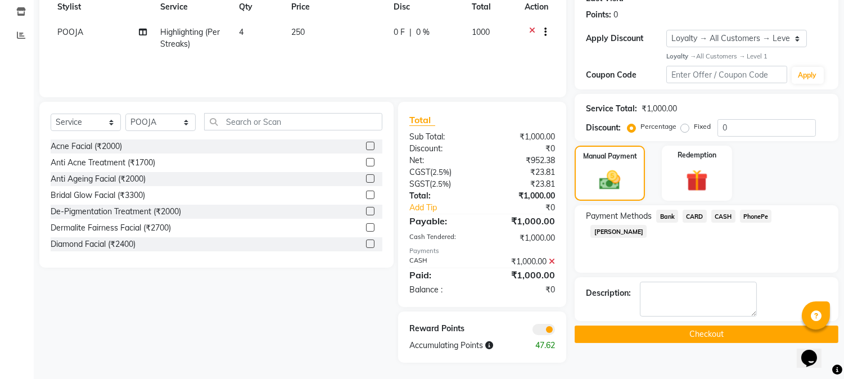
click at [713, 335] on button "Checkout" at bounding box center [707, 333] width 264 height 17
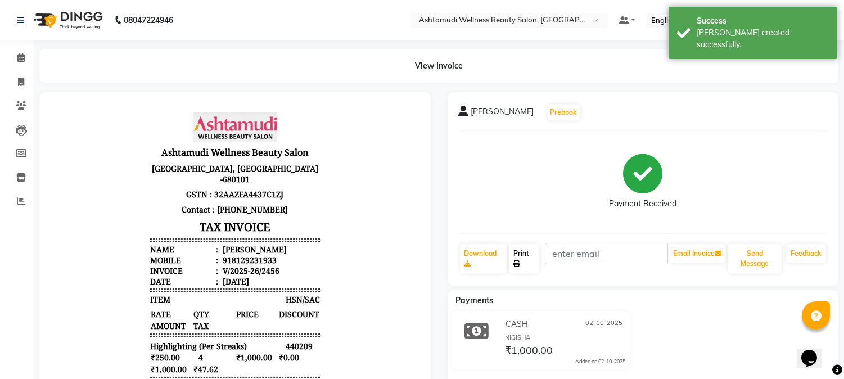
click at [521, 255] on link "Print" at bounding box center [524, 258] width 30 height 29
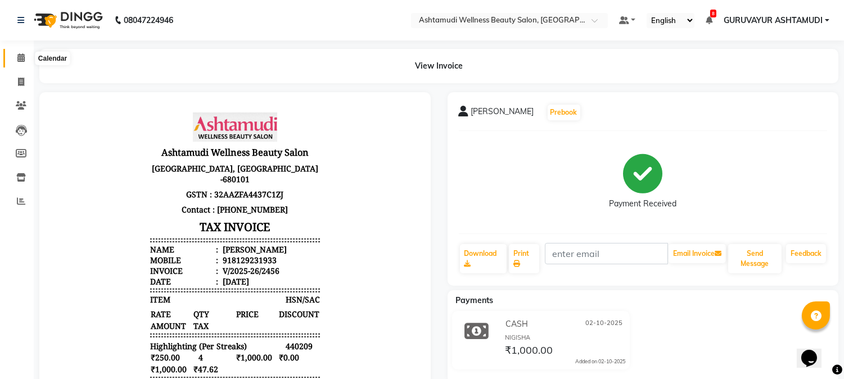
click at [21, 58] on icon at bounding box center [20, 57] width 7 height 8
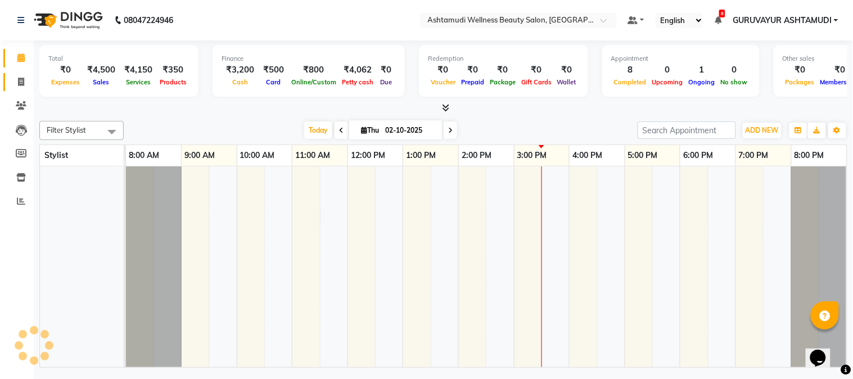
click at [20, 79] on icon at bounding box center [21, 82] width 6 height 8
select select "4660"
select select "service"
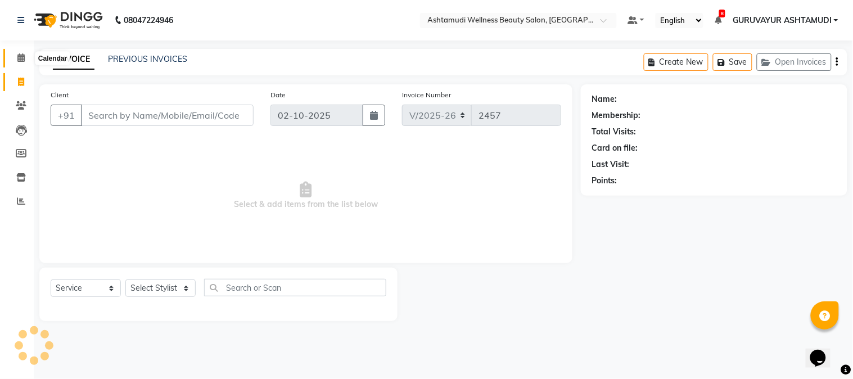
click at [23, 55] on icon at bounding box center [20, 57] width 7 height 8
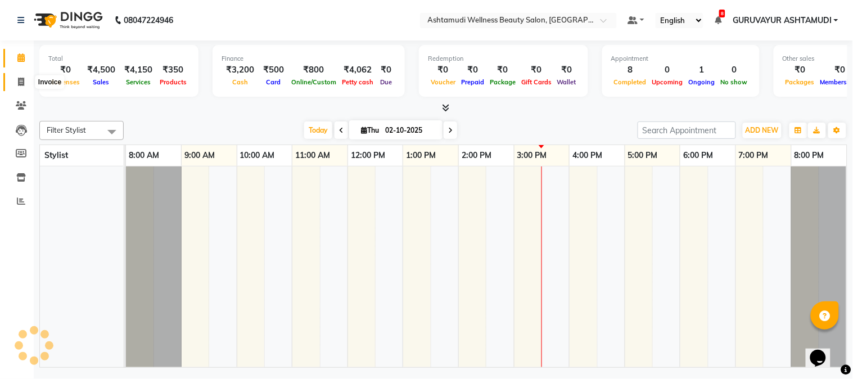
click at [18, 80] on icon at bounding box center [21, 82] width 6 height 8
select select "4660"
select select "service"
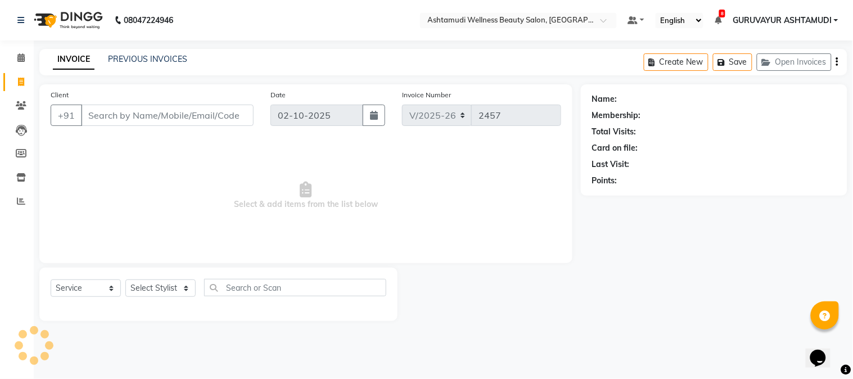
click at [121, 114] on input "Client" at bounding box center [167, 115] width 173 height 21
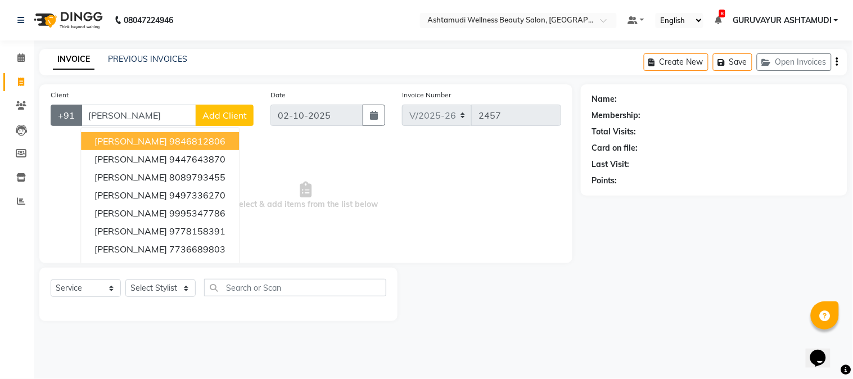
drag, startPoint x: 137, startPoint y: 120, endPoint x: 74, endPoint y: 119, distance: 63.0
click at [74, 119] on div "+91 [PERSON_NAME] 9846812806 [PERSON_NAME] 9447643870 [PERSON_NAME] 8089793455 …" at bounding box center [152, 115] width 203 height 21
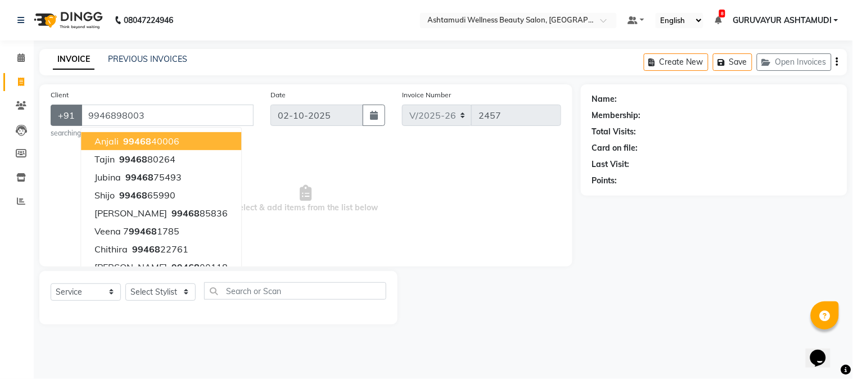
type input "9946898003"
select select "1: Object"
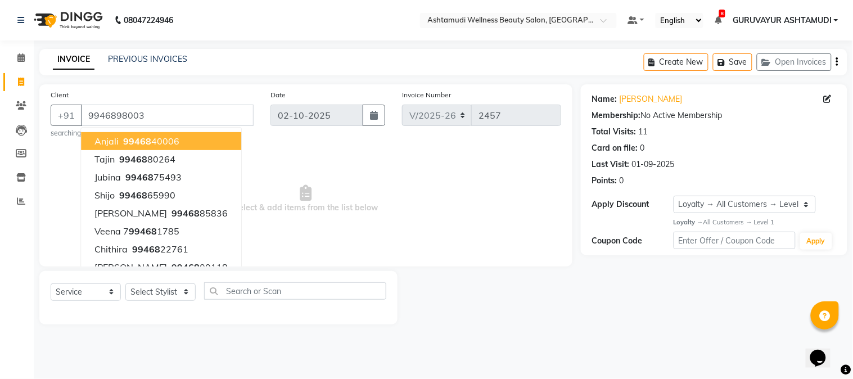
click at [180, 70] on div "INVOICE PREVIOUS INVOICES Create New Save Open Invoices" at bounding box center [443, 62] width 808 height 26
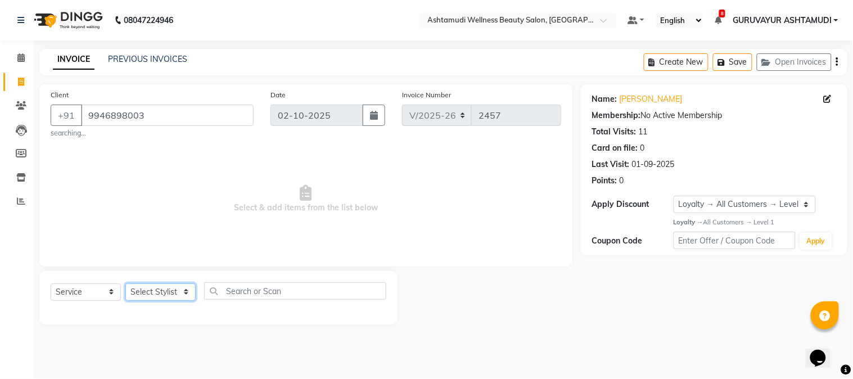
click at [164, 290] on select "Select Stylist Aathithya [PERSON_NAME] [PERSON_NAME] ARYA GURUVAYUR ASHTAMUDI […" at bounding box center [160, 291] width 70 height 17
select select "38876"
click at [125, 283] on select "Select Stylist Aathithya [PERSON_NAME] [PERSON_NAME] ARYA GURUVAYUR ASHTAMUDI […" at bounding box center [160, 291] width 70 height 17
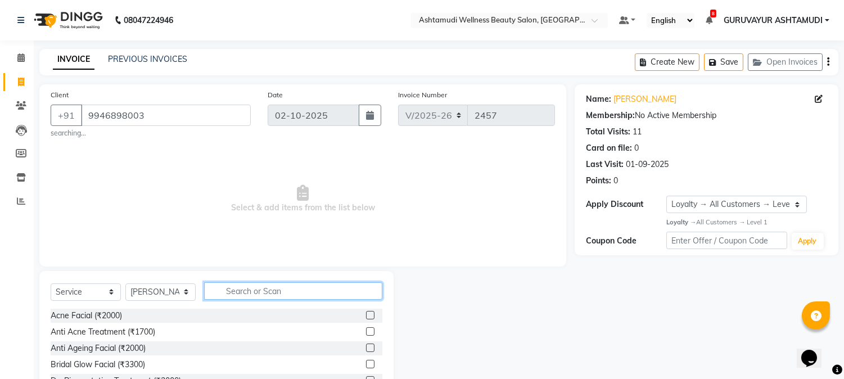
click at [239, 287] on input "text" at bounding box center [293, 290] width 178 height 17
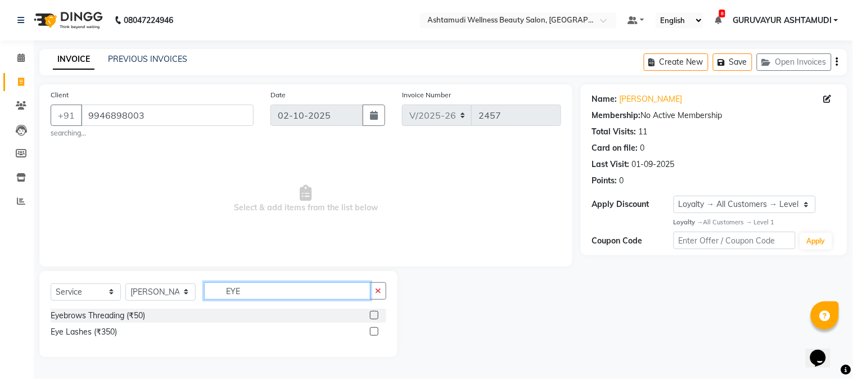
type input "EYE"
click at [374, 315] on label at bounding box center [374, 315] width 8 height 8
click at [374, 315] on input "checkbox" at bounding box center [373, 315] width 7 height 7
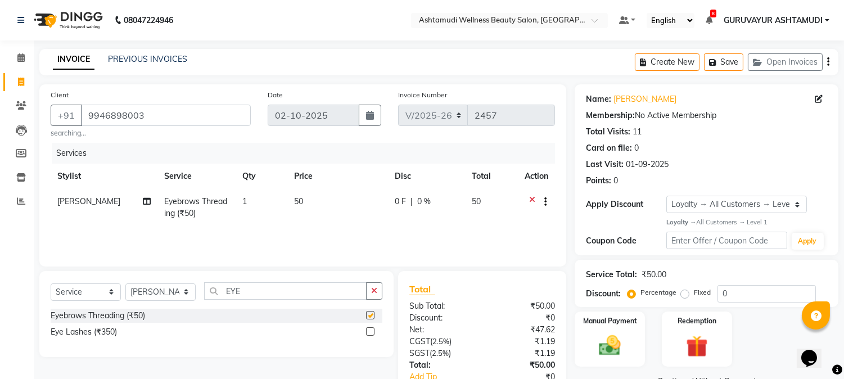
checkbox input "false"
click at [610, 338] on img at bounding box center [609, 345] width 37 height 26
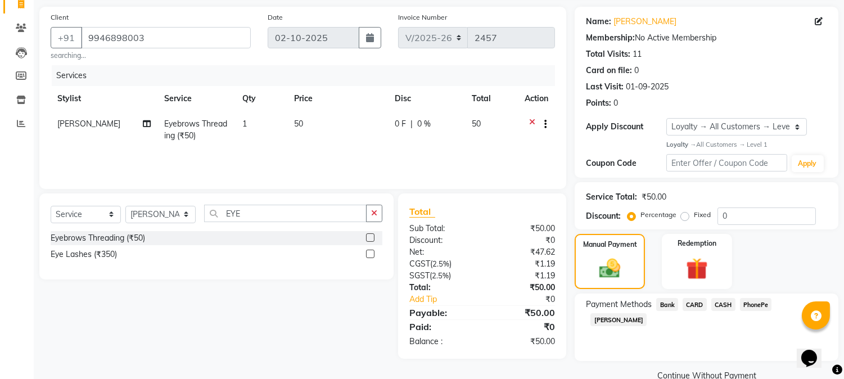
scroll to position [99, 0]
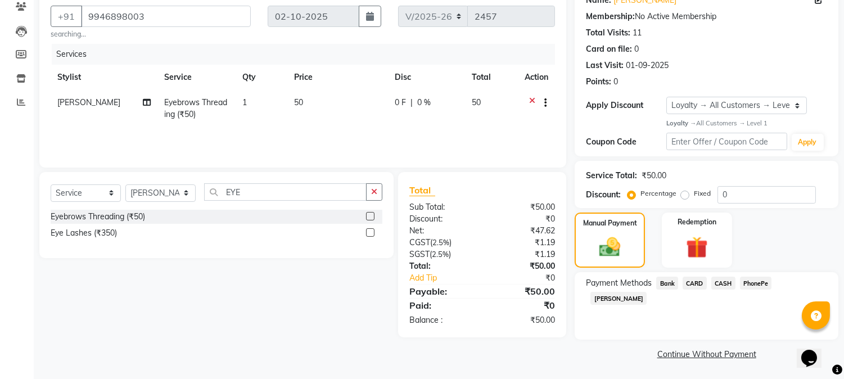
click at [722, 282] on span "CASH" at bounding box center [723, 283] width 24 height 13
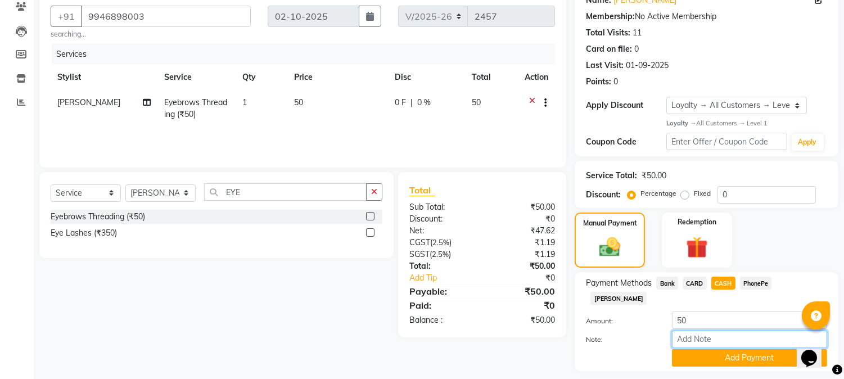
click at [694, 331] on input "Note:" at bounding box center [749, 339] width 155 height 17
type input "NIGISHA"
click at [716, 349] on button "Add Payment" at bounding box center [749, 357] width 155 height 17
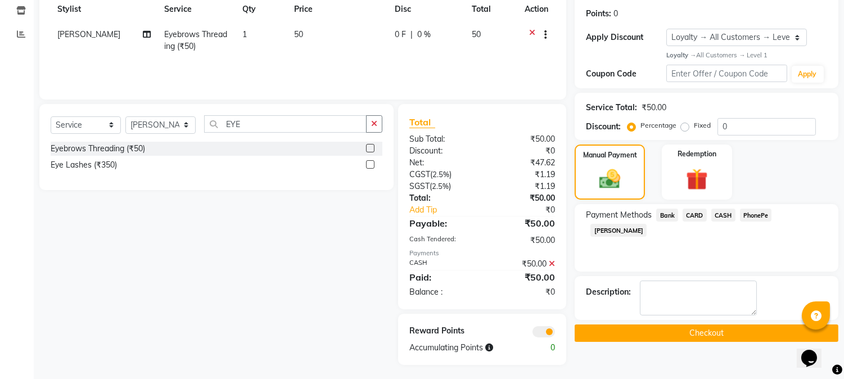
scroll to position [170, 0]
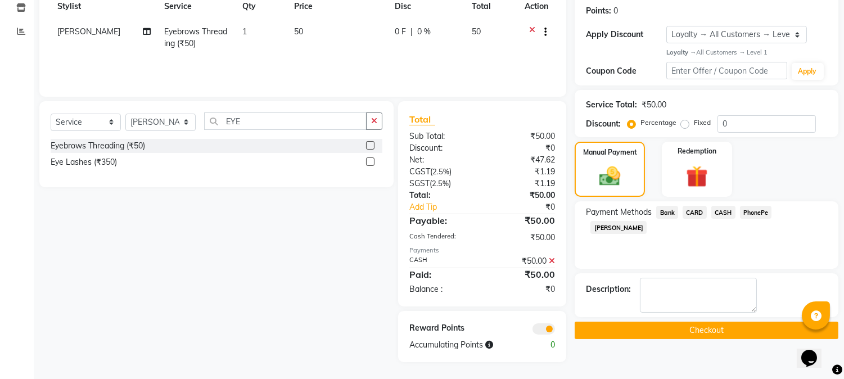
click at [703, 331] on button "Checkout" at bounding box center [707, 330] width 264 height 17
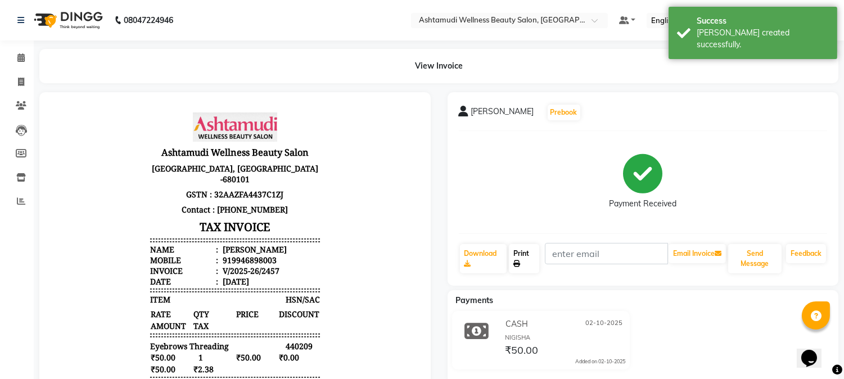
click at [522, 259] on link "Print" at bounding box center [524, 258] width 30 height 29
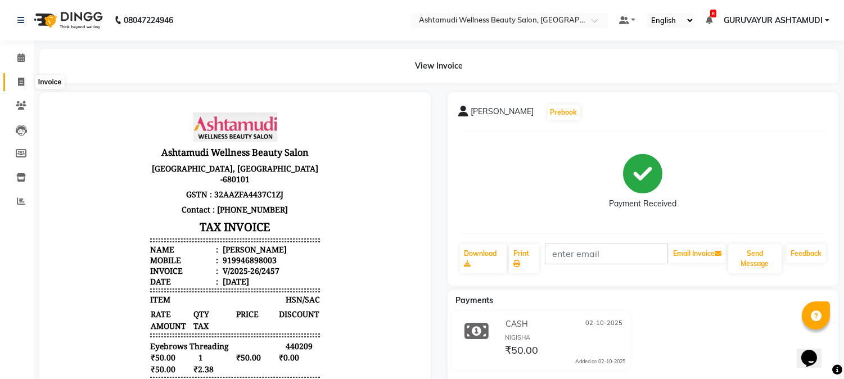
click at [20, 80] on icon at bounding box center [21, 82] width 6 height 8
select select "service"
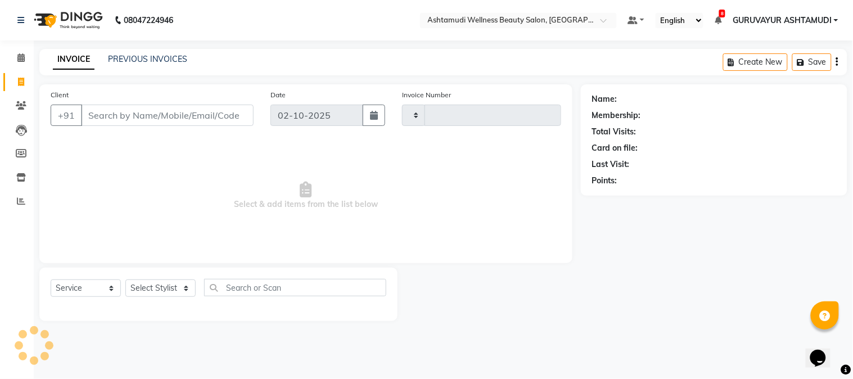
type input "2458"
select select "4660"
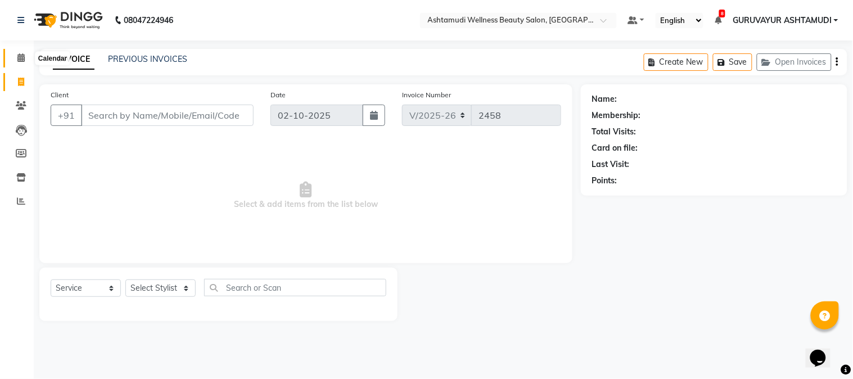
click at [21, 58] on icon at bounding box center [20, 57] width 7 height 8
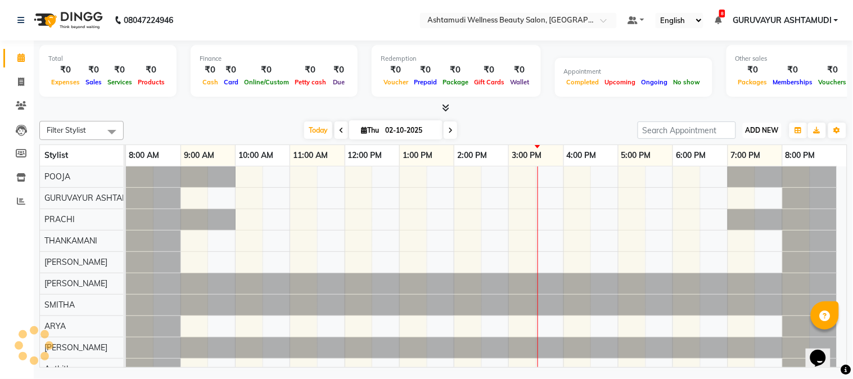
click at [763, 130] on span "ADD NEW" at bounding box center [761, 130] width 33 height 8
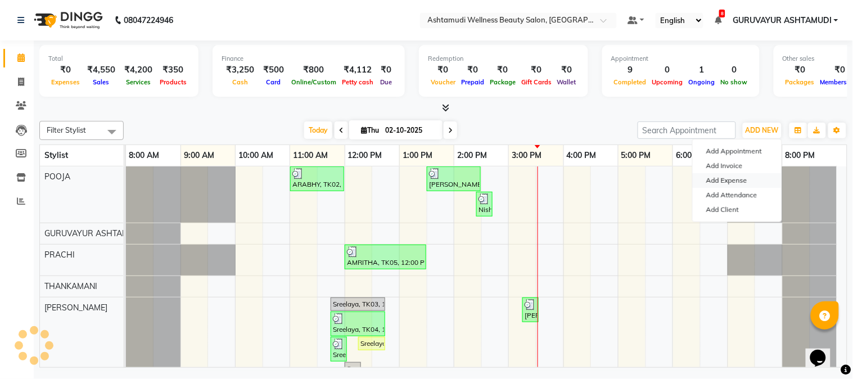
click at [728, 180] on link "Add Expense" at bounding box center [737, 180] width 89 height 15
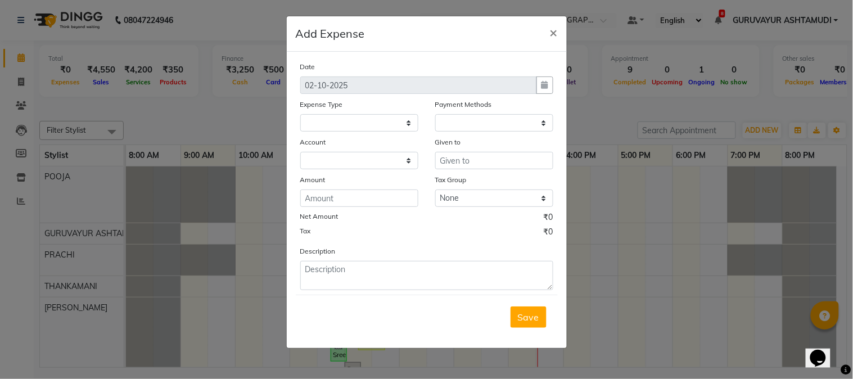
select select
select select "1"
select select "3492"
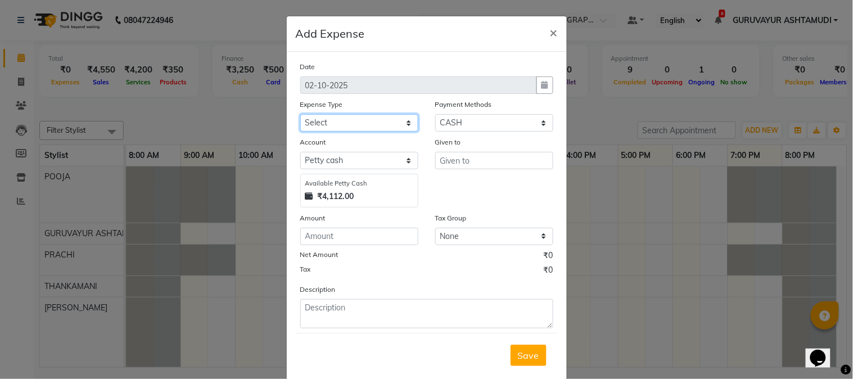
click at [368, 121] on select "Select ACCOMODATION EXPENSES ADVERTISEMENT SALES PROMOTIONAL EXPENSES Bonus BRI…" at bounding box center [359, 122] width 118 height 17
select select "6175"
click at [300, 114] on select "Select ACCOMODATION EXPENSES ADVERTISEMENT SALES PROMOTIONAL EXPENSES Bonus BRI…" at bounding box center [359, 122] width 118 height 17
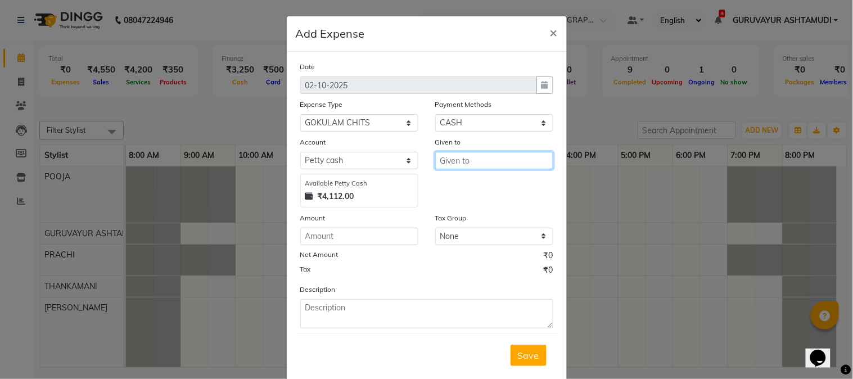
click at [446, 167] on input "text" at bounding box center [494, 160] width 118 height 17
type input "G"
type input "SREE GOKULAM"
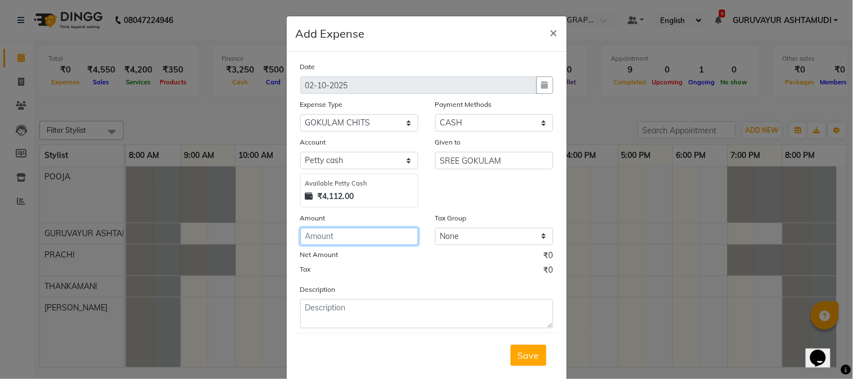
click at [354, 233] on input "number" at bounding box center [359, 236] width 118 height 17
type input "1500"
click at [518, 356] on span "Save" at bounding box center [528, 355] width 21 height 11
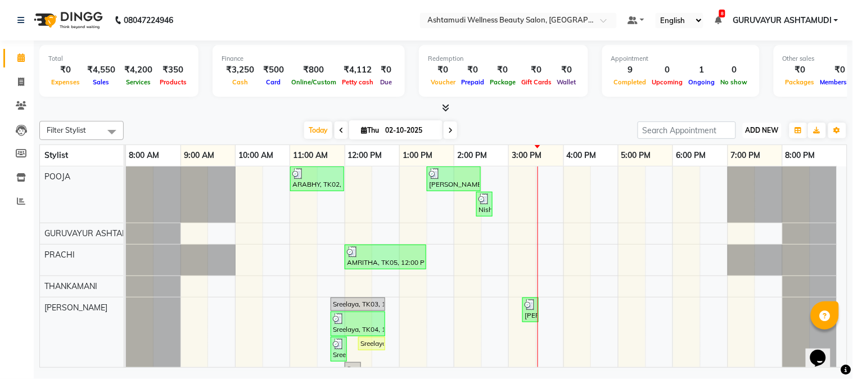
click at [748, 132] on span "ADD NEW" at bounding box center [761, 130] width 33 height 8
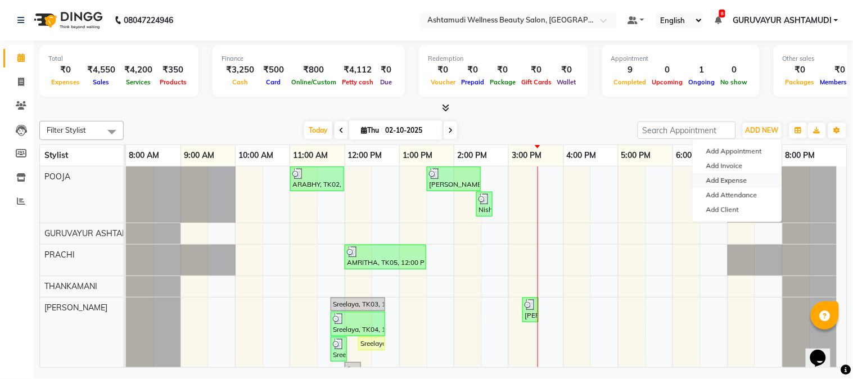
click at [727, 180] on link "Add Expense" at bounding box center [737, 180] width 89 height 15
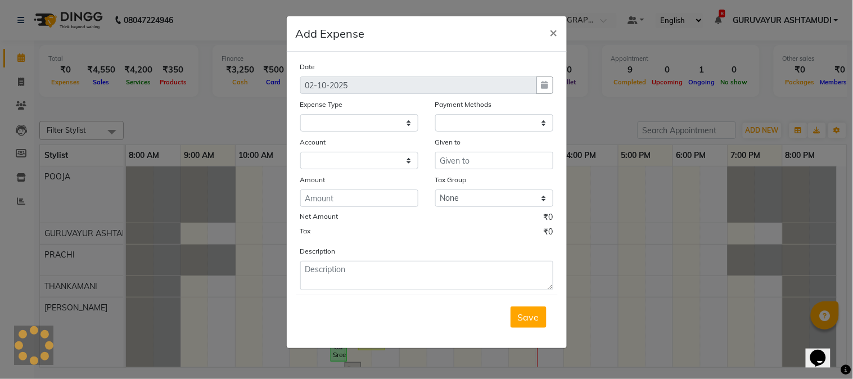
select select
select select "1"
select select "3492"
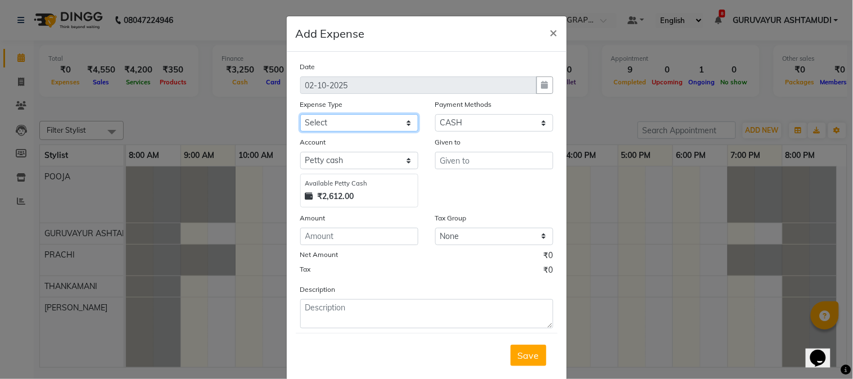
click at [388, 124] on select "Select ACCOMODATION EXPENSES ADVERTISEMENT SALES PROMOTIONAL EXPENSES Bonus BRI…" at bounding box center [359, 122] width 118 height 17
select select "6236"
click at [300, 114] on select "Select ACCOMODATION EXPENSES ADVERTISEMENT SALES PROMOTIONAL EXPENSES Bonus BRI…" at bounding box center [359, 122] width 118 height 17
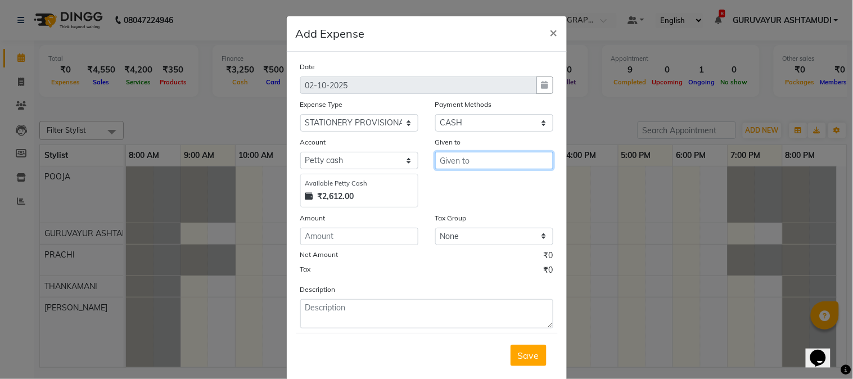
click at [458, 165] on input "text" at bounding box center [494, 160] width 118 height 17
drag, startPoint x: 458, startPoint y: 161, endPoint x: 431, endPoint y: 165, distance: 26.7
click at [435, 165] on input "485" at bounding box center [494, 160] width 118 height 17
type input "AYYAPPA MEGA MART"
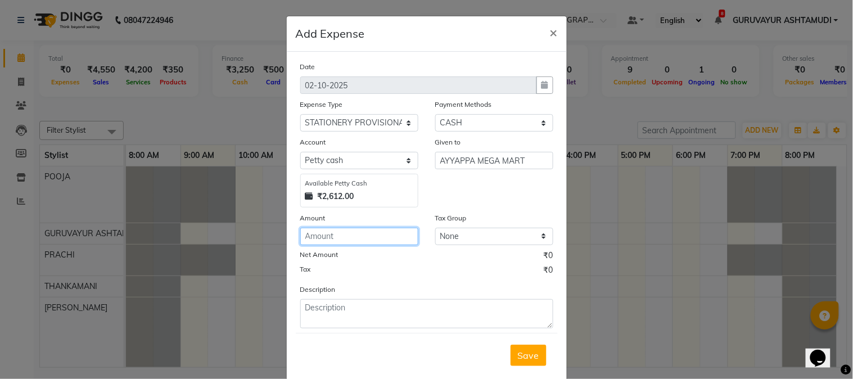
click at [319, 237] on input "number" at bounding box center [359, 236] width 118 height 17
click at [315, 242] on input "number" at bounding box center [359, 236] width 118 height 17
type input "485"
click at [519, 351] on span "Save" at bounding box center [528, 355] width 21 height 11
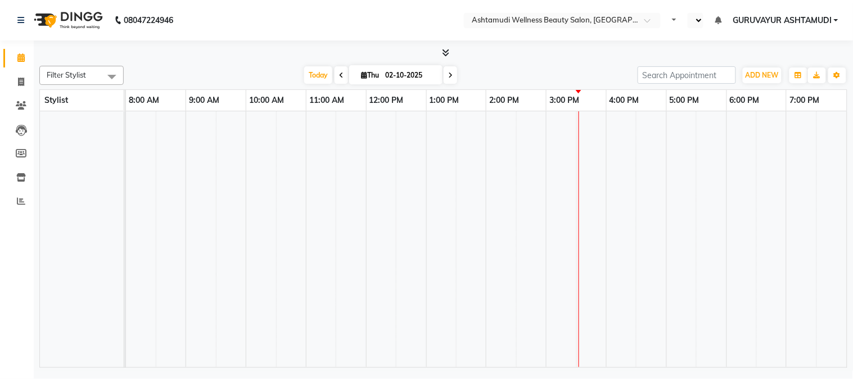
select select "en"
